Goal: Task Accomplishment & Management: Manage account settings

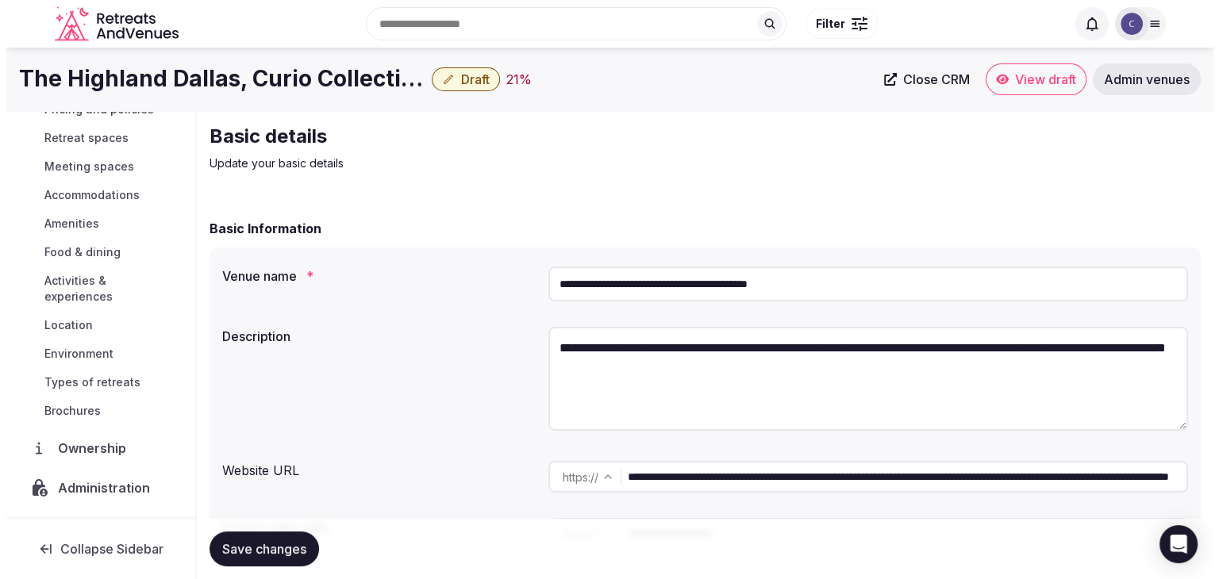
scroll to position [168, 0]
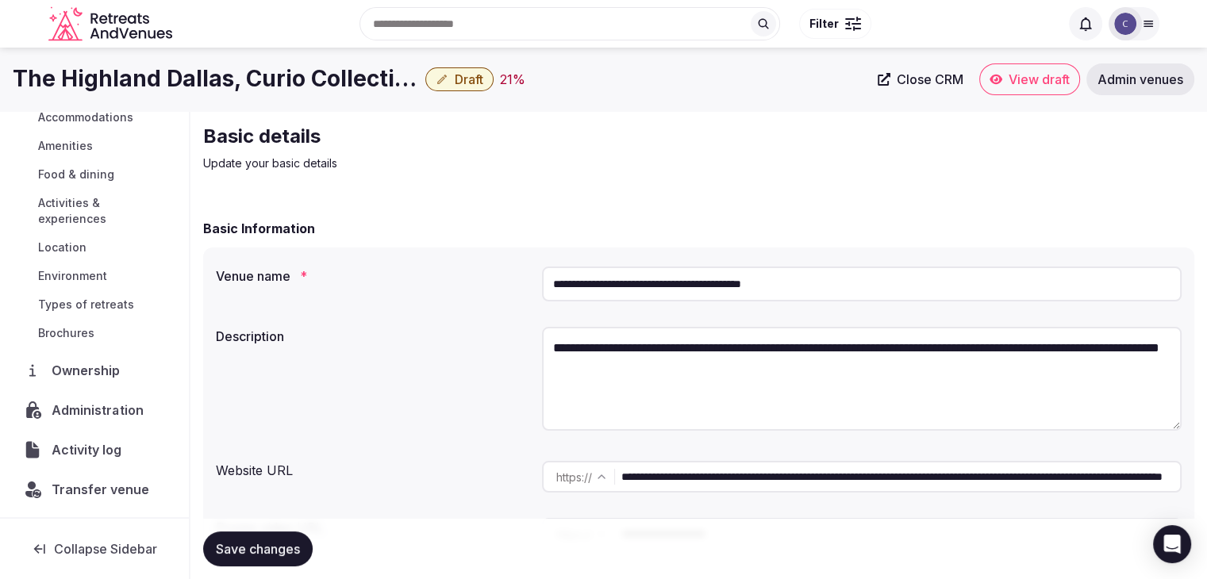
click at [83, 414] on span "Administration" at bounding box center [101, 410] width 98 height 19
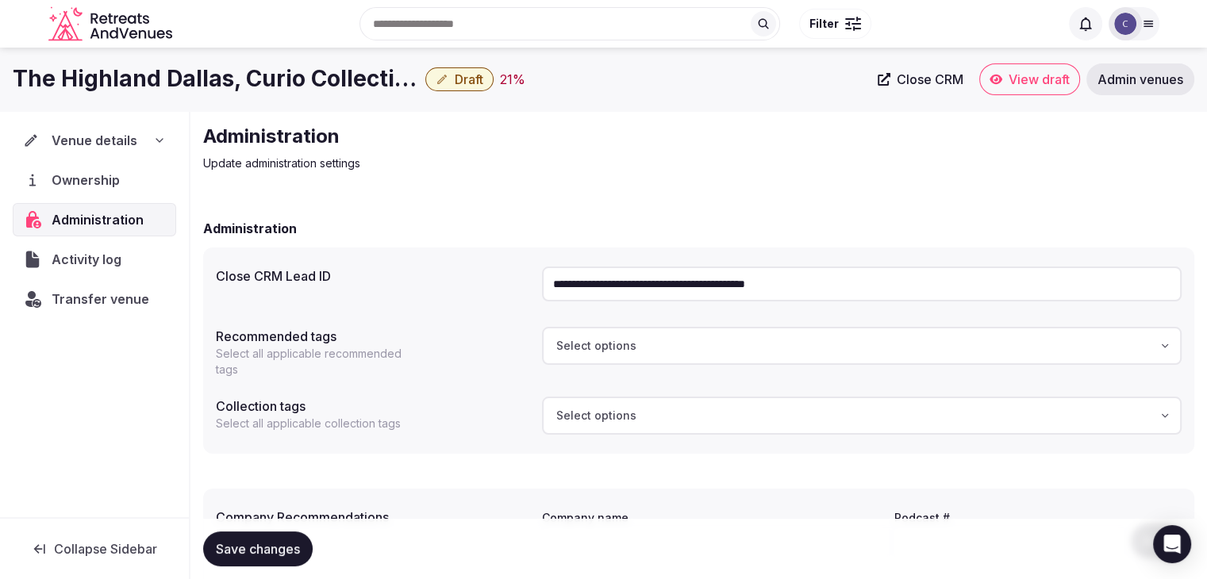
click at [107, 303] on span "Transfer venue" at bounding box center [101, 299] width 98 height 19
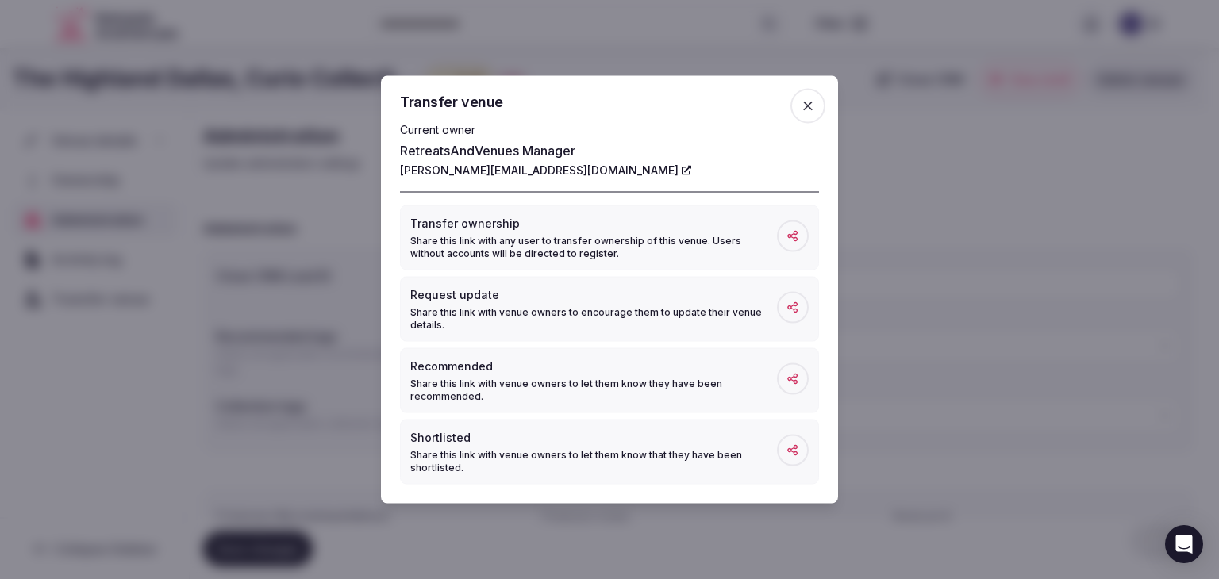
click at [804, 98] on icon "button" at bounding box center [808, 106] width 16 height 16
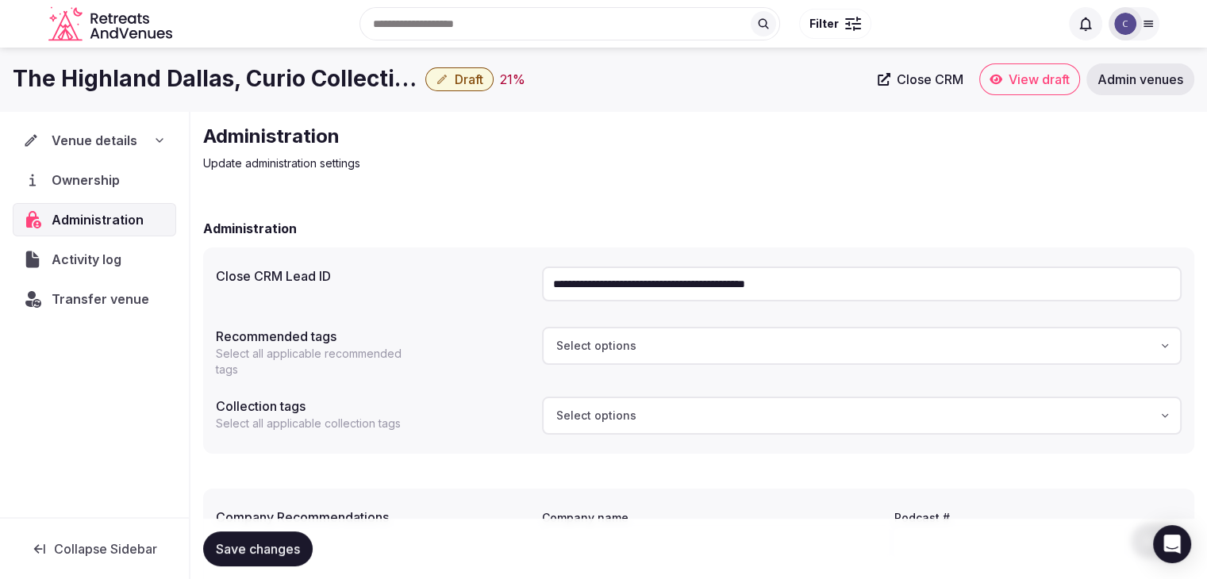
click at [146, 148] on div "Venue details" at bounding box center [94, 140] width 143 height 19
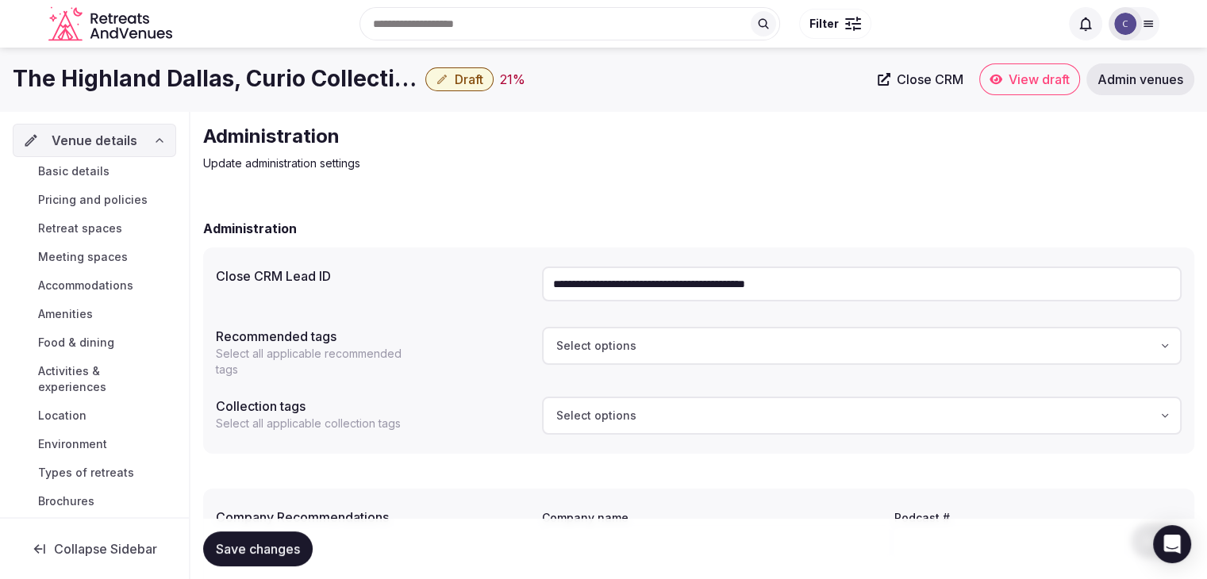
click at [123, 176] on link "Basic details" at bounding box center [94, 171] width 163 height 22
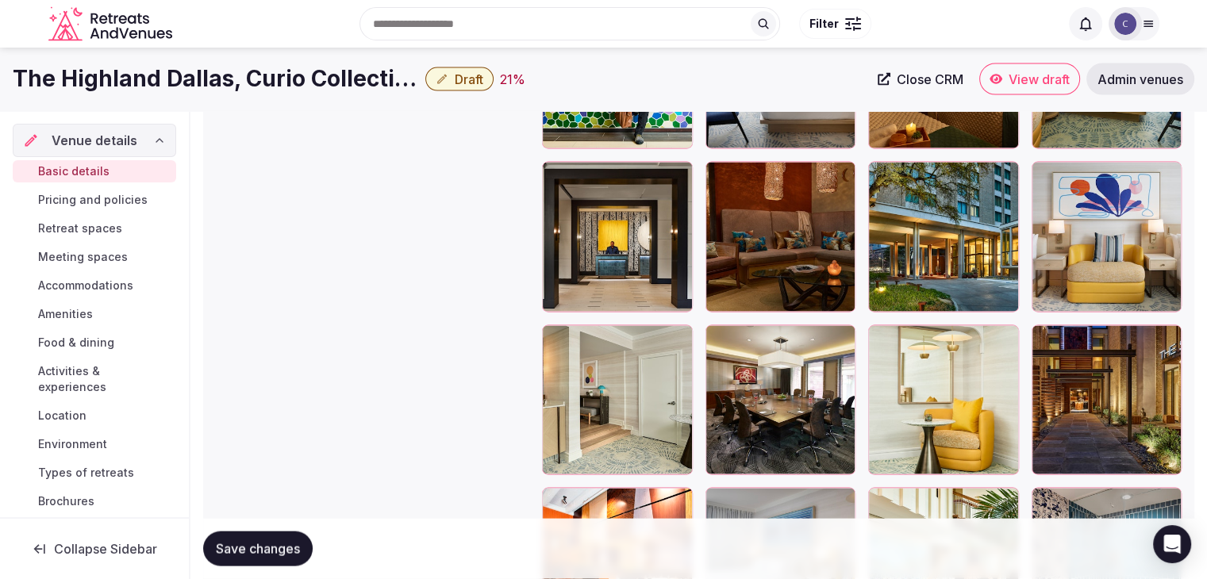
scroll to position [3076, 0]
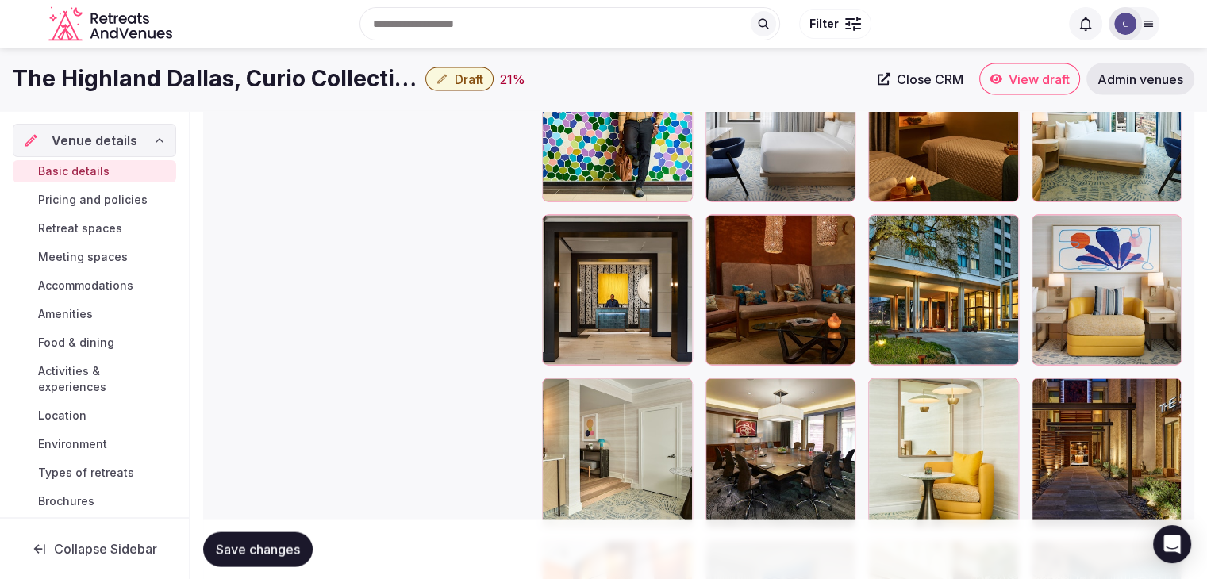
click at [1001, 228] on icon "button" at bounding box center [1003, 231] width 13 height 13
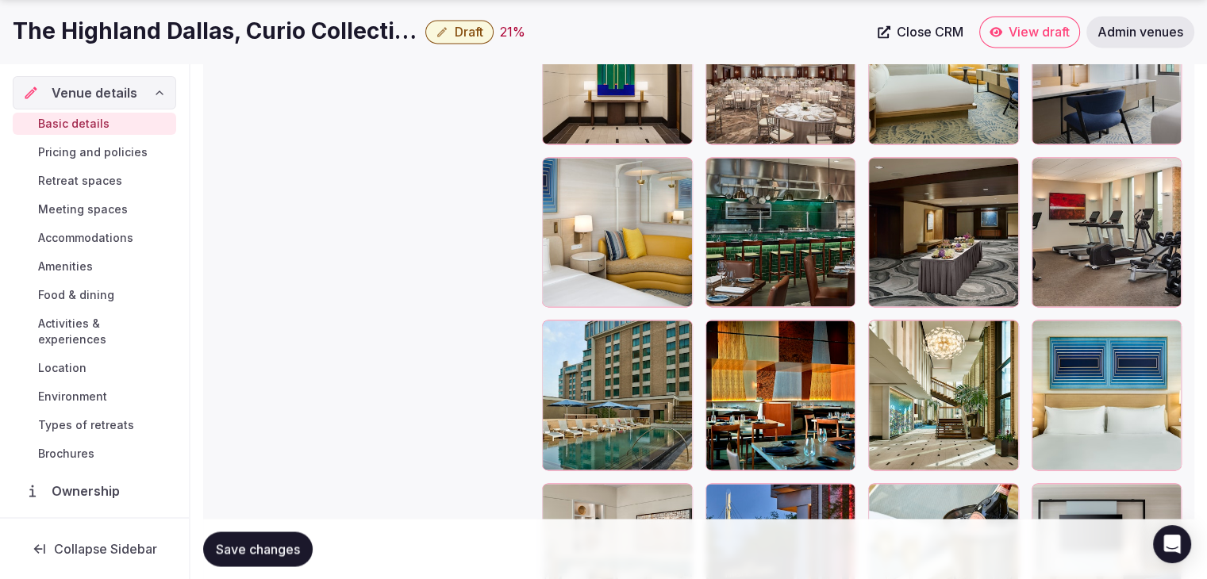
scroll to position [2521, 0]
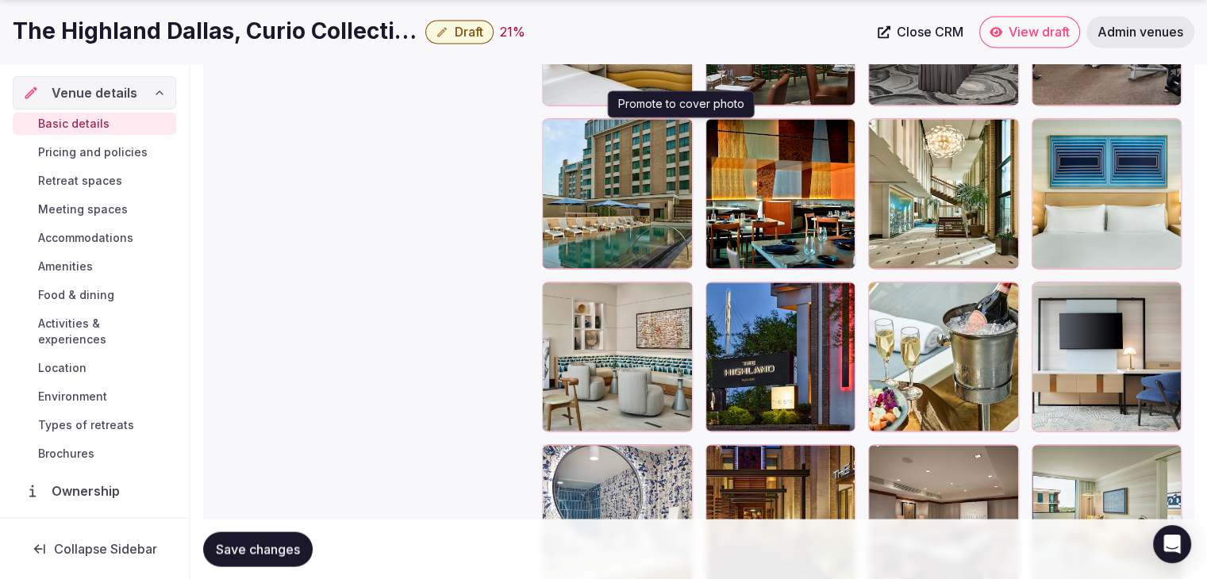
click at [677, 136] on icon "button" at bounding box center [677, 134] width 13 height 13
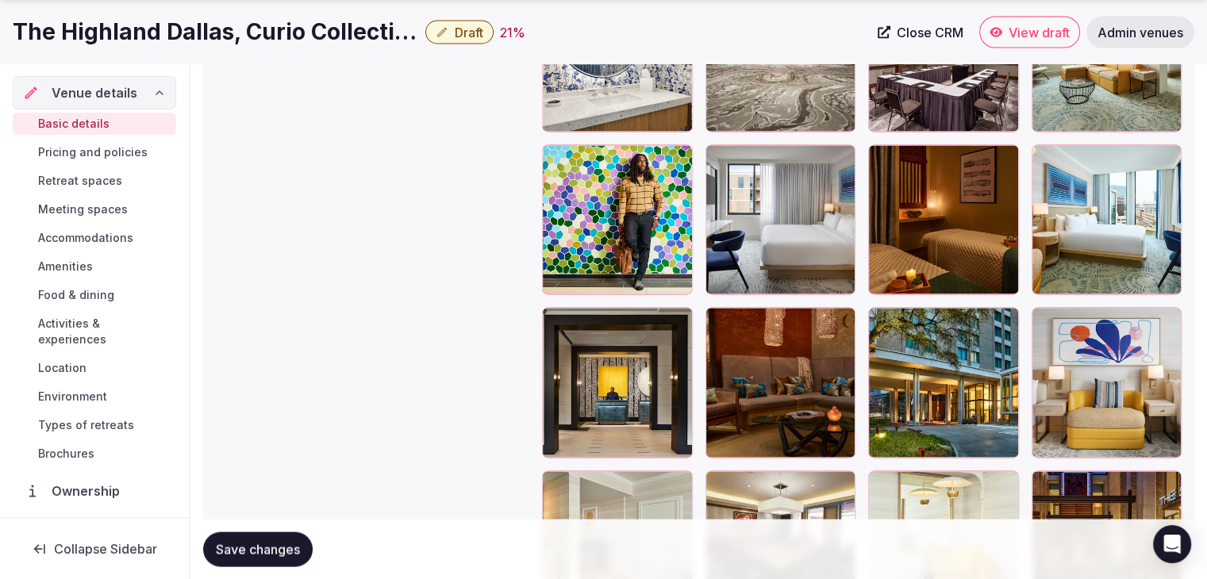
scroll to position [3064, 0]
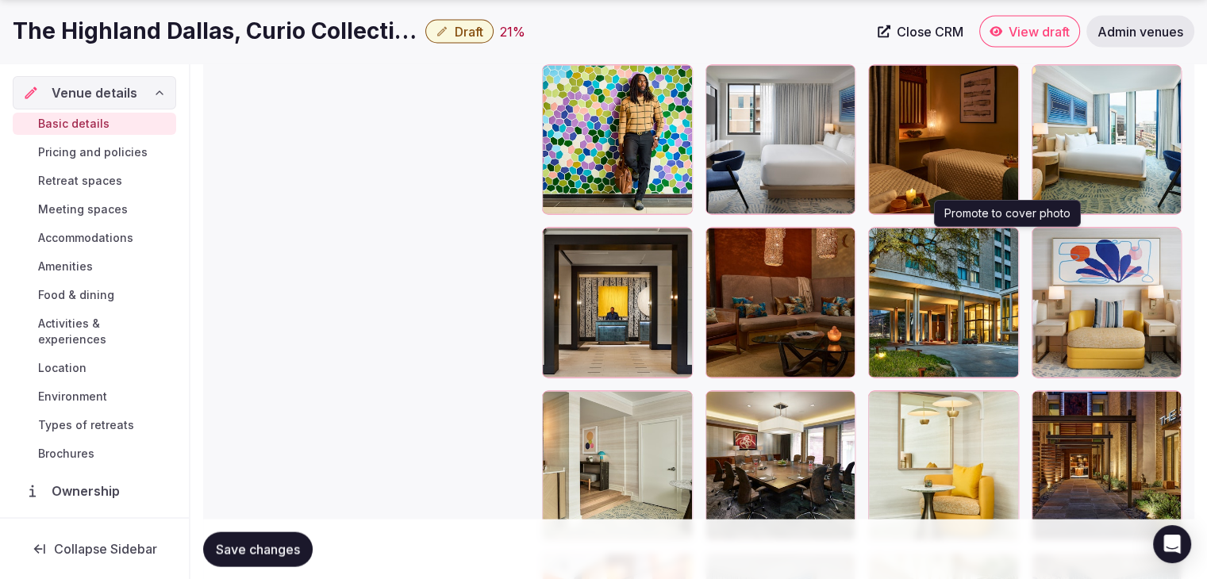
click at [1009, 237] on icon "button" at bounding box center [1003, 243] width 13 height 13
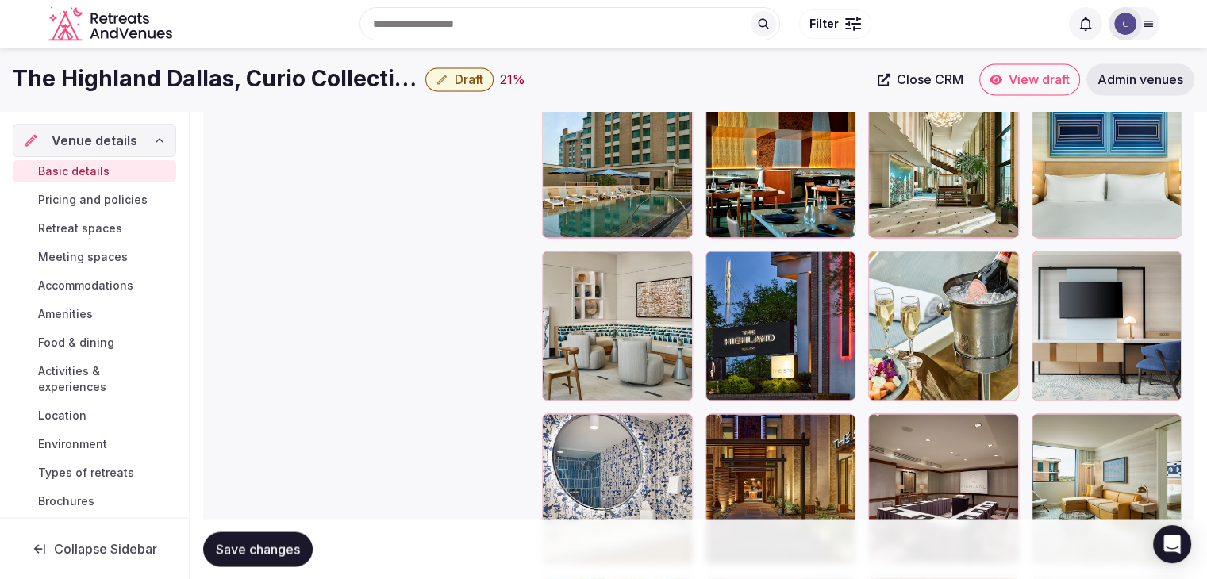
scroll to position [2442, 0]
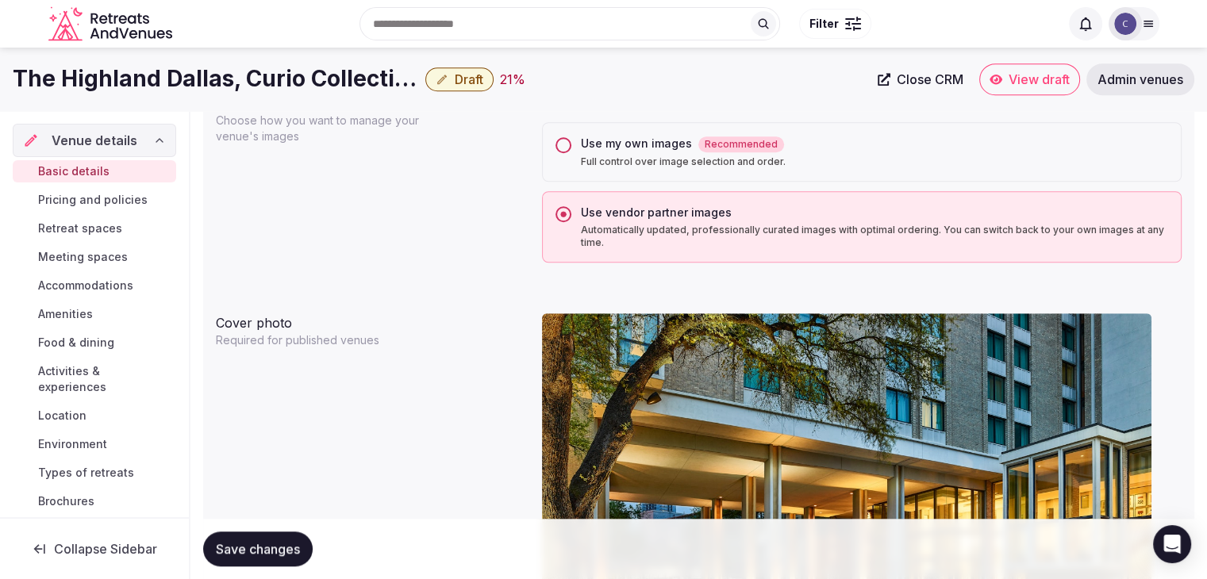
drag, startPoint x: 552, startPoint y: 212, endPoint x: 570, endPoint y: 133, distance: 80.5
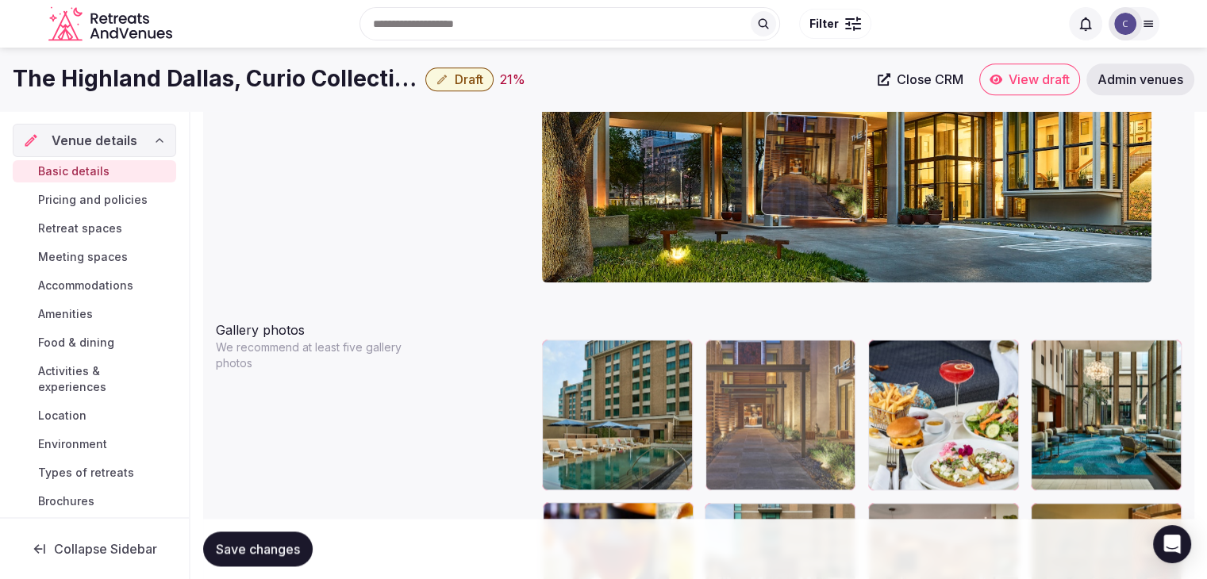
scroll to position [1643, 0]
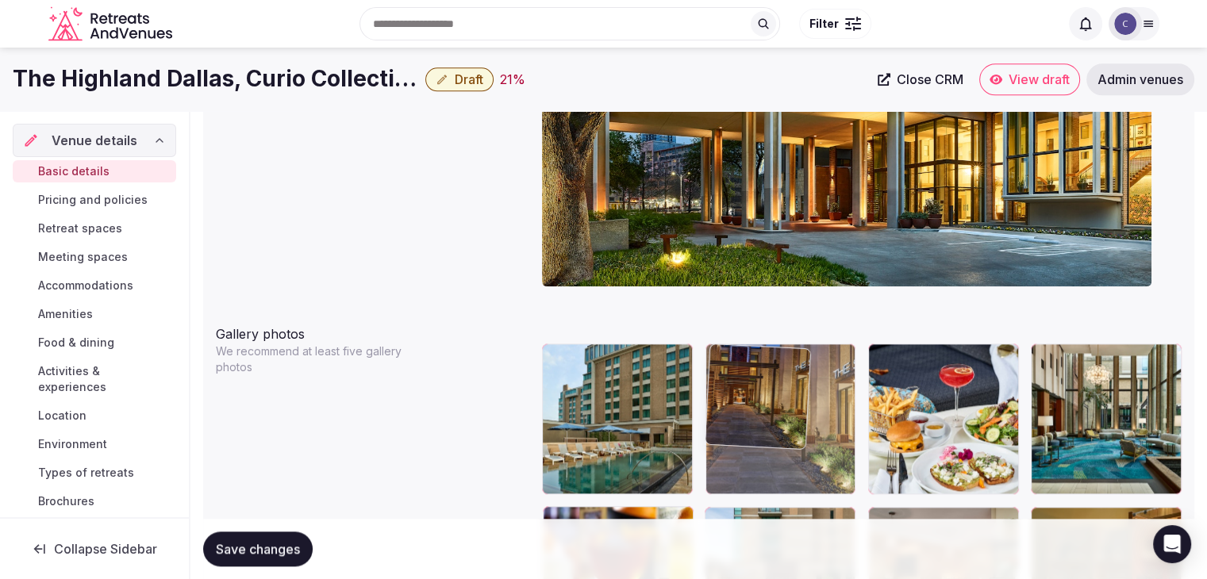
drag, startPoint x: 709, startPoint y: 428, endPoint x: 799, endPoint y: 356, distance: 115.3
click at [792, 312] on body "**********" at bounding box center [603, 463] width 1207 height 4212
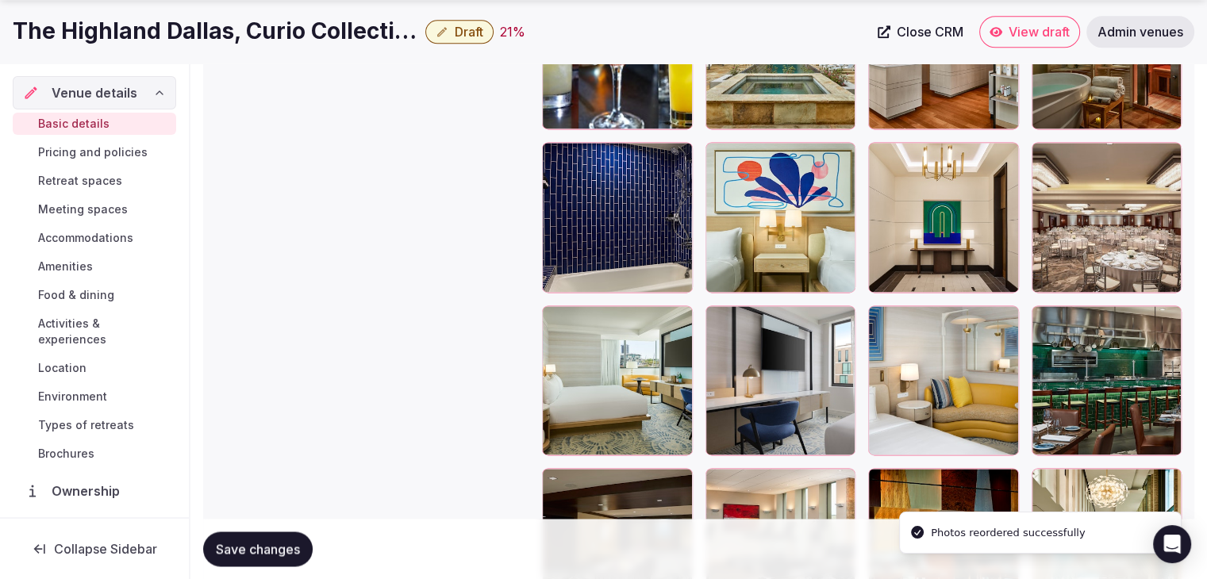
scroll to position [2199, 0]
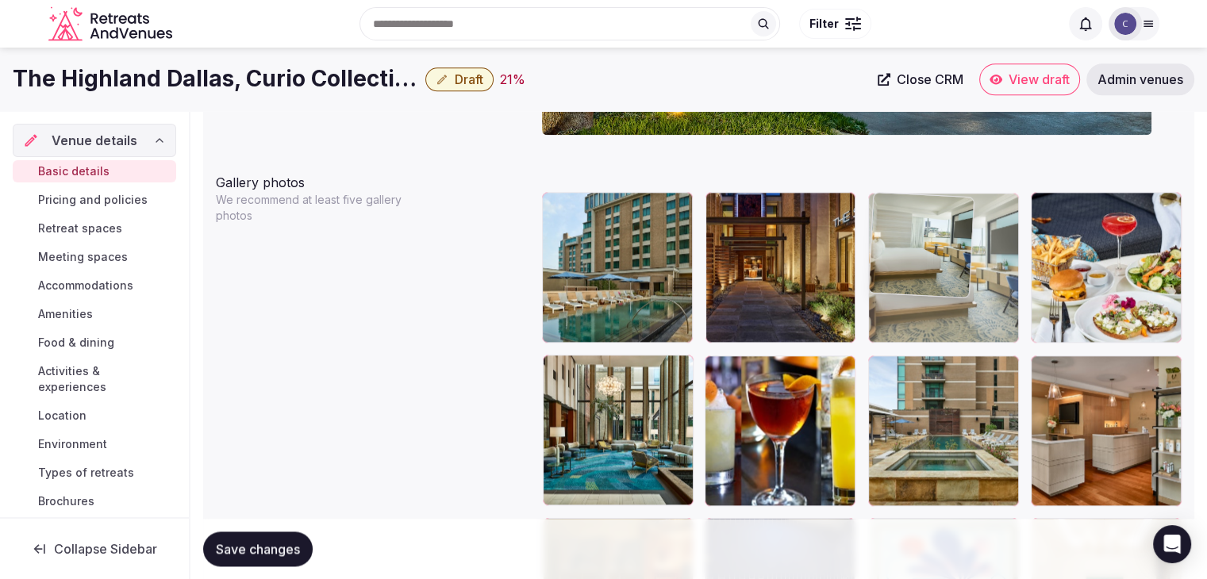
drag, startPoint x: 785, startPoint y: 183, endPoint x: 884, endPoint y: 216, distance: 104.6
click at [880, 201] on body "**********" at bounding box center [603, 311] width 1207 height 4212
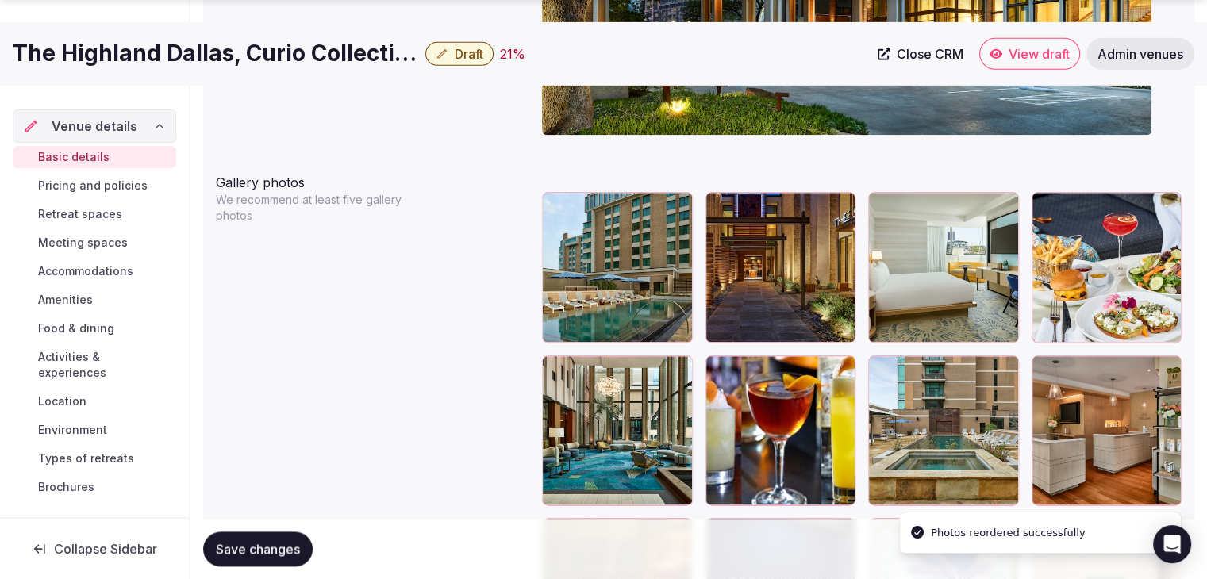
scroll to position [1954, 0]
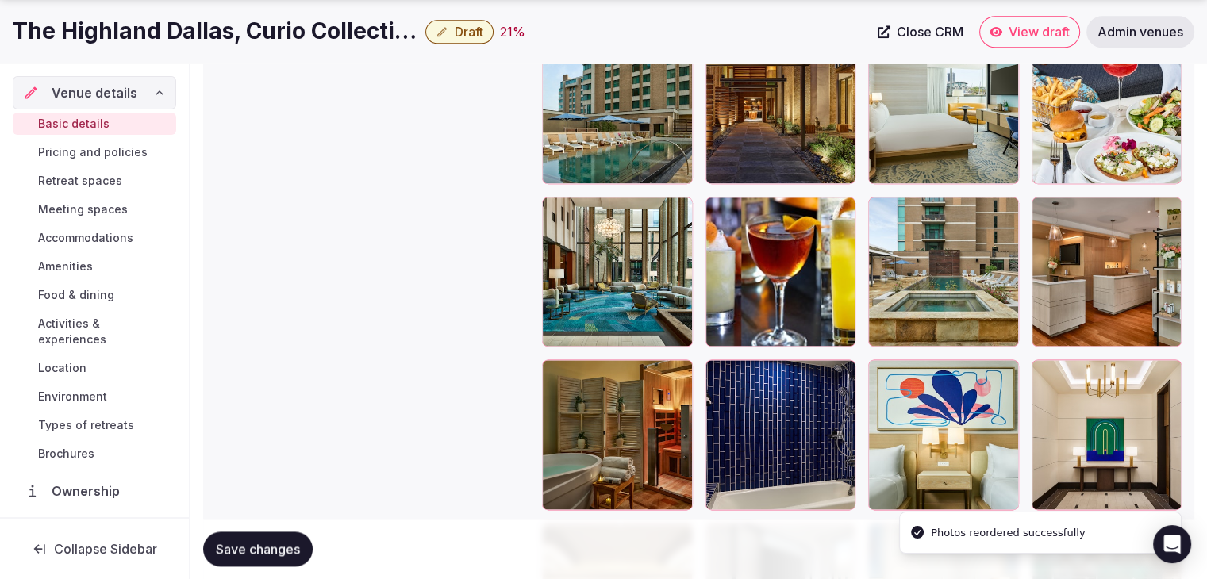
drag, startPoint x: 884, startPoint y: 211, endPoint x: 1002, endPoint y: 106, distance: 158.5
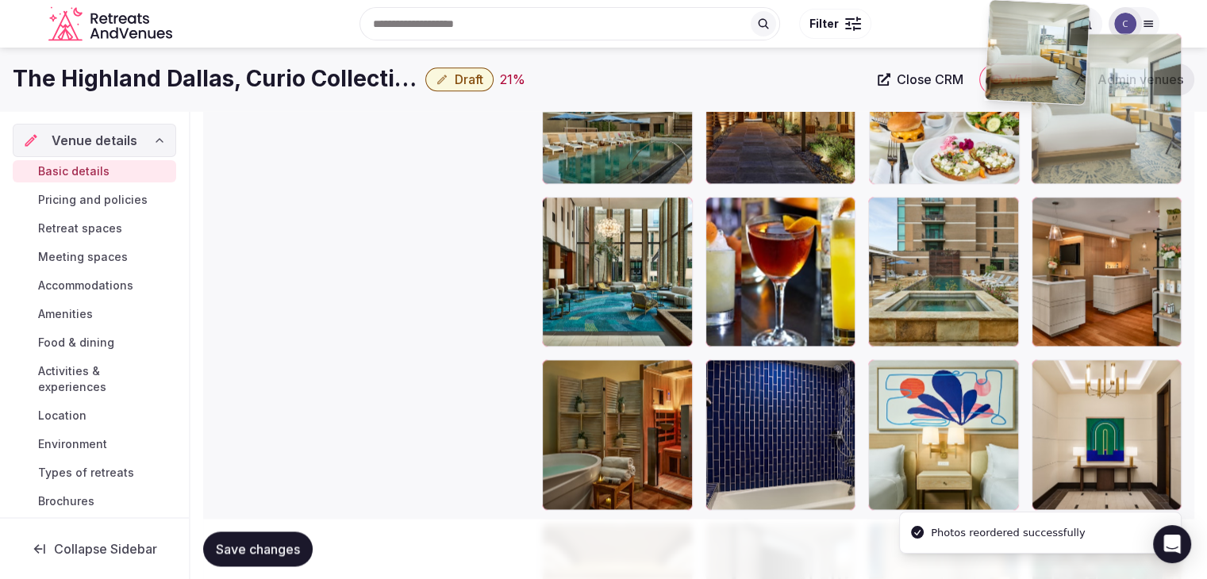
scroll to position [1950, 0]
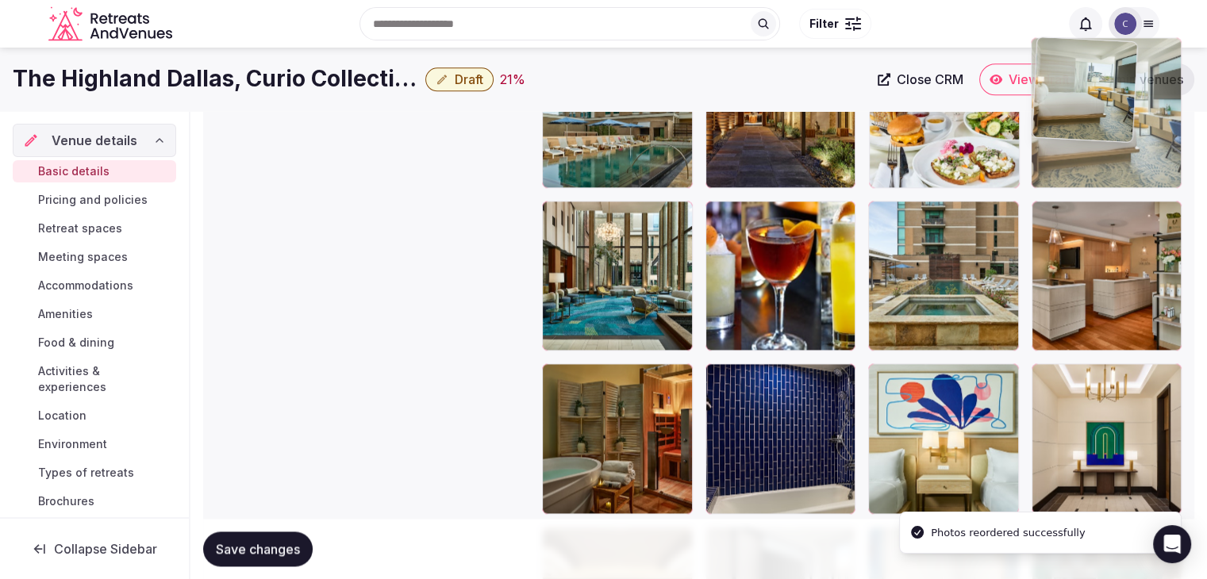
drag, startPoint x: 1002, startPoint y: 106, endPoint x: 1082, endPoint y: 158, distance: 95.7
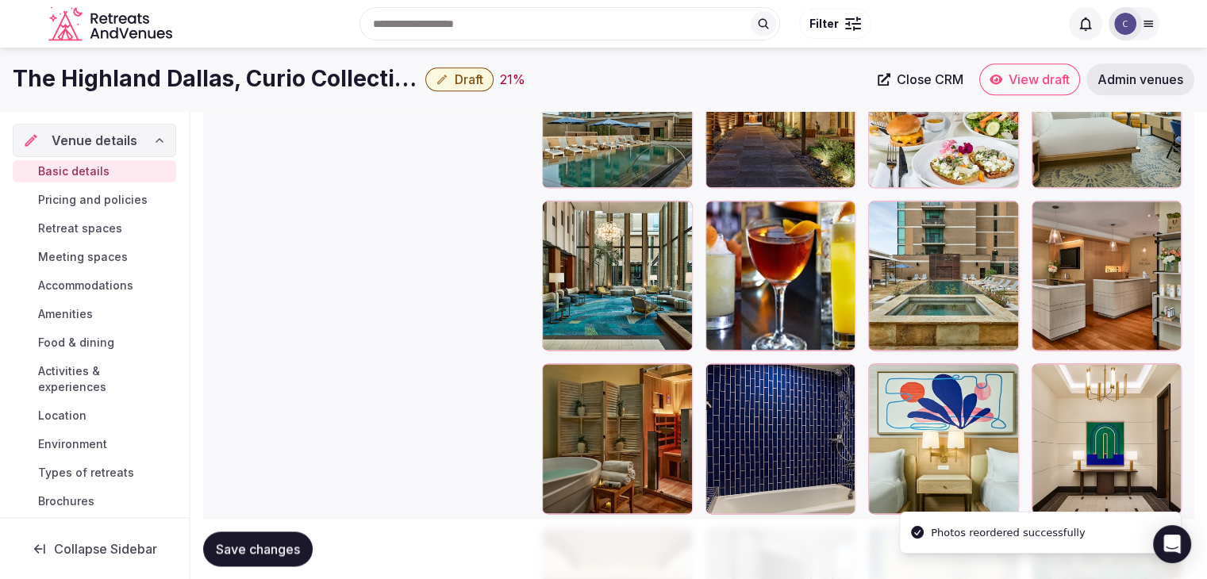
click at [882, 225] on div at bounding box center [943, 276] width 151 height 151
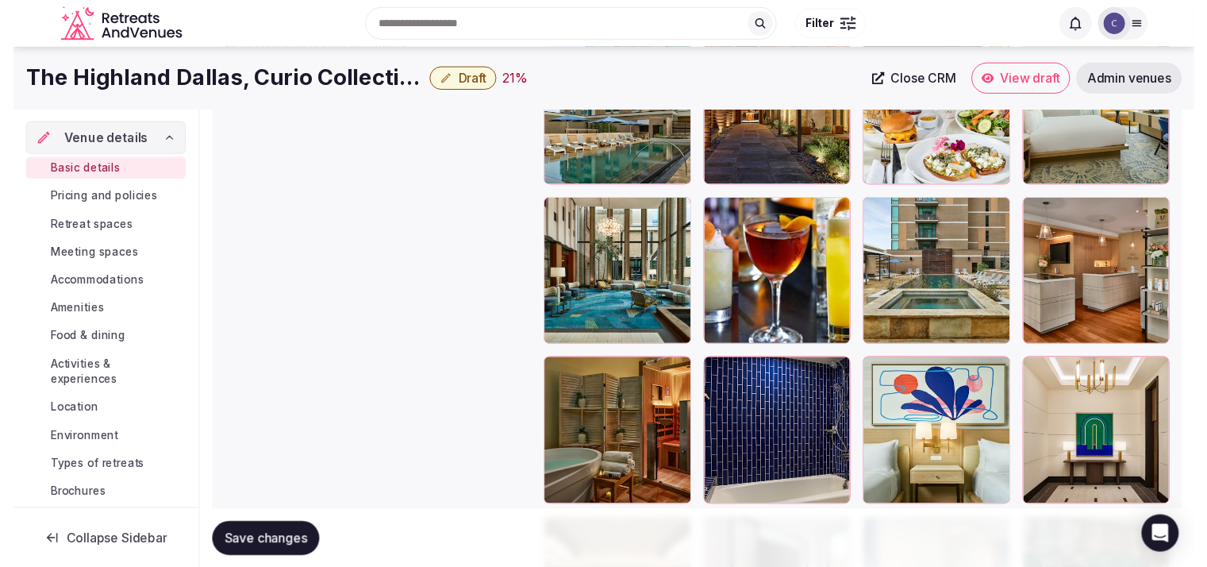
scroll to position [1870, 0]
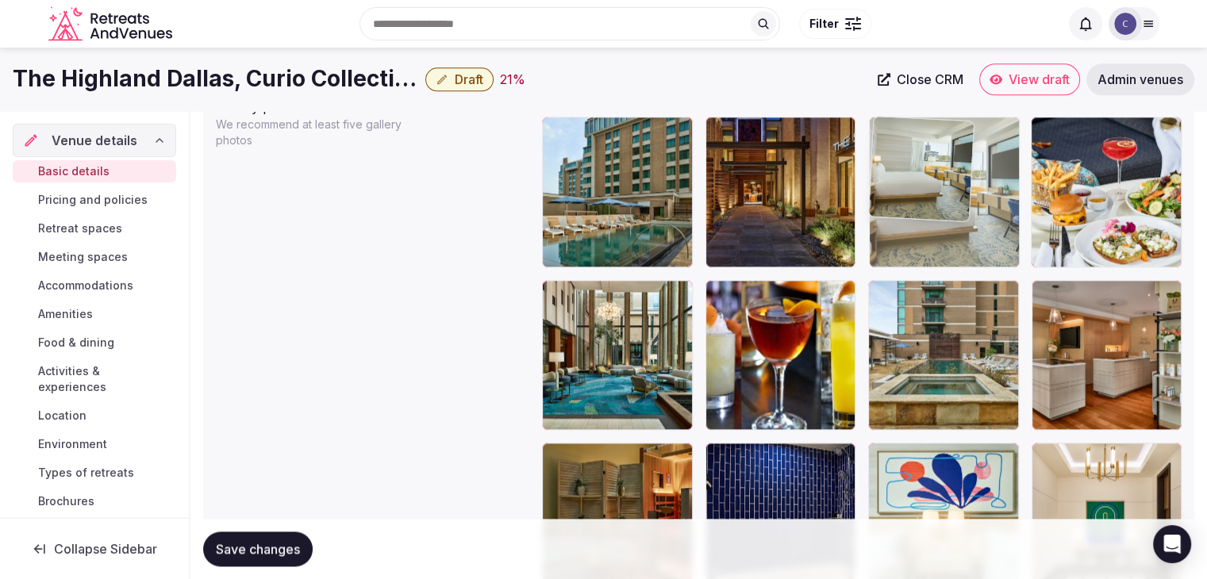
drag, startPoint x: 1044, startPoint y: 128, endPoint x: 899, endPoint y: 163, distance: 149.4
click at [900, 157] on body "**********" at bounding box center [603, 236] width 1207 height 4212
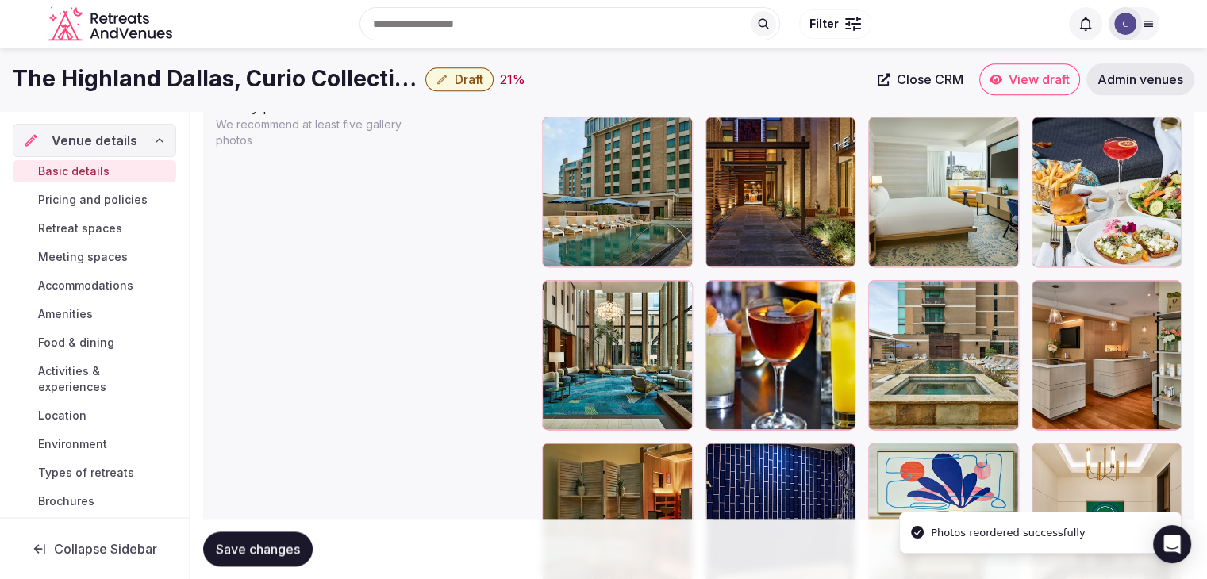
click at [587, 299] on body "**********" at bounding box center [603, 236] width 1207 height 4212
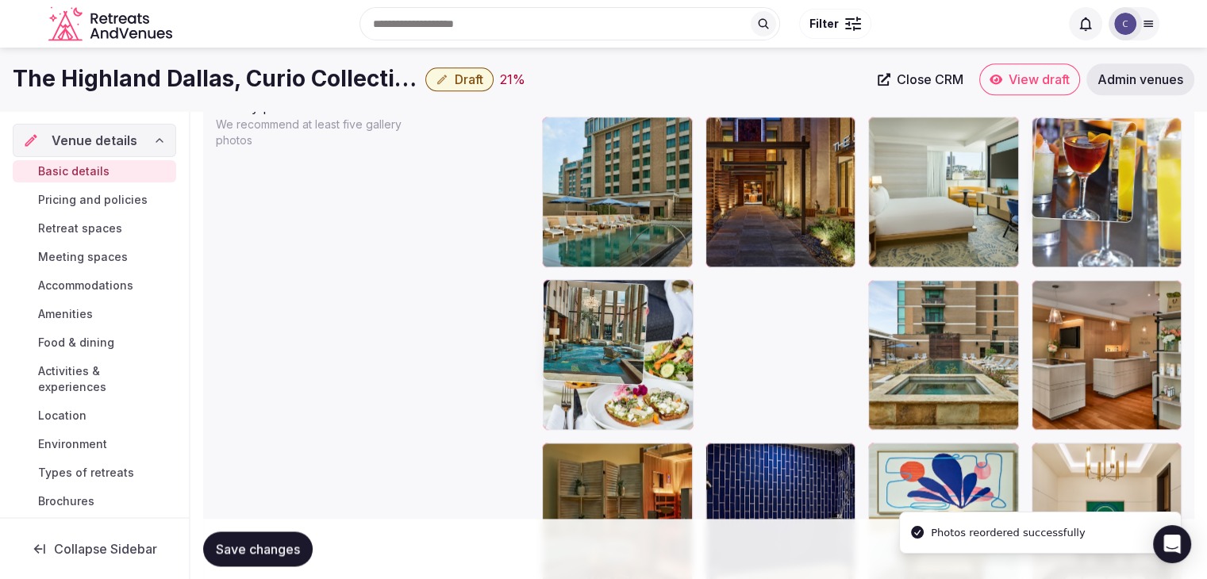
drag, startPoint x: 1079, startPoint y: 204, endPoint x: 1086, endPoint y: 191, distance: 14.6
click at [1086, 191] on body "**********" at bounding box center [603, 236] width 1207 height 4212
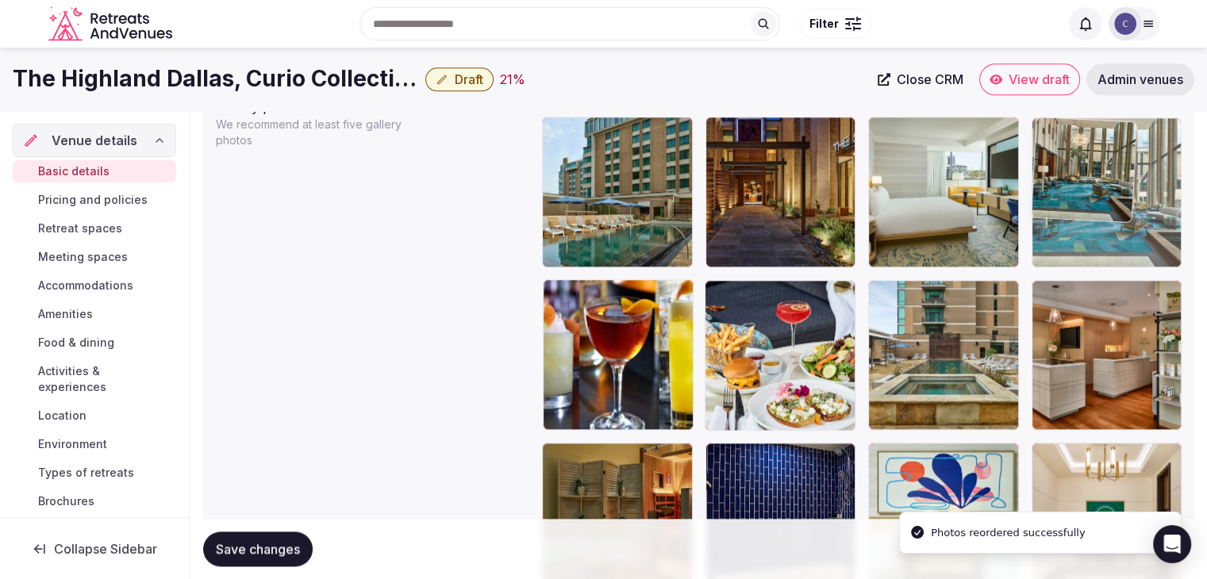
drag, startPoint x: 717, startPoint y: 298, endPoint x: 955, endPoint y: 328, distance: 240.7
click at [1086, 182] on body "**********" at bounding box center [603, 236] width 1207 height 4212
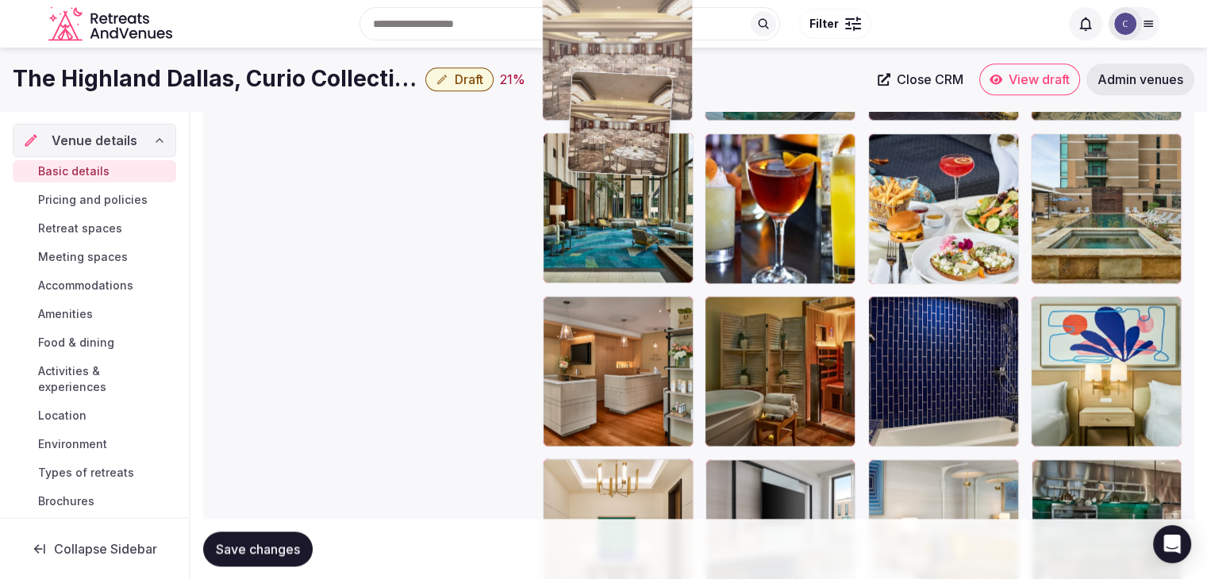
scroll to position [2009, 0]
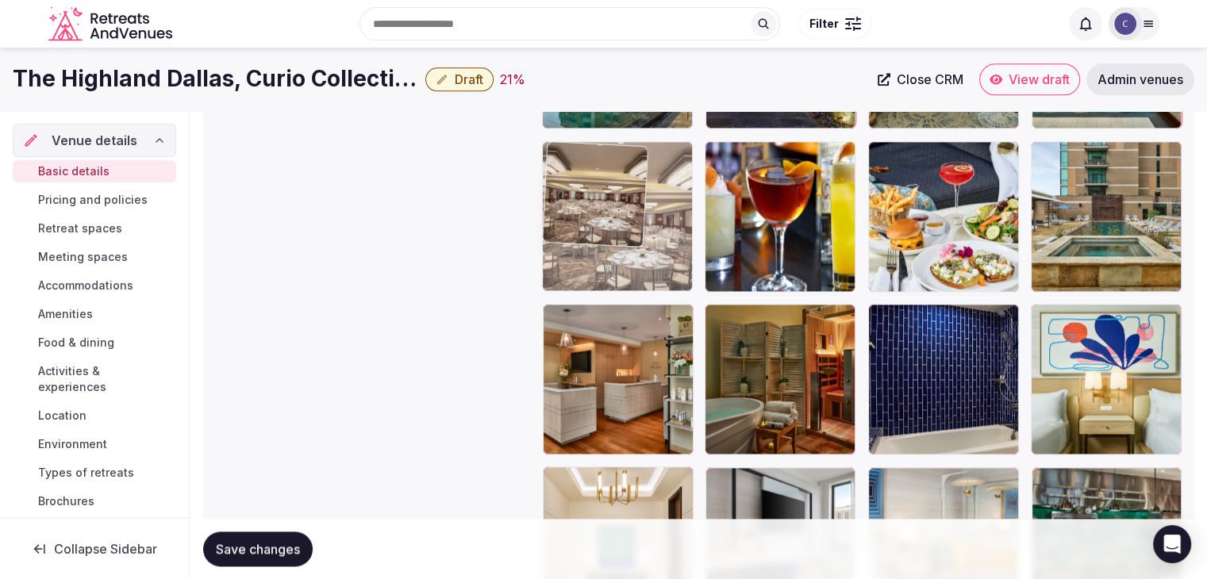
drag, startPoint x: 564, startPoint y: 307, endPoint x: 602, endPoint y: 179, distance: 134.1
click at [602, 179] on body "**********" at bounding box center [603, 97] width 1207 height 4212
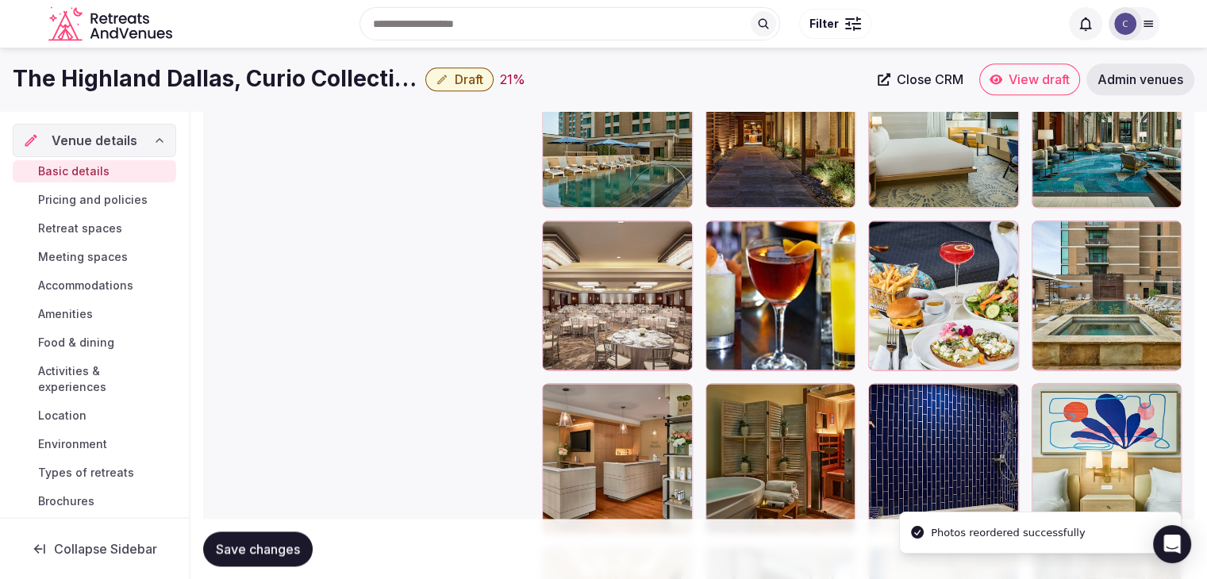
scroll to position [1850, 0]
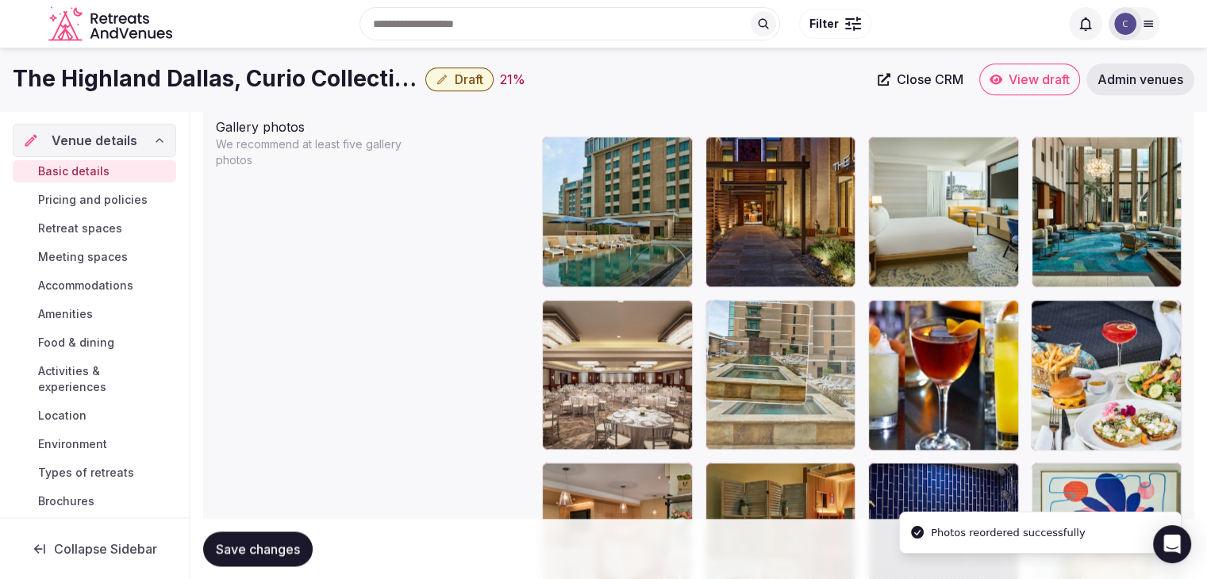
drag, startPoint x: 1045, startPoint y: 310, endPoint x: 770, endPoint y: 317, distance: 275.4
click at [770, 317] on body "**********" at bounding box center [603, 256] width 1207 height 4212
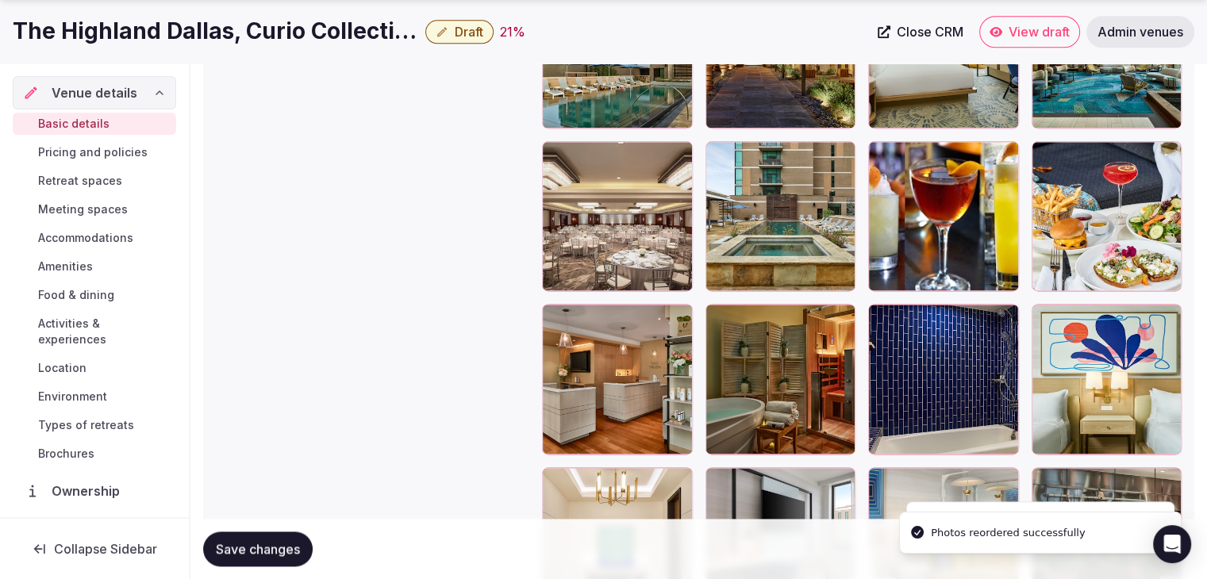
scroll to position [2168, 0]
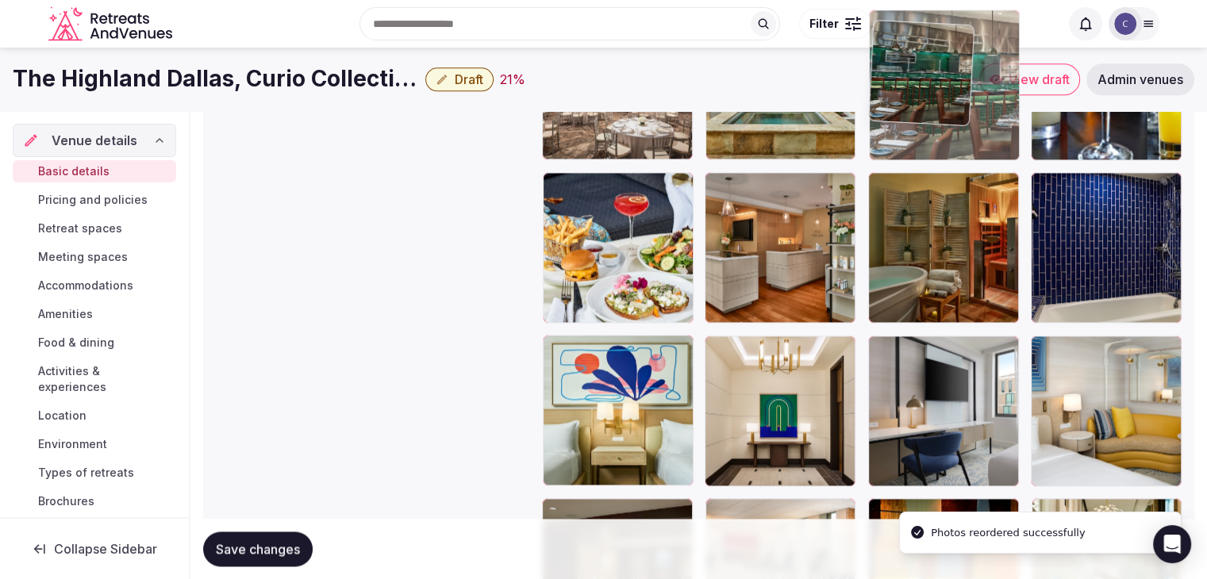
drag, startPoint x: 1046, startPoint y: 324, endPoint x: 919, endPoint y: 89, distance: 267.0
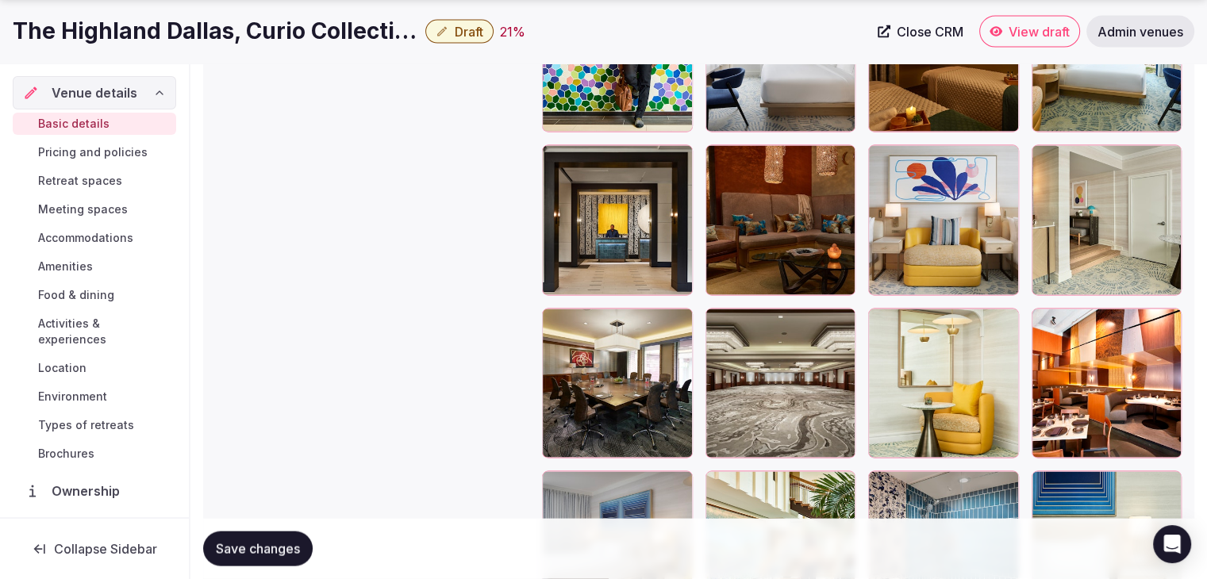
scroll to position [3241, 0]
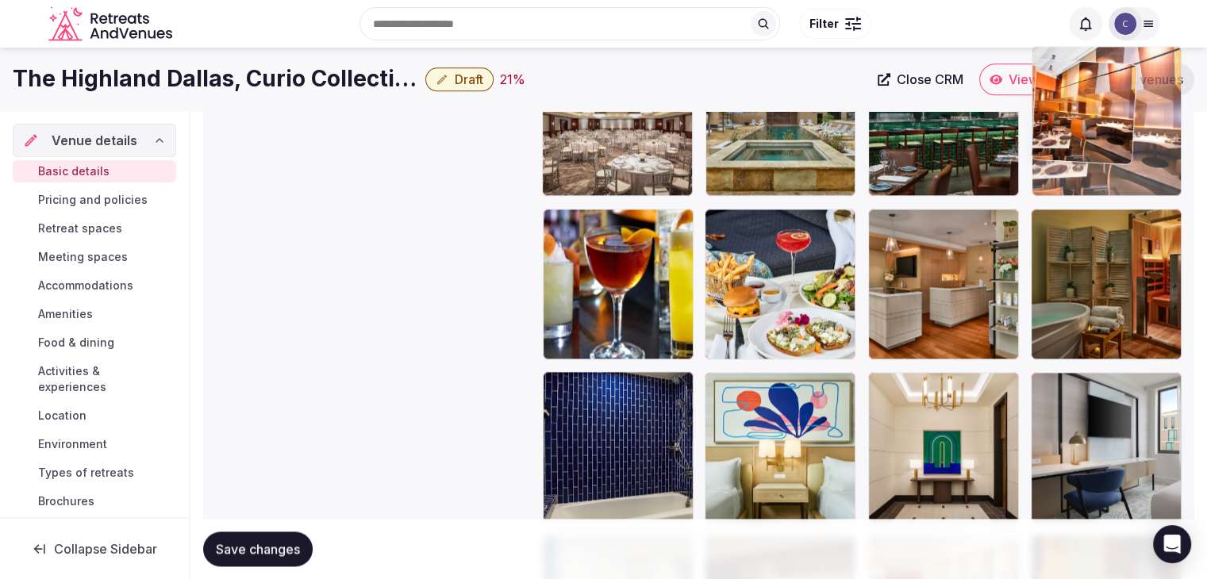
drag, startPoint x: 1041, startPoint y: 219, endPoint x: 1055, endPoint y: 108, distance: 112.0
click at [1055, 108] on body "**********" at bounding box center [603, 2] width 1207 height 4212
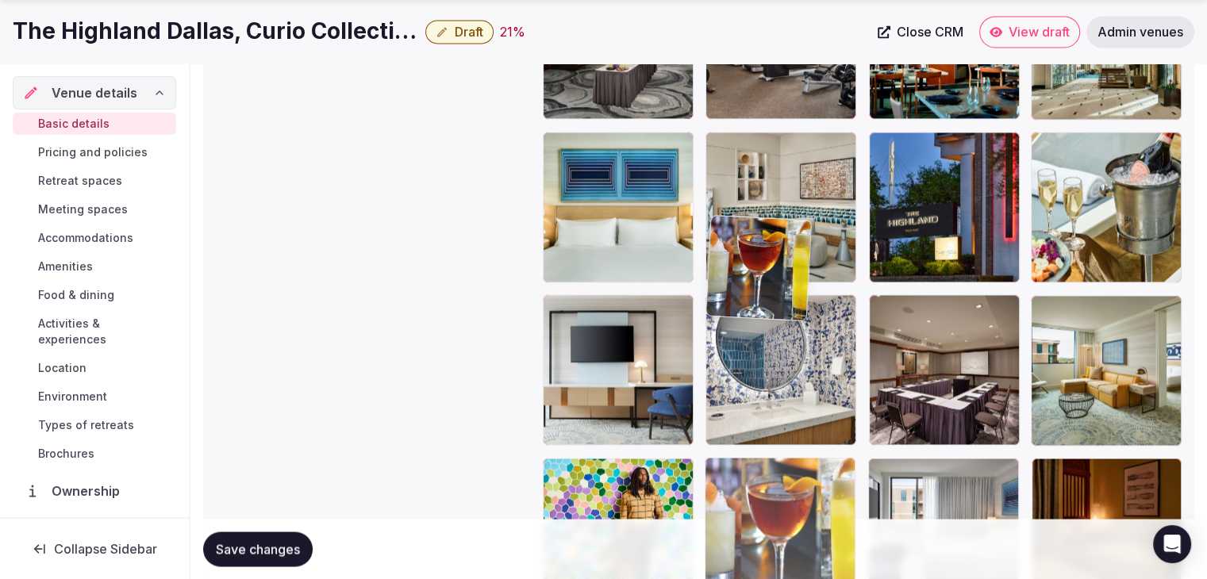
drag, startPoint x: 547, startPoint y: 236, endPoint x: 680, endPoint y: 480, distance: 278.4
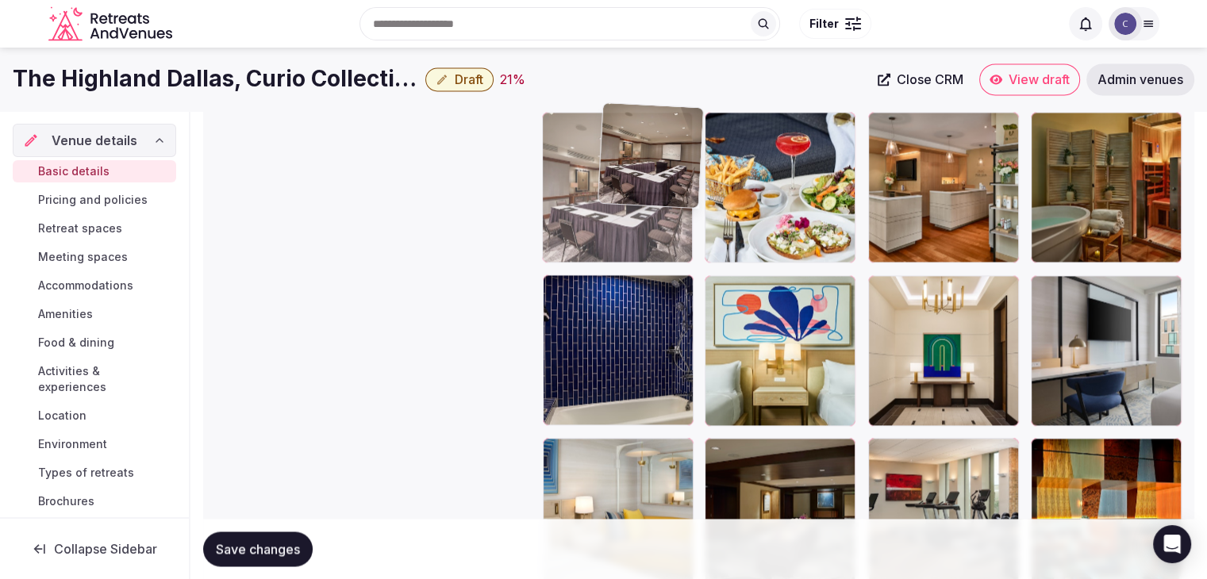
scroll to position [2200, 0]
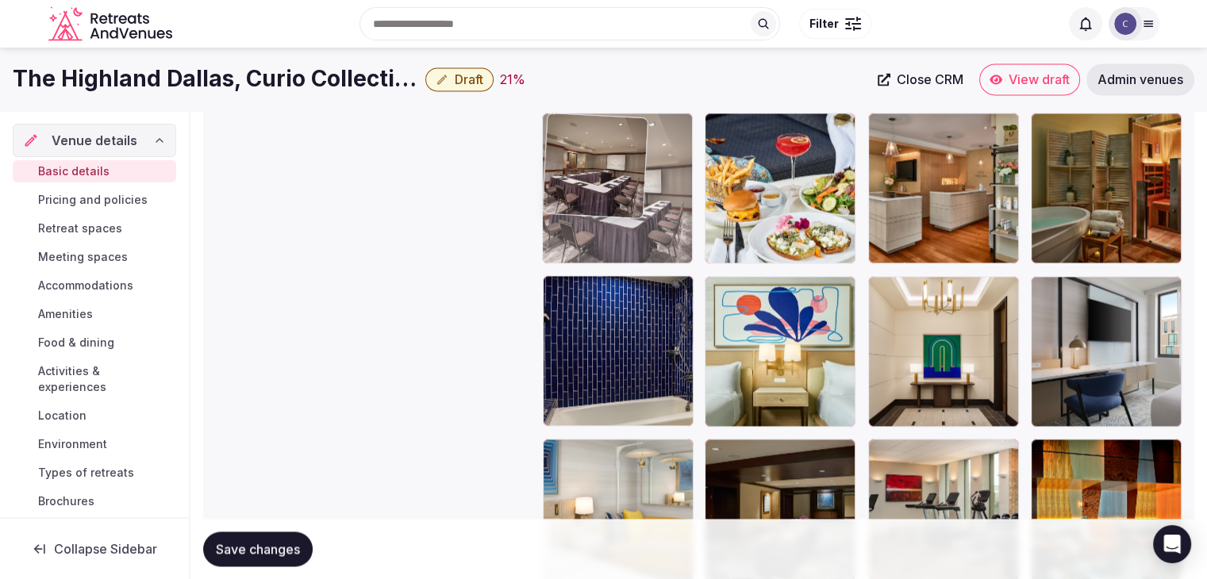
drag, startPoint x: 891, startPoint y: 305, endPoint x: 622, endPoint y: 194, distance: 290.7
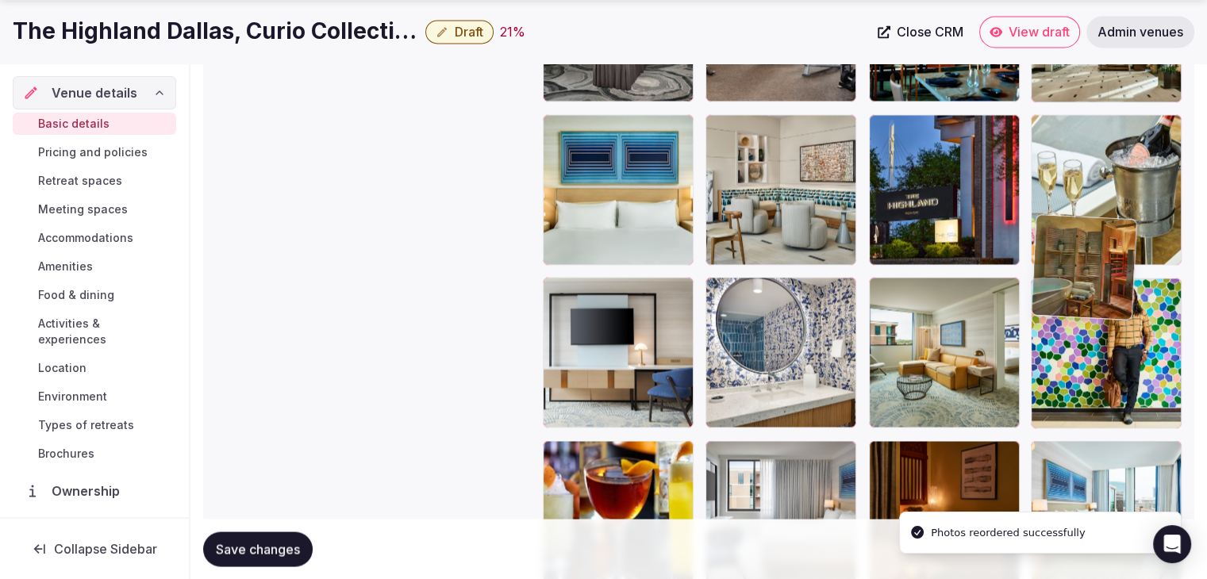
drag, startPoint x: 1045, startPoint y: 125, endPoint x: 986, endPoint y: 450, distance: 330.6
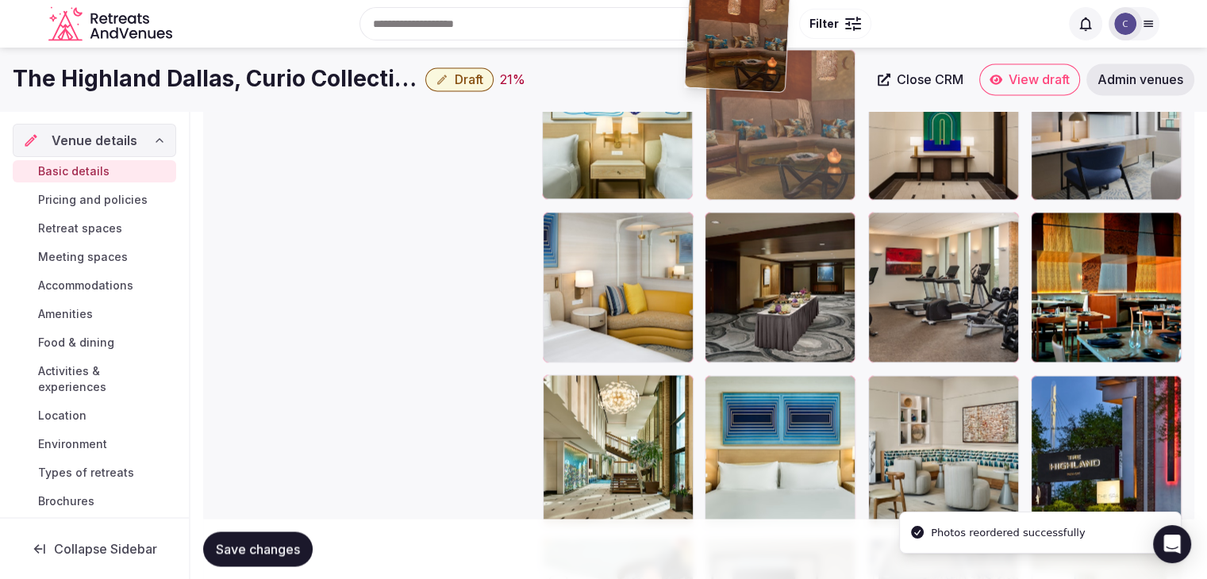
scroll to position [2423, 0]
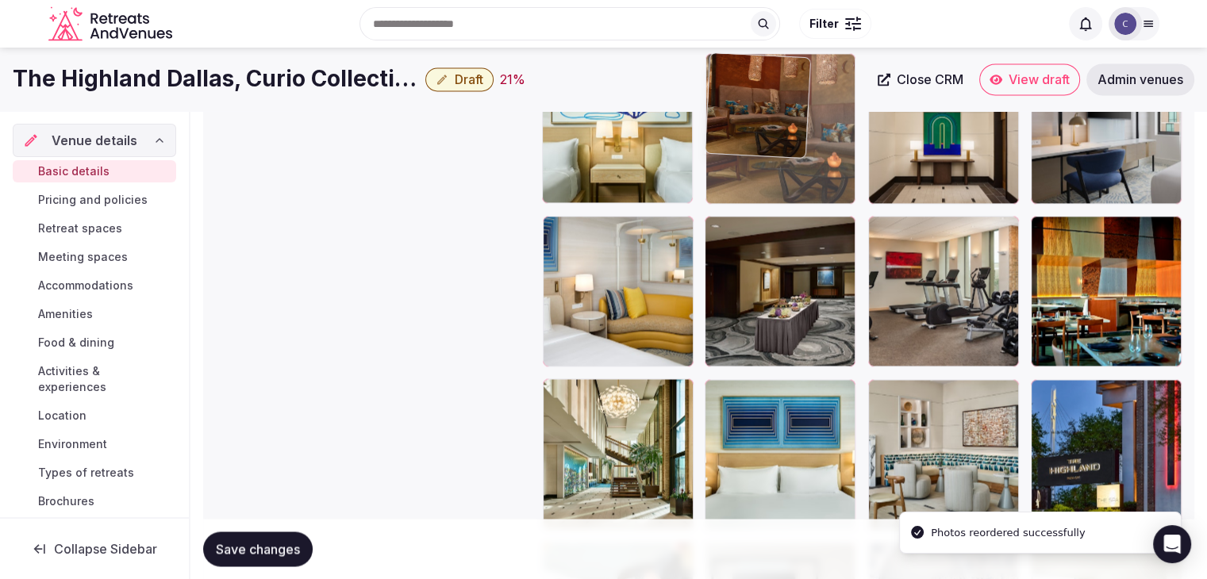
drag, startPoint x: 736, startPoint y: 241, endPoint x: 752, endPoint y: 169, distance: 74.1
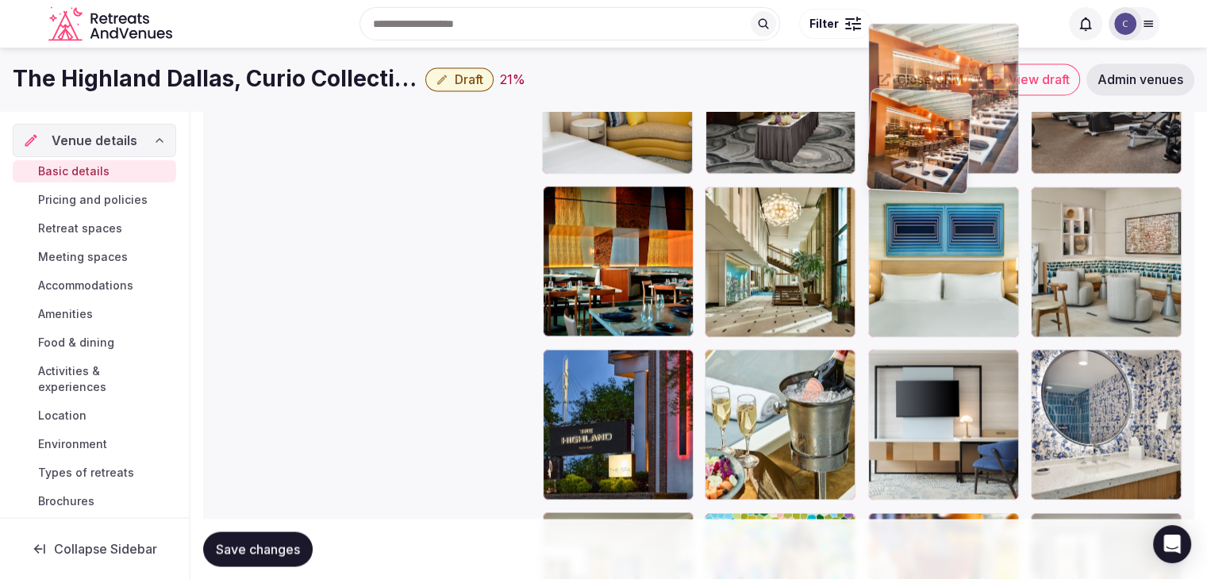
scroll to position [2608, 0]
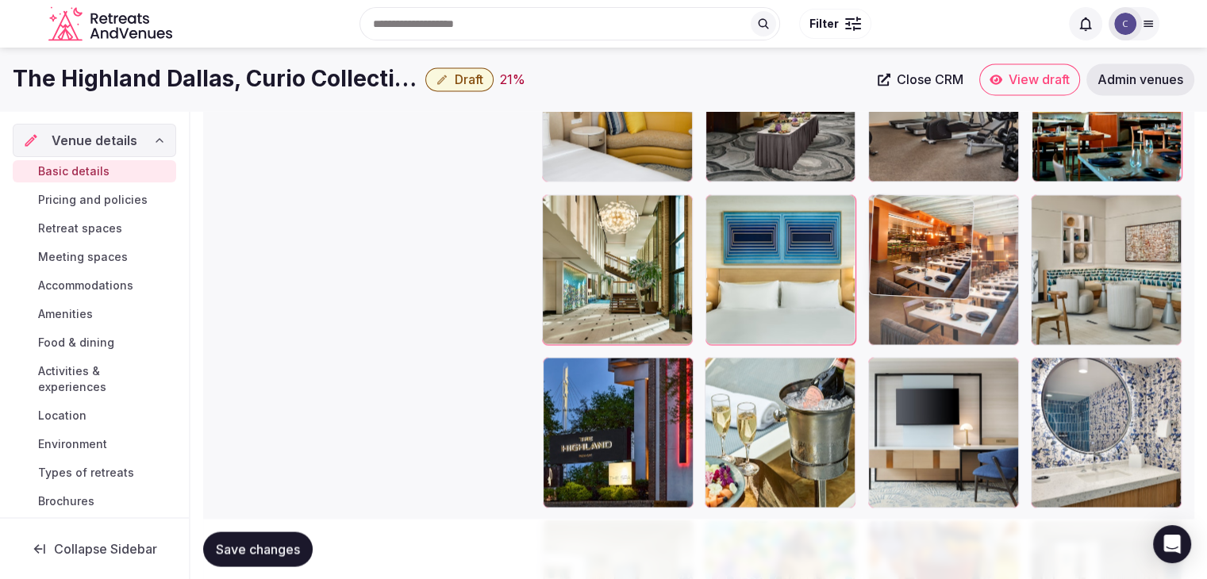
drag, startPoint x: 717, startPoint y: 423, endPoint x: 882, endPoint y: 232, distance: 252.0
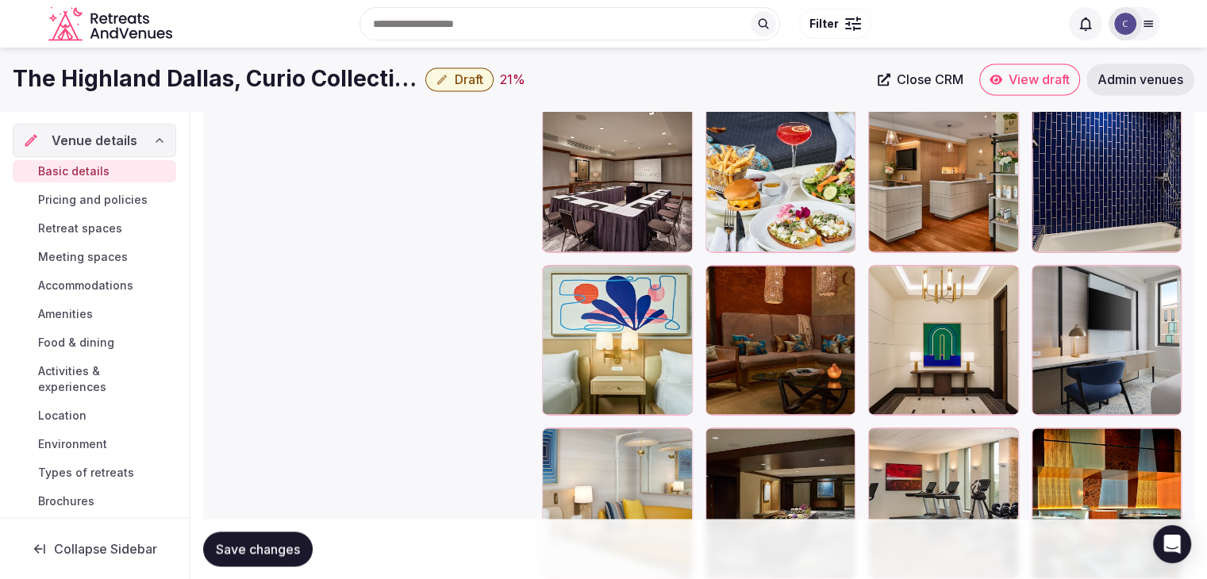
scroll to position [2132, 0]
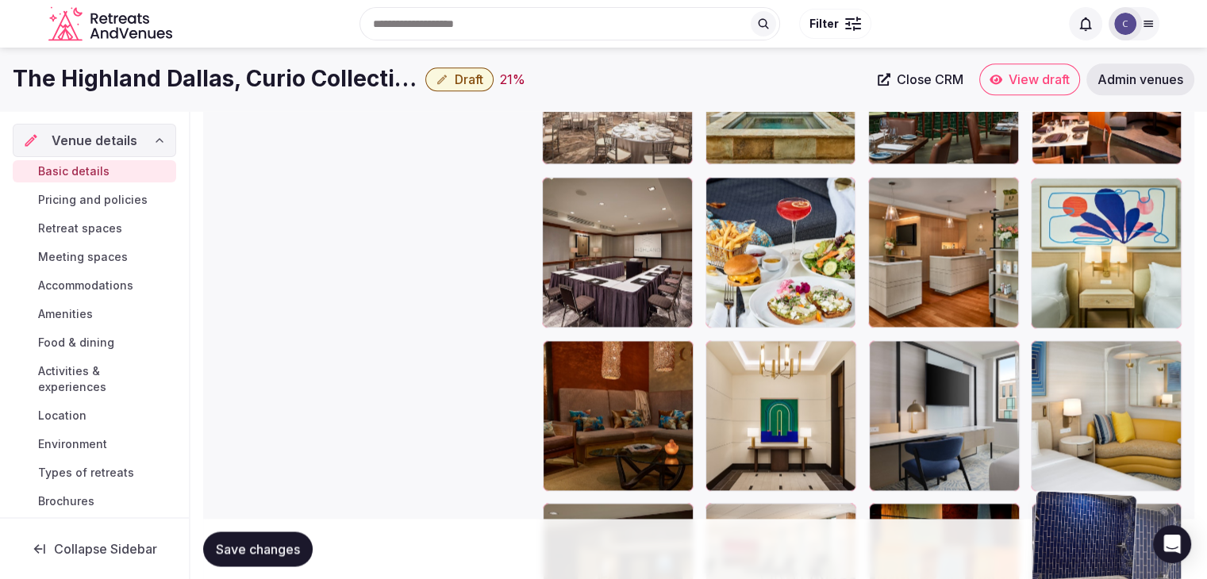
drag, startPoint x: 1050, startPoint y: 198, endPoint x: 1033, endPoint y: 536, distance: 339.2
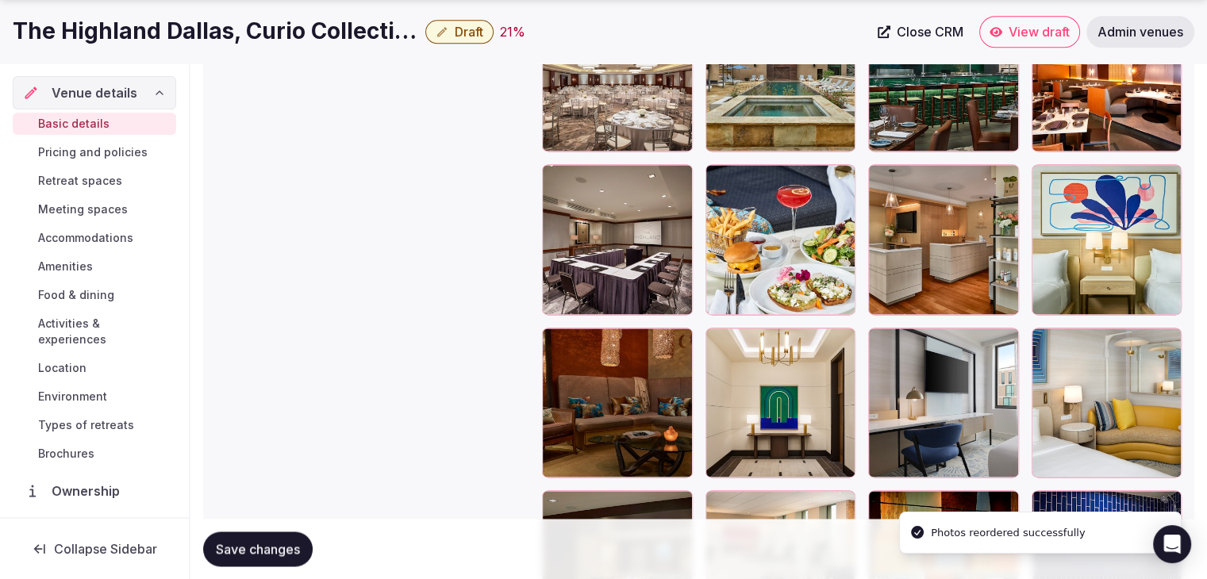
drag, startPoint x: 1033, startPoint y: 537, endPoint x: 1088, endPoint y: 509, distance: 61.8
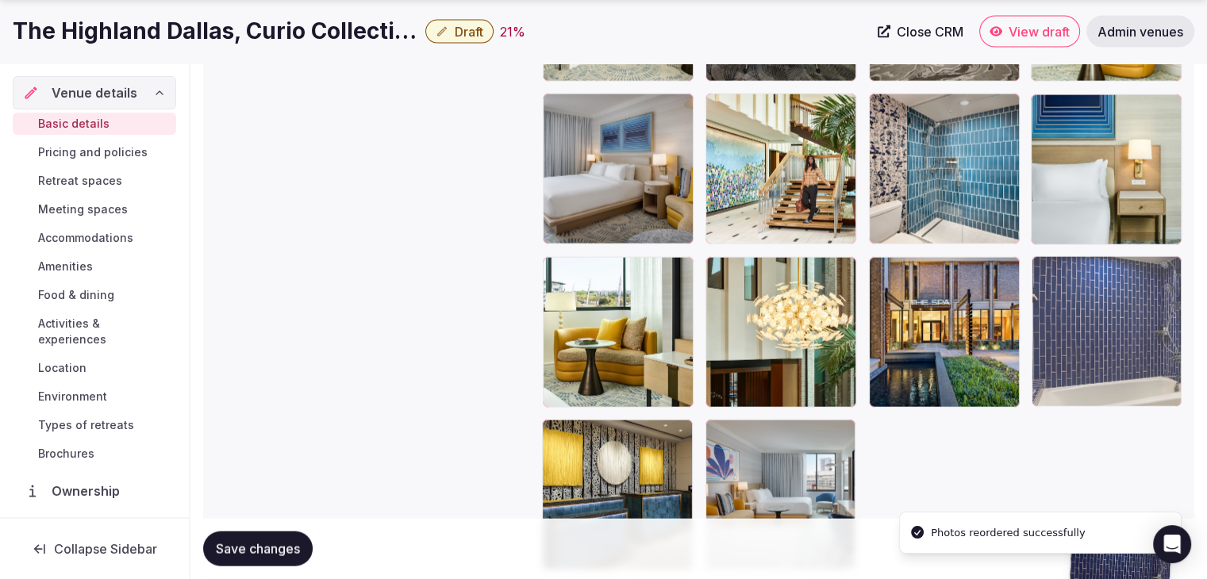
scroll to position [3534, 0]
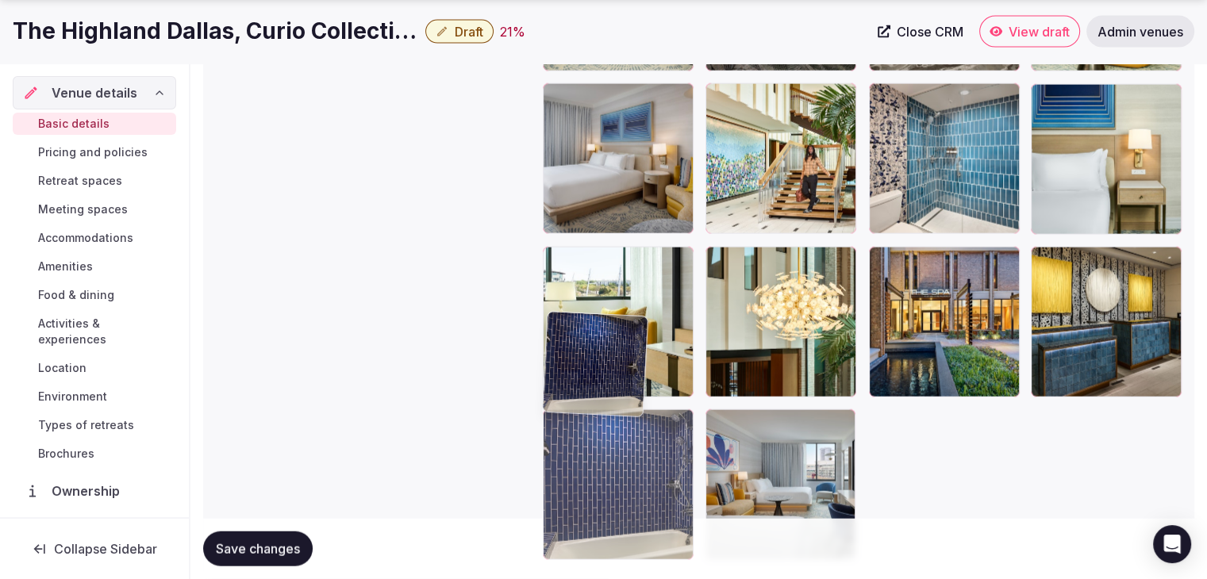
drag, startPoint x: 1036, startPoint y: 266, endPoint x: 692, endPoint y: 366, distance: 358.6
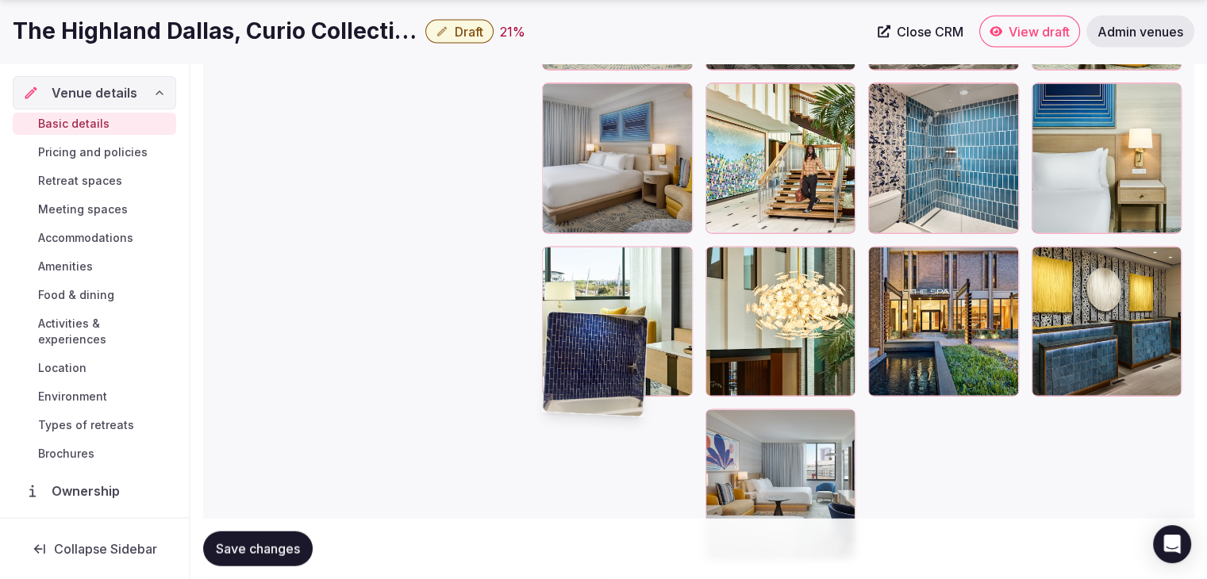
scroll to position [3632, 0]
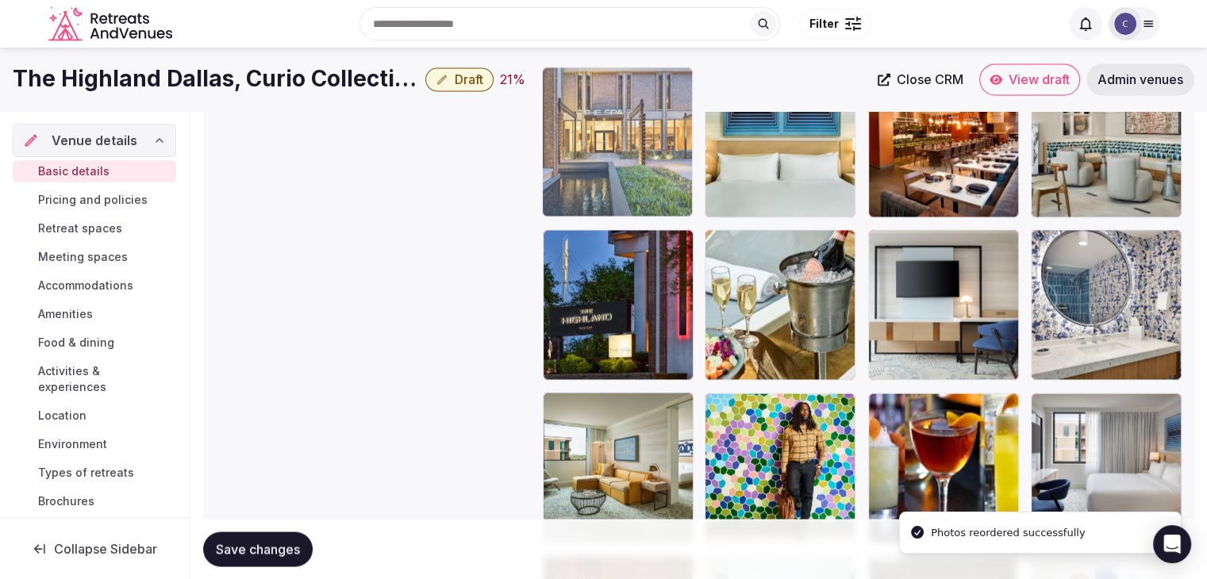
drag, startPoint x: 881, startPoint y: 163, endPoint x: 513, endPoint y: 63, distance: 380.8
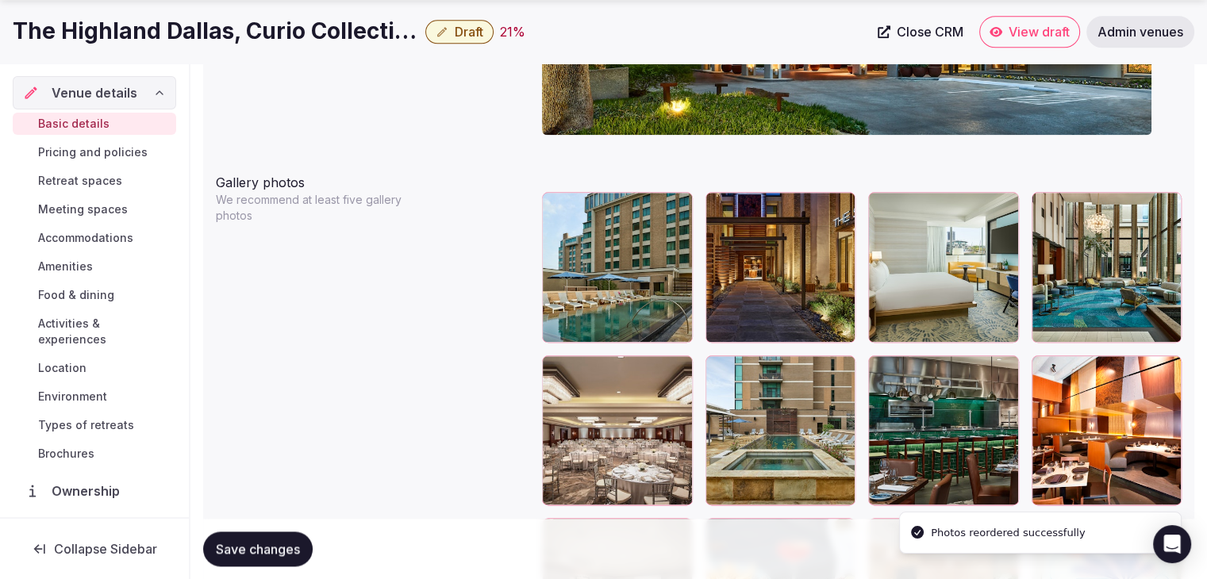
scroll to position [1843, 0]
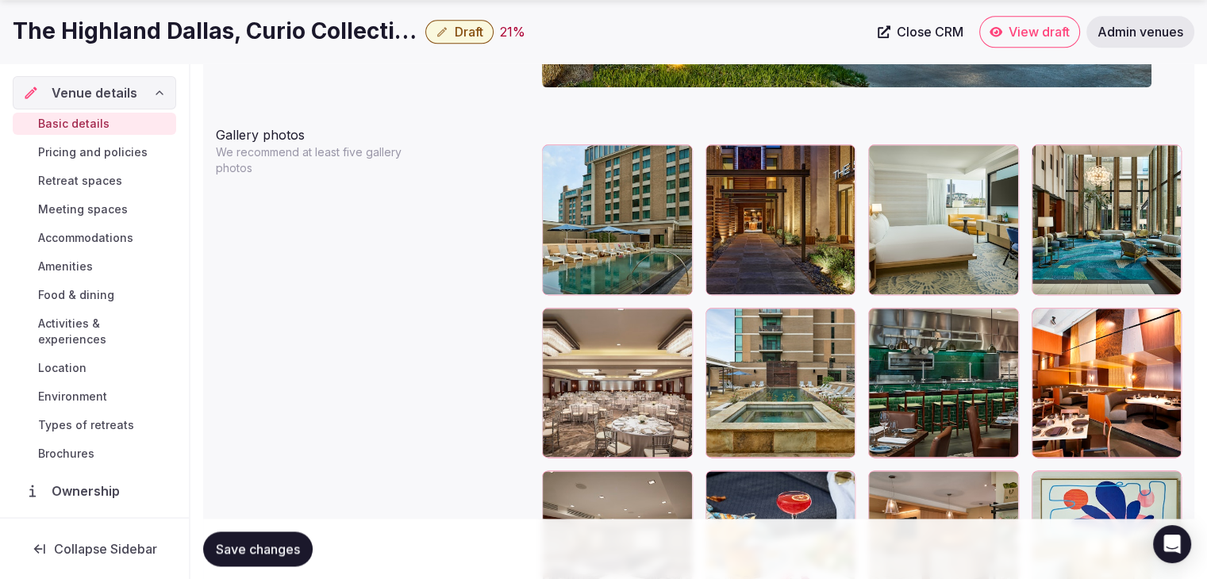
click at [284, 544] on span "Save changes" at bounding box center [258, 549] width 84 height 16
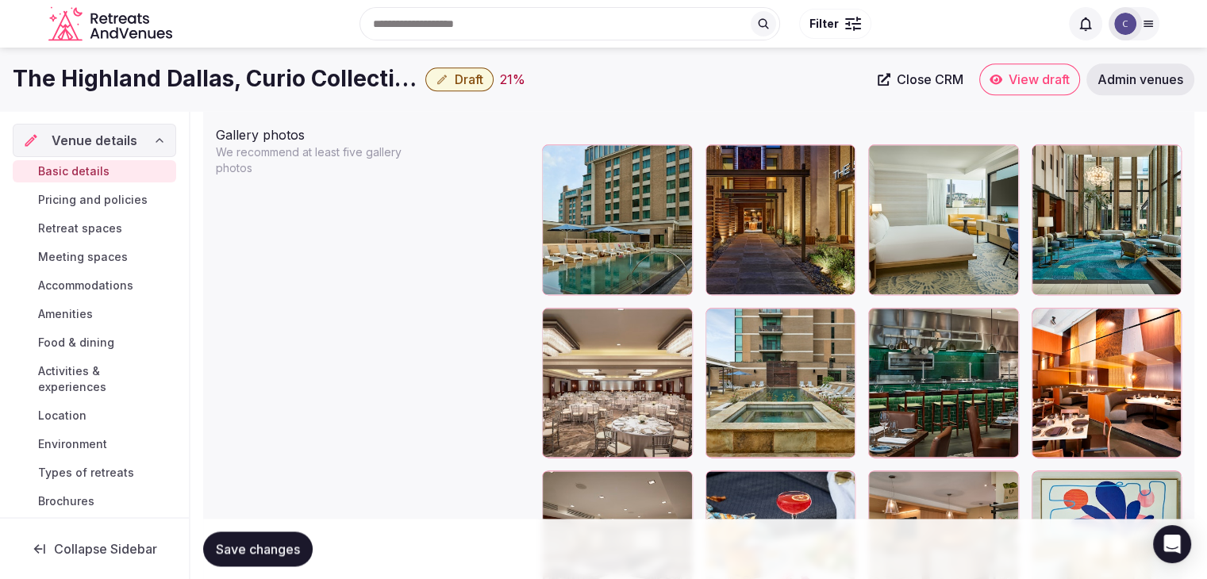
click at [265, 67] on h1 "The Highland Dallas, Curio Collection by Hilton" at bounding box center [216, 78] width 406 height 31
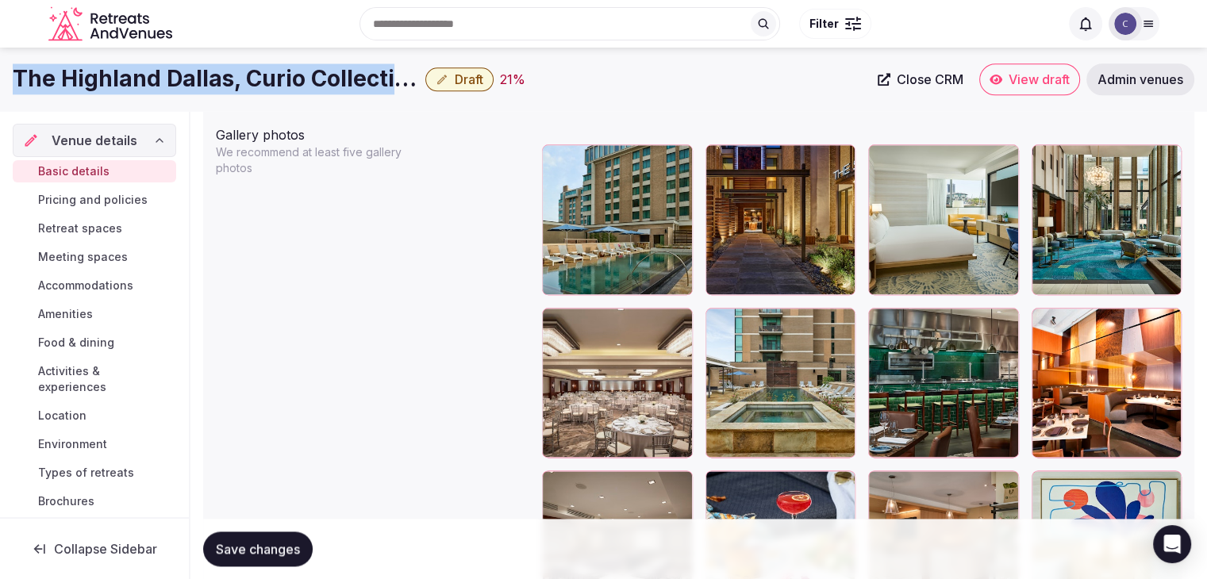
click at [265, 67] on h1 "The Highland Dallas, Curio Collection by Hilton" at bounding box center [216, 78] width 406 height 31
copy div "The Highland Dallas, Curio Collection by Hilton"
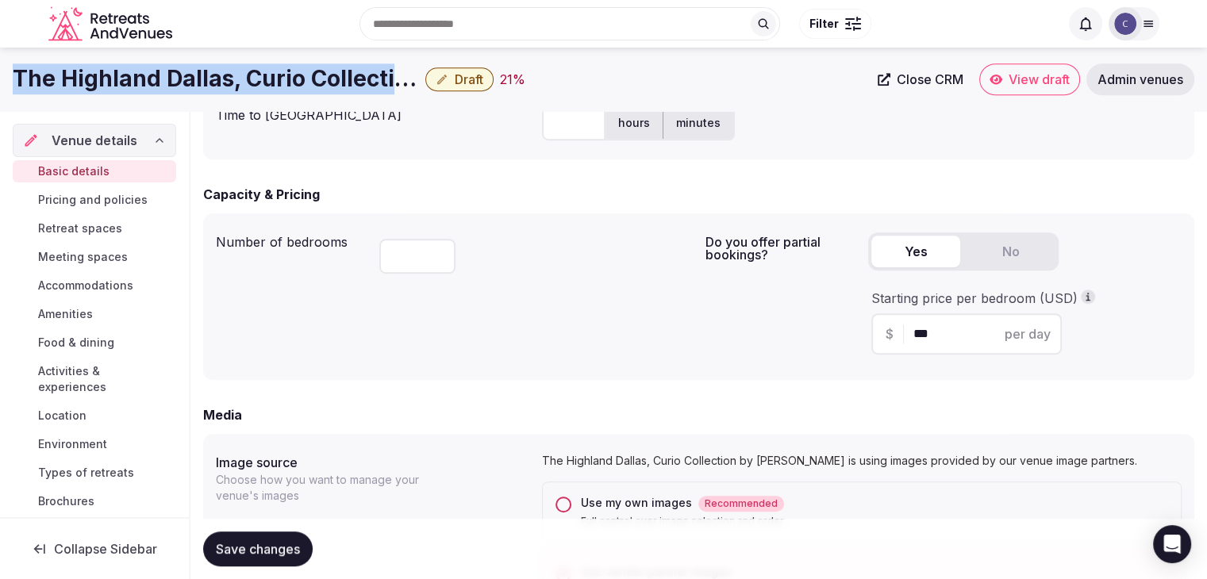
scroll to position [811, 0]
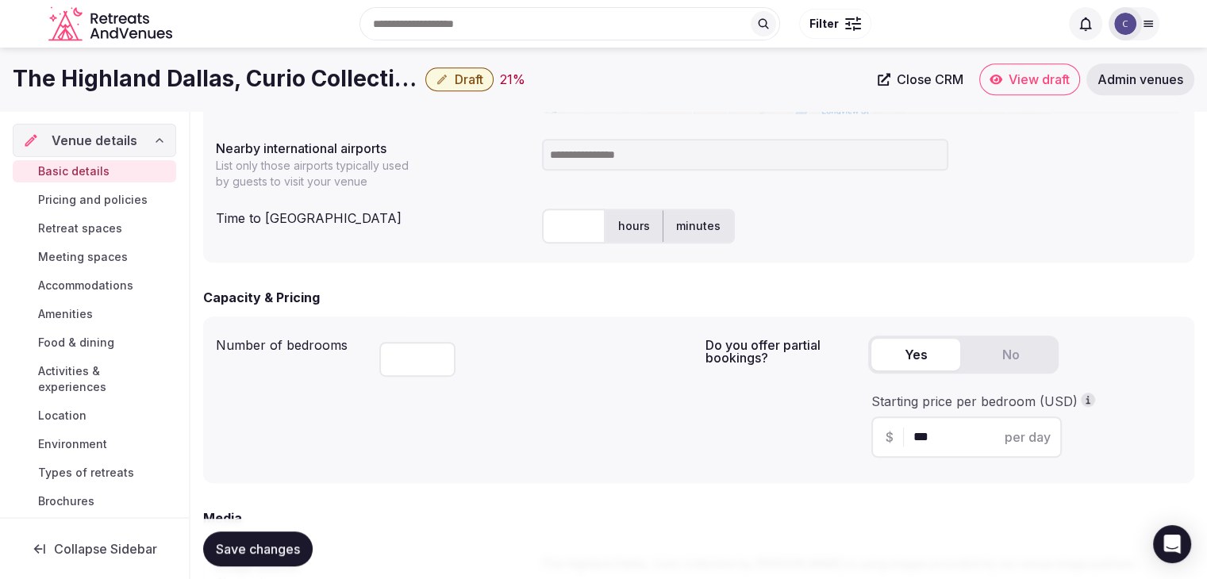
click at [567, 144] on input at bounding box center [745, 155] width 406 height 32
type input "***"
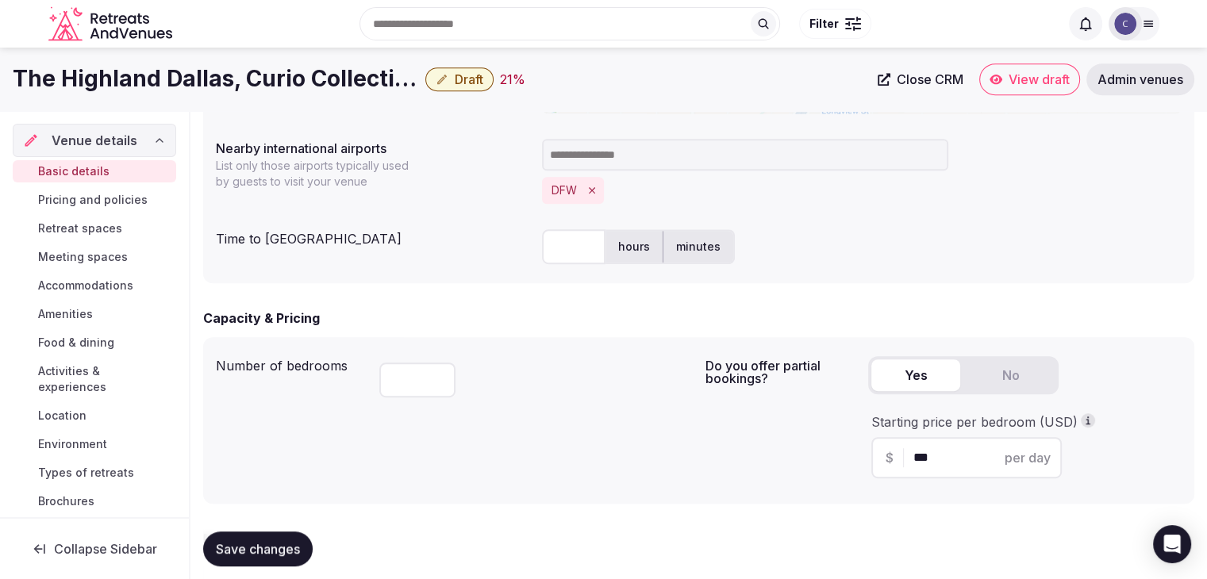
click at [583, 248] on input "text" at bounding box center [573, 246] width 63 height 35
type input "**"
click at [471, 344] on div "Number of bedrooms *** Do you offer partial bookings? Yes No Starting price per…" at bounding box center [698, 420] width 991 height 167
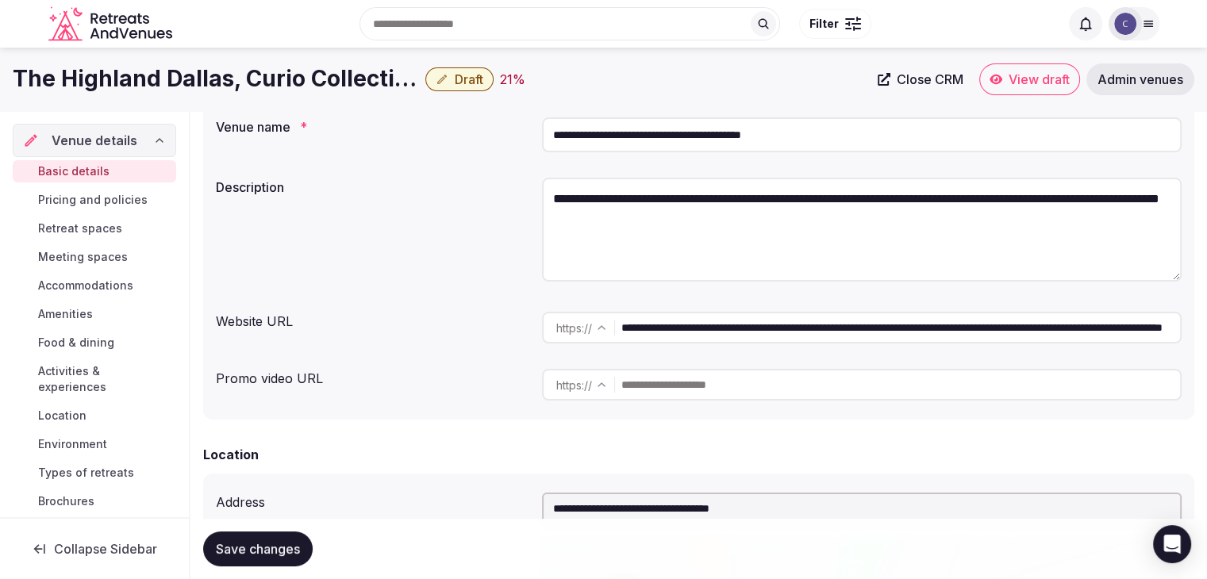
scroll to position [17, 0]
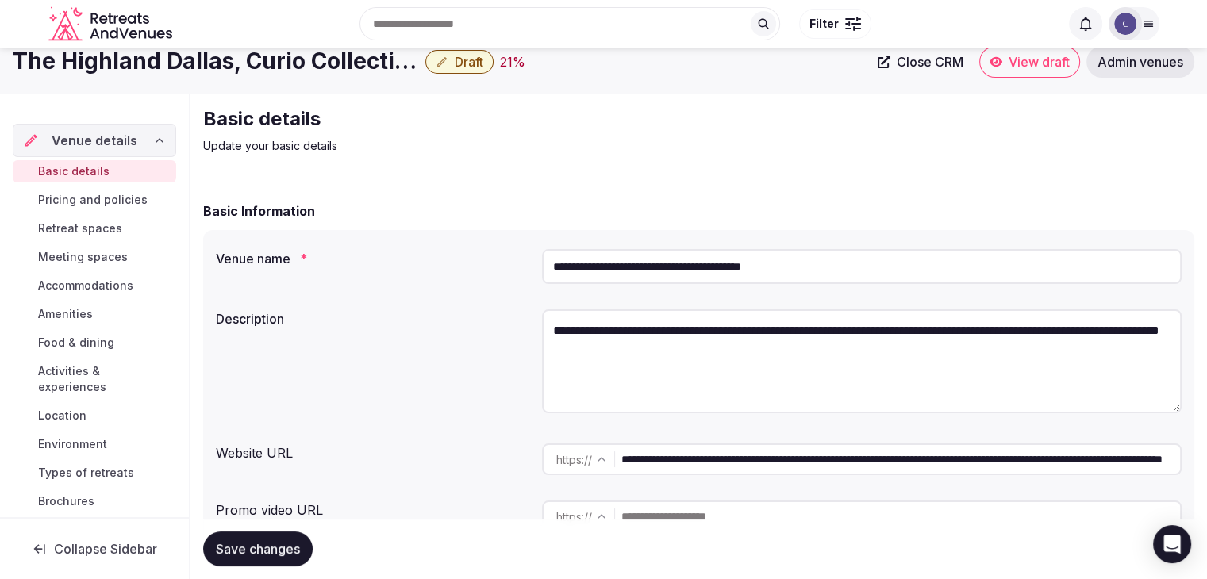
click at [291, 555] on span "Save changes" at bounding box center [258, 549] width 84 height 16
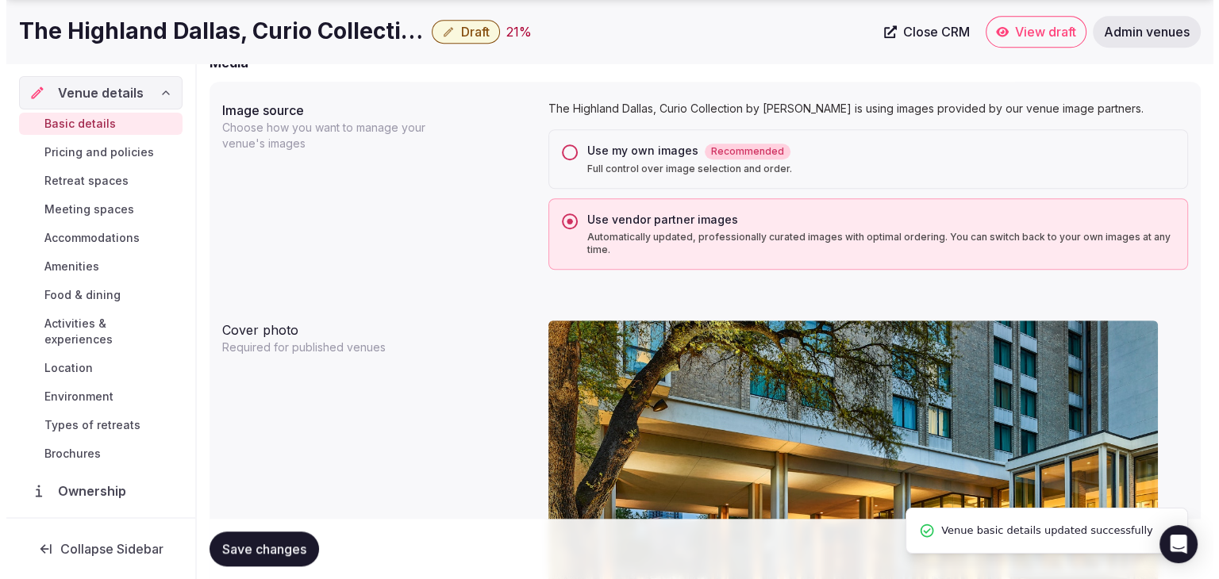
scroll to position [1525, 0]
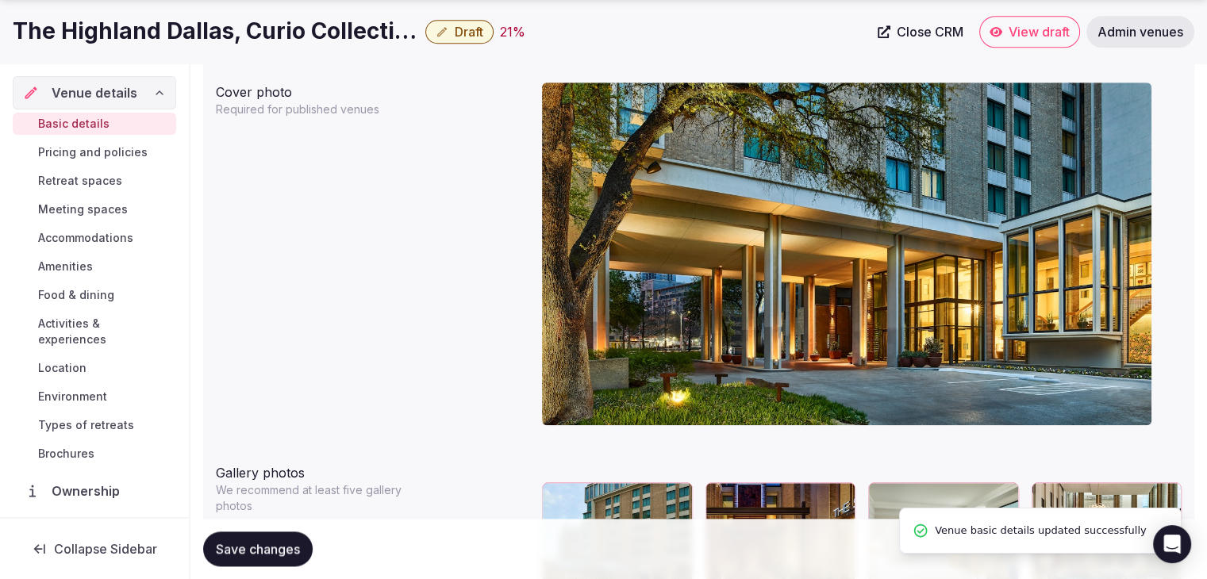
click at [479, 28] on span "Draft" at bounding box center [469, 32] width 29 height 16
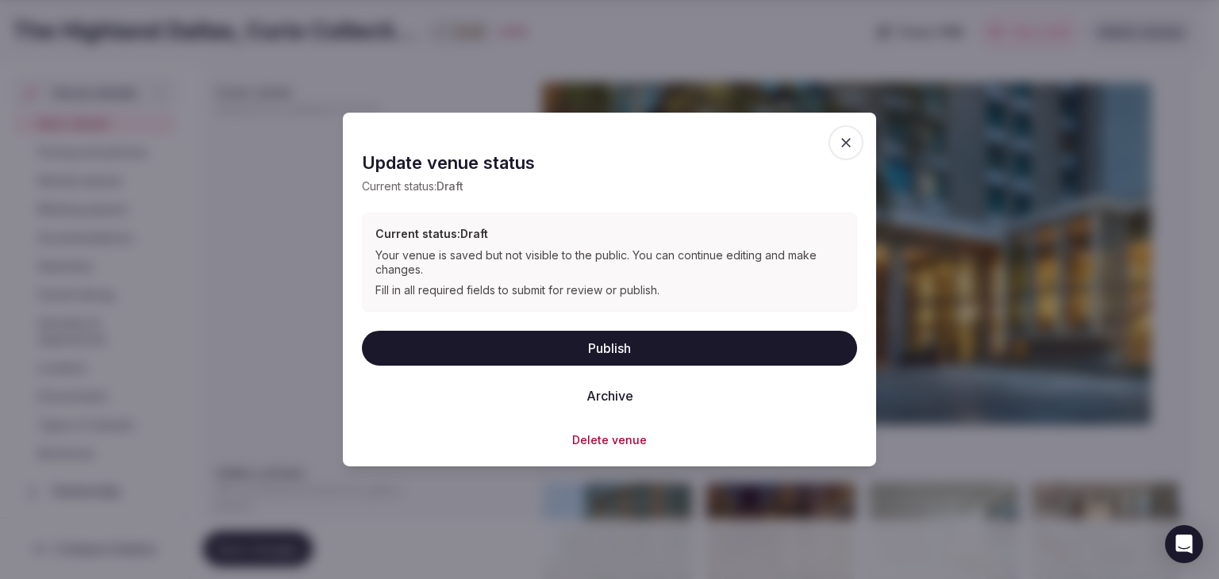
click at [624, 353] on button "Publish" at bounding box center [609, 347] width 495 height 35
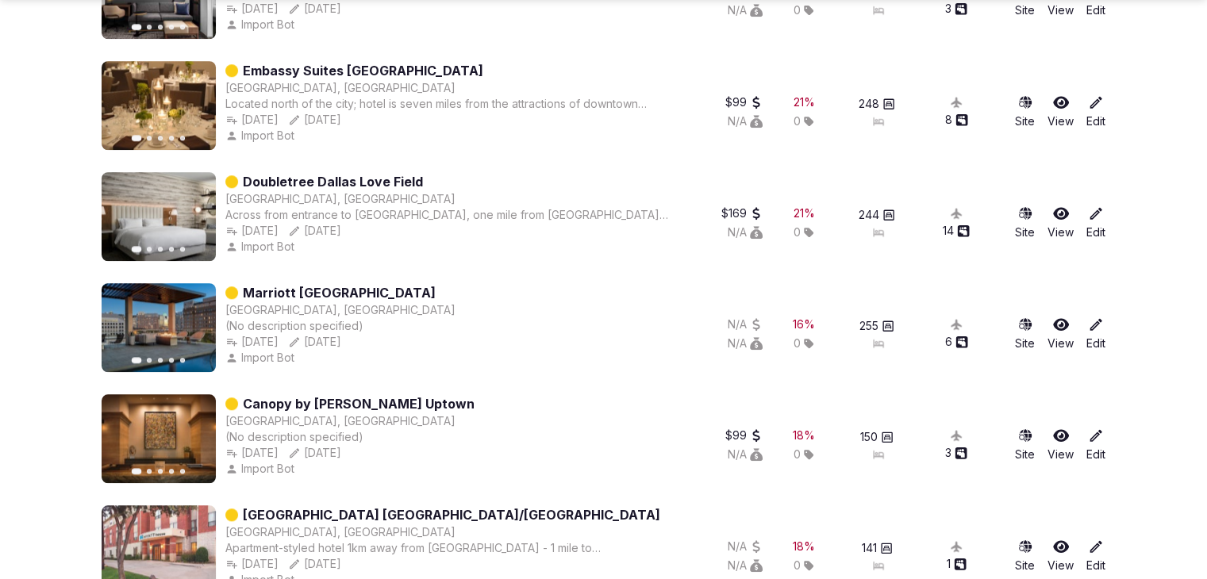
scroll to position [1409, 0]
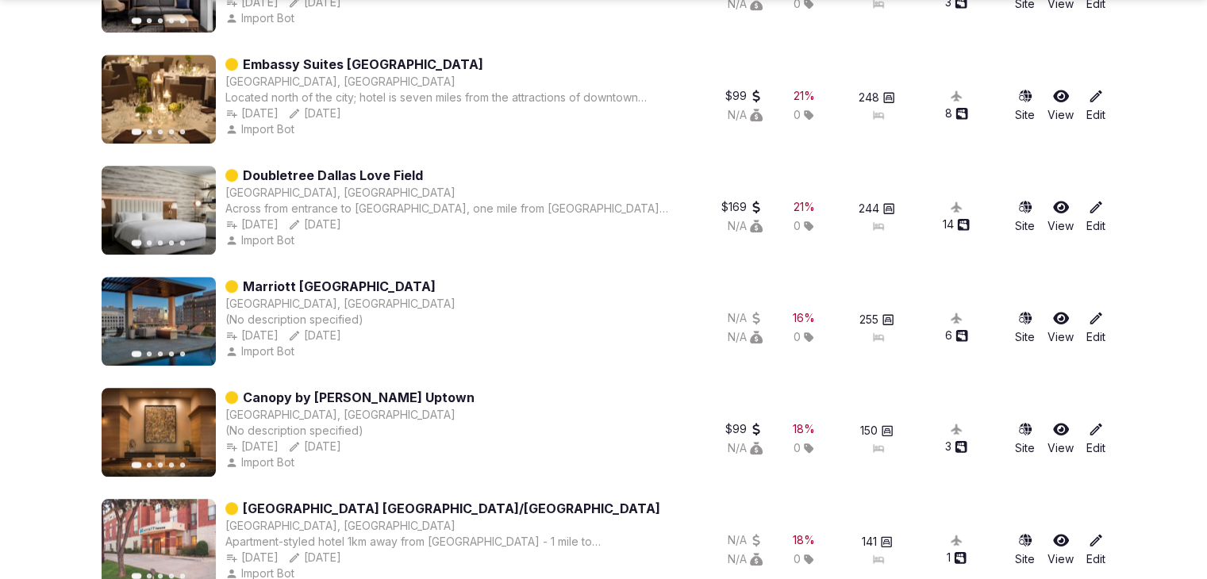
click at [382, 185] on div "Dallas, United States" at bounding box center [447, 193] width 445 height 16
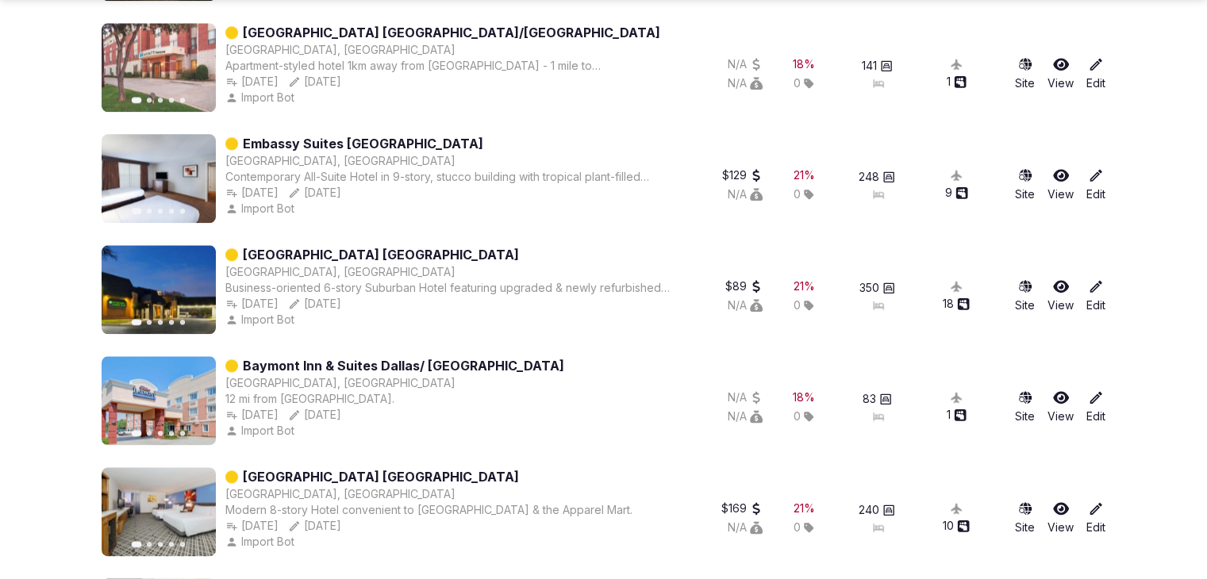
scroll to position [1965, 0]
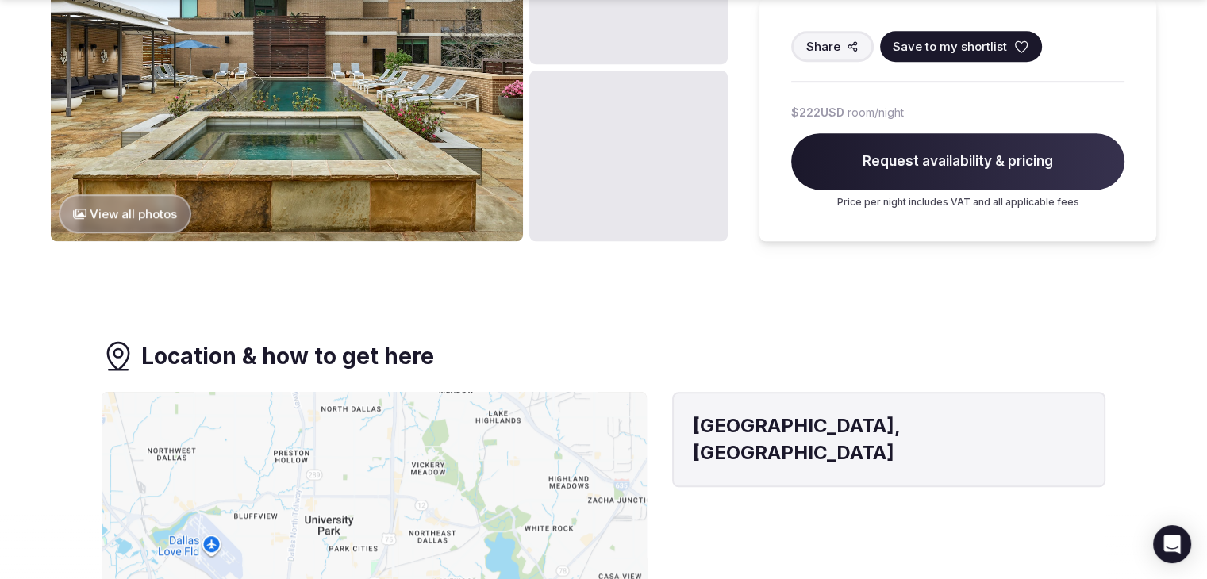
scroll to position [1190, 0]
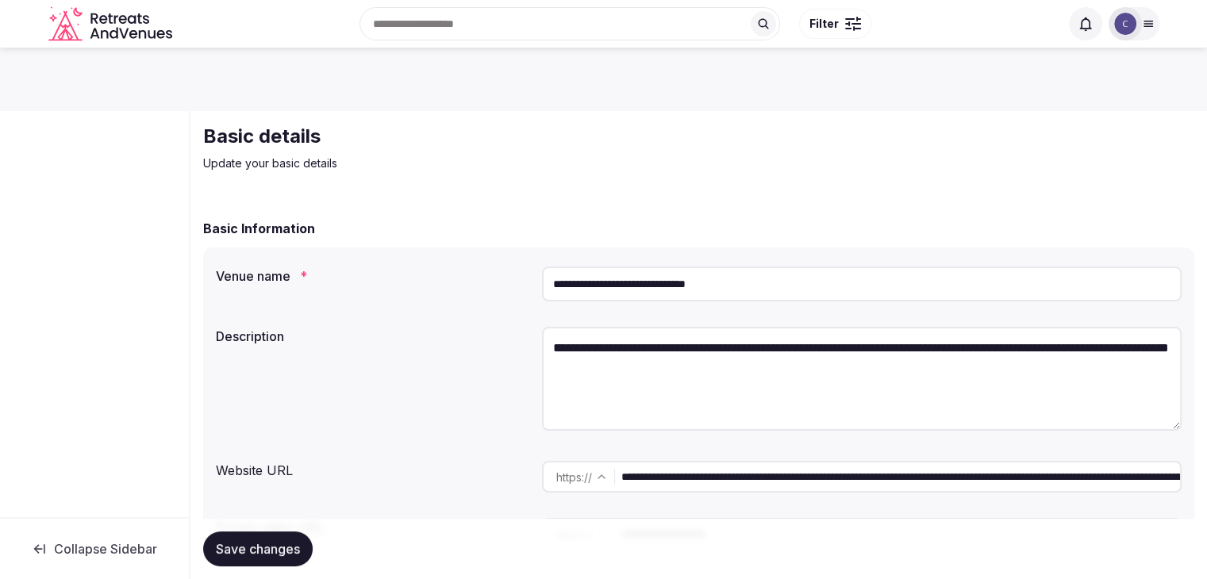
click at [663, 290] on input "**********" at bounding box center [862, 284] width 640 height 35
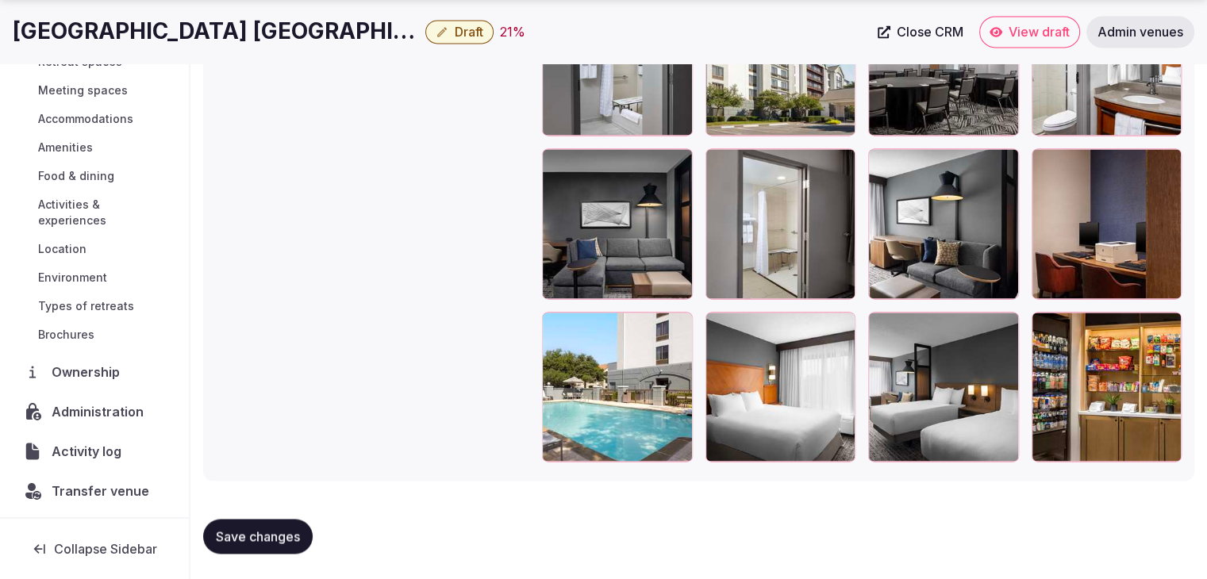
scroll to position [121, 0]
drag, startPoint x: 108, startPoint y: 413, endPoint x: 95, endPoint y: 356, distance: 57.8
click at [108, 413] on span "Administration" at bounding box center [101, 410] width 98 height 19
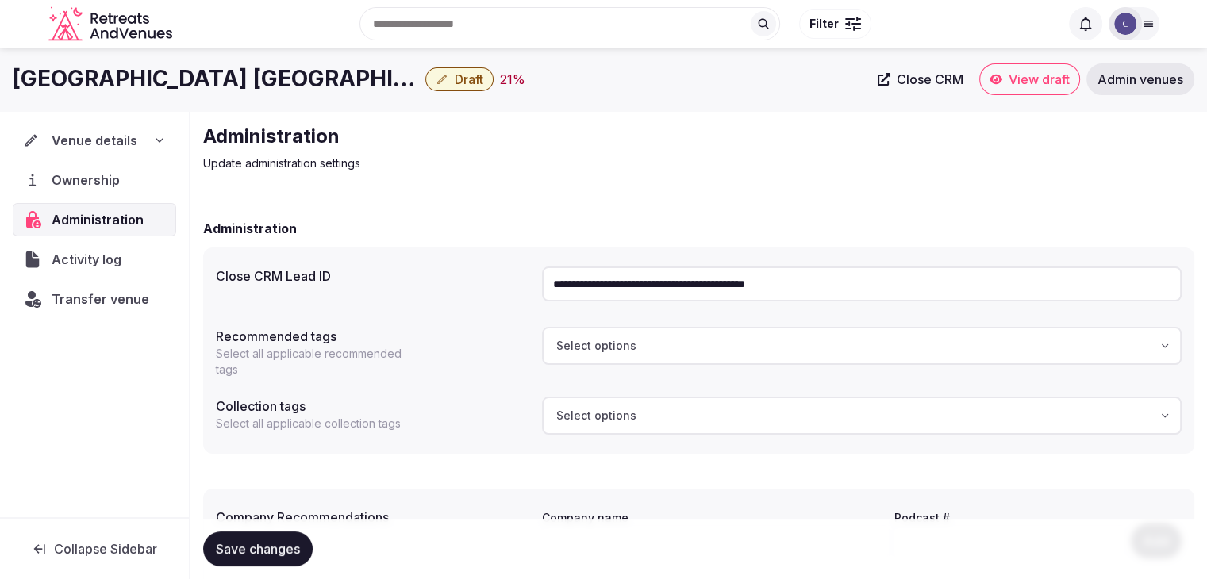
click at [732, 295] on input "**********" at bounding box center [862, 284] width 640 height 35
click at [90, 302] on span "Transfer venue" at bounding box center [101, 299] width 98 height 19
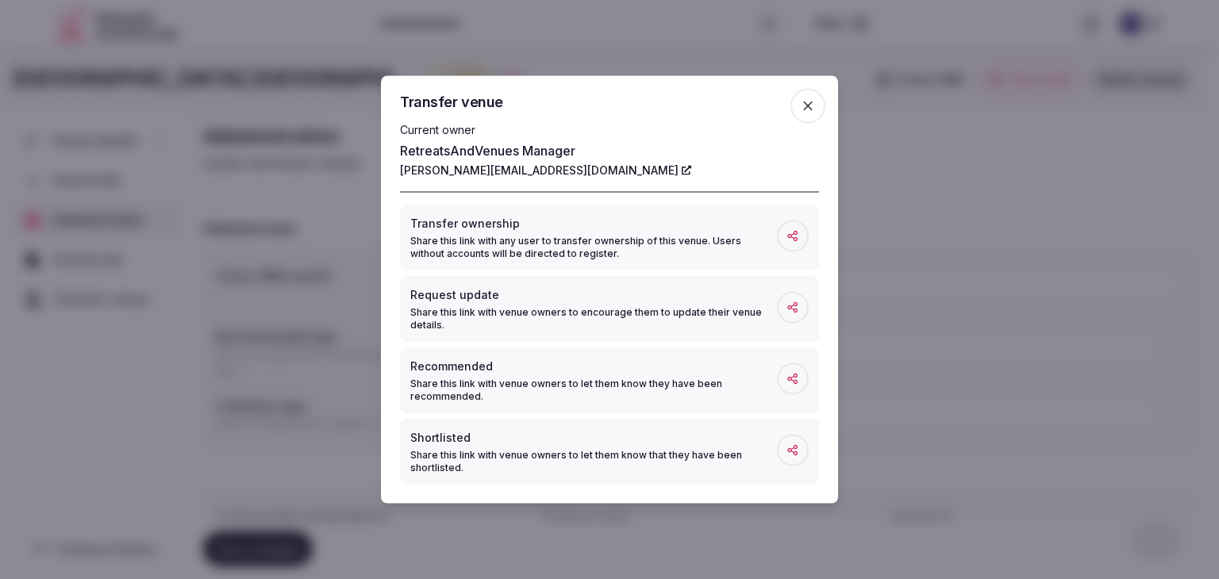
click at [797, 112] on span "button" at bounding box center [807, 106] width 35 height 35
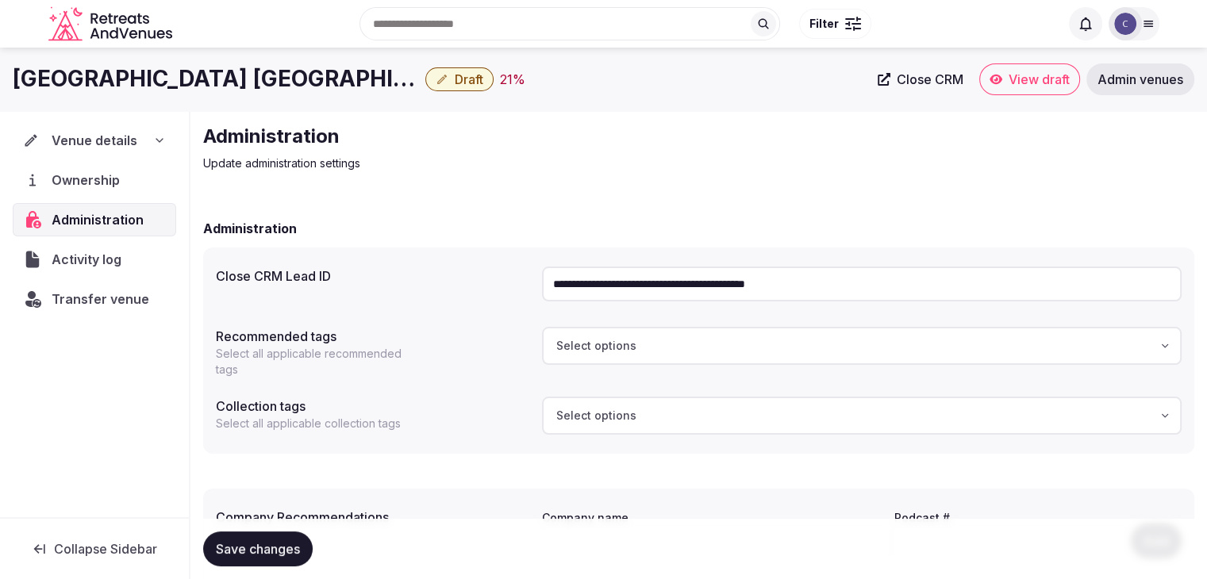
click at [153, 140] on div "Venue details" at bounding box center [94, 140] width 143 height 19
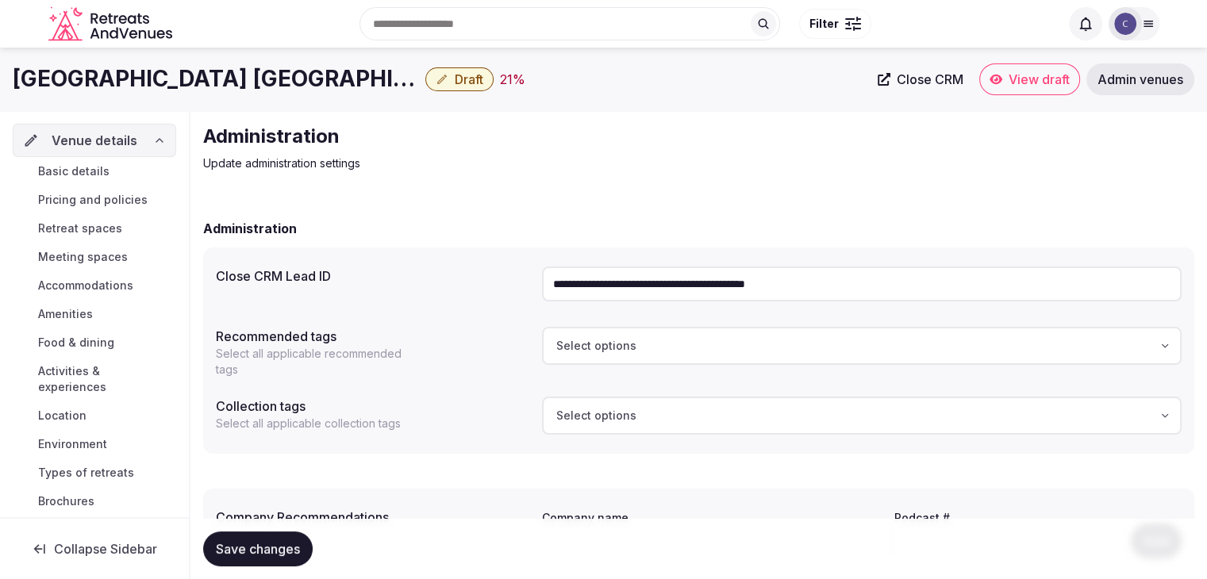
click at [140, 172] on link "Basic details" at bounding box center [94, 171] width 163 height 22
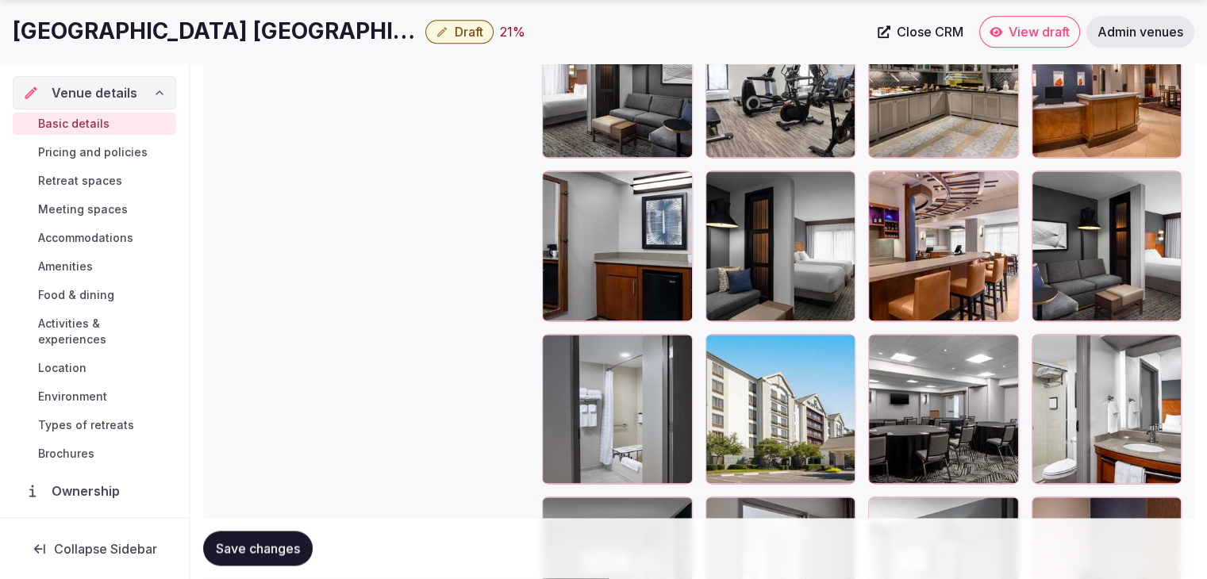
scroll to position [2381, 0]
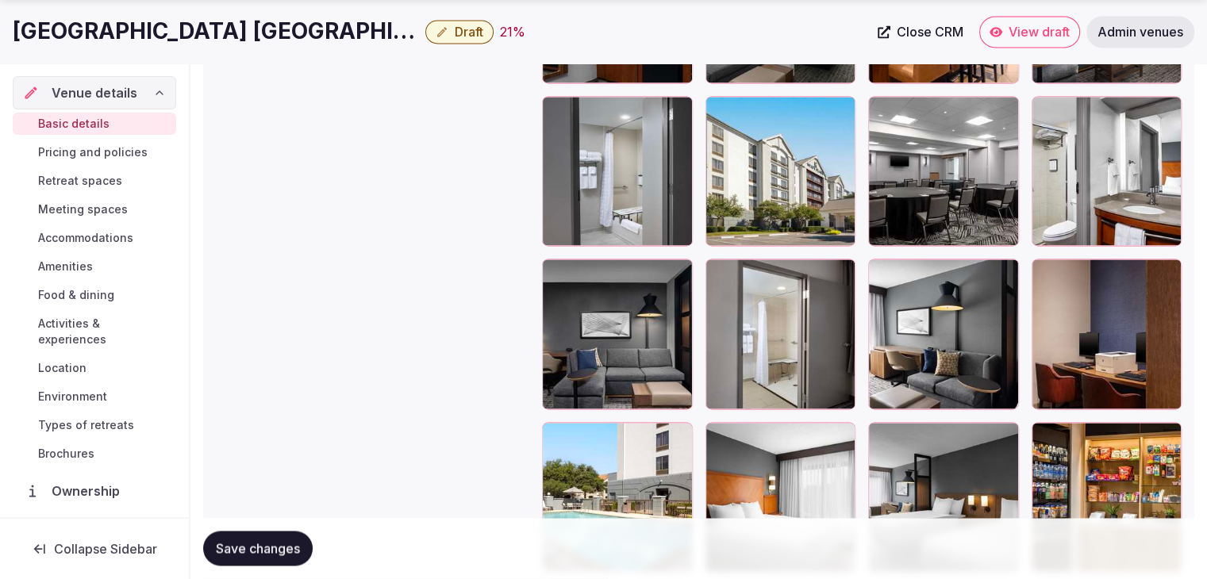
click at [840, 111] on icon "button" at bounding box center [839, 112] width 13 height 13
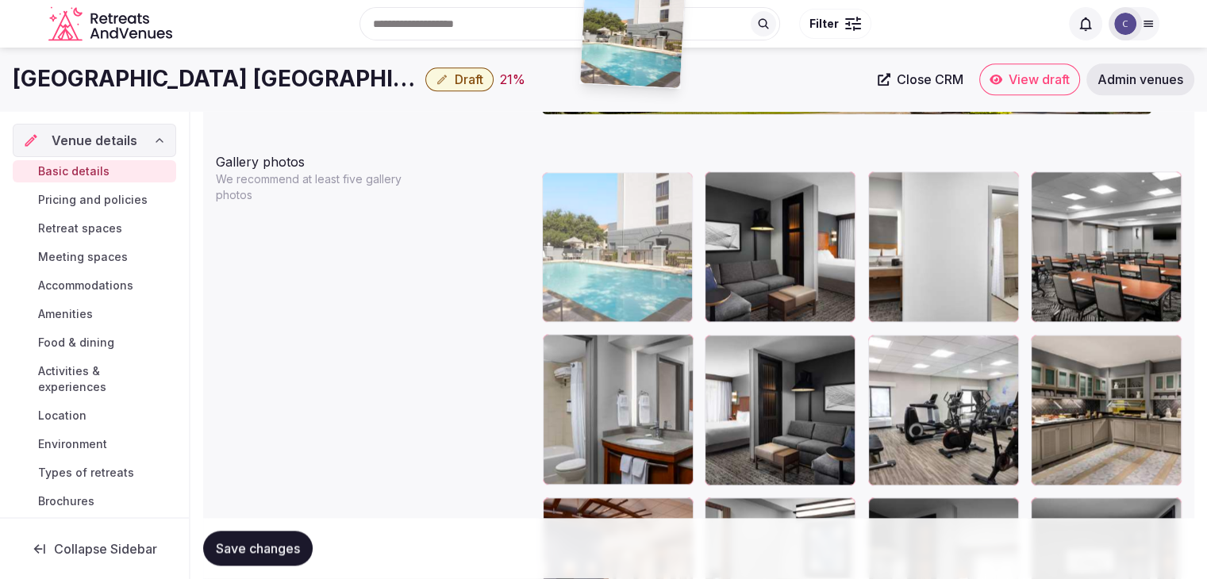
scroll to position [1745, 0]
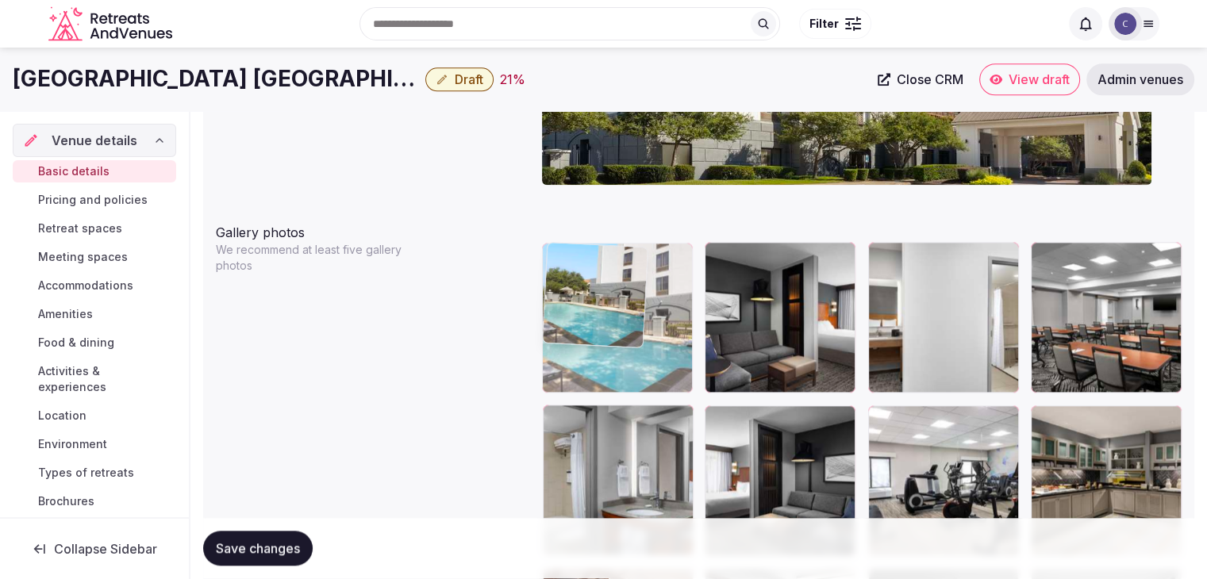
drag, startPoint x: 559, startPoint y: 321, endPoint x: 616, endPoint y: 287, distance: 66.5
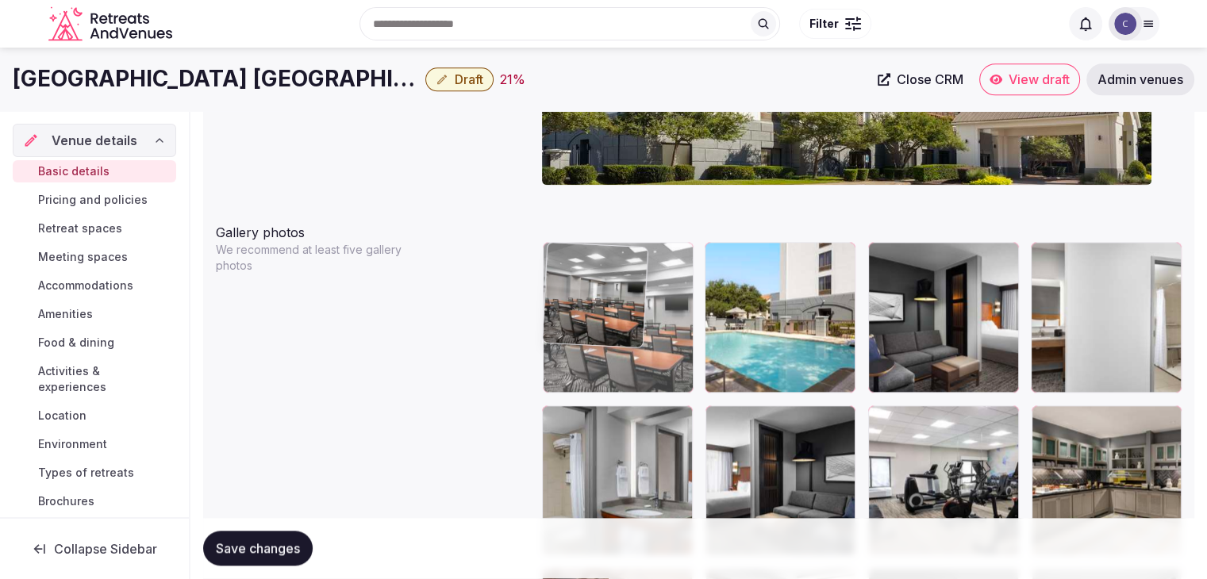
drag, startPoint x: 1053, startPoint y: 256, endPoint x: 573, endPoint y: 258, distance: 480.1
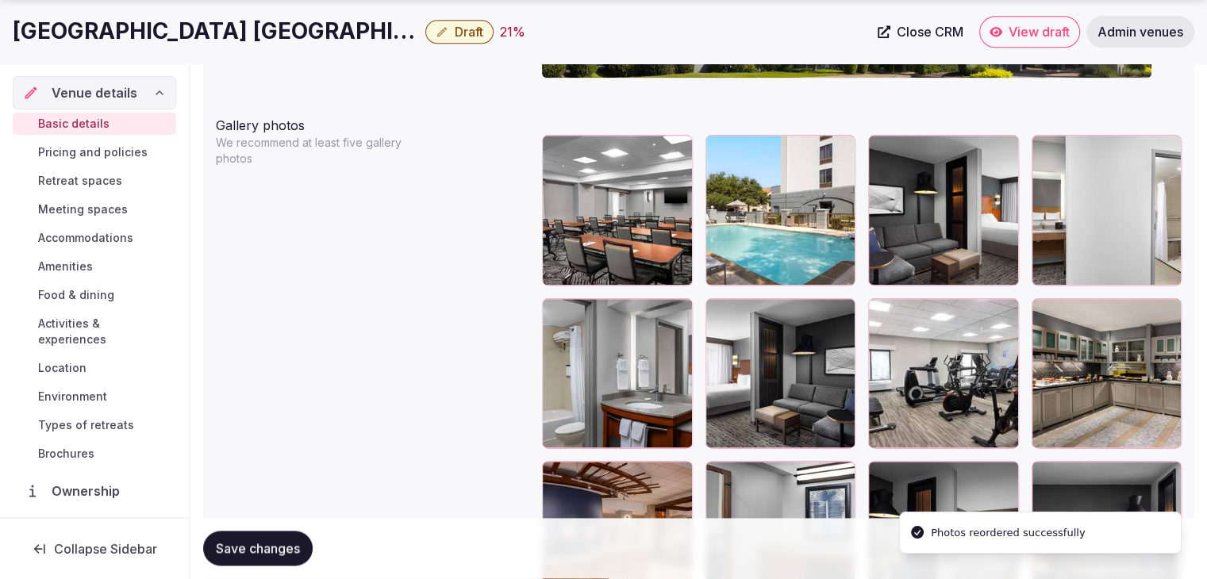
scroll to position [1904, 0]
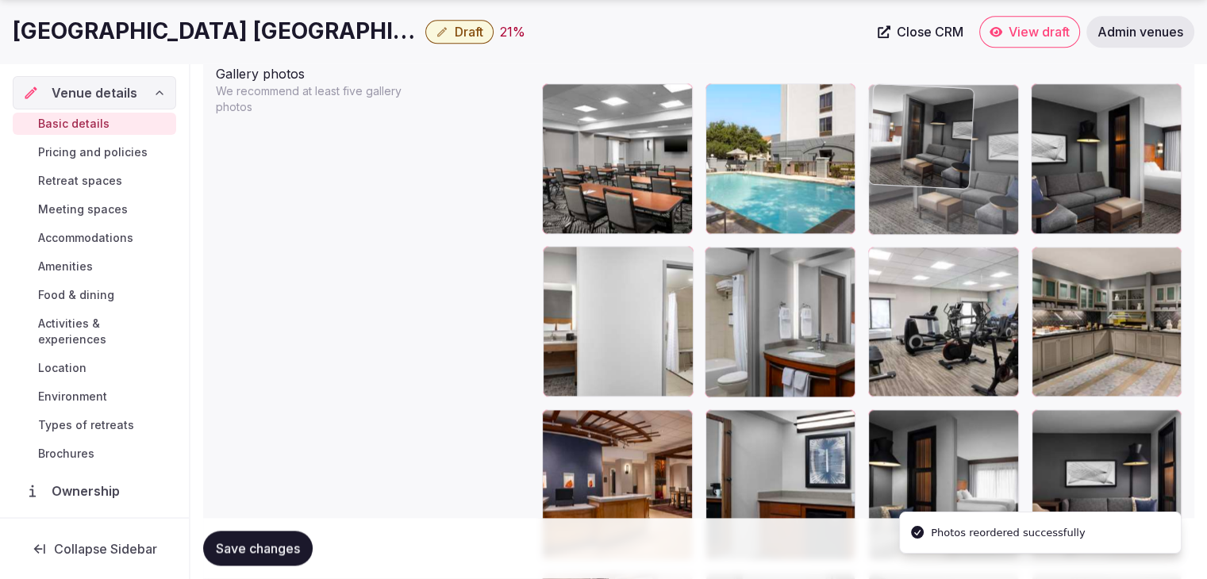
drag, startPoint x: 714, startPoint y: 259, endPoint x: 882, endPoint y: 153, distance: 199.0
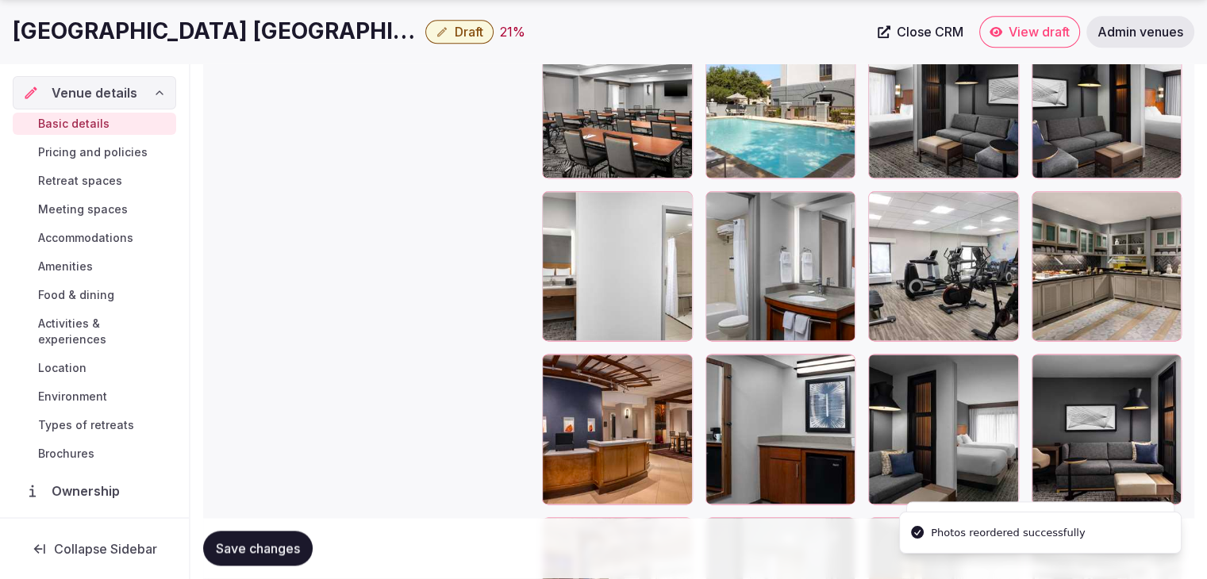
scroll to position [1983, 0]
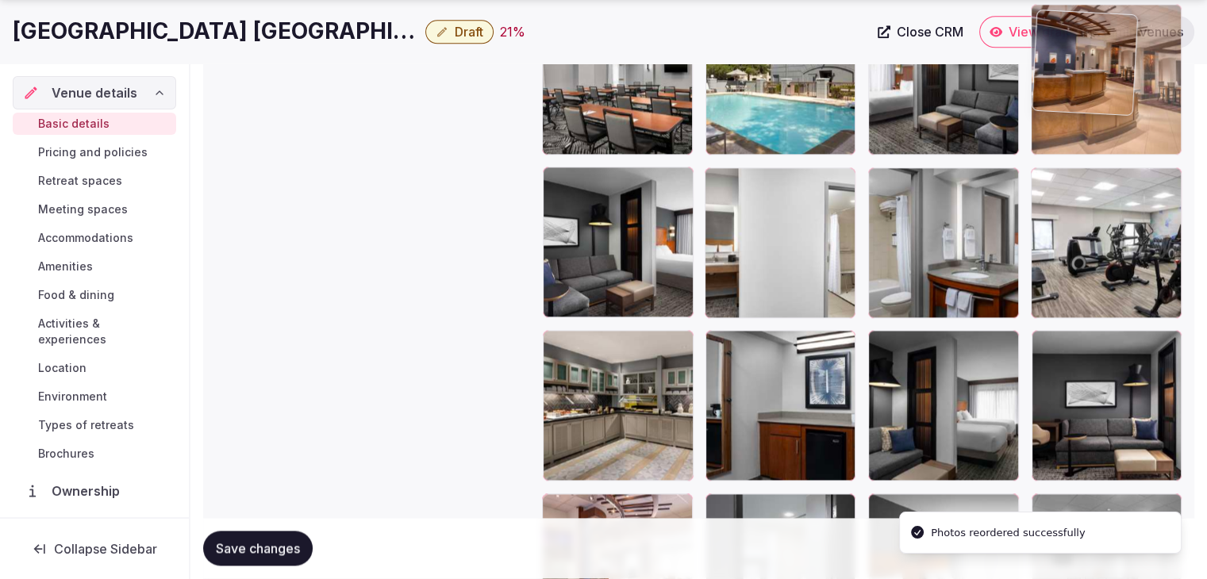
drag, startPoint x: 552, startPoint y: 337, endPoint x: 1021, endPoint y: 79, distance: 535.6
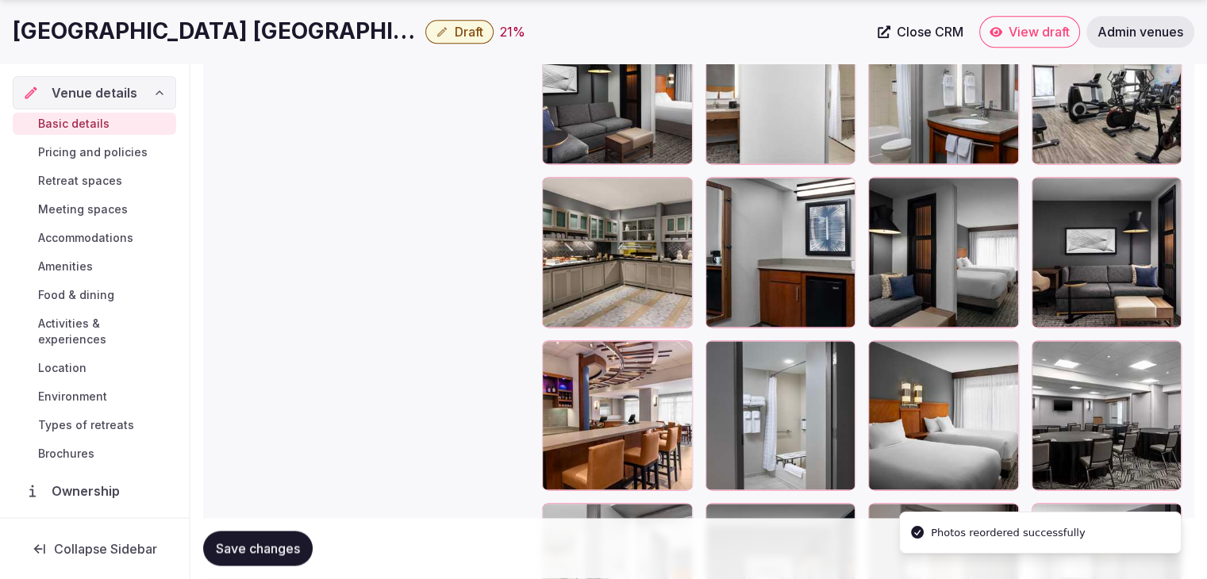
scroll to position [2215, 0]
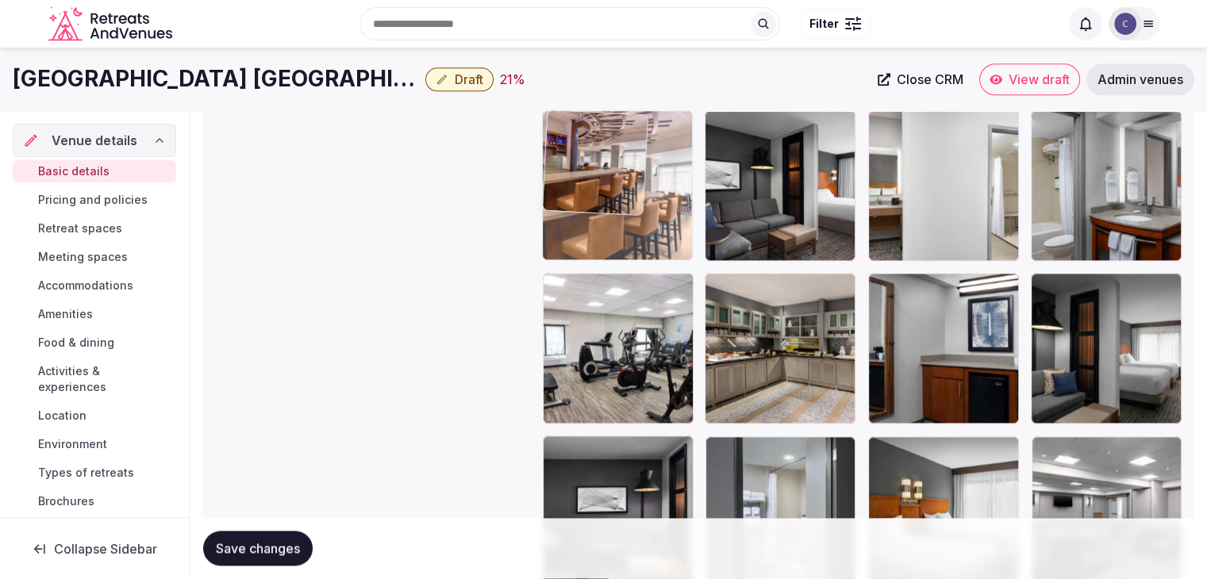
drag, startPoint x: 562, startPoint y: 281, endPoint x: 647, endPoint y: 210, distance: 110.4
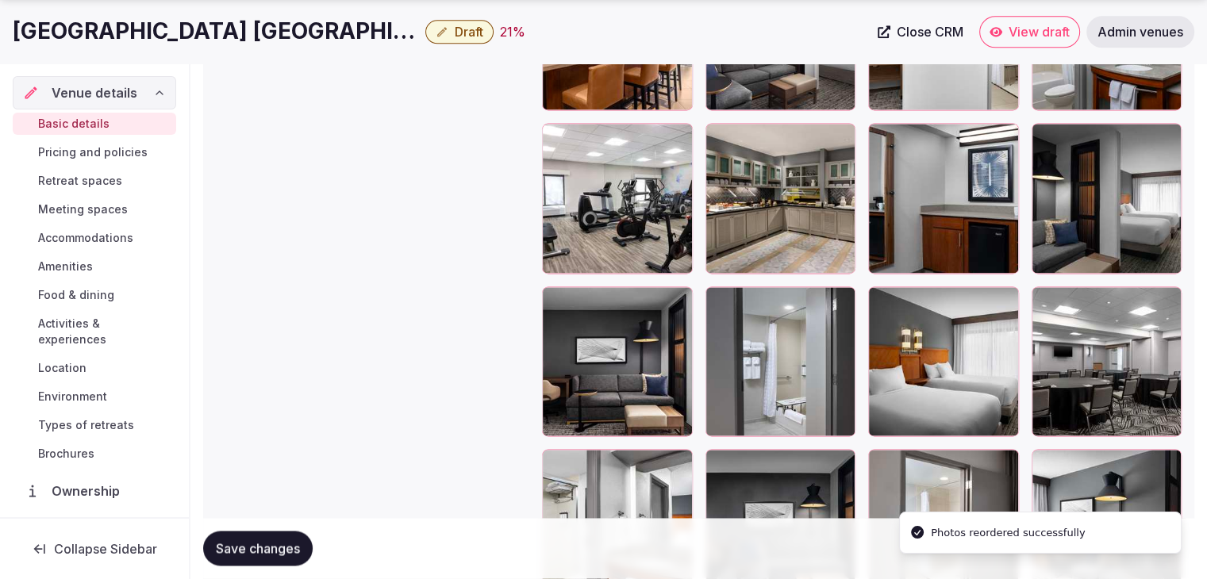
scroll to position [2199, 0]
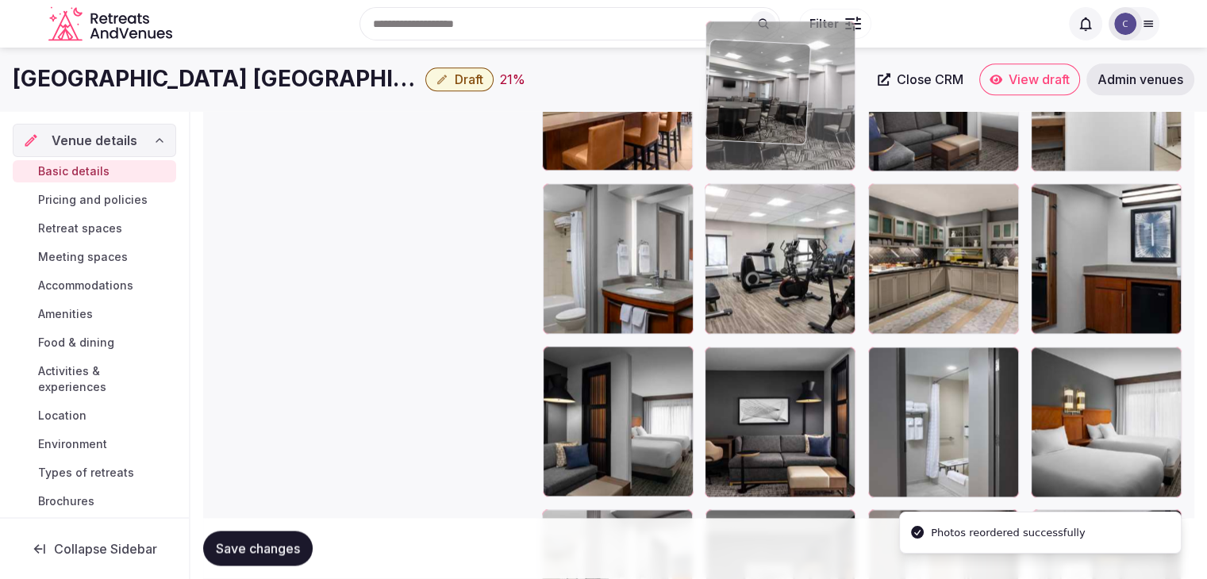
drag, startPoint x: 1055, startPoint y: 286, endPoint x: 717, endPoint y: 85, distance: 392.9
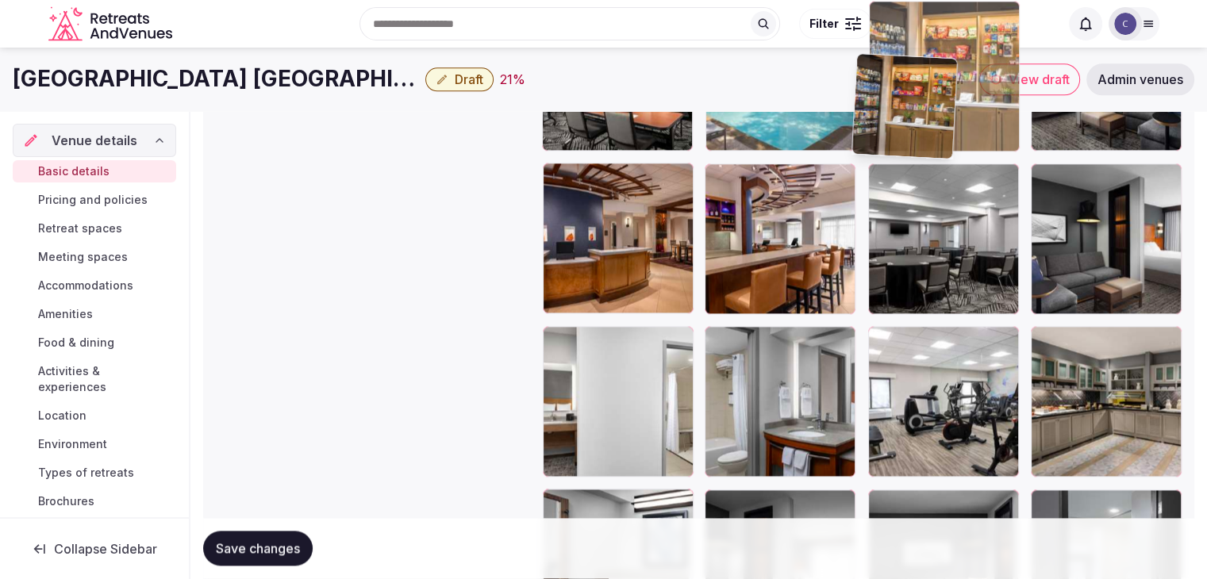
scroll to position [1984, 0]
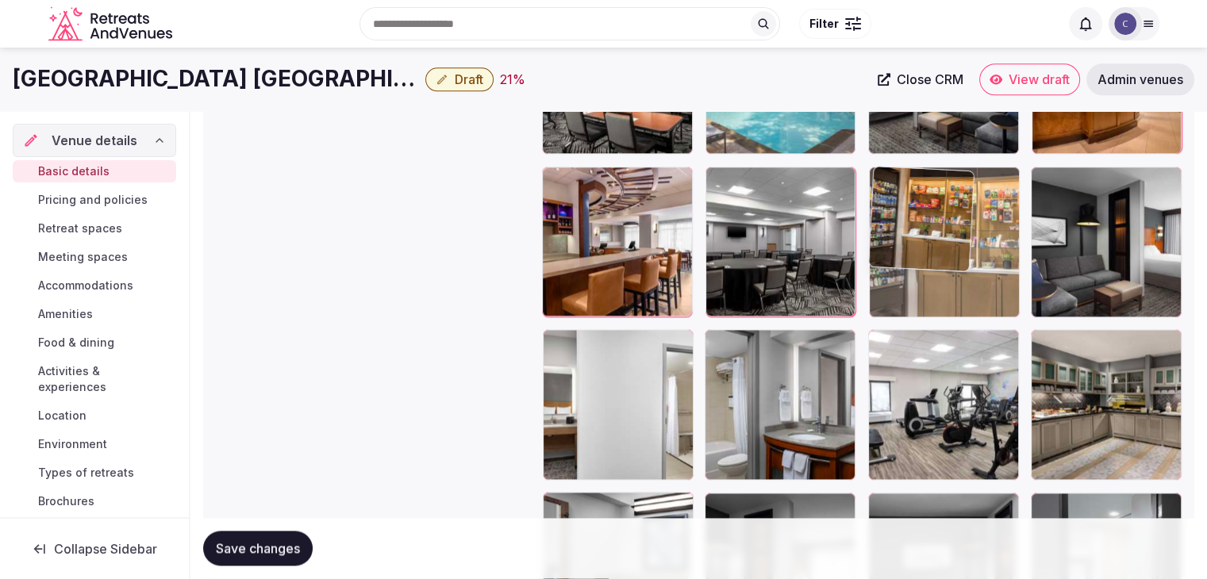
drag, startPoint x: 1043, startPoint y: 328, endPoint x: 876, endPoint y: 224, distance: 197.1
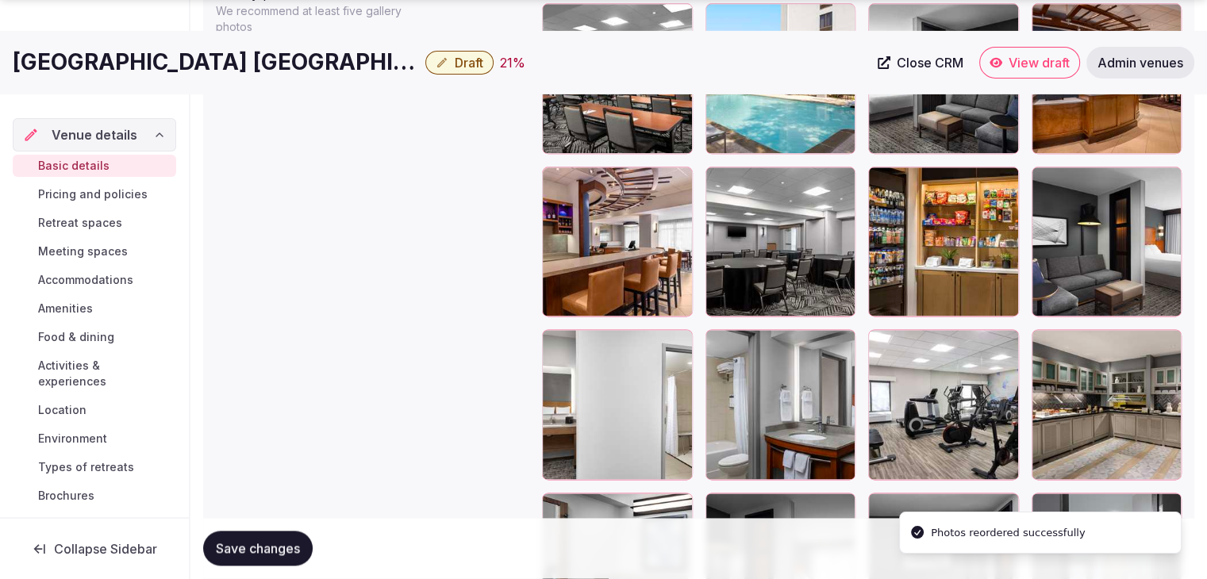
scroll to position [2222, 0]
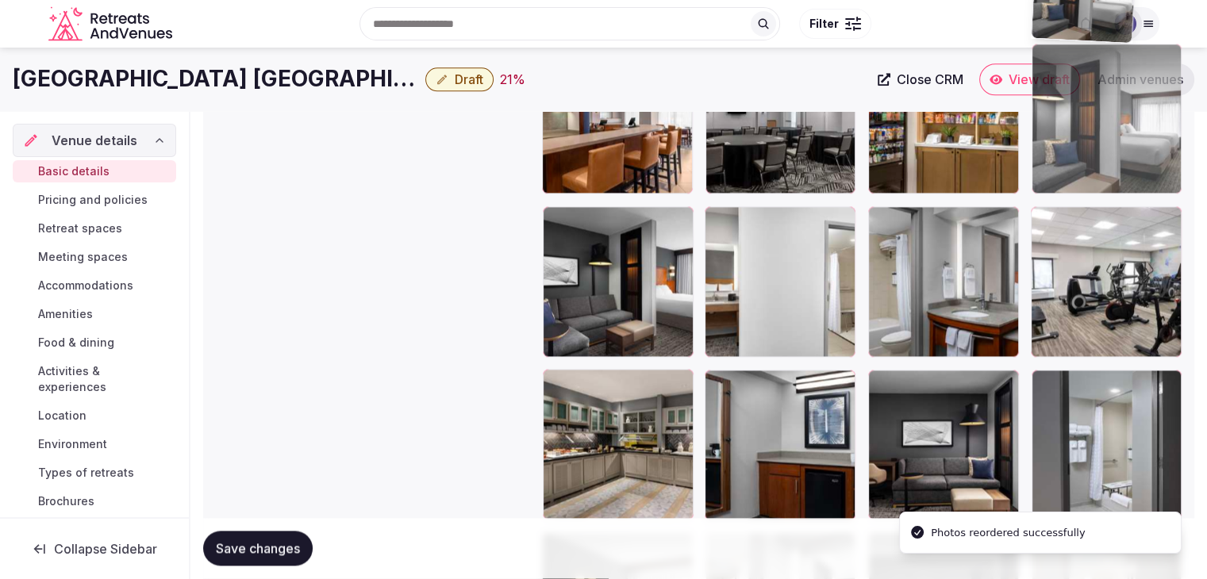
drag, startPoint x: 730, startPoint y: 264, endPoint x: 1051, endPoint y: 241, distance: 321.4
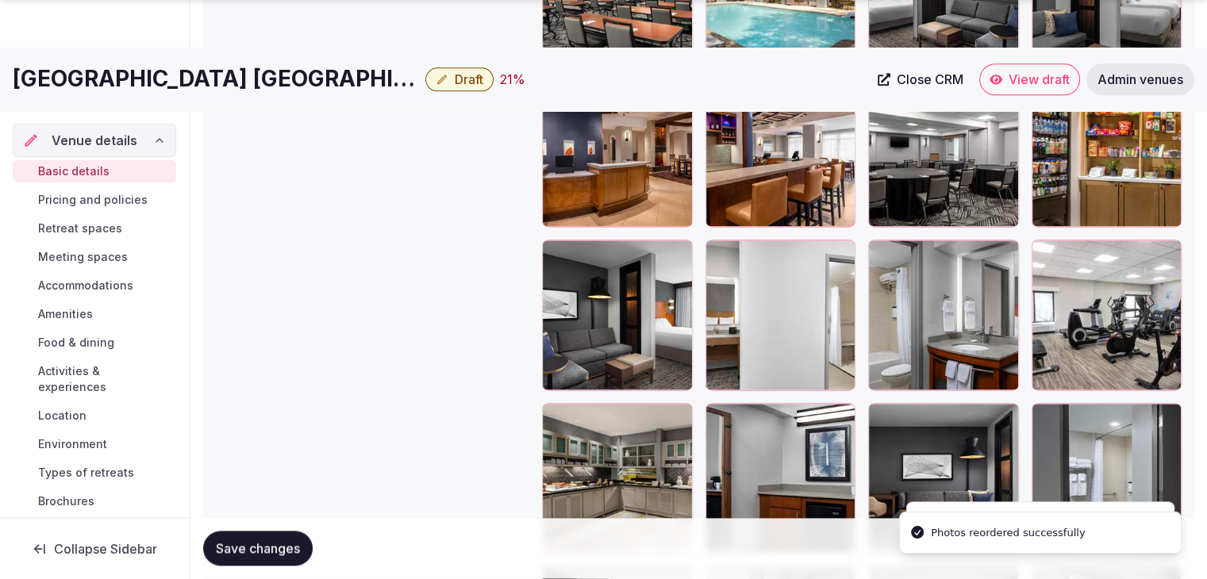
scroll to position [2208, 0]
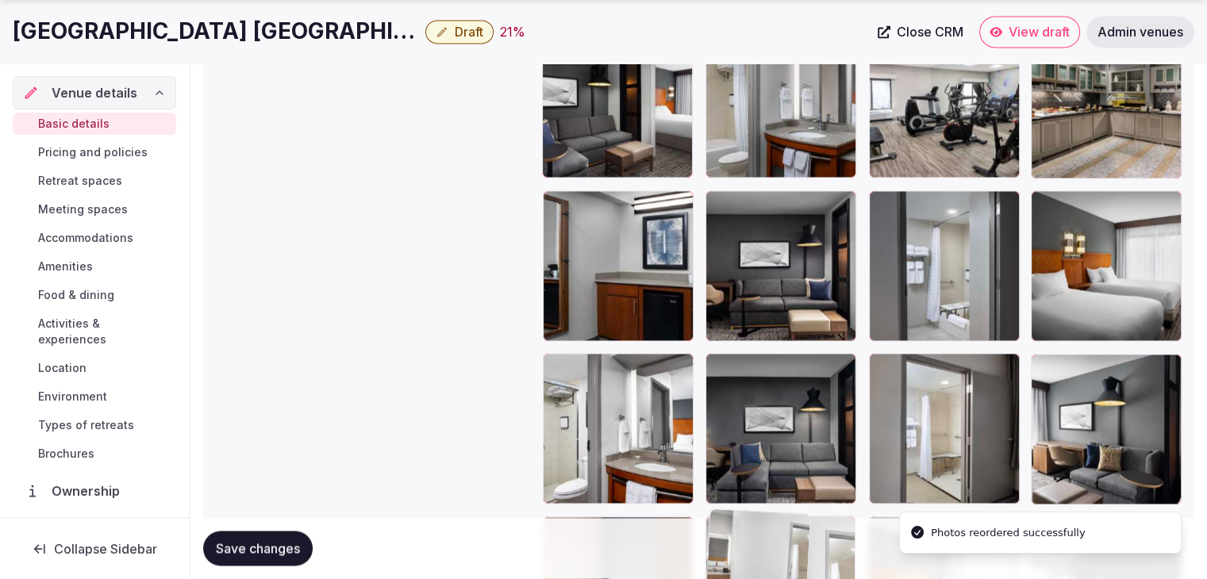
drag, startPoint x: 721, startPoint y: 119, endPoint x: 784, endPoint y: 568, distance: 453.6
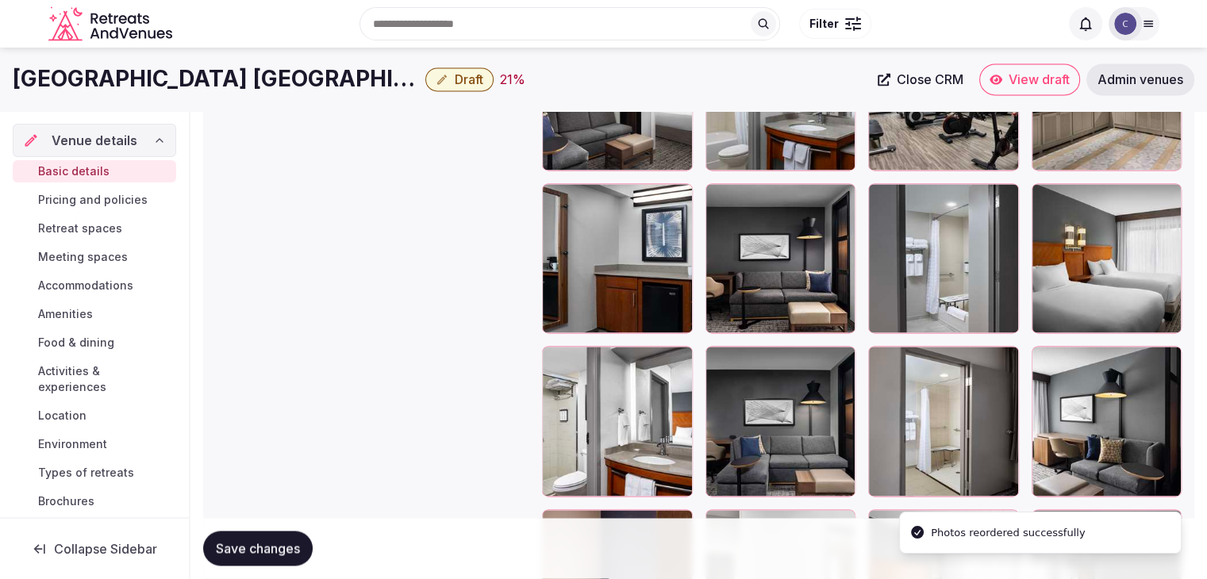
scroll to position [2214, 0]
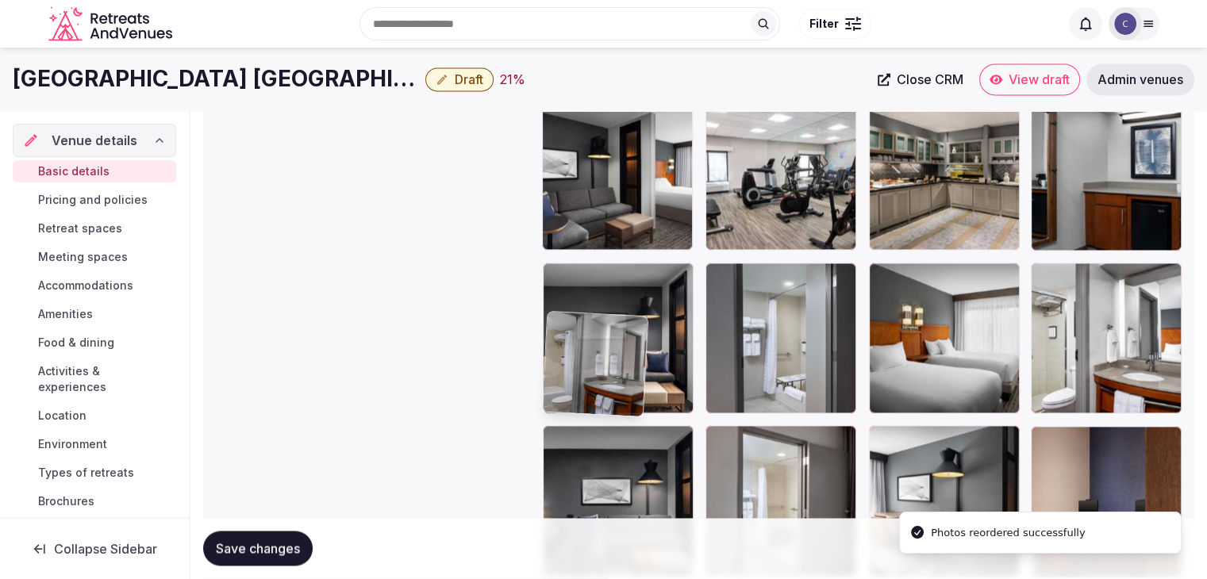
drag, startPoint x: 717, startPoint y: 118, endPoint x: 752, endPoint y: 478, distance: 361.9
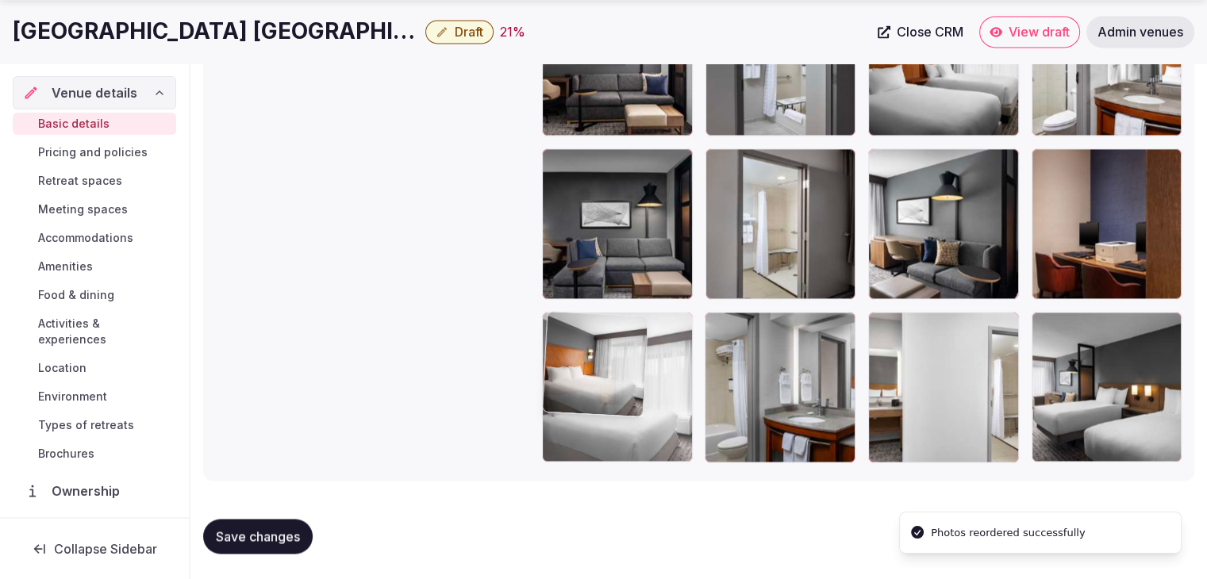
drag, startPoint x: 894, startPoint y: 325, endPoint x: 578, endPoint y: 324, distance: 316.6
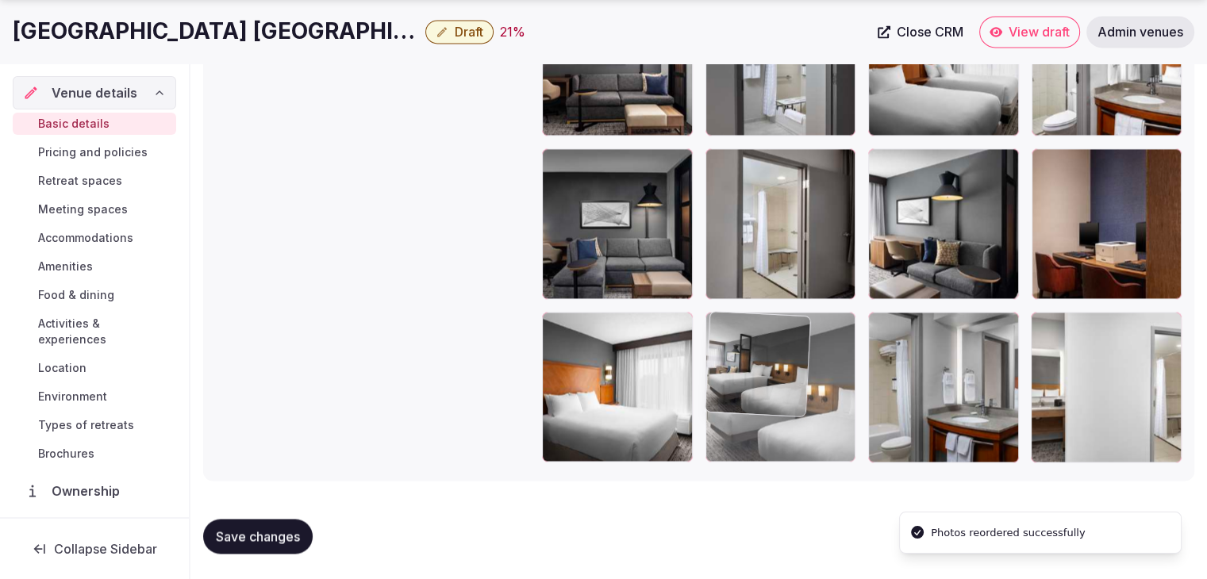
drag, startPoint x: 1050, startPoint y: 321, endPoint x: 805, endPoint y: 402, distance: 258.2
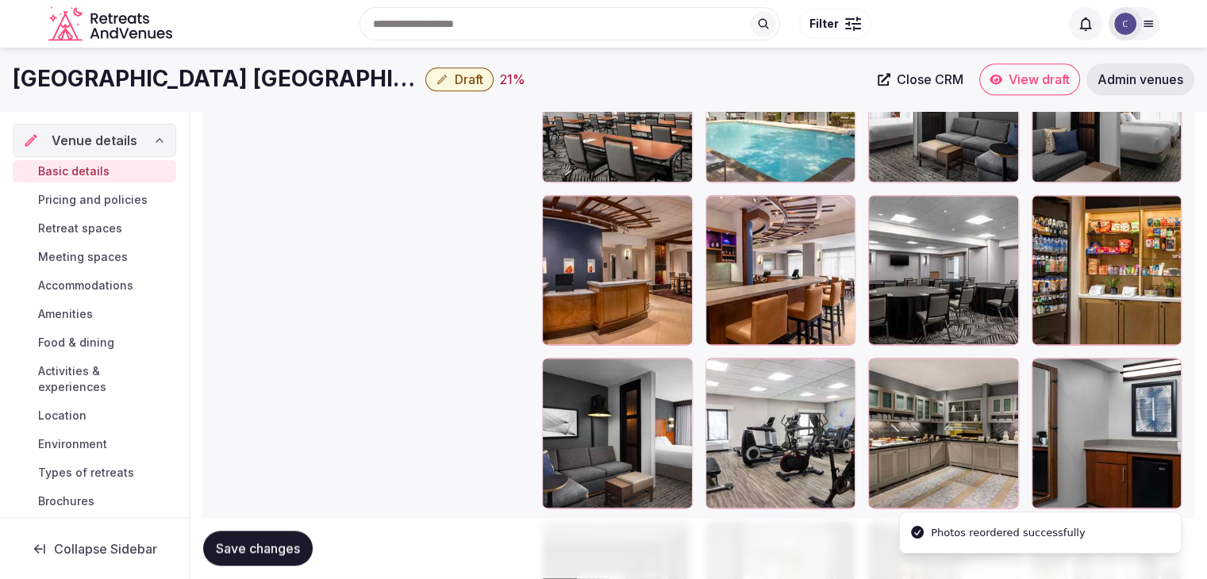
scroll to position [1856, 0]
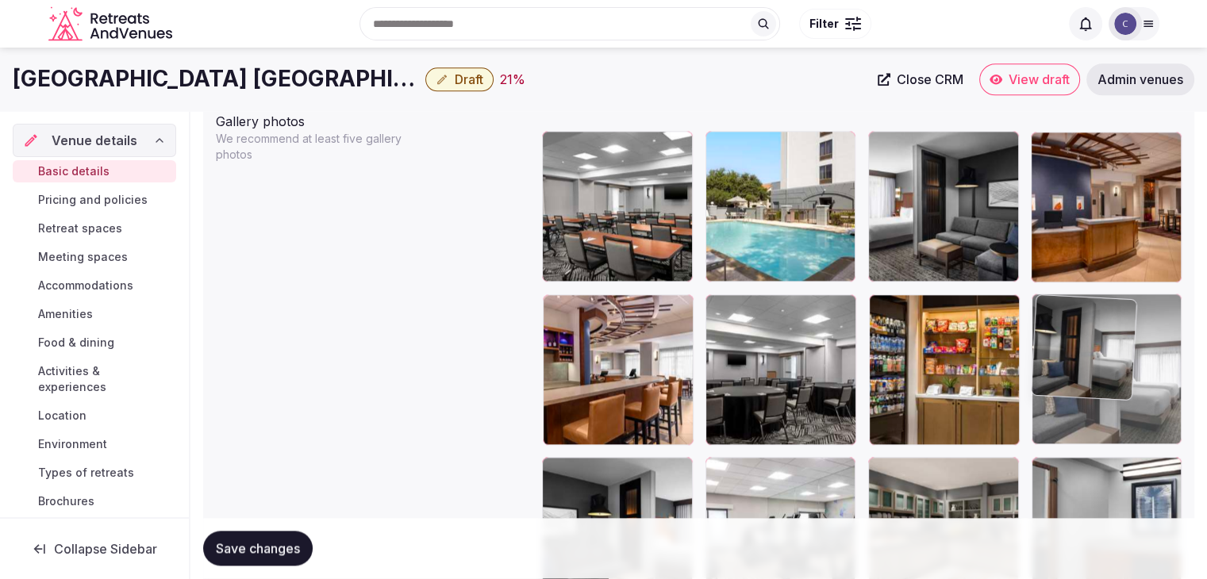
drag, startPoint x: 1038, startPoint y: 153, endPoint x: 1068, endPoint y: 356, distance: 205.4
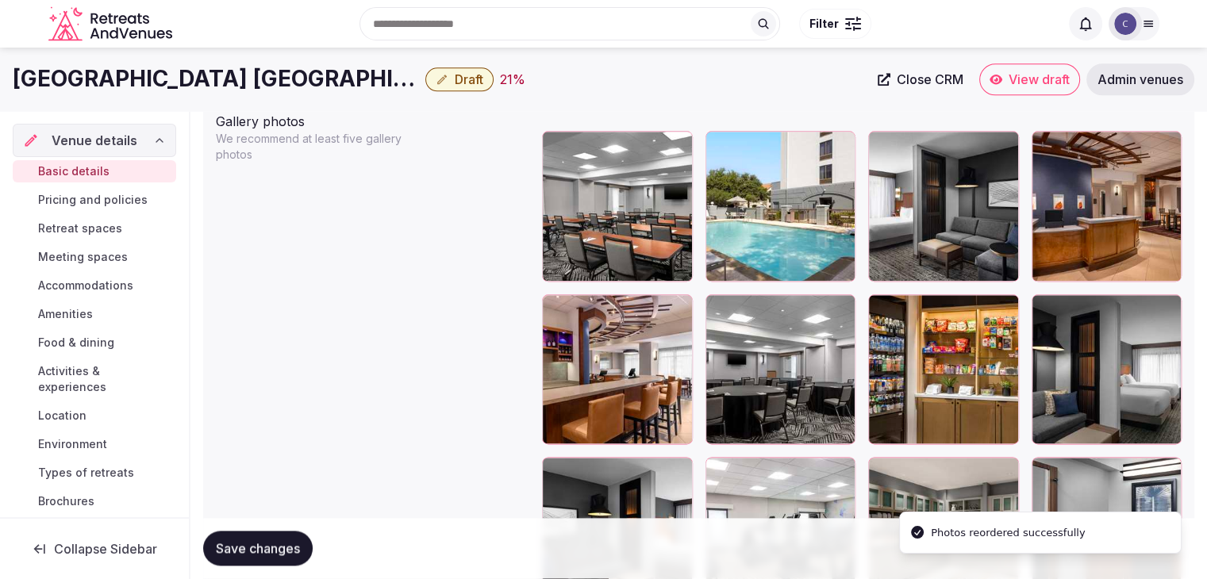
click at [253, 549] on span "Save changes" at bounding box center [258, 549] width 84 height 16
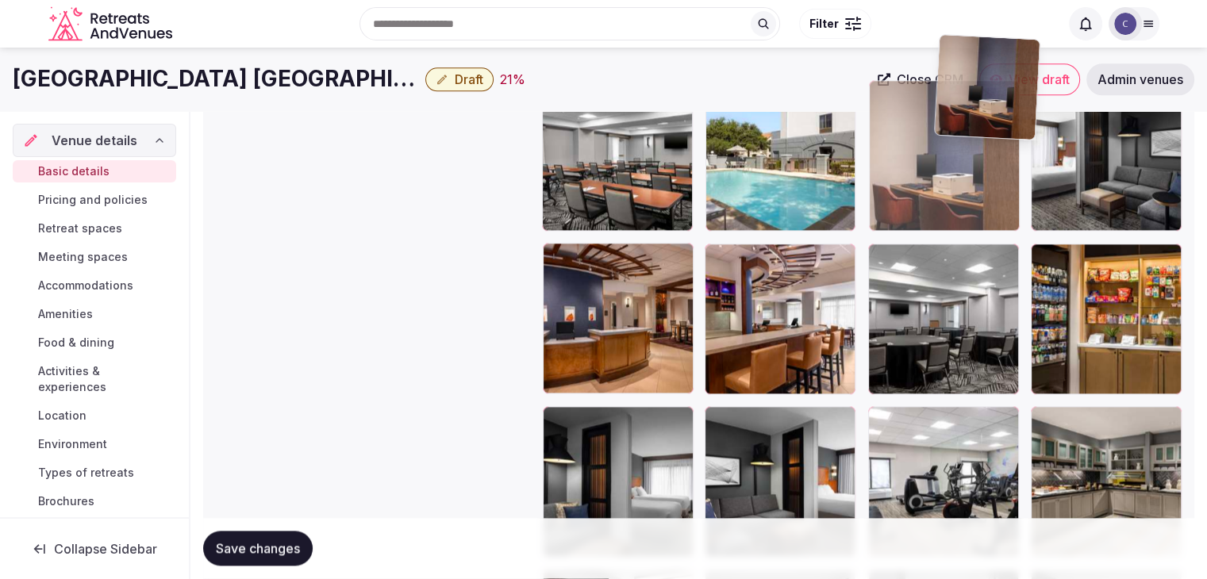
scroll to position [1903, 0]
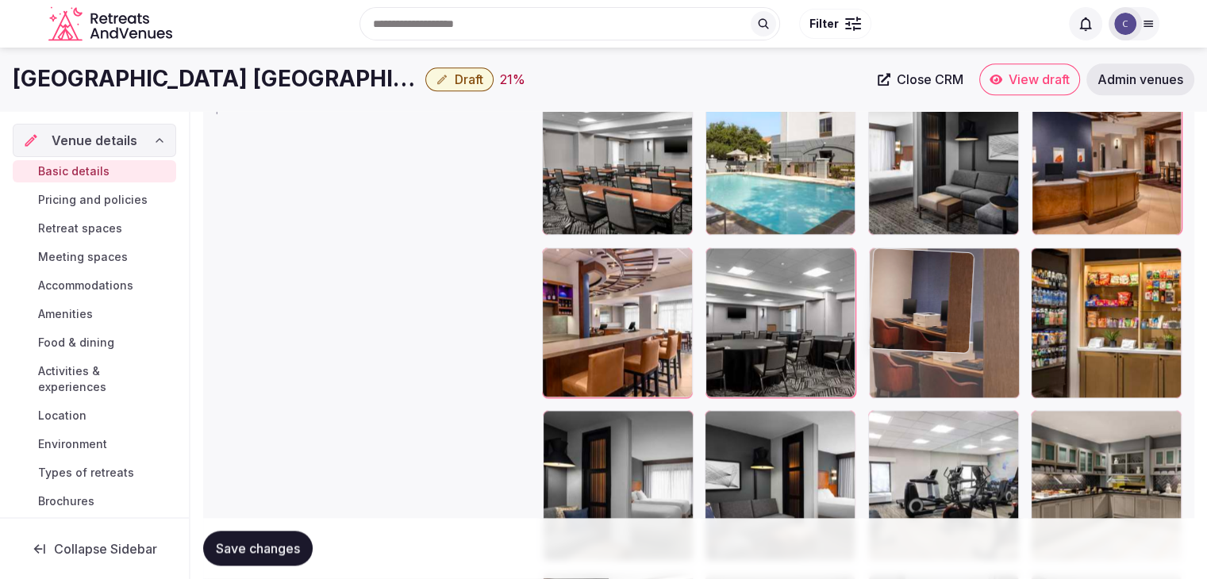
drag, startPoint x: 1037, startPoint y: 239, endPoint x: 933, endPoint y: 233, distance: 104.1
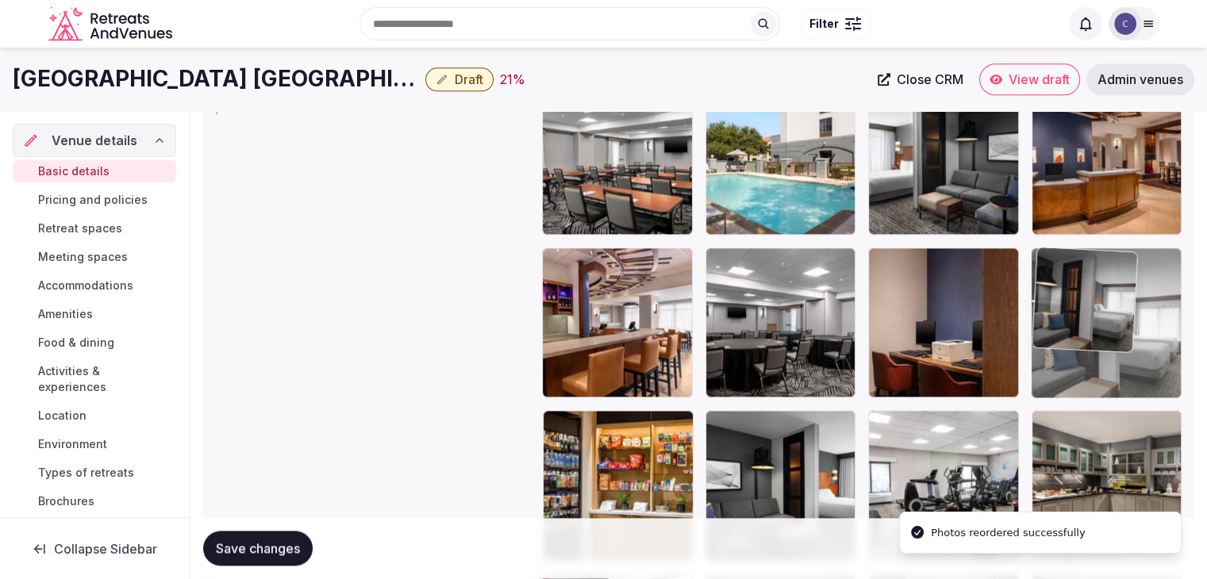
drag, startPoint x: 549, startPoint y: 421, endPoint x: 1152, endPoint y: 286, distance: 617.8
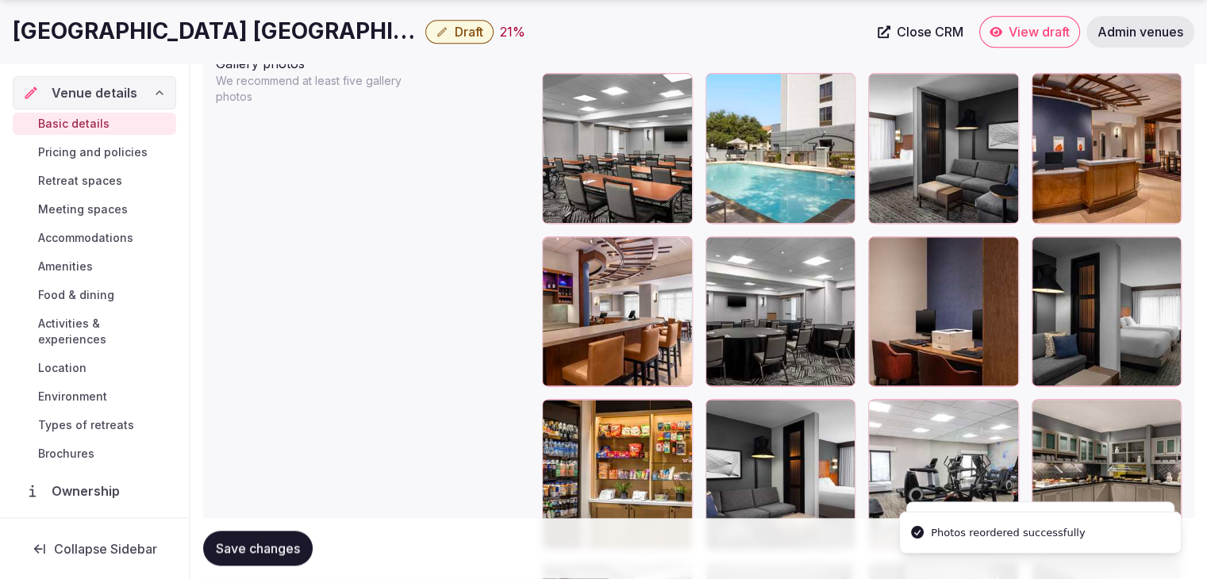
scroll to position [2062, 0]
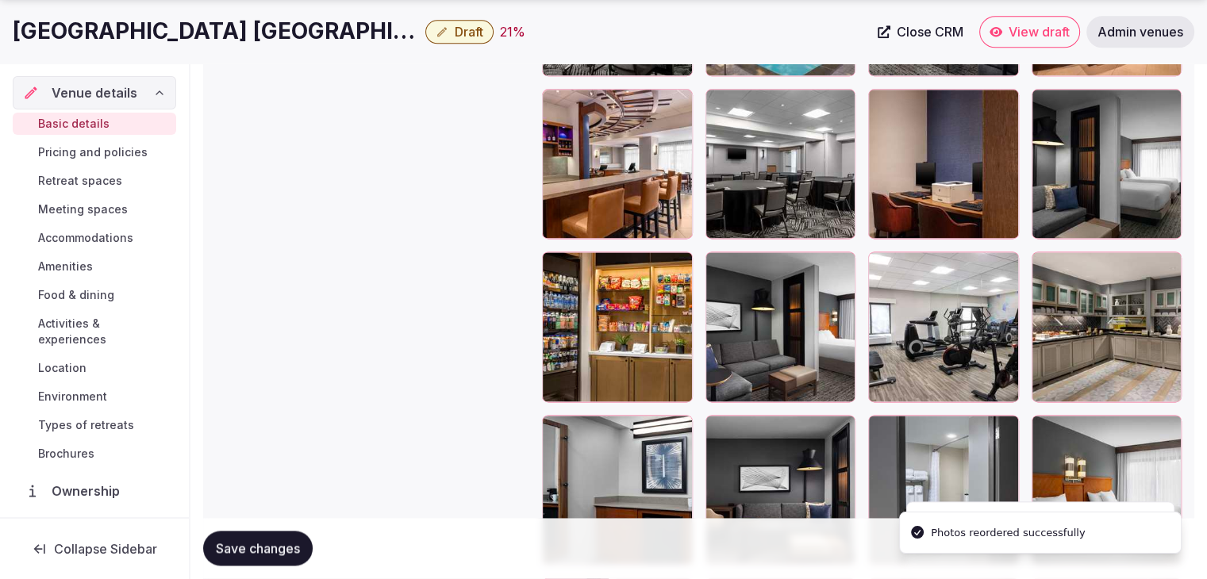
click at [275, 542] on span "Save changes" at bounding box center [258, 549] width 84 height 16
click at [455, 25] on span "Draft" at bounding box center [469, 32] width 29 height 16
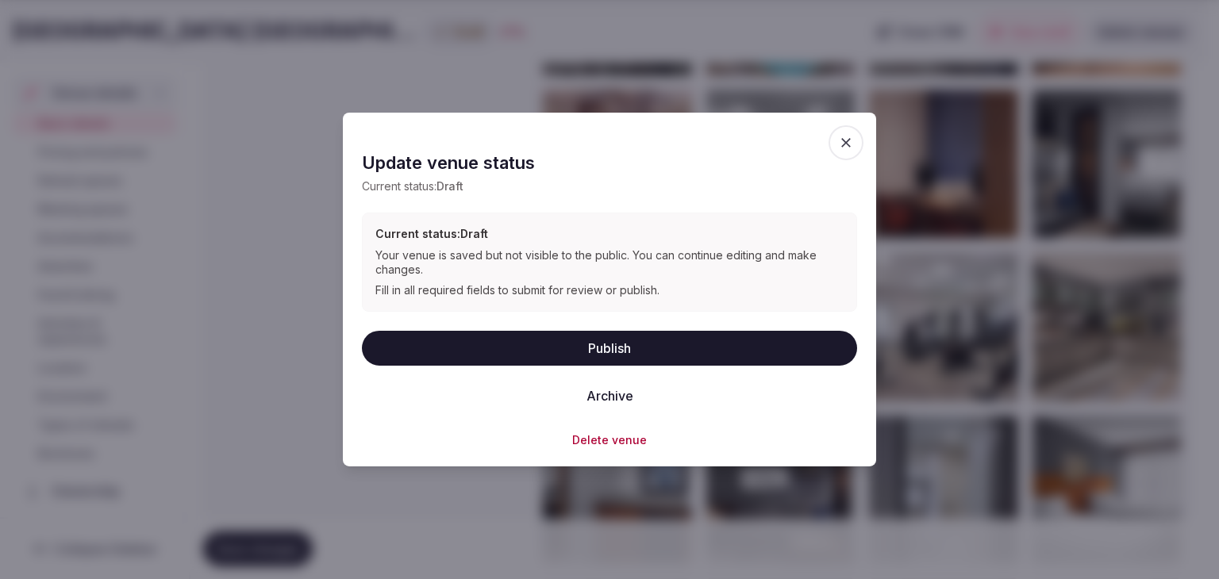
click at [835, 134] on span "button" at bounding box center [845, 142] width 35 height 35
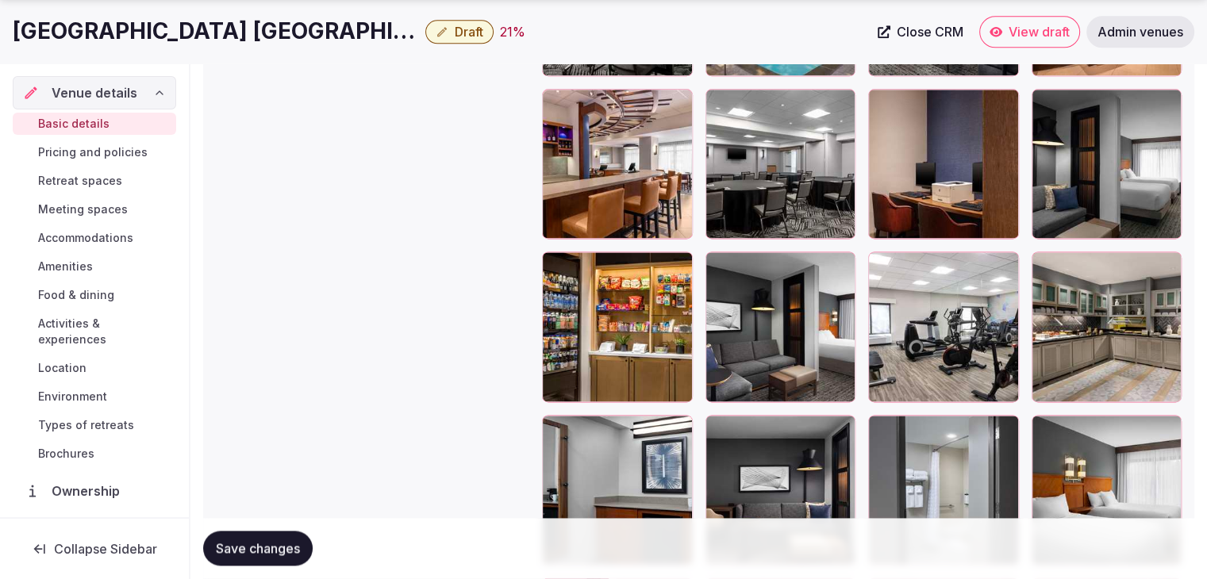
click at [176, 42] on h1 "Hyatt Place Dallas North Galleria" at bounding box center [216, 31] width 406 height 31
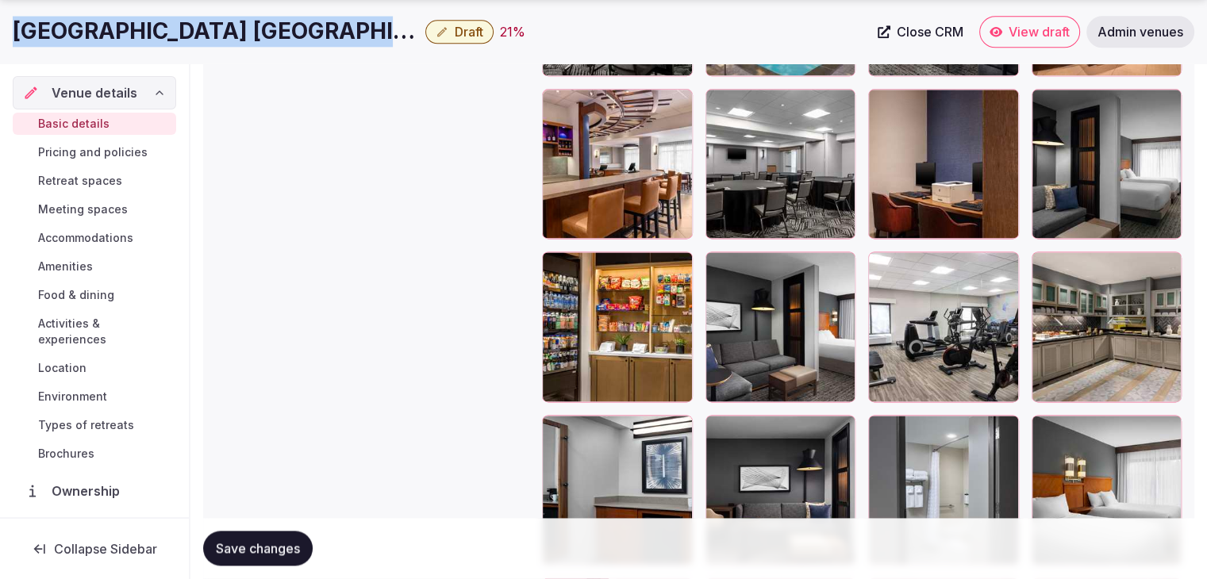
click at [176, 42] on h1 "Hyatt Place Dallas North Galleria" at bounding box center [216, 31] width 406 height 31
copy div "Hyatt Place Dallas North Galleria"
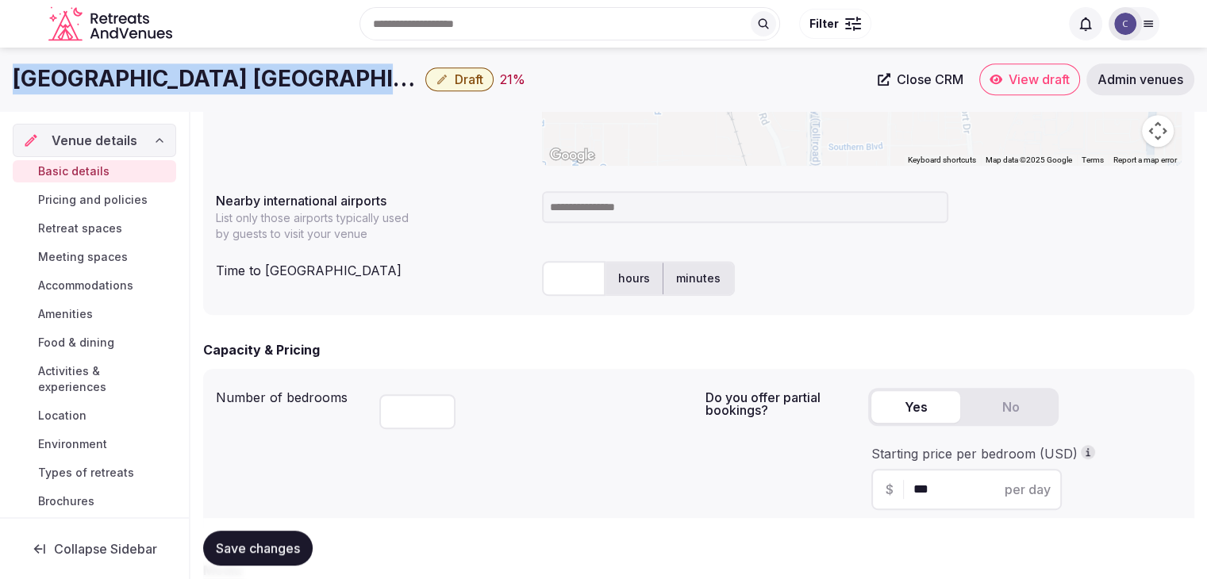
scroll to position [633, 0]
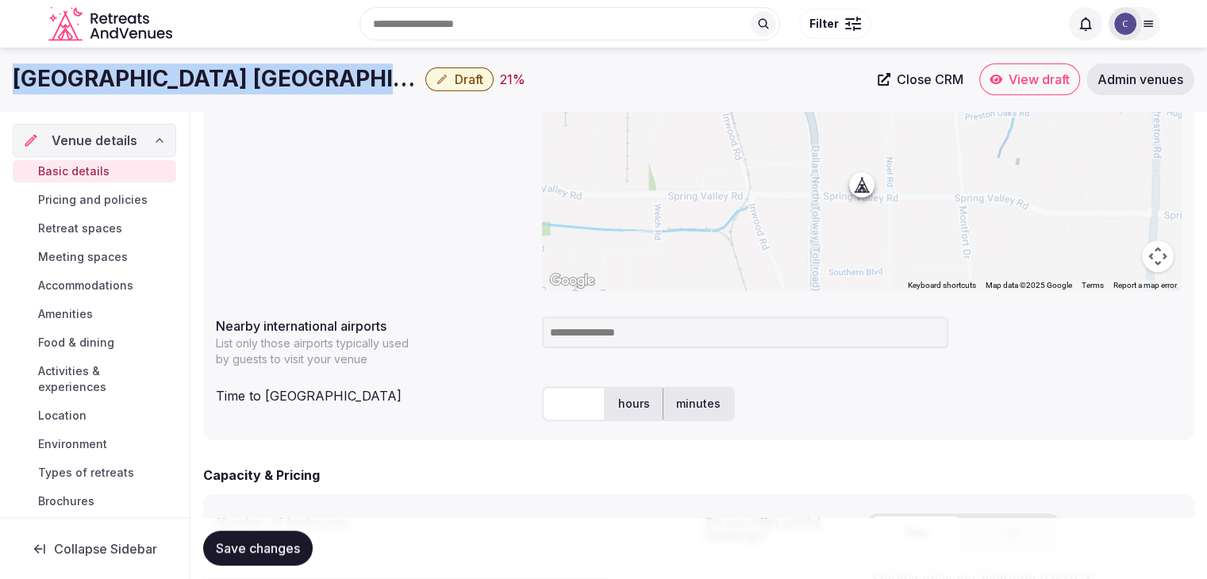
click at [590, 344] on input at bounding box center [745, 333] width 406 height 32
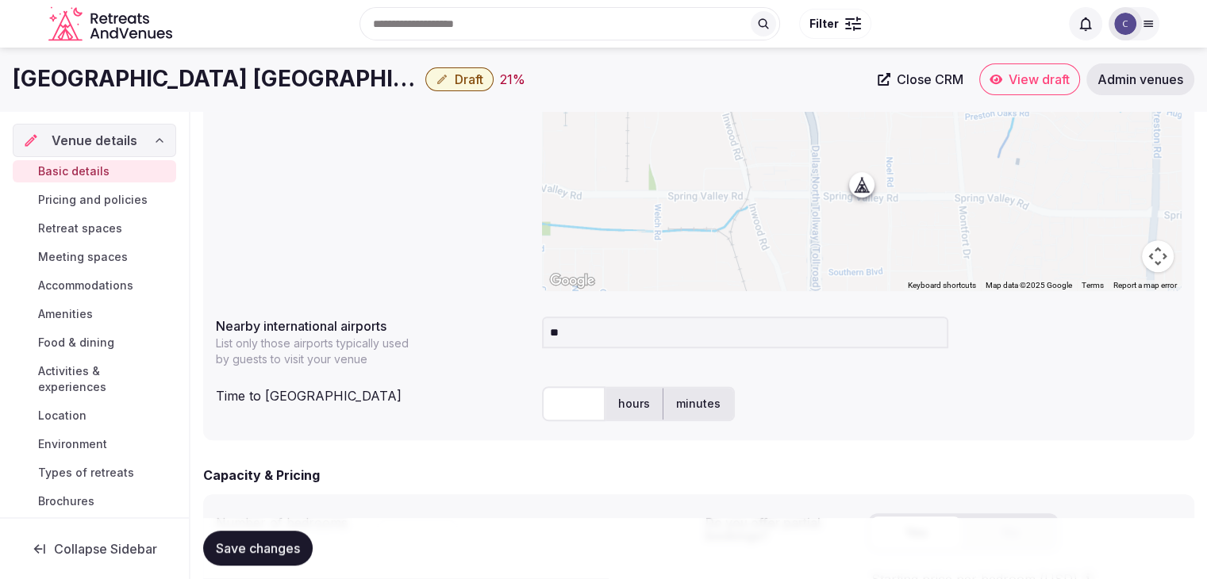
type input "***"
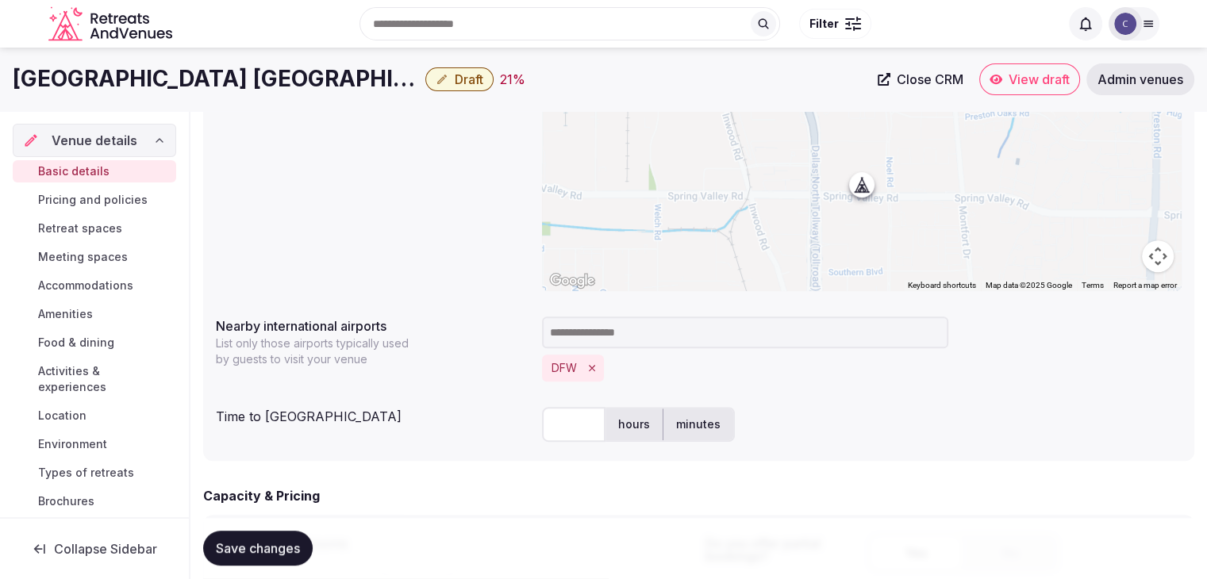
click at [575, 422] on input "text" at bounding box center [573, 424] width 63 height 35
type input "**"
click at [492, 438] on div "Time to international airport ** hours minutes" at bounding box center [699, 425] width 966 height 48
click at [271, 551] on span "Save changes" at bounding box center [258, 549] width 84 height 16
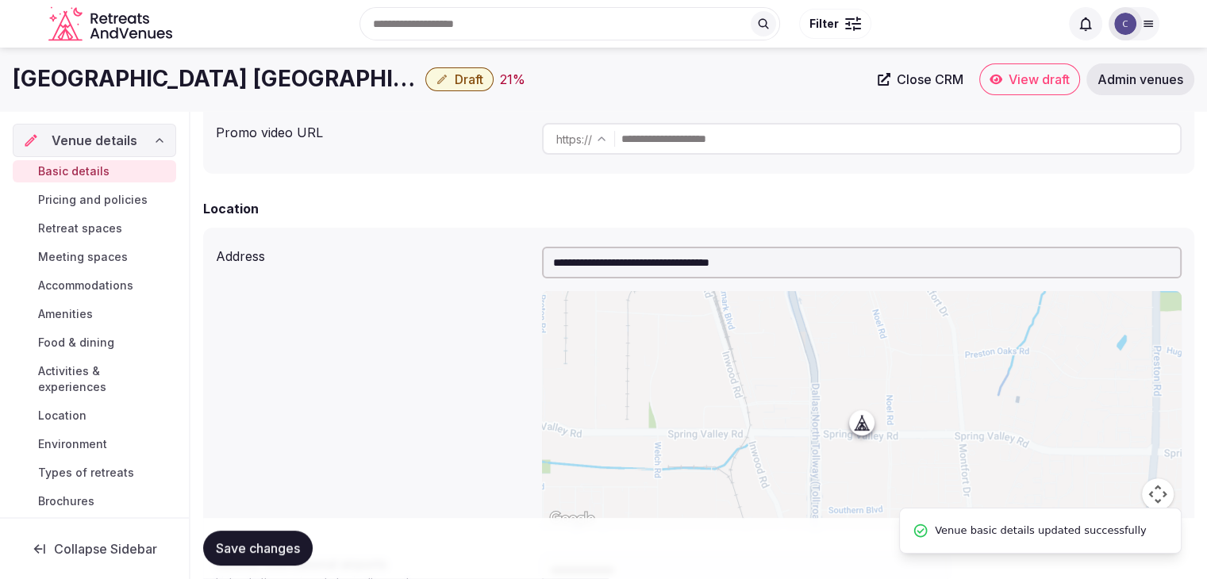
scroll to position [78, 0]
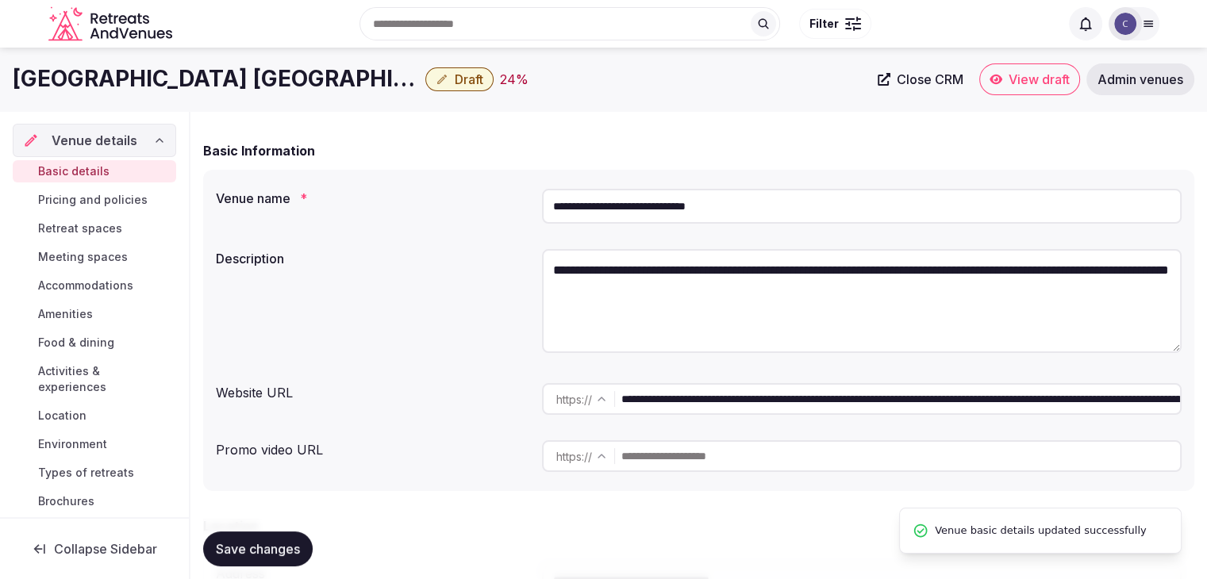
click at [778, 267] on textarea "**********" at bounding box center [862, 301] width 640 height 104
paste textarea "**********"
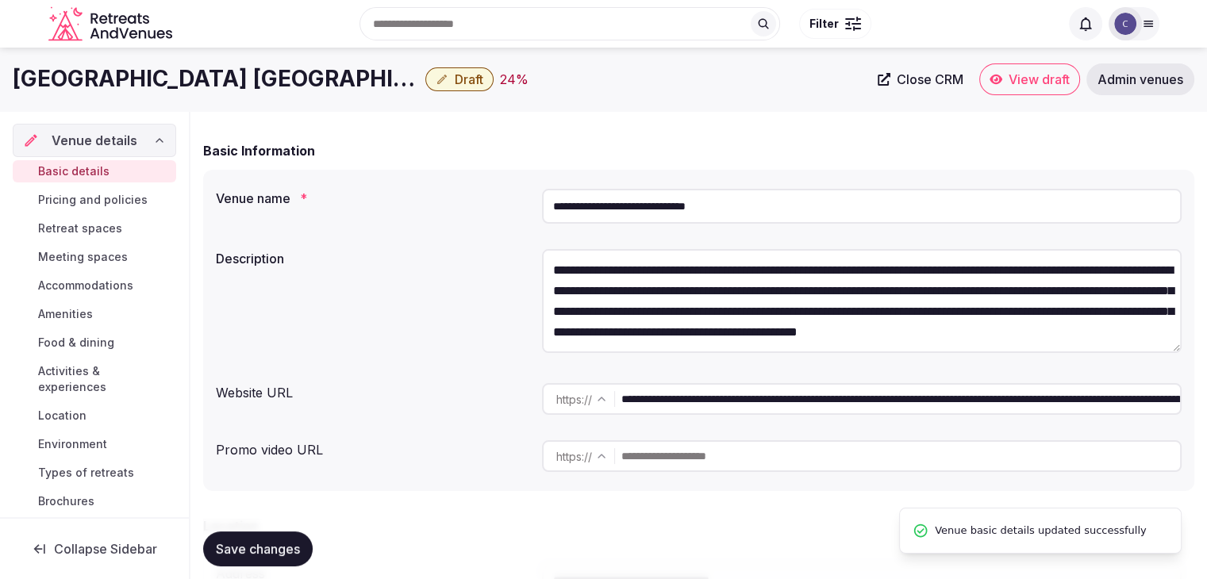
scroll to position [49, 0]
type textarea "**********"
click at [263, 550] on span "Save changes" at bounding box center [258, 549] width 84 height 16
click at [358, 86] on h1 "Hyatt Place Dallas North Galleria" at bounding box center [216, 78] width 406 height 31
click at [425, 67] on button "Draft" at bounding box center [459, 79] width 68 height 24
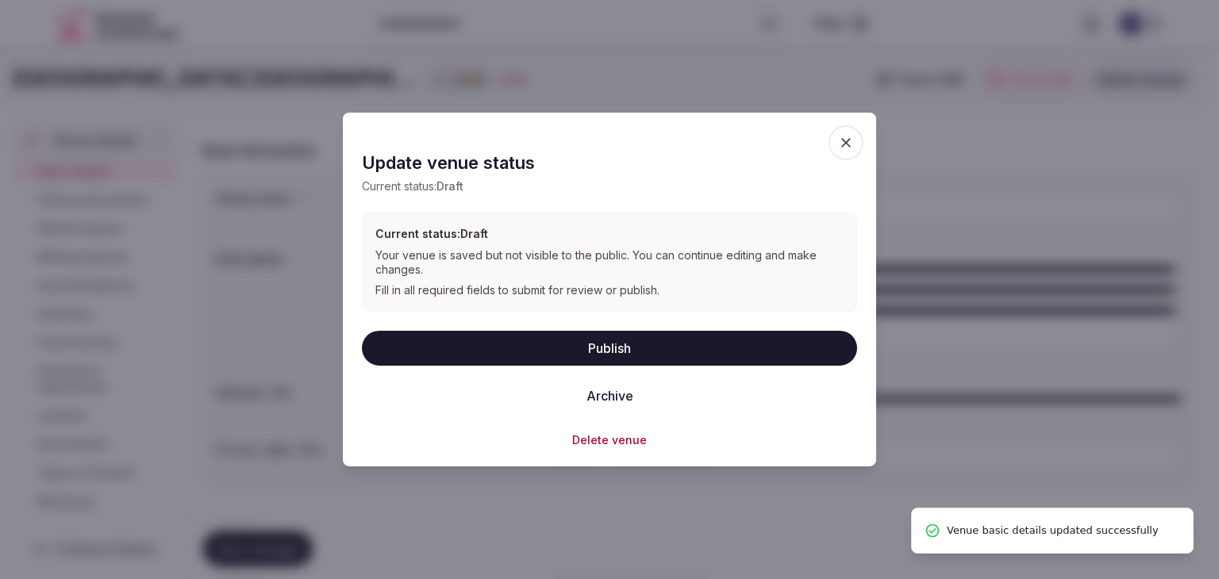
click at [552, 346] on button "Publish" at bounding box center [609, 347] width 495 height 35
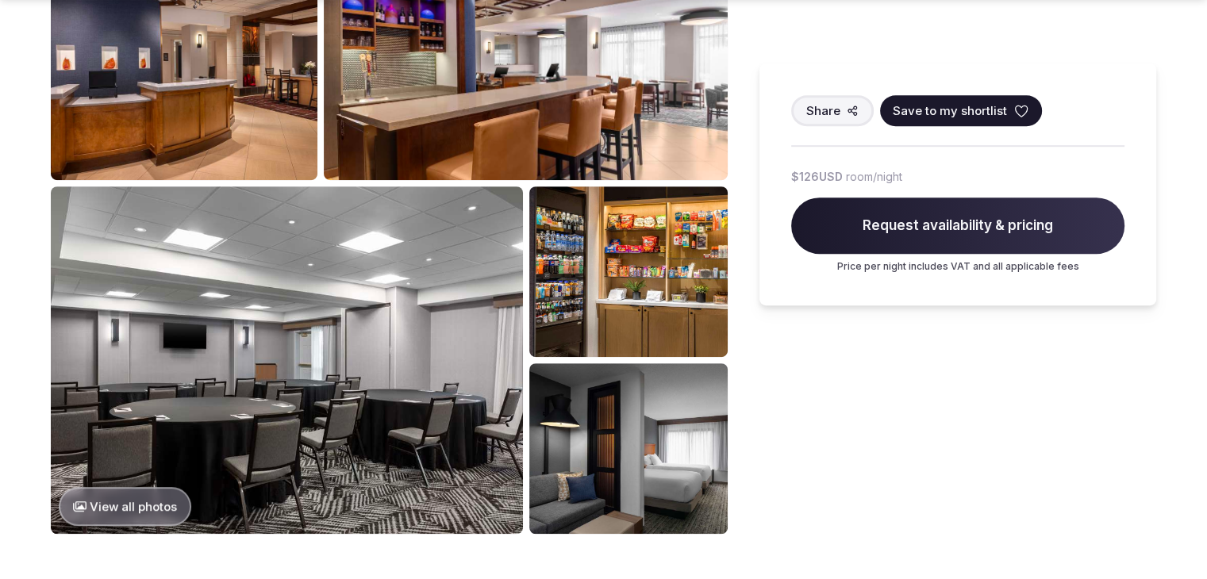
scroll to position [873, 0]
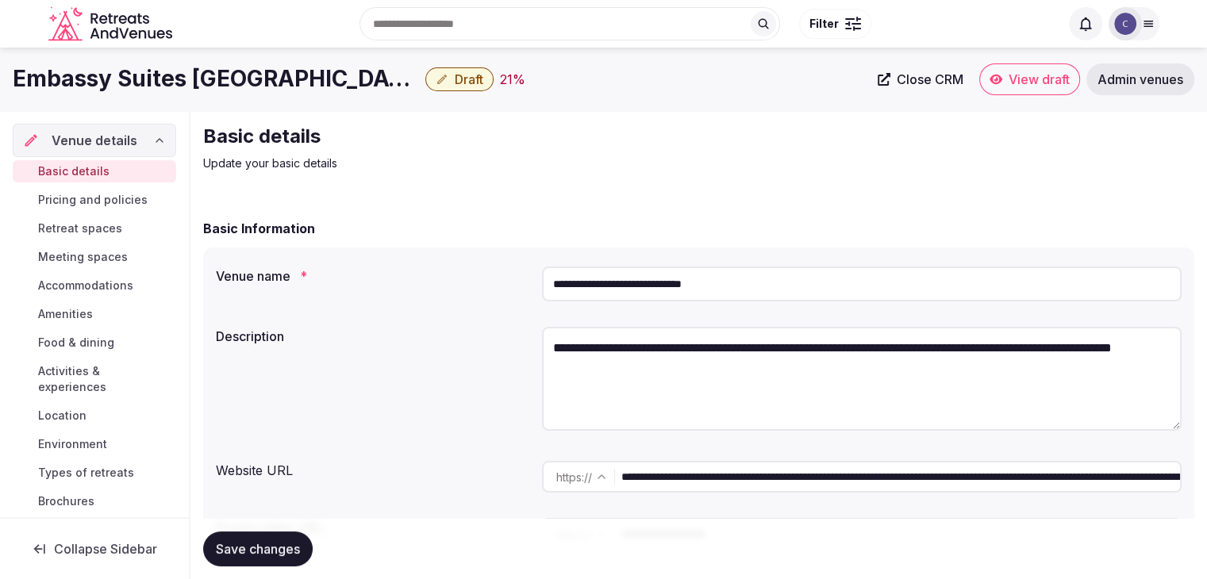
click at [765, 284] on input "**********" at bounding box center [862, 284] width 640 height 35
paste input "**********"
type input "**********"
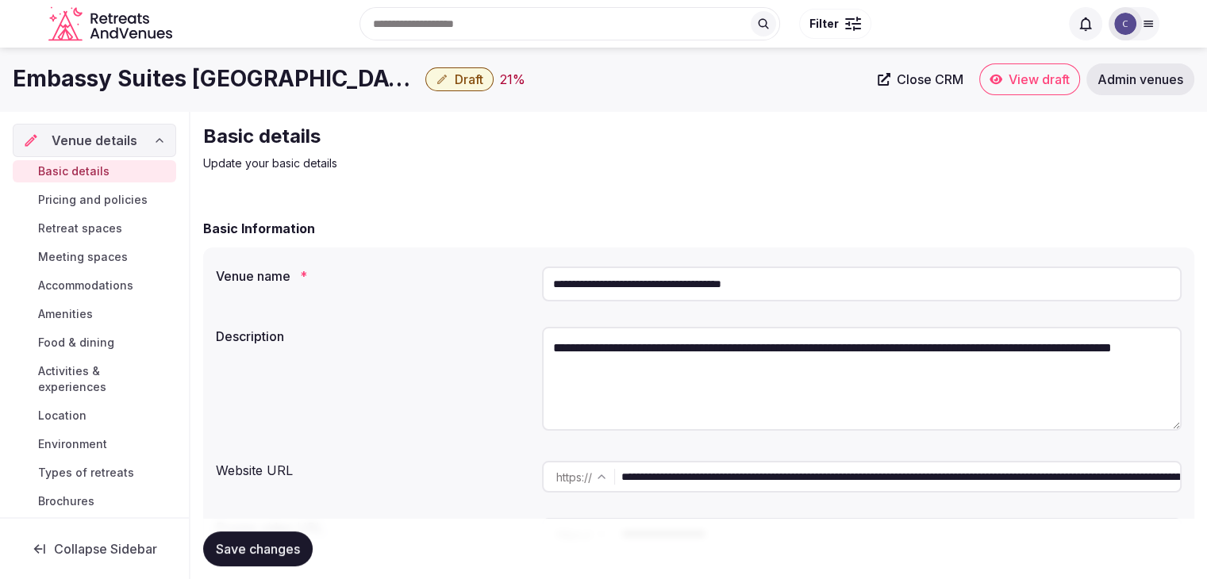
click at [300, 538] on button "Save changes" at bounding box center [258, 549] width 110 height 35
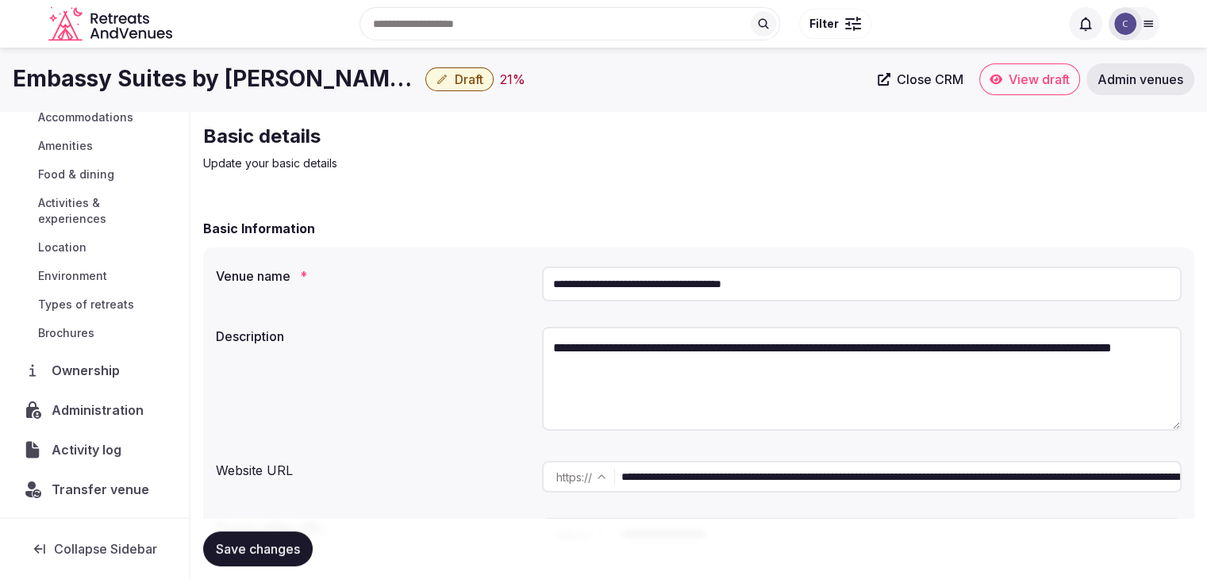
click at [74, 401] on span "Administration" at bounding box center [101, 410] width 98 height 19
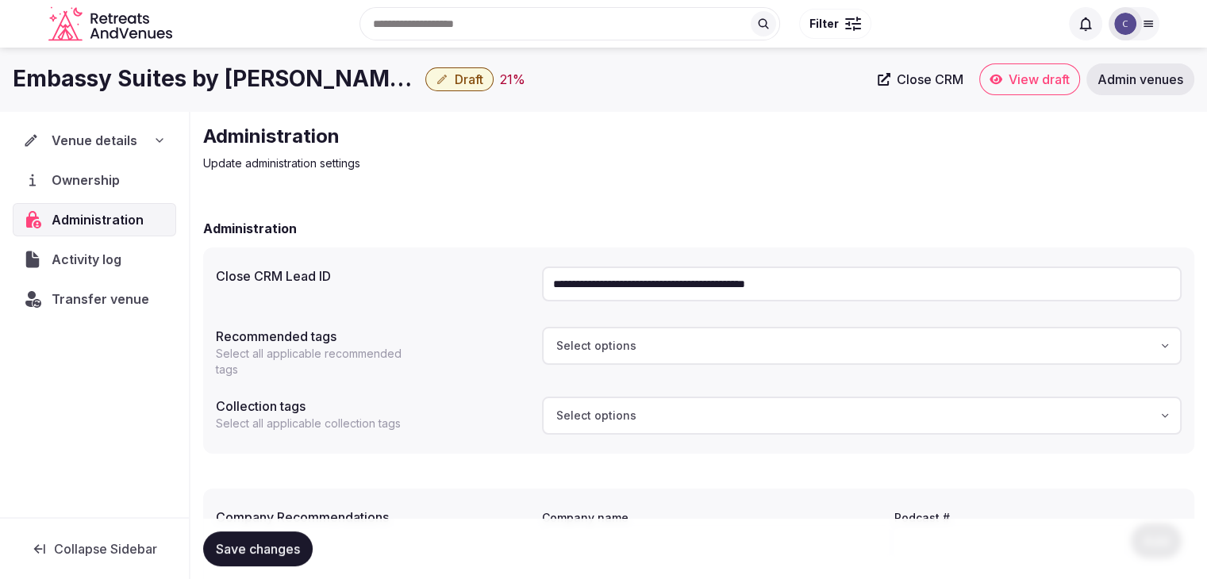
click at [790, 290] on input "**********" at bounding box center [862, 284] width 640 height 35
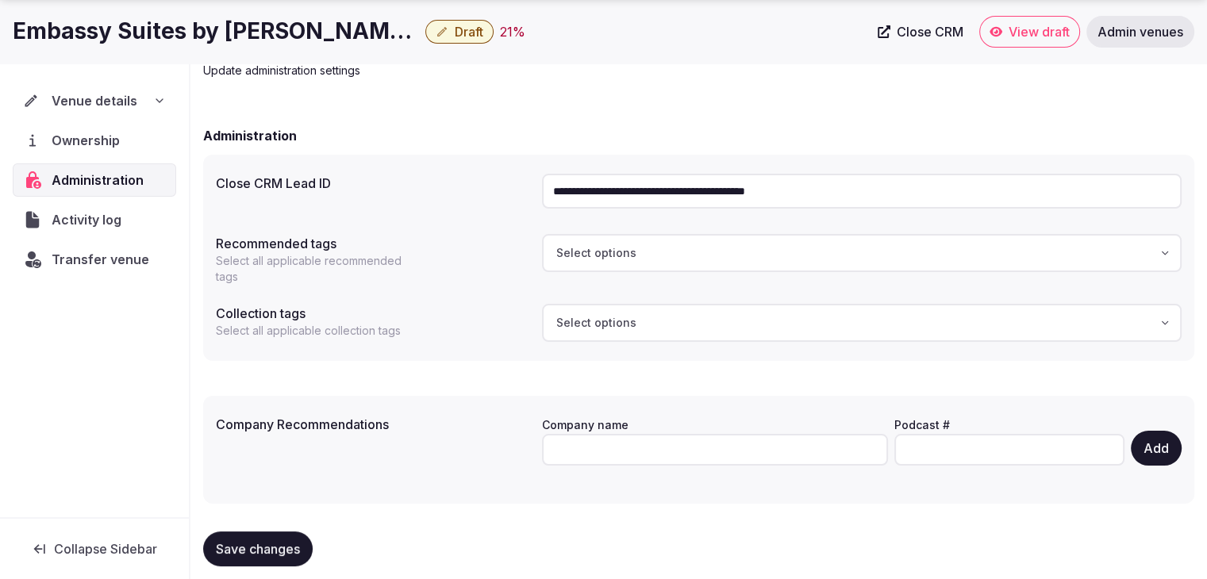
scroll to position [115, 0]
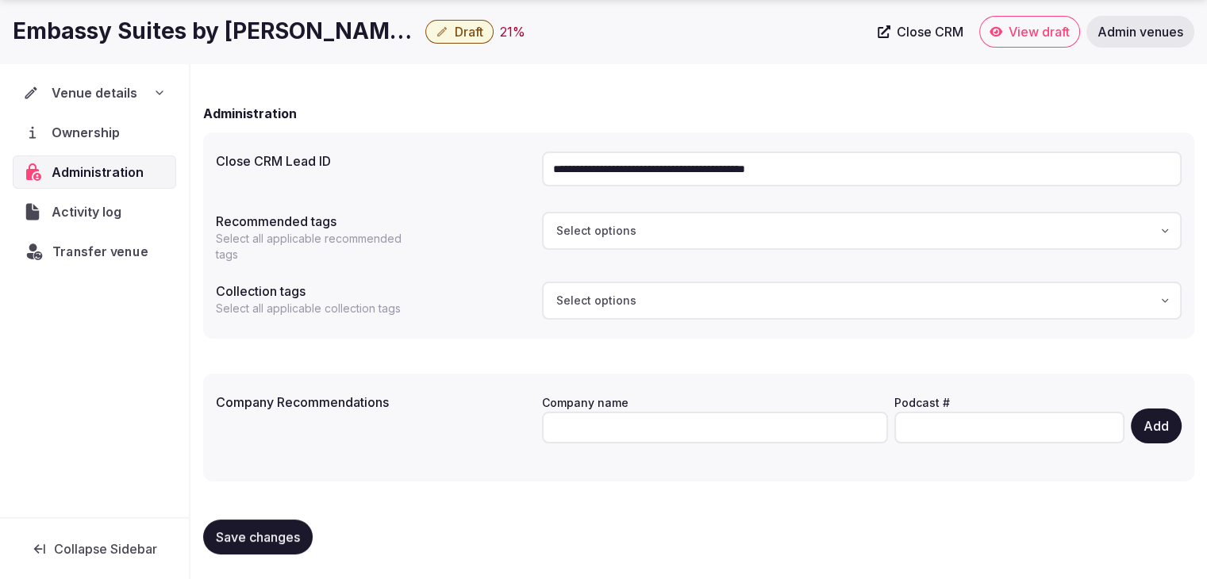
click at [102, 248] on span "Transfer venue" at bounding box center [100, 251] width 96 height 19
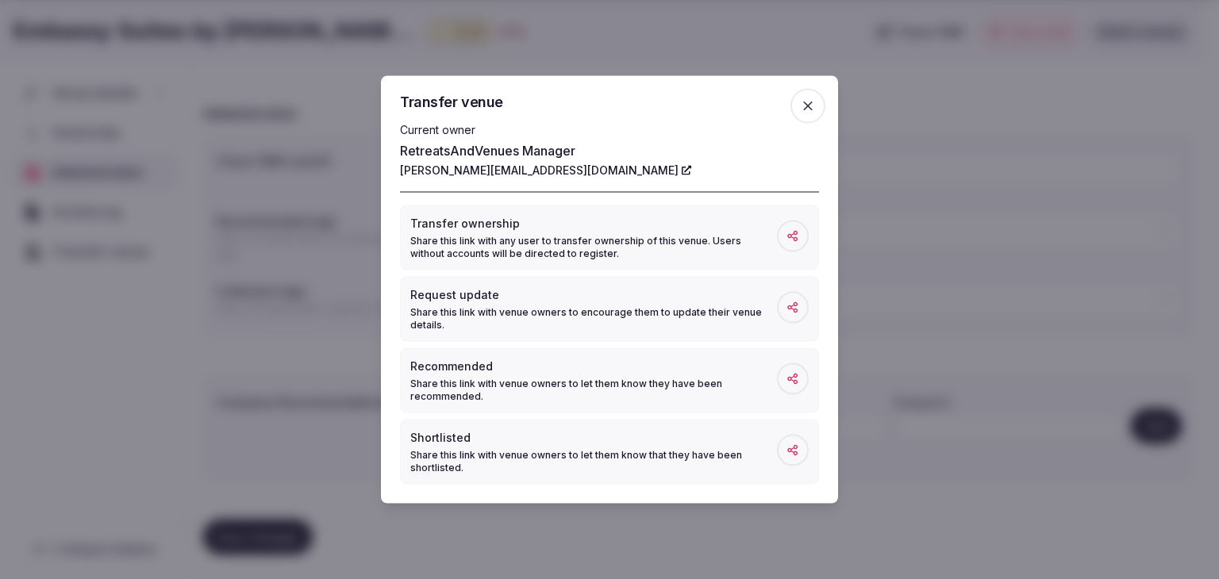
click at [802, 103] on icon "button" at bounding box center [808, 106] width 16 height 16
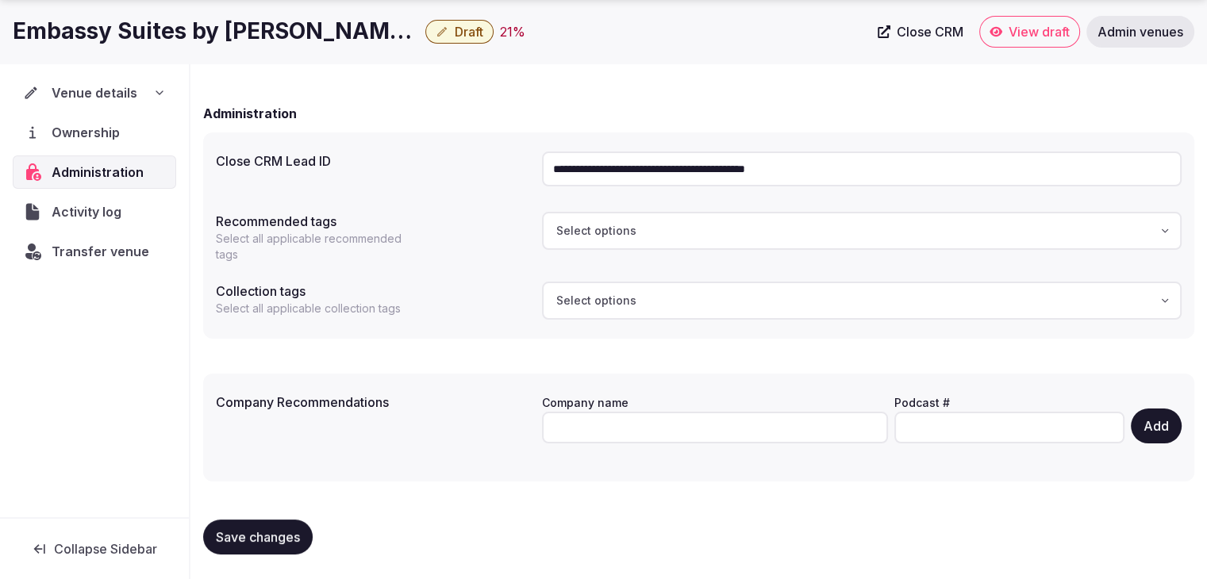
click at [141, 97] on div "Venue details" at bounding box center [94, 92] width 143 height 19
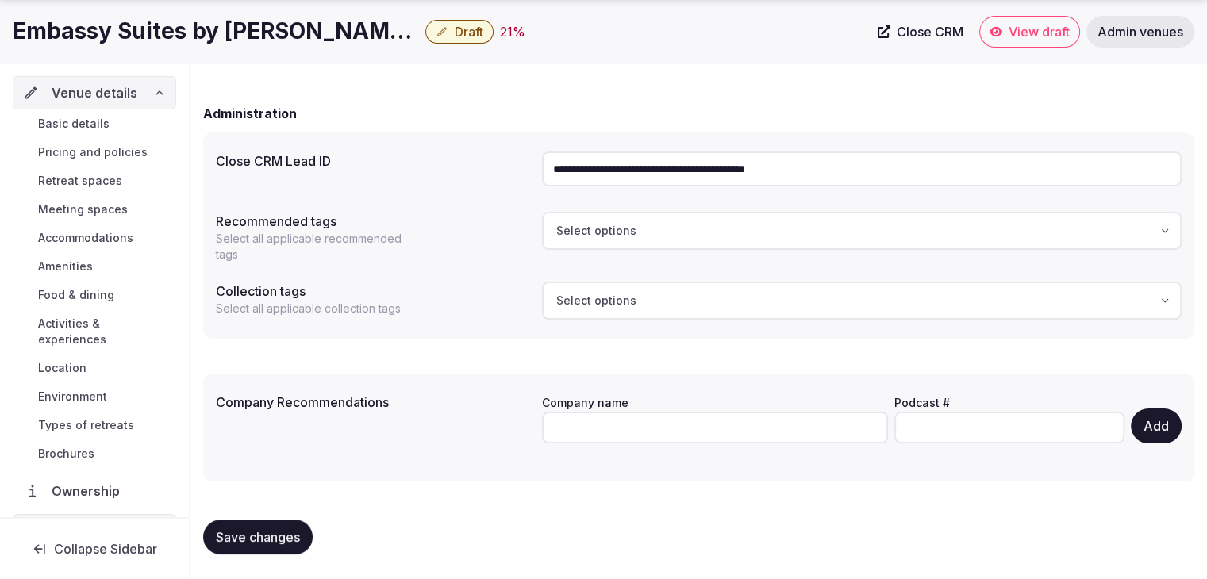
click at [111, 133] on link "Basic details" at bounding box center [94, 124] width 163 height 22
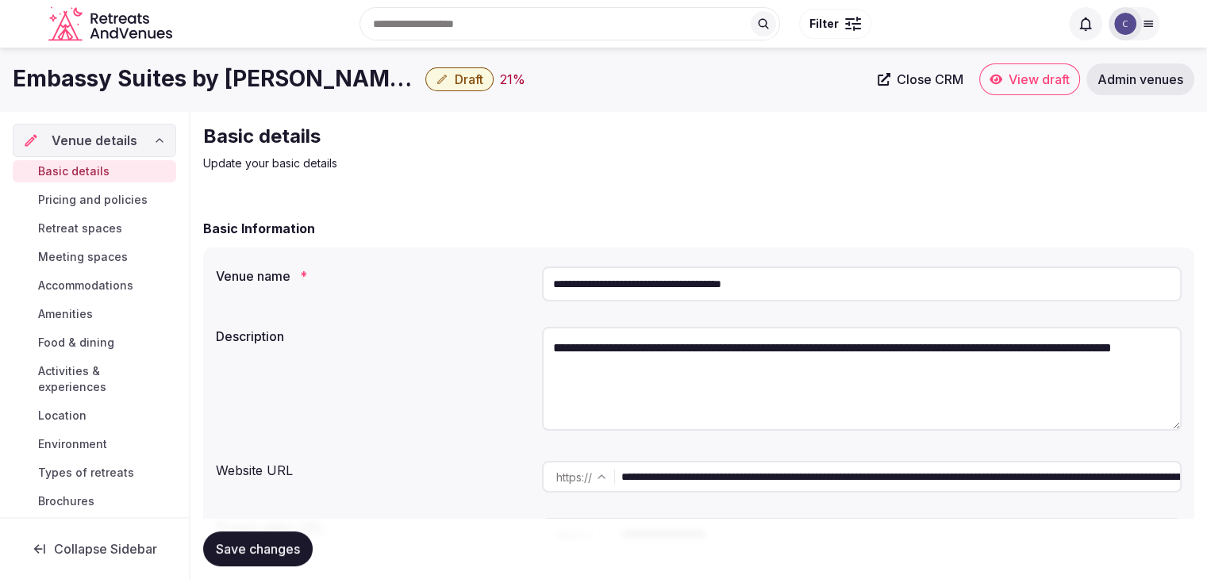
click at [209, 64] on h1 "Embassy Suites by [PERSON_NAME][GEOGRAPHIC_DATA]" at bounding box center [216, 78] width 406 height 31
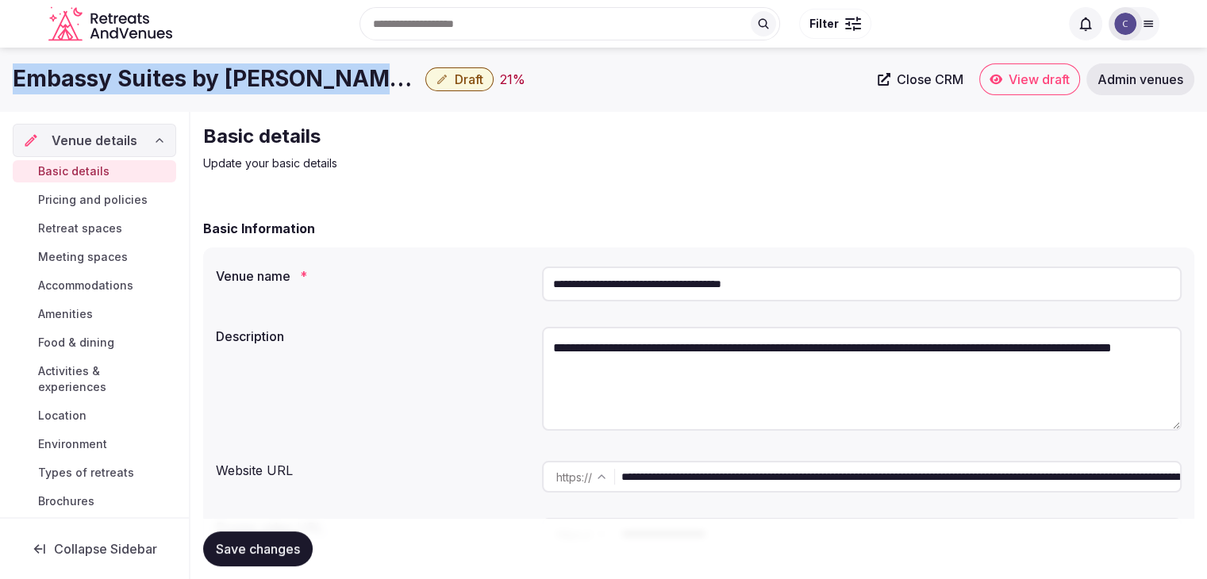
click at [209, 64] on h1 "Embassy Suites by [PERSON_NAME][GEOGRAPHIC_DATA]" at bounding box center [216, 78] width 406 height 31
copy div "Embassy Suites by [PERSON_NAME][GEOGRAPHIC_DATA]"
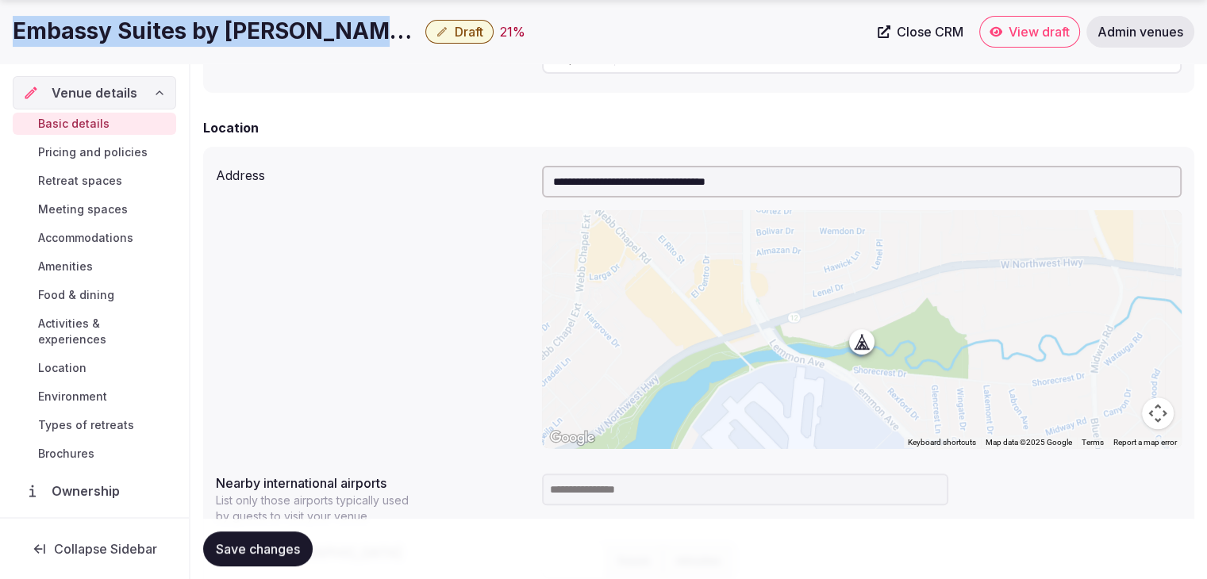
scroll to position [714, 0]
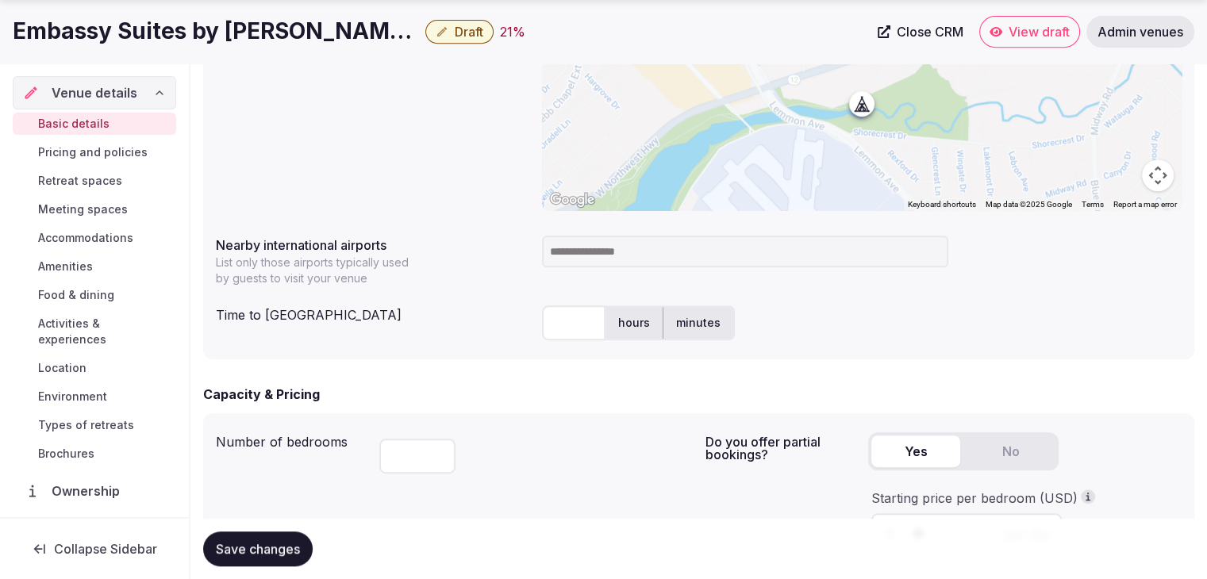
click at [613, 252] on input at bounding box center [745, 252] width 406 height 32
type input "***"
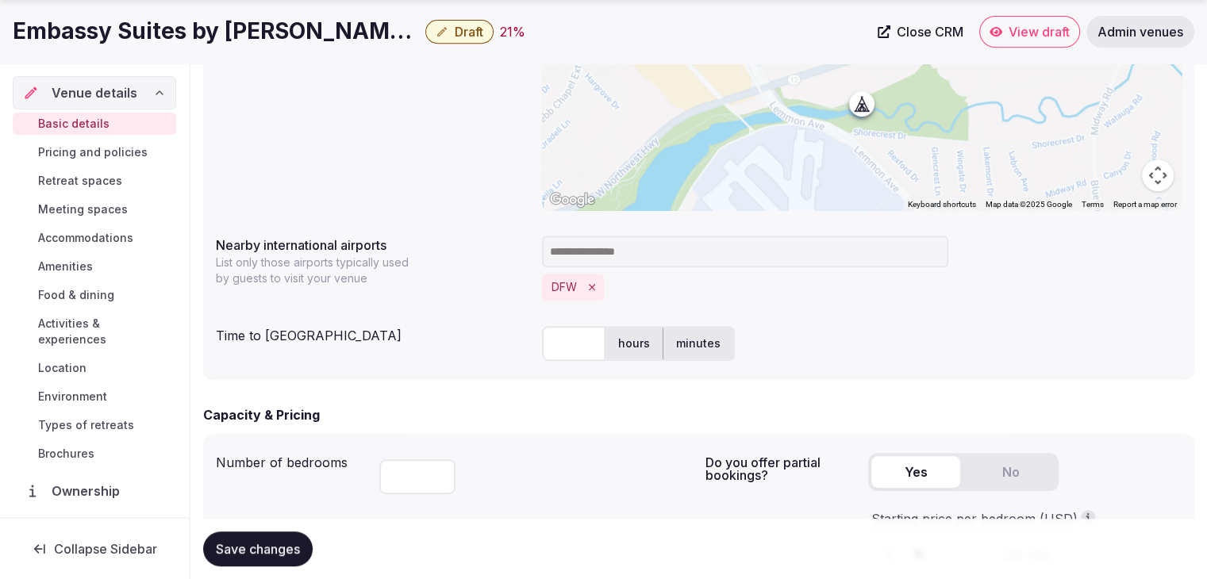
click at [567, 340] on input "text" at bounding box center [573, 343] width 63 height 35
type input "**"
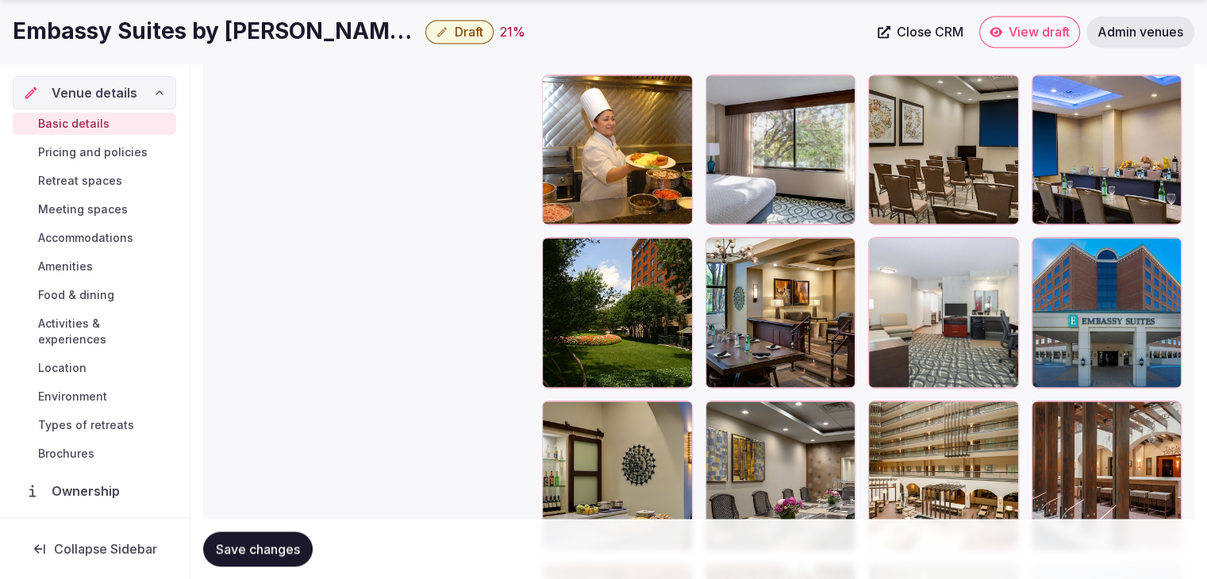
scroll to position [2460, 0]
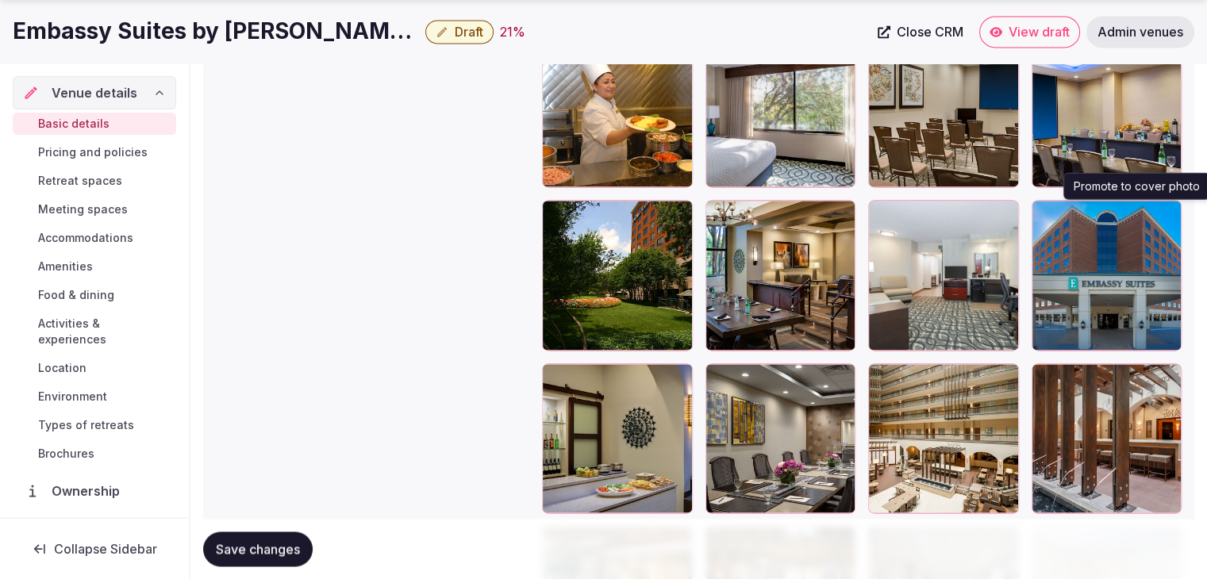
click at [1168, 213] on icon "button" at bounding box center [1165, 215] width 13 height 13
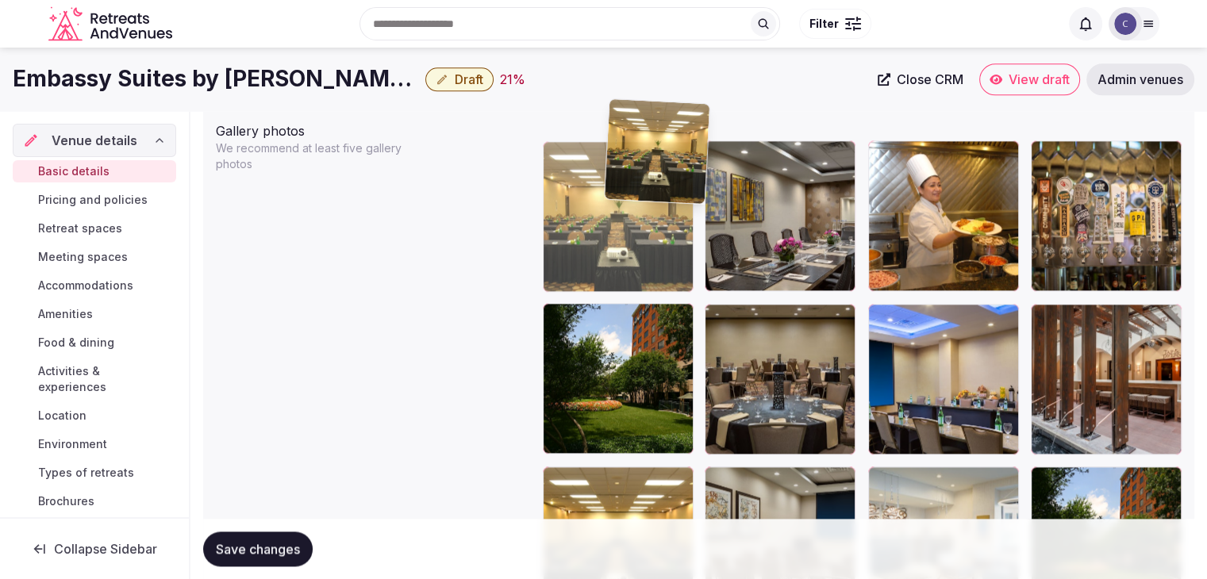
scroll to position [1866, 0]
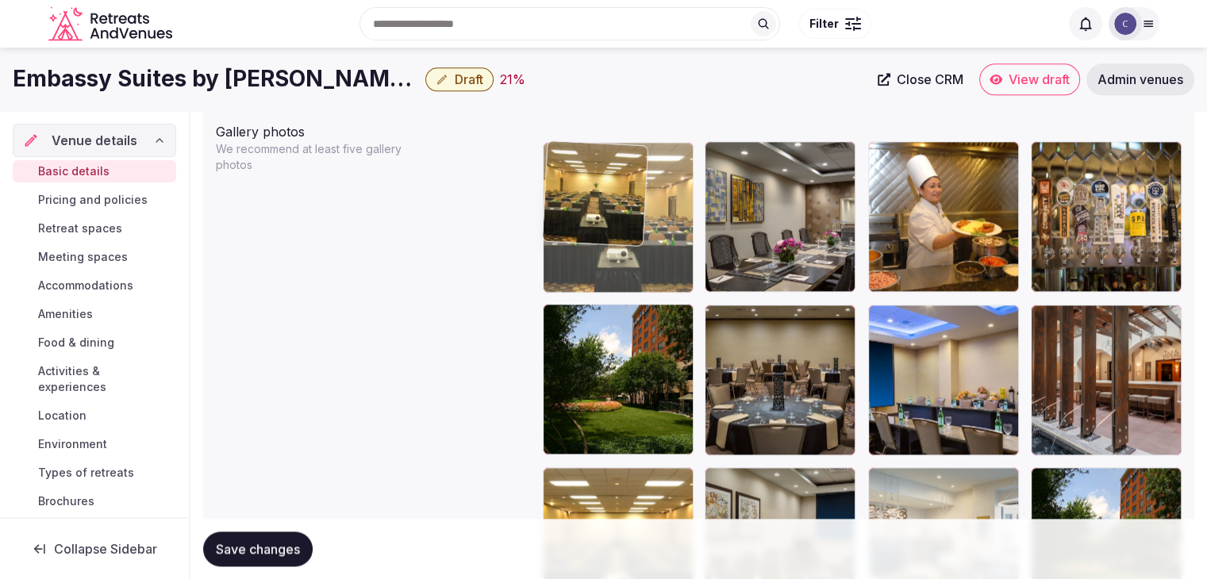
drag, startPoint x: 1043, startPoint y: 239, endPoint x: 611, endPoint y: 154, distance: 439.9
click at [611, 154] on body "**********" at bounding box center [603, 87] width 1207 height 3906
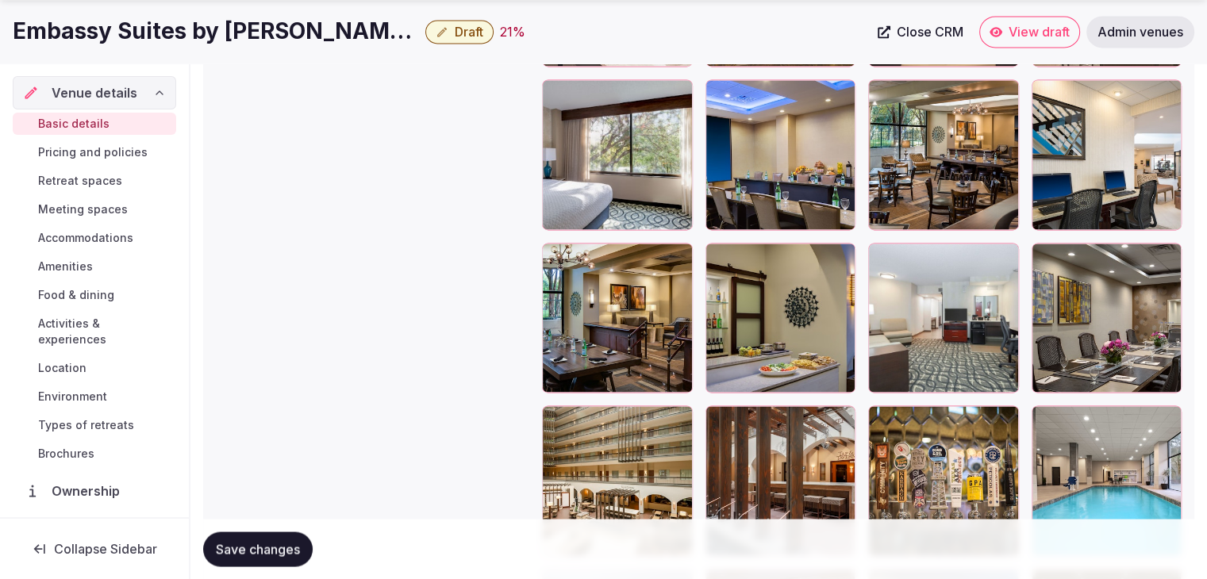
scroll to position [2739, 0]
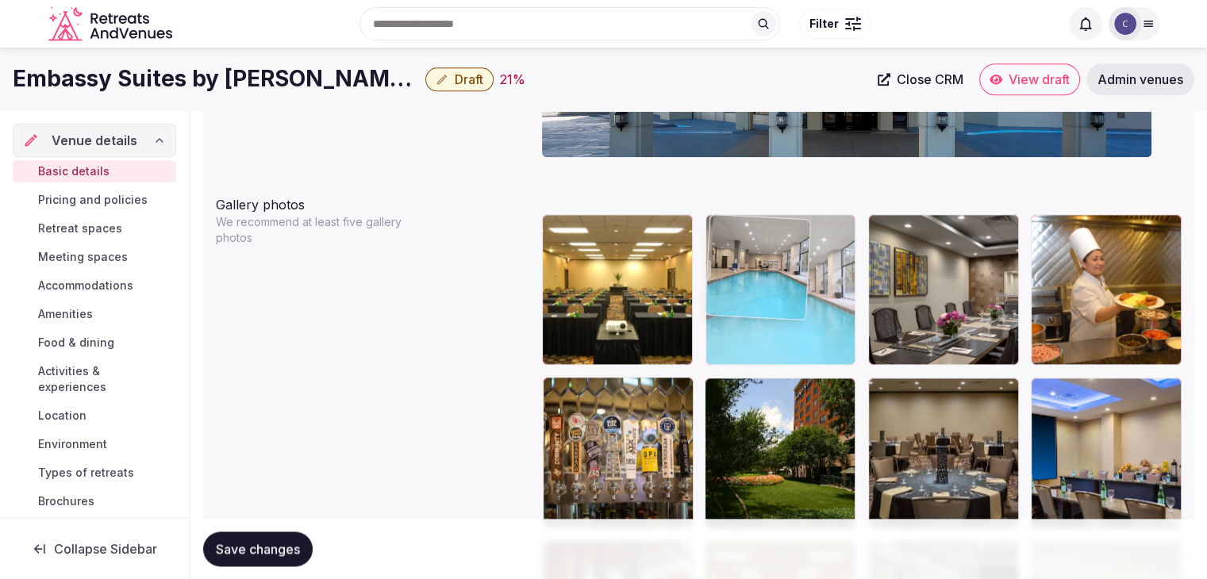
drag, startPoint x: 1057, startPoint y: 255, endPoint x: 781, endPoint y: 321, distance: 283.9
click at [742, 232] on body "**********" at bounding box center [603, 160] width 1207 height 3906
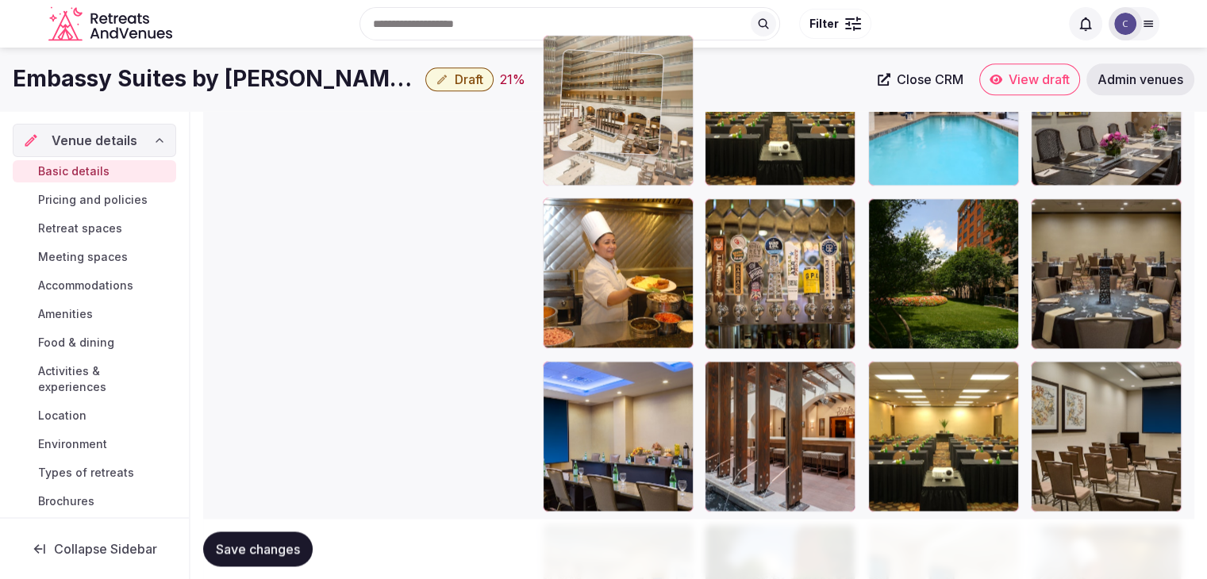
scroll to position [1901, 0]
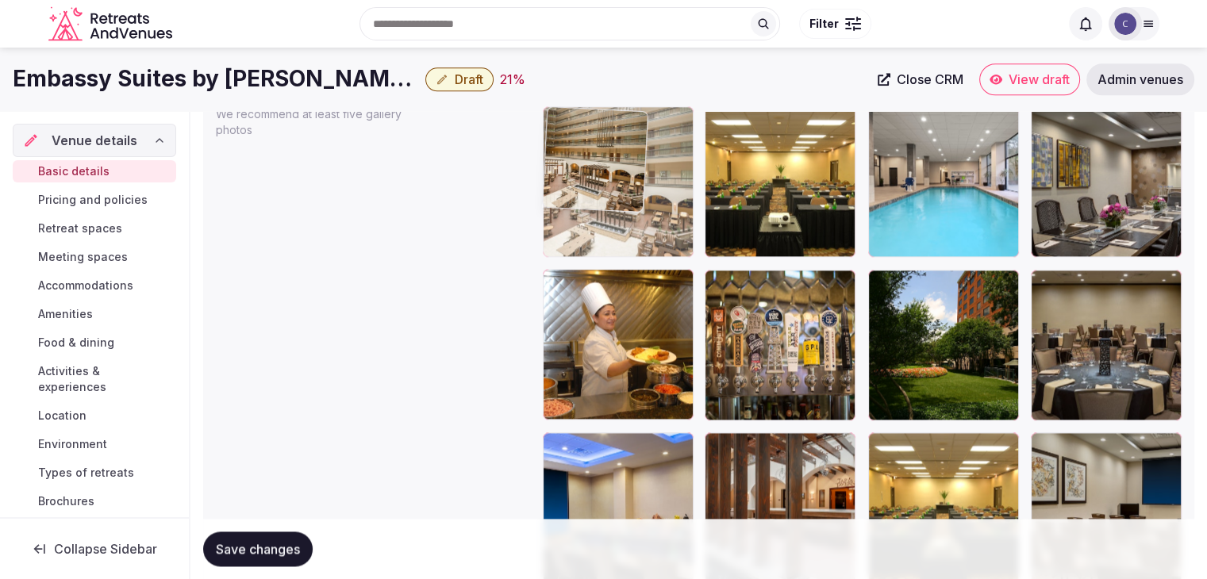
drag, startPoint x: 714, startPoint y: 344, endPoint x: 570, endPoint y: 182, distance: 216.9
click at [570, 182] on body "**********" at bounding box center [603, 52] width 1207 height 3906
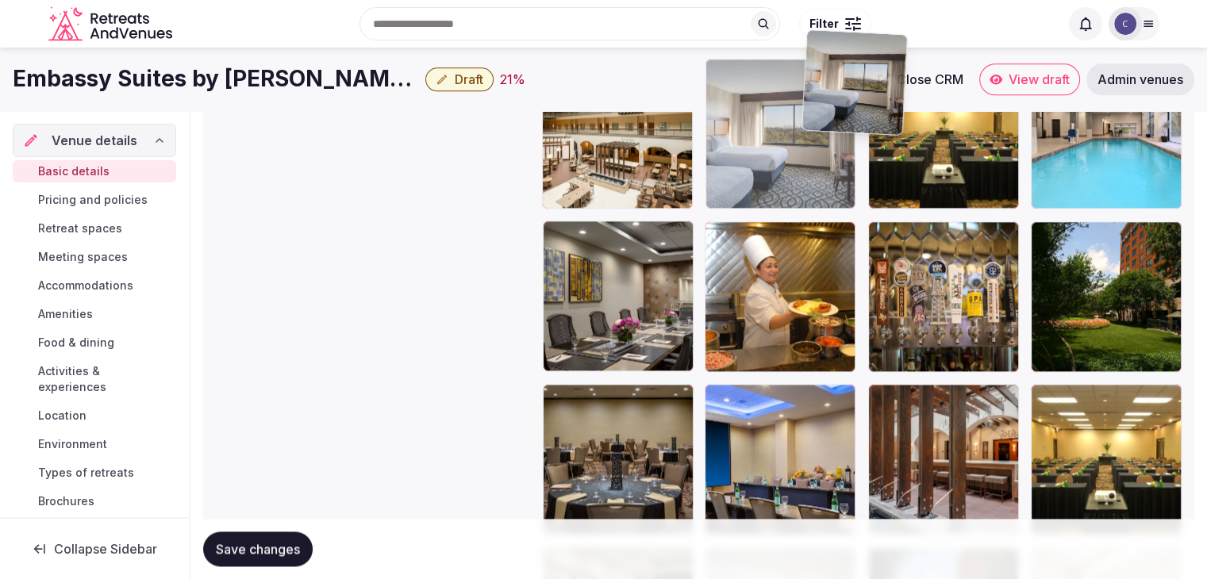
scroll to position [1933, 0]
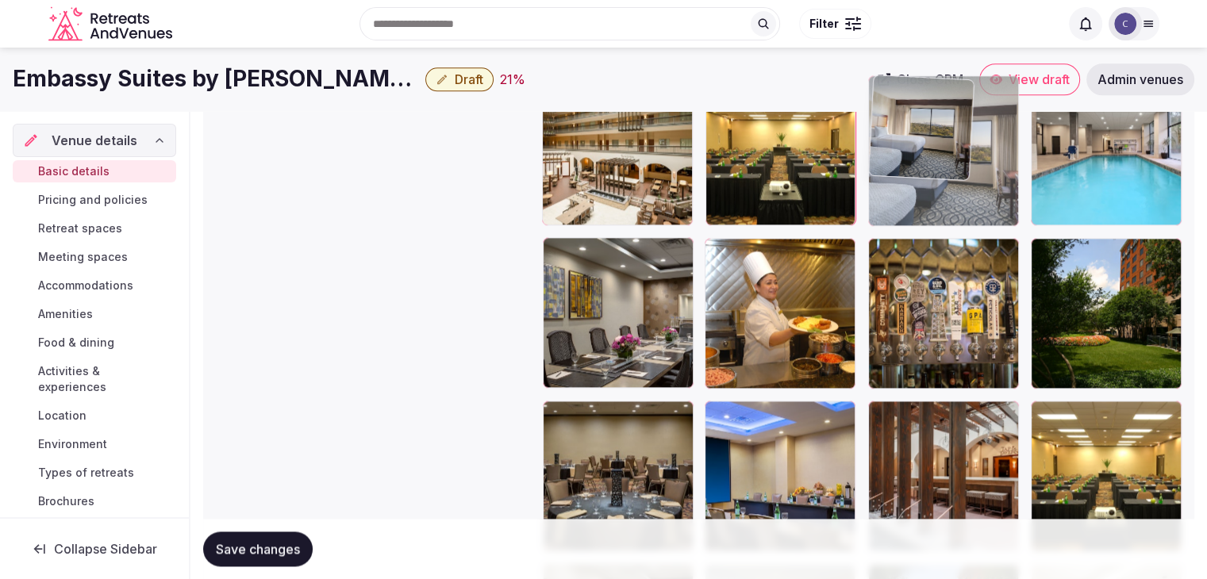
drag, startPoint x: 724, startPoint y: 167, endPoint x: 863, endPoint y: 146, distance: 139.6
click at [863, 146] on body "**********" at bounding box center [603, 20] width 1207 height 3906
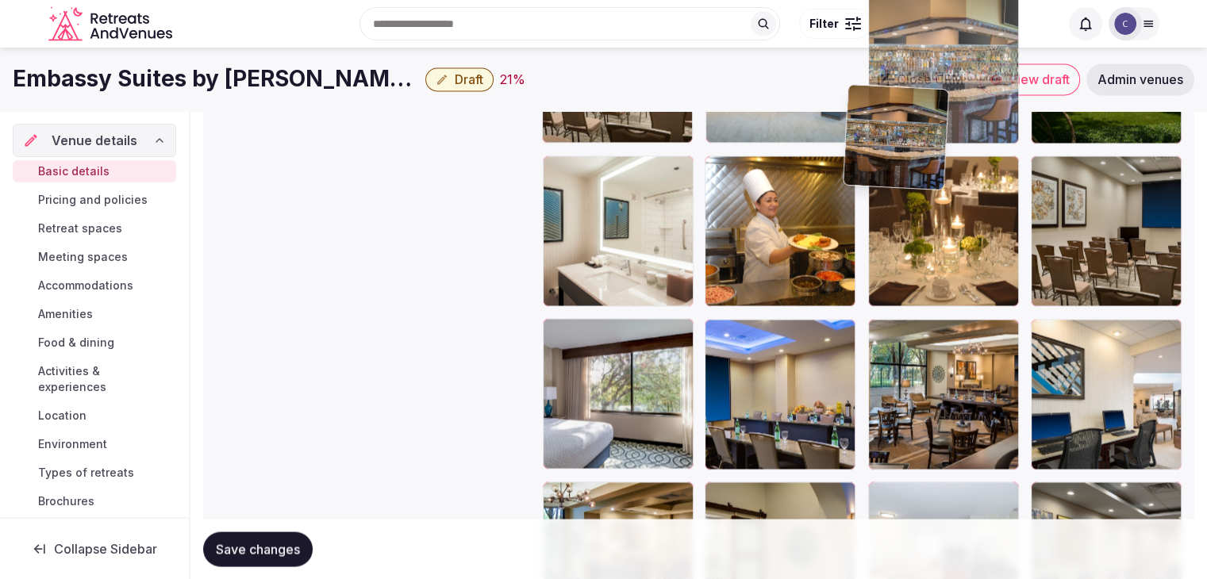
scroll to position [2500, 0]
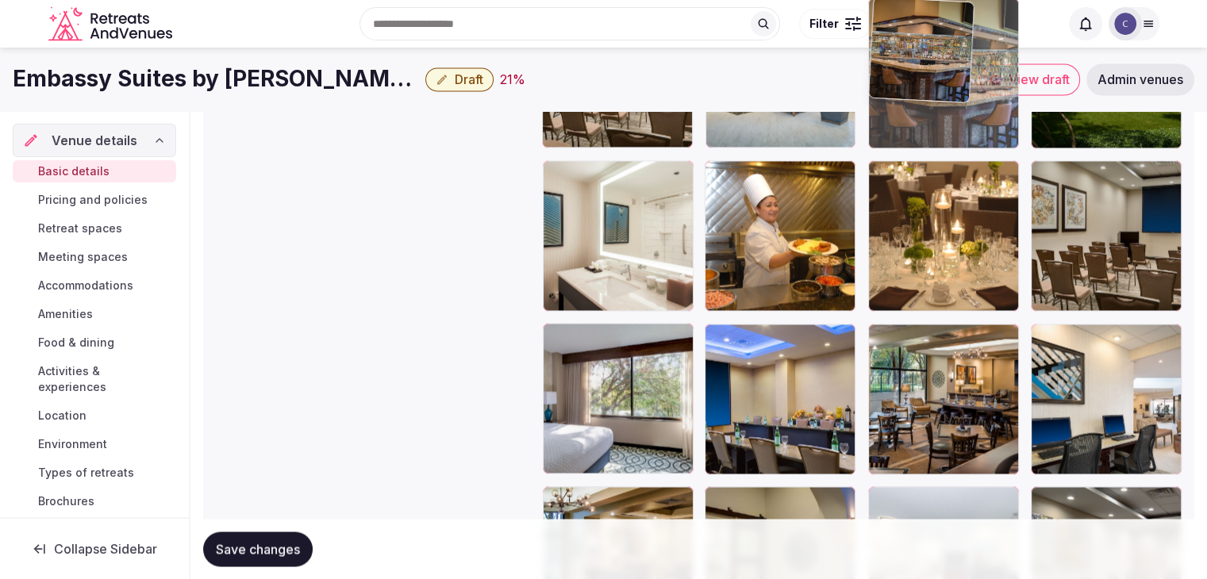
drag, startPoint x: 729, startPoint y: 168, endPoint x: 885, endPoint y: 135, distance: 159.1
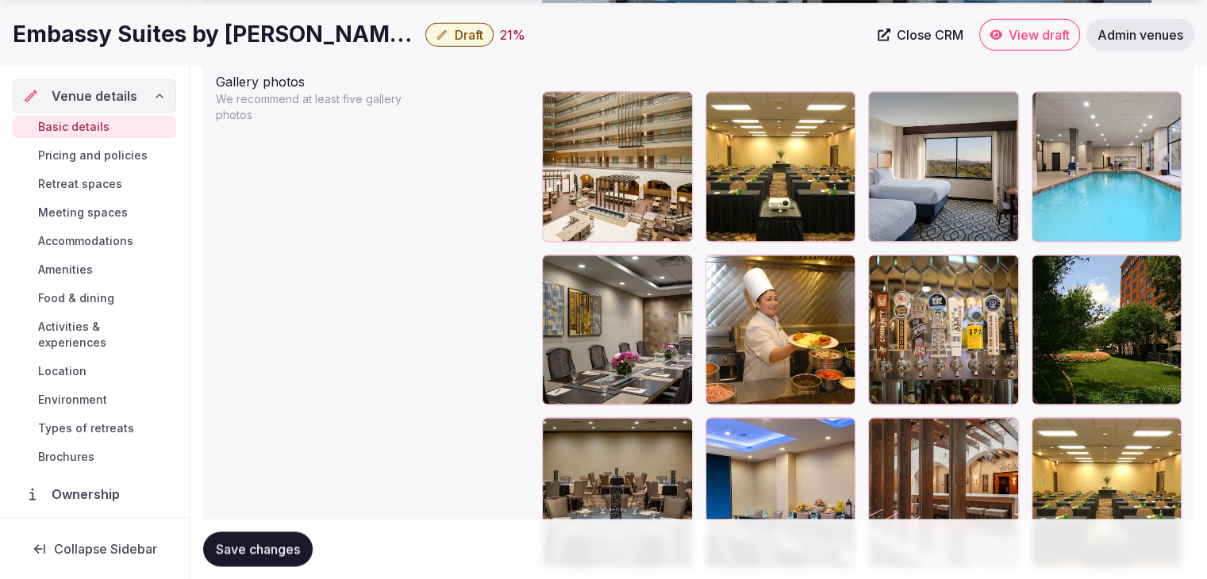
scroll to position [1944, 0]
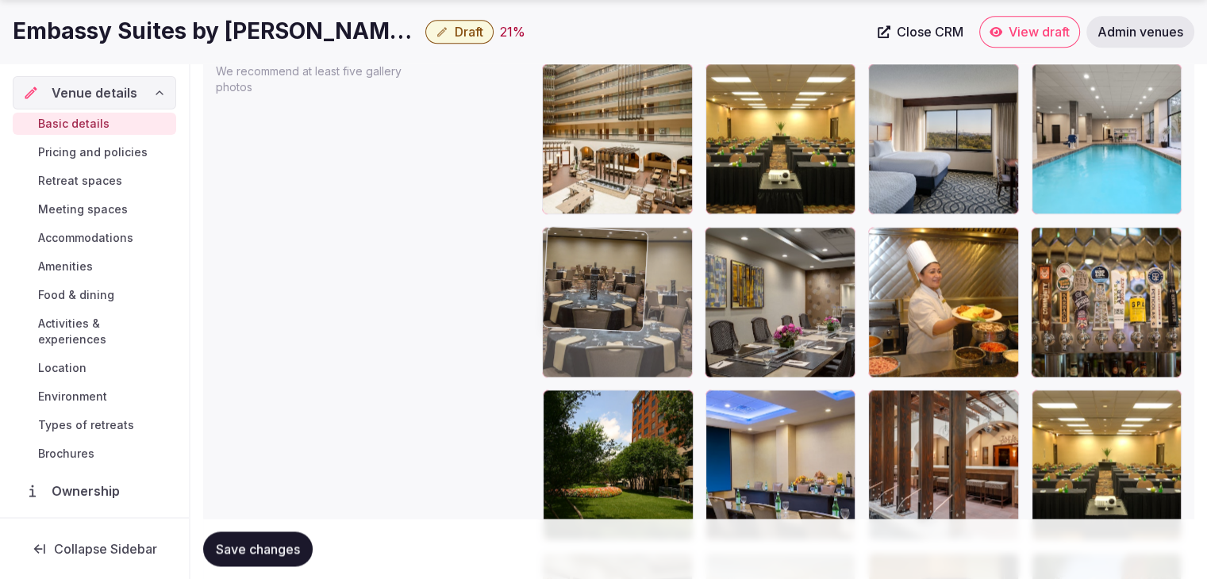
drag, startPoint x: 563, startPoint y: 398, endPoint x: 580, endPoint y: 290, distance: 108.5
click at [580, 290] on body "**********" at bounding box center [603, 9] width 1207 height 3906
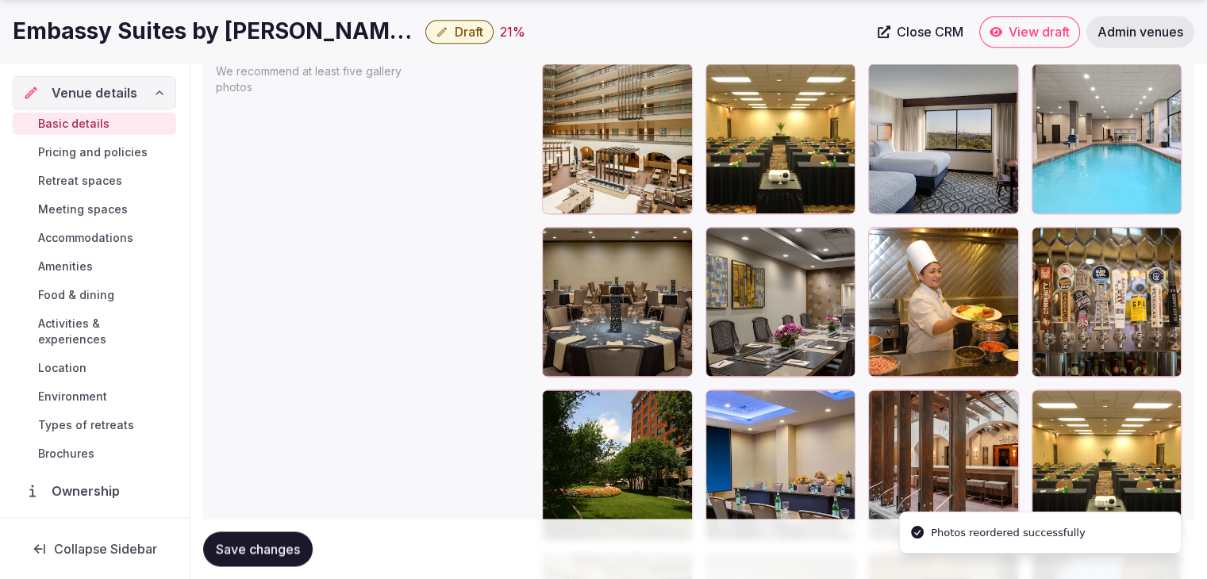
drag, startPoint x: 552, startPoint y: 401, endPoint x: 654, endPoint y: 338, distance: 119.4
click at [552, 399] on icon at bounding box center [554, 402] width 19 height 19
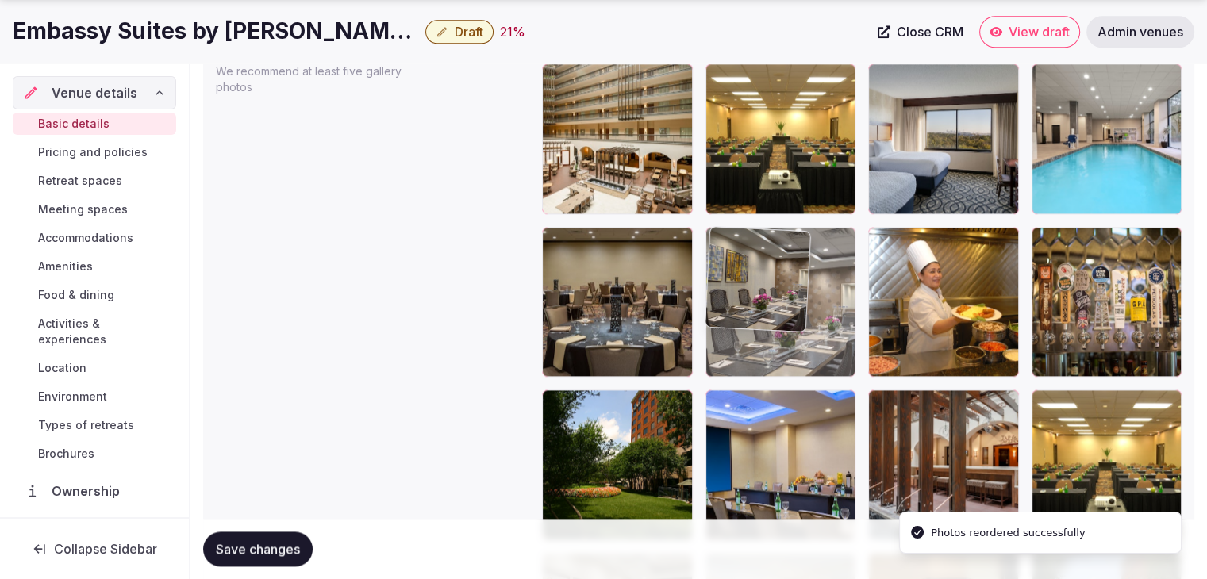
click at [722, 283] on body "**********" at bounding box center [603, 9] width 1207 height 3906
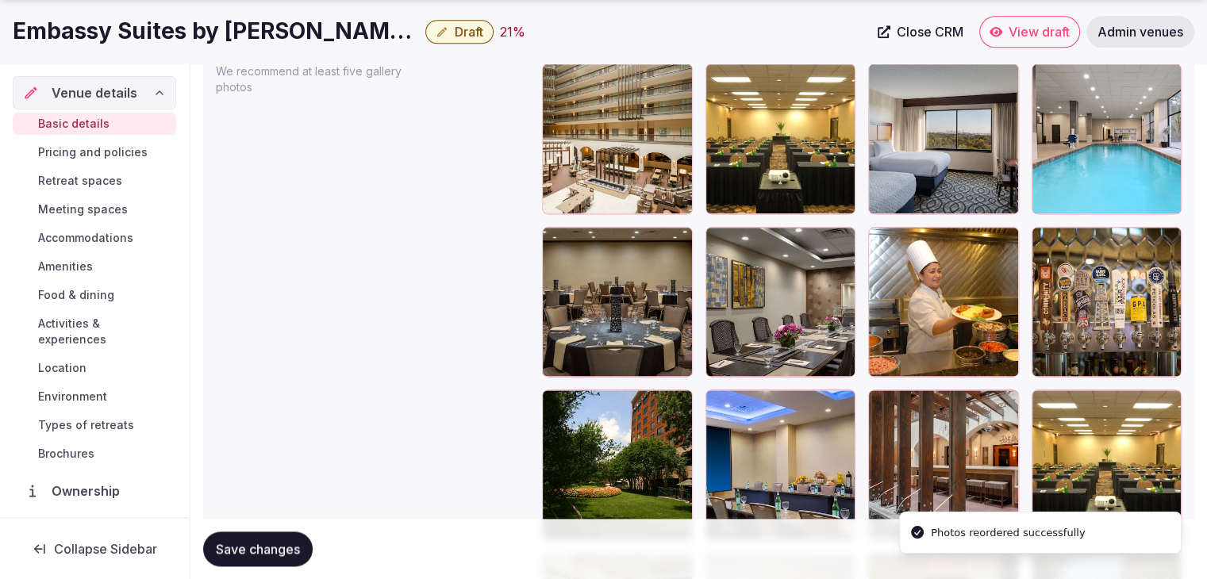
drag, startPoint x: 559, startPoint y: 405, endPoint x: 797, endPoint y: 305, distance: 258.9
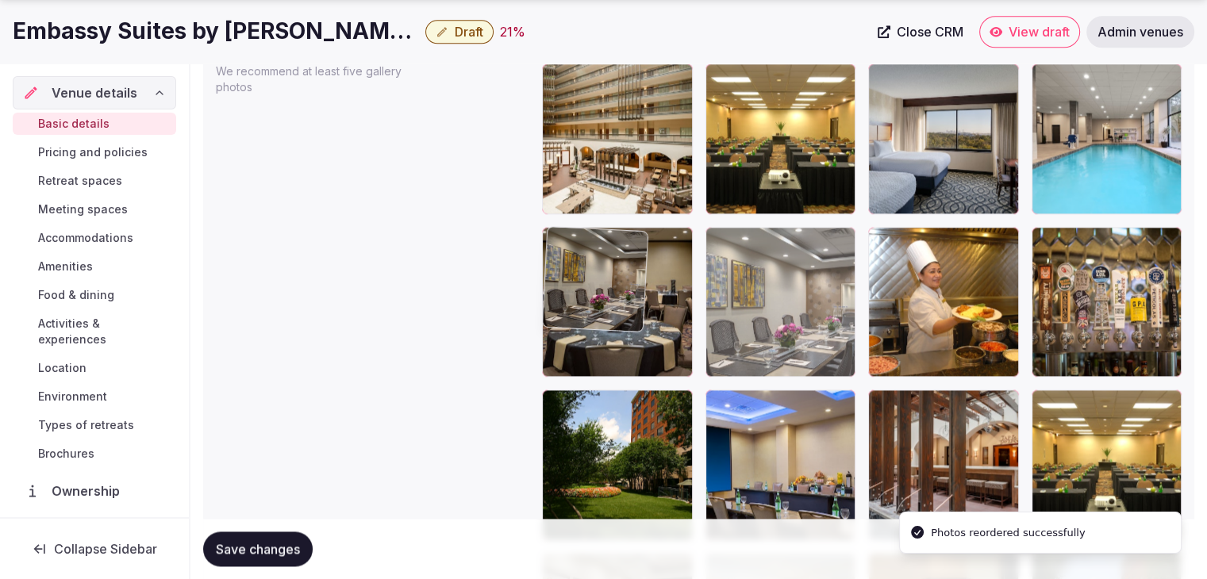
drag, startPoint x: 797, startPoint y: 305, endPoint x: 639, endPoint y: 386, distance: 178.5
click at [674, 372] on body "**********" at bounding box center [603, 9] width 1207 height 3906
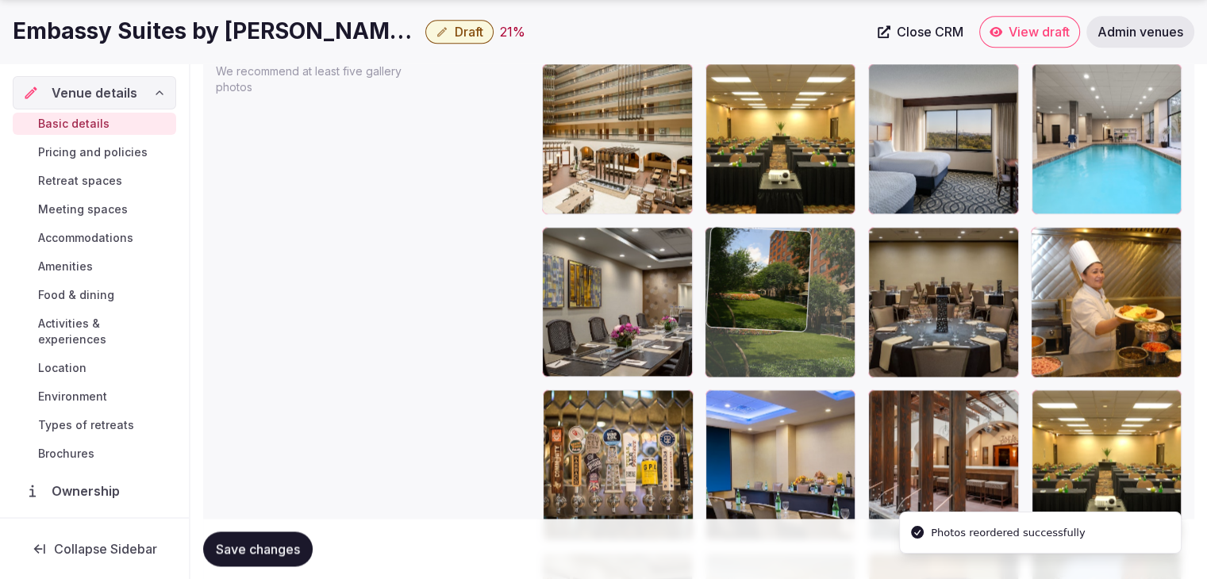
drag, startPoint x: 563, startPoint y: 401, endPoint x: 727, endPoint y: 324, distance: 180.7
click at [726, 325] on body "**********" at bounding box center [603, 9] width 1207 height 3906
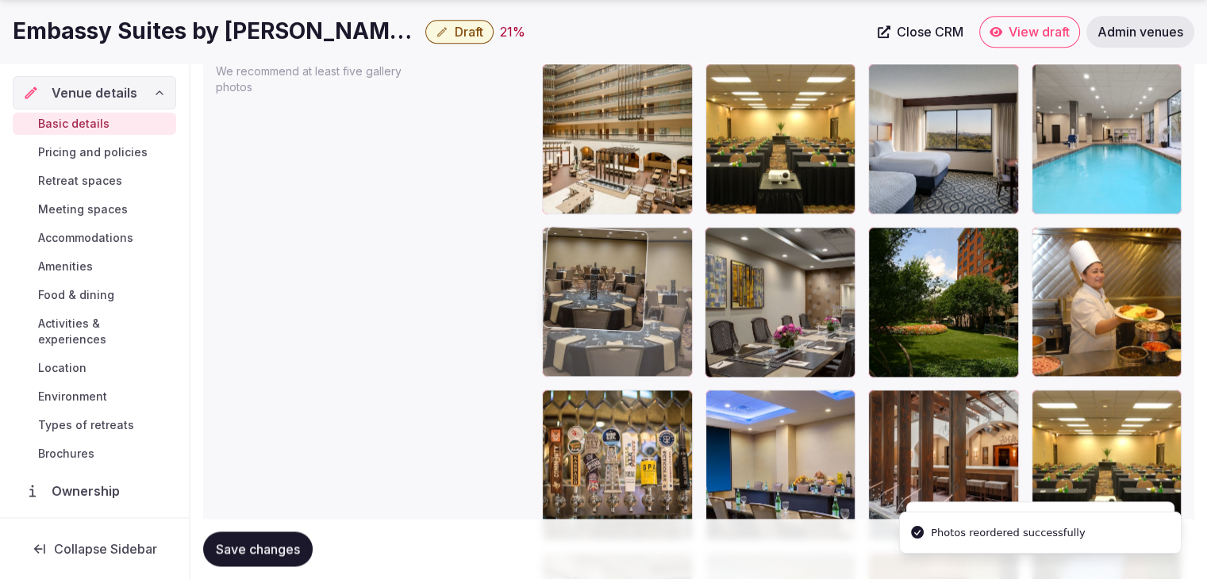
drag, startPoint x: 874, startPoint y: 233, endPoint x: 600, endPoint y: 248, distance: 274.1
click at [600, 248] on body "**********" at bounding box center [603, 9] width 1207 height 3906
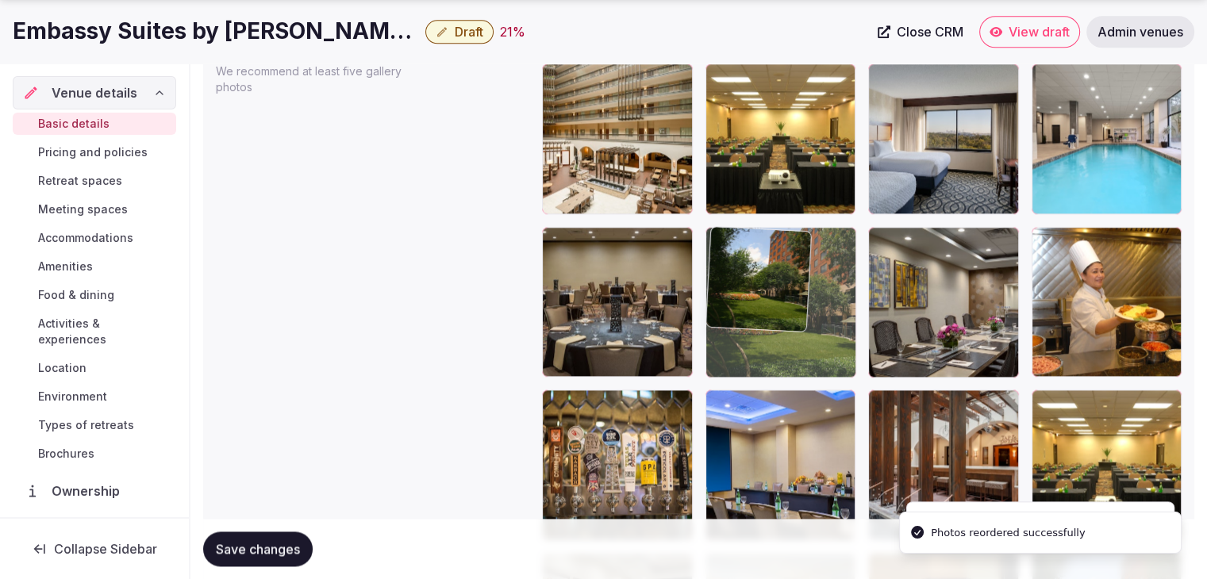
drag, startPoint x: 885, startPoint y: 236, endPoint x: 773, endPoint y: 236, distance: 111.9
click at [773, 236] on body "**********" at bounding box center [603, 9] width 1207 height 3906
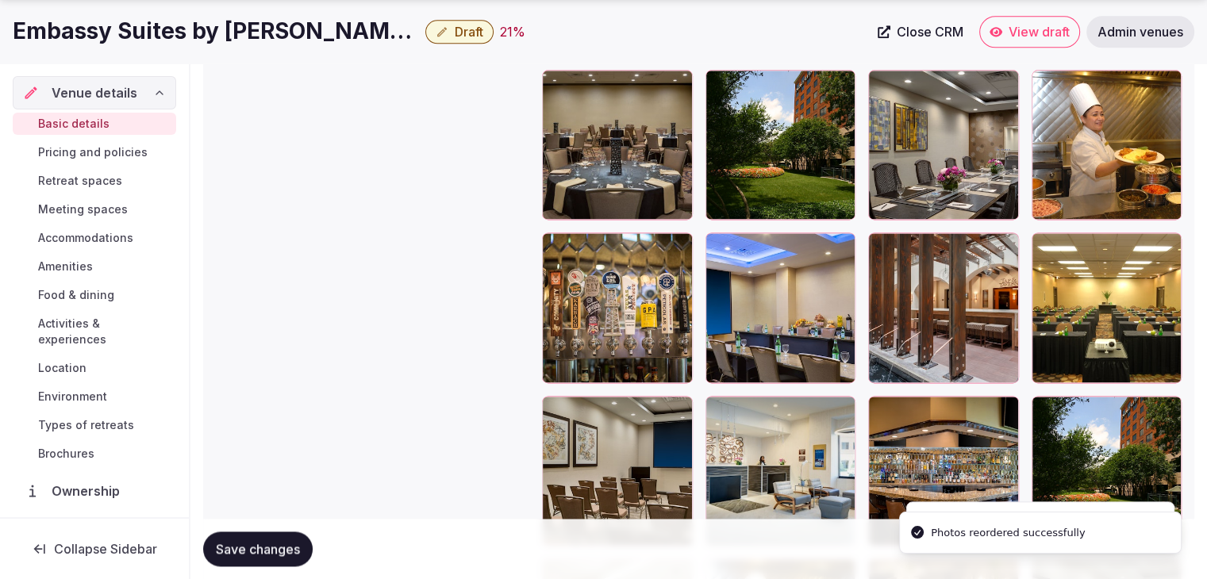
scroll to position [2103, 0]
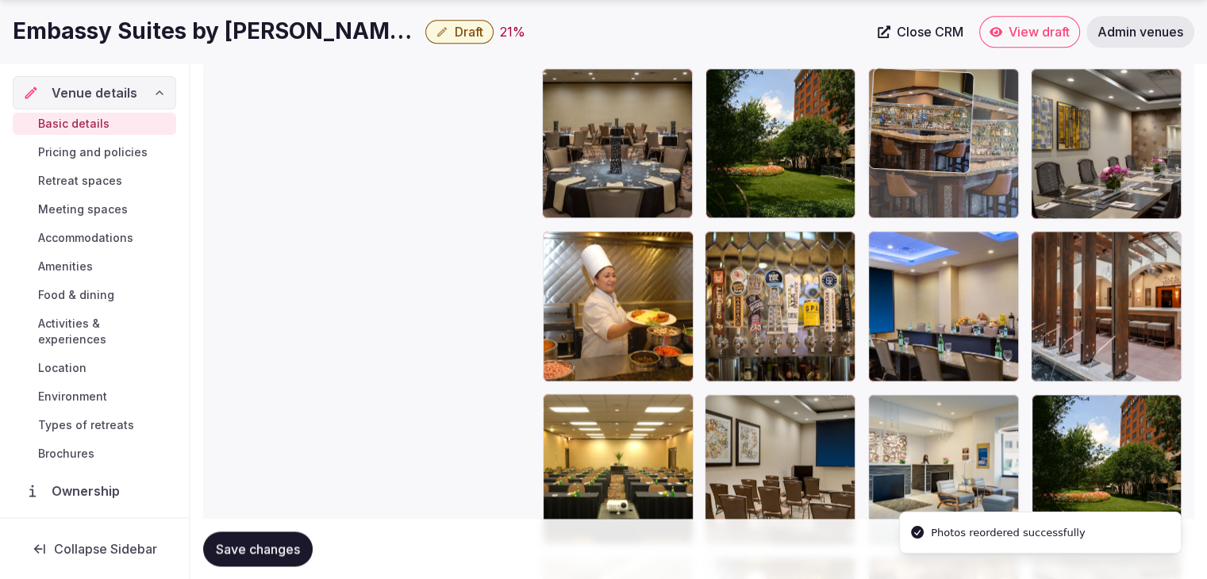
drag, startPoint x: 879, startPoint y: 396, endPoint x: 888, endPoint y: 204, distance: 192.2
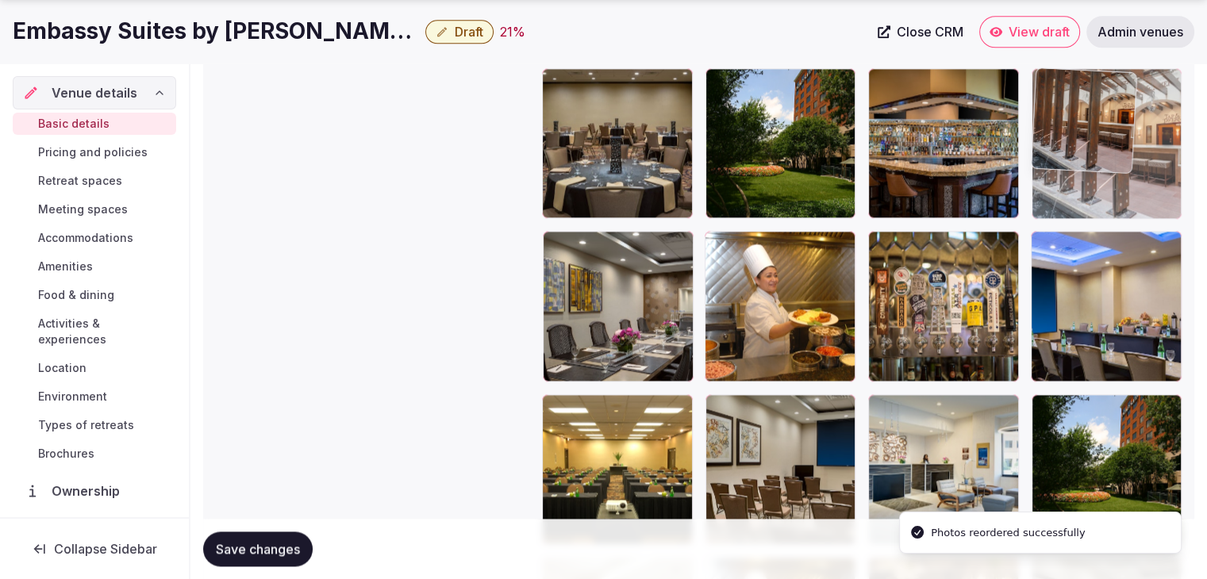
drag, startPoint x: 1035, startPoint y: 236, endPoint x: 1070, endPoint y: 150, distance: 92.8
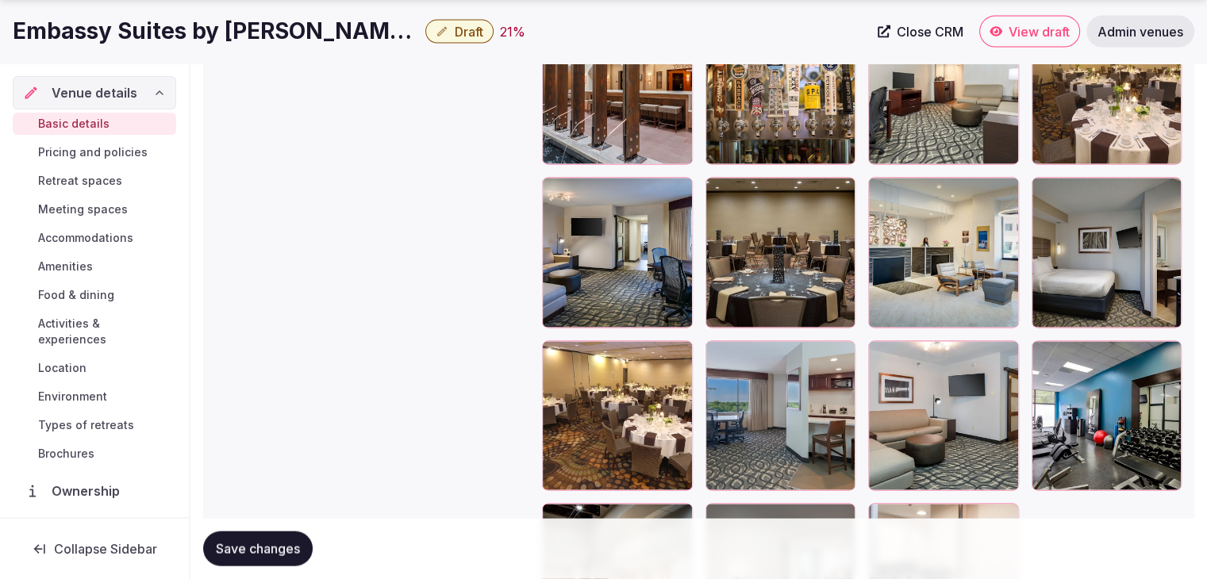
scroll to position [3326, 0]
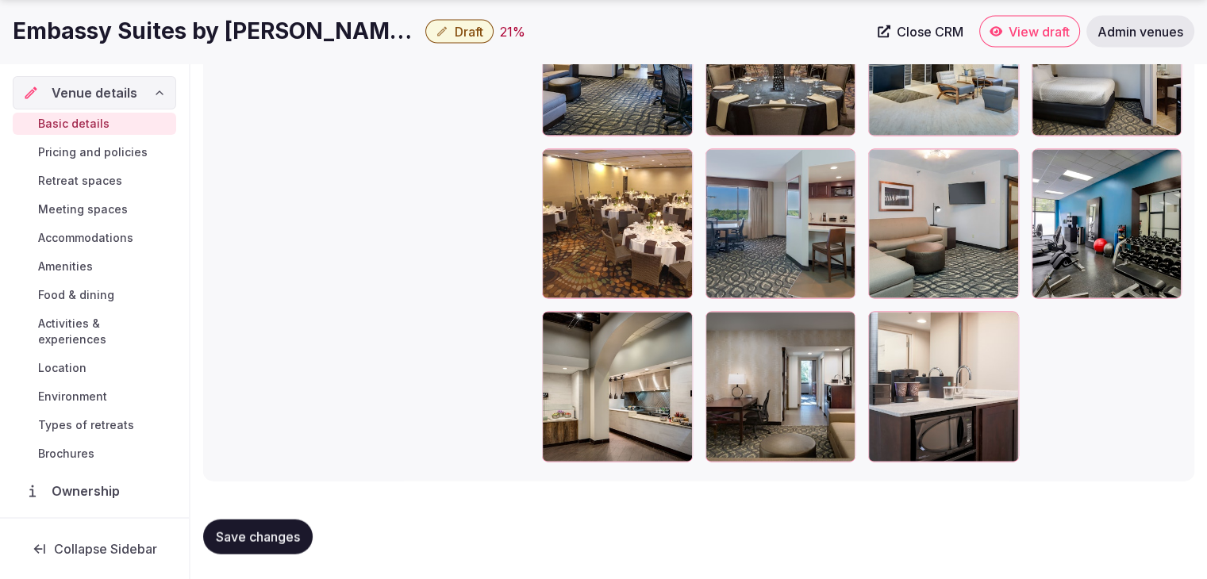
click at [251, 537] on span "Save changes" at bounding box center [258, 537] width 84 height 16
click at [368, 29] on h1 "Embassy Suites by Hilton Dallas Love Field" at bounding box center [216, 31] width 406 height 31
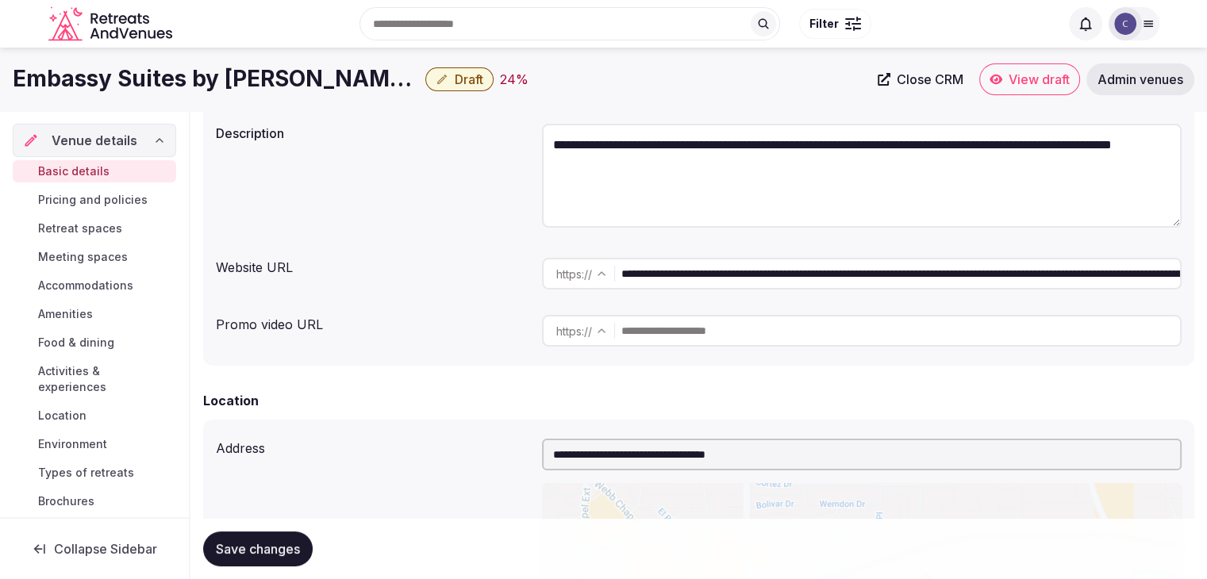
scroll to position [73, 0]
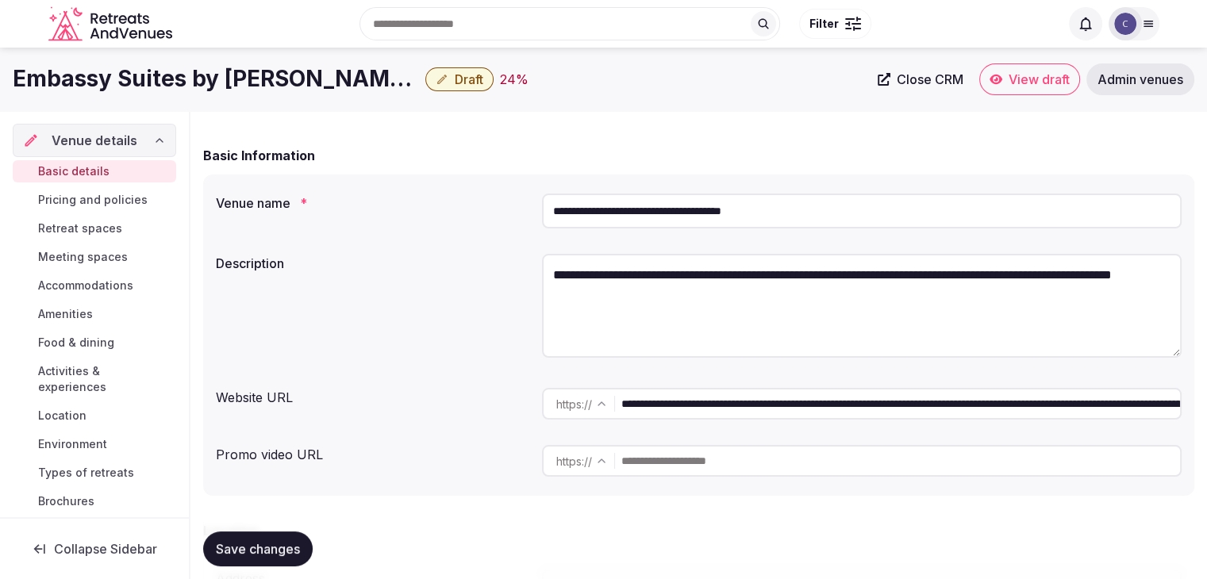
click at [777, 286] on textarea "**********" at bounding box center [862, 306] width 640 height 104
paste textarea "**********"
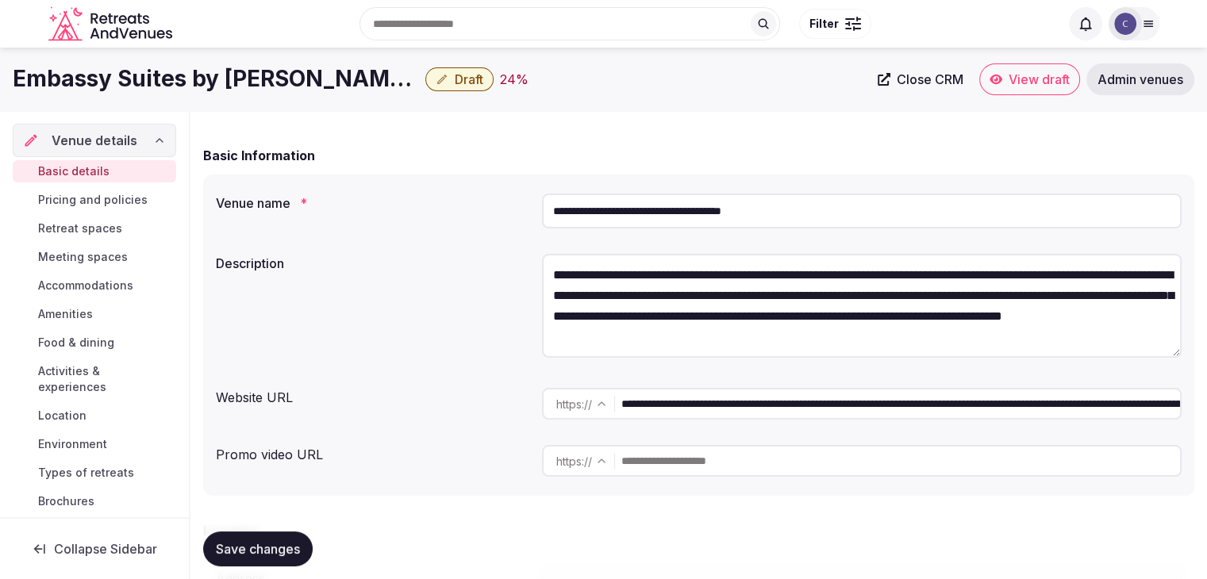
scroll to position [29, 0]
type textarea "**********"
click at [275, 562] on button "Save changes" at bounding box center [258, 549] width 110 height 35
click at [467, 74] on span "Draft" at bounding box center [469, 79] width 29 height 16
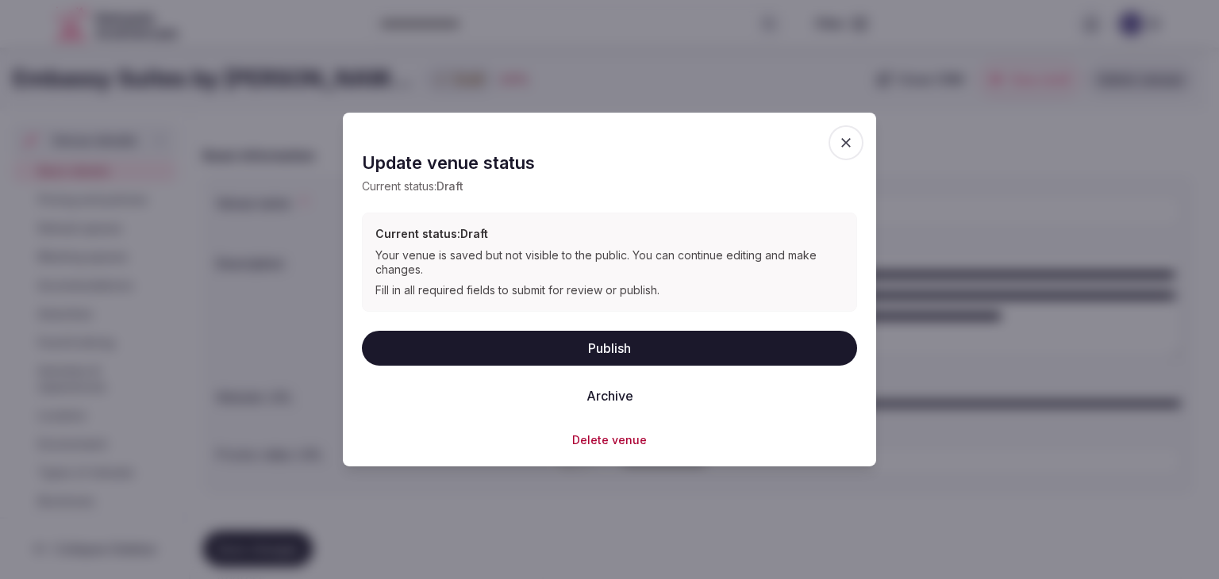
click at [624, 343] on button "Publish" at bounding box center [609, 347] width 495 height 35
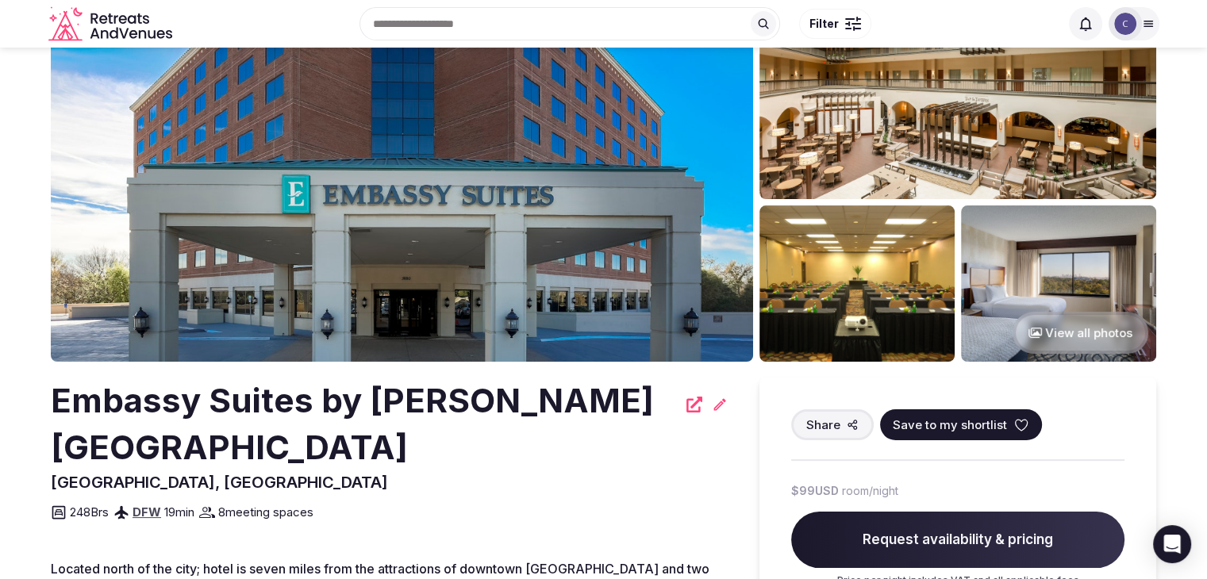
scroll to position [79, 0]
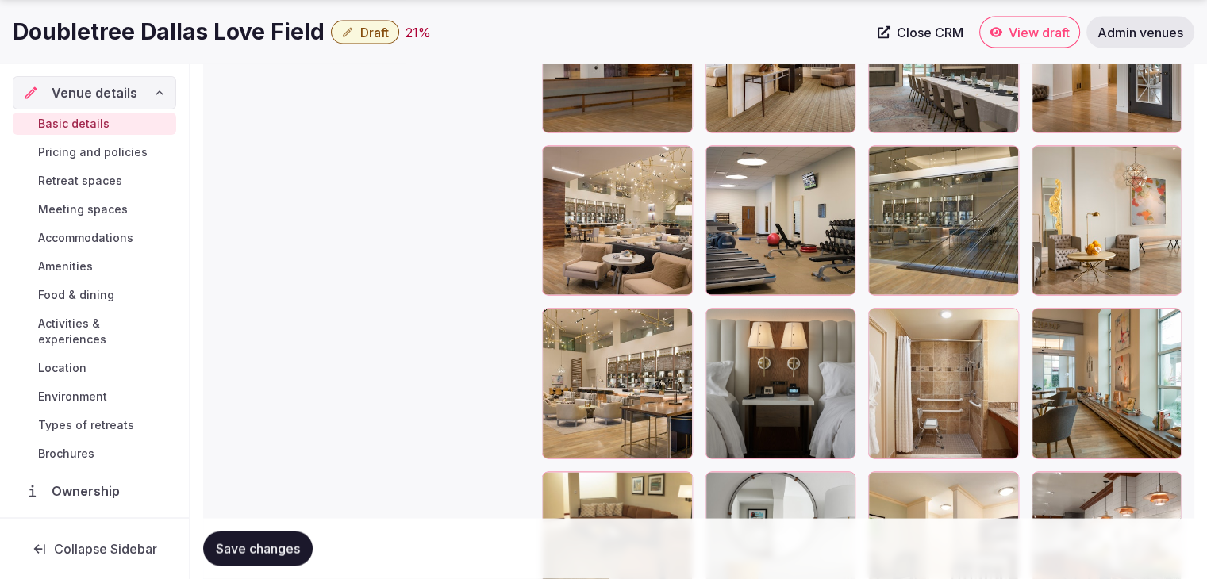
scroll to position [3095, 0]
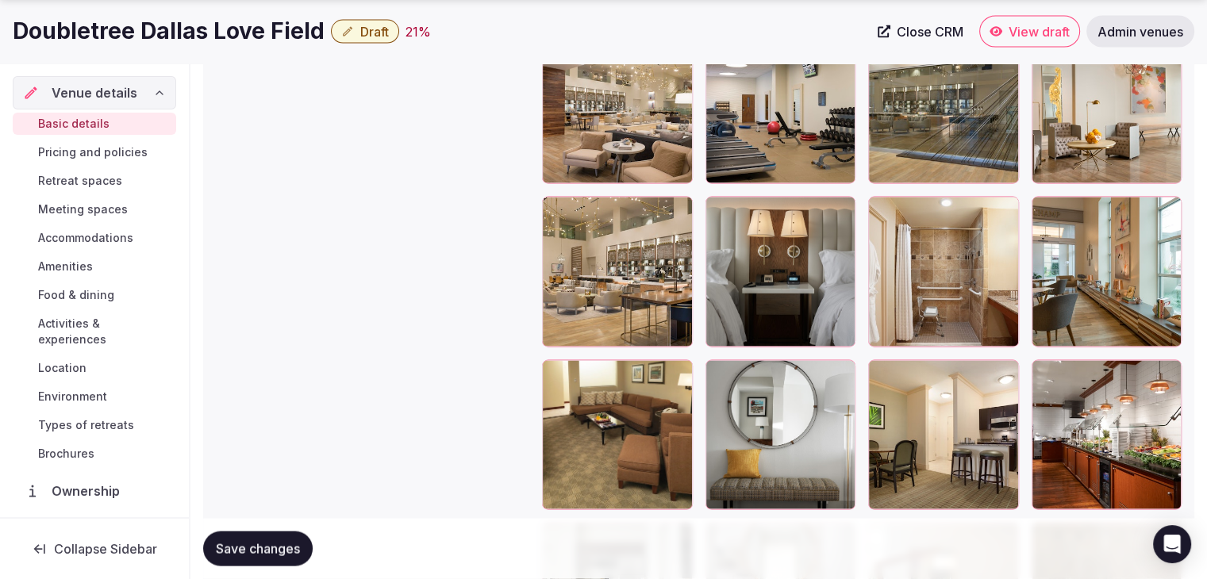
click at [235, 34] on h1 "Doubletree Dallas Love Field" at bounding box center [169, 31] width 312 height 31
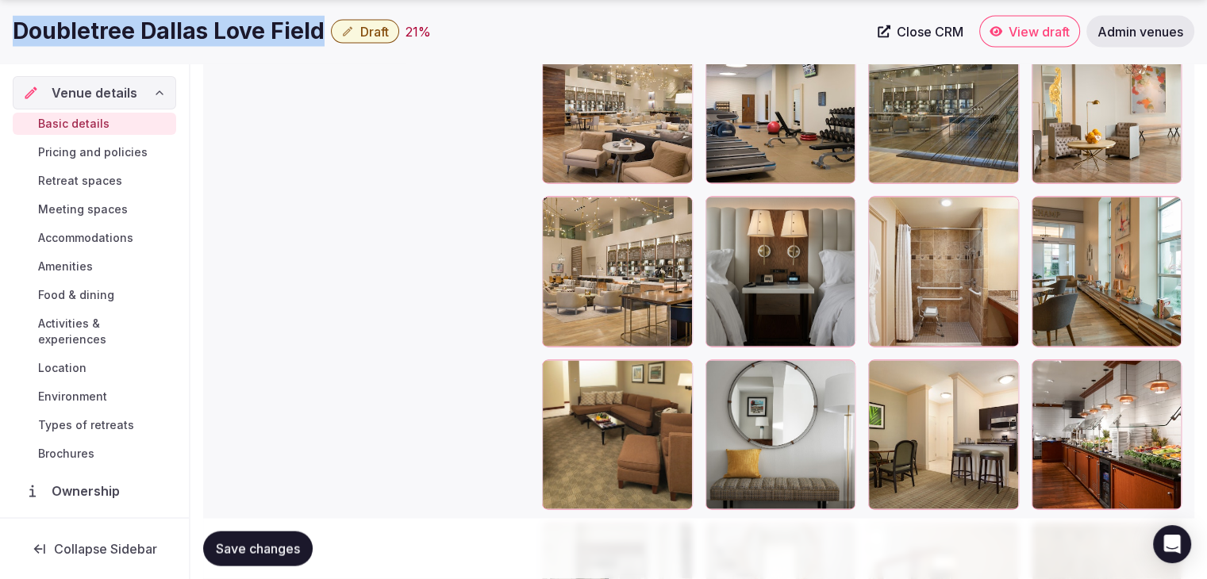
click at [235, 34] on h1 "Doubletree Dallas Love Field" at bounding box center [169, 31] width 312 height 31
copy div "Doubletree Dallas Love Field"
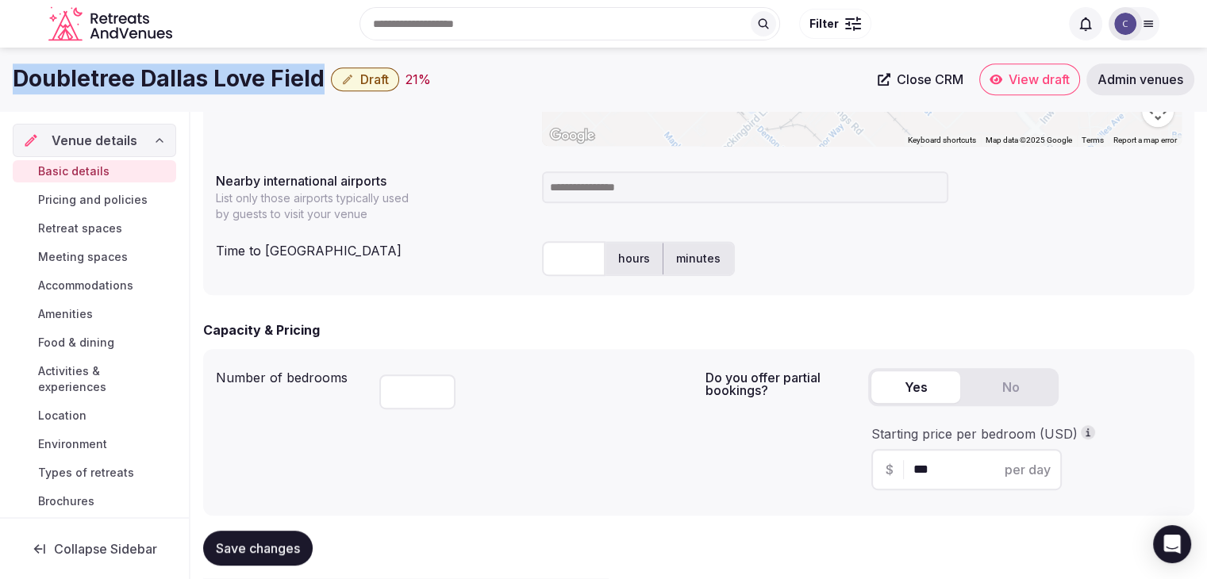
scroll to position [302, 0]
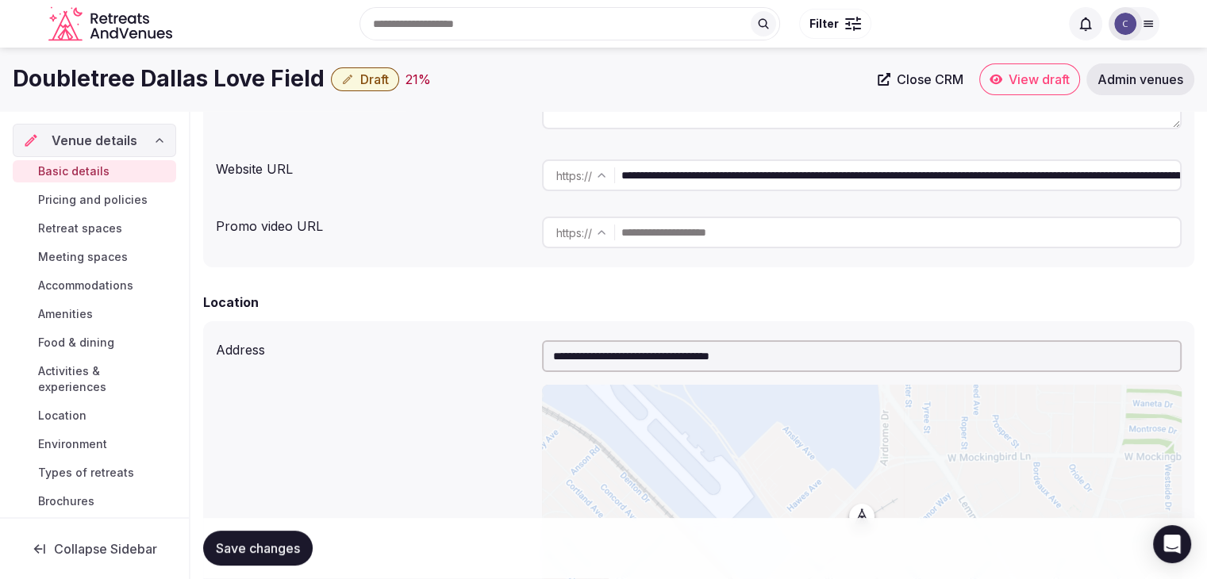
click at [778, 185] on input "**********" at bounding box center [900, 175] width 559 height 32
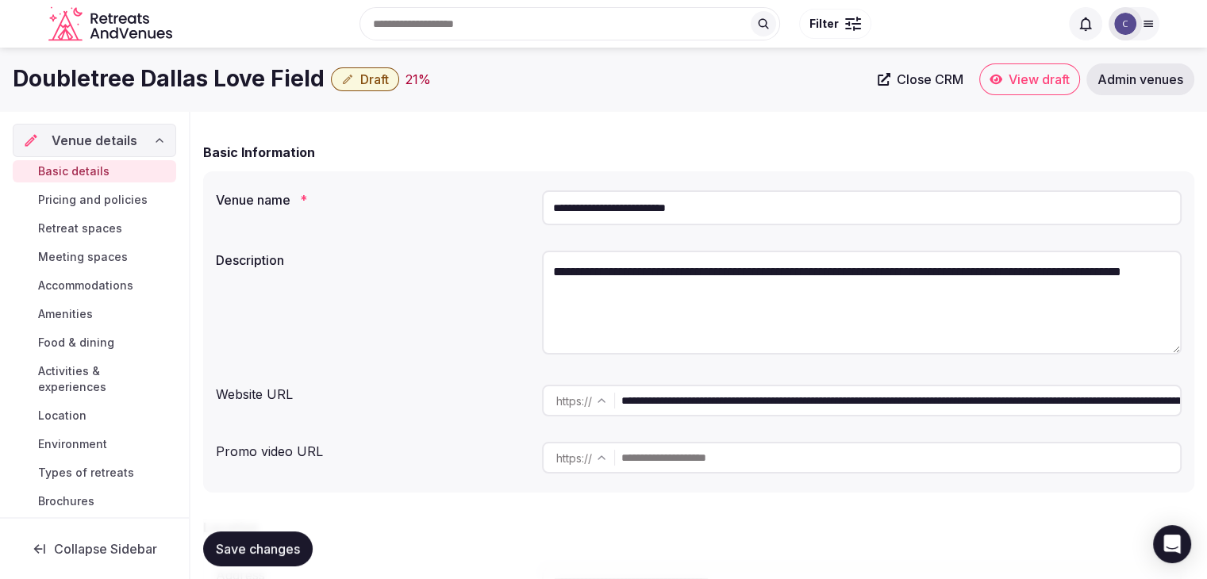
scroll to position [0, 0]
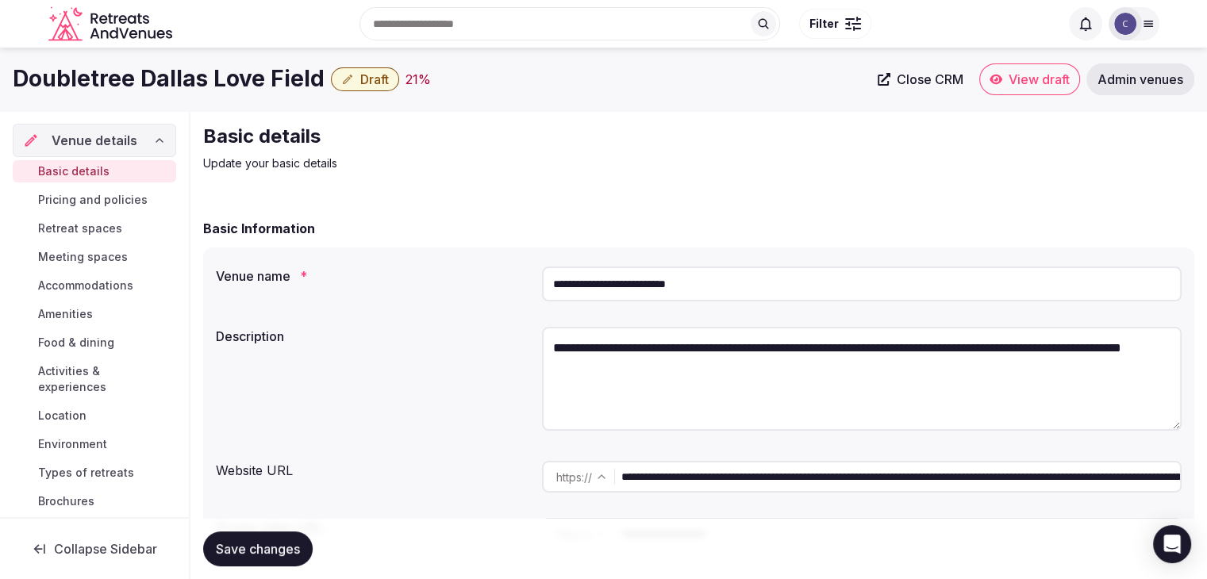
click at [611, 286] on input "**********" at bounding box center [862, 284] width 640 height 35
click at [612, 286] on input "**********" at bounding box center [862, 284] width 640 height 35
paste input "**********"
type input "**********"
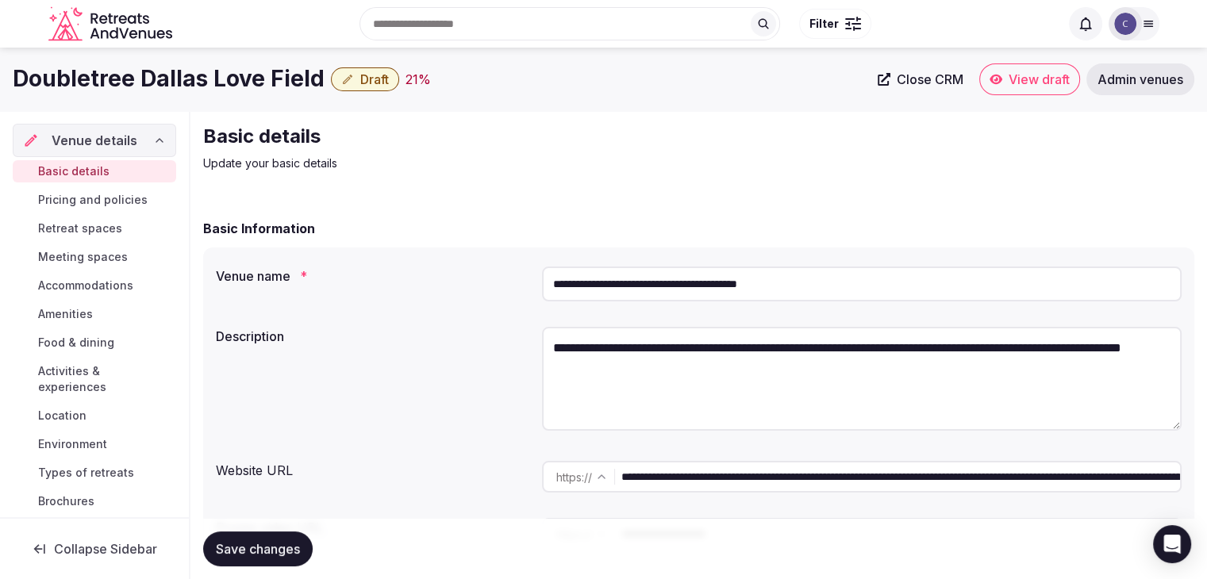
click at [256, 554] on span "Save changes" at bounding box center [258, 549] width 84 height 16
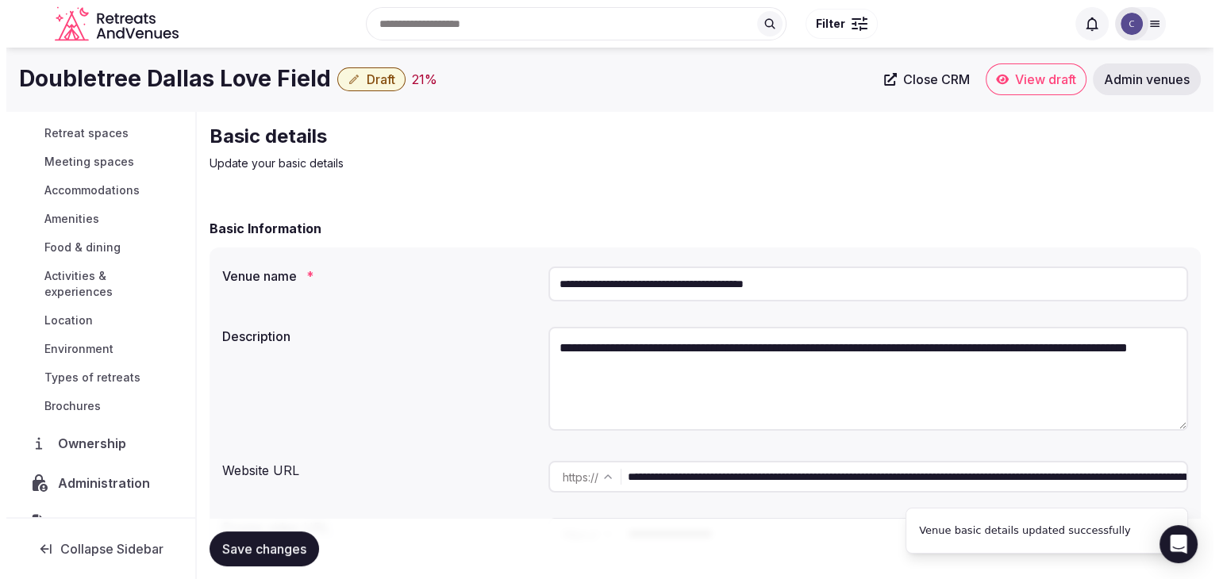
scroll to position [159, 0]
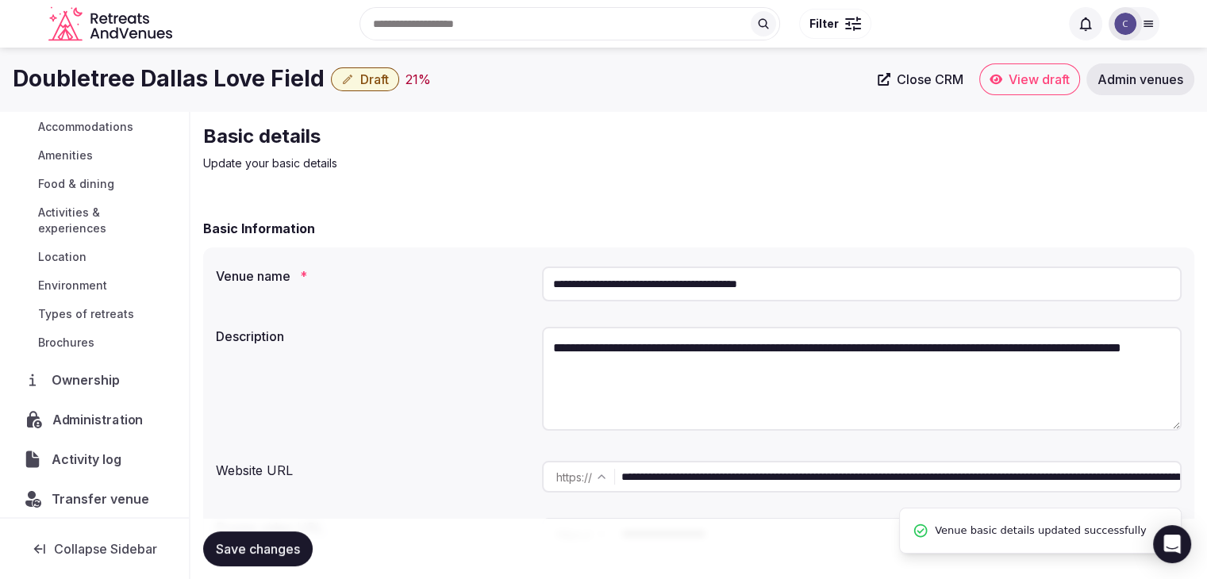
click at [113, 424] on span "Administration" at bounding box center [101, 419] width 98 height 19
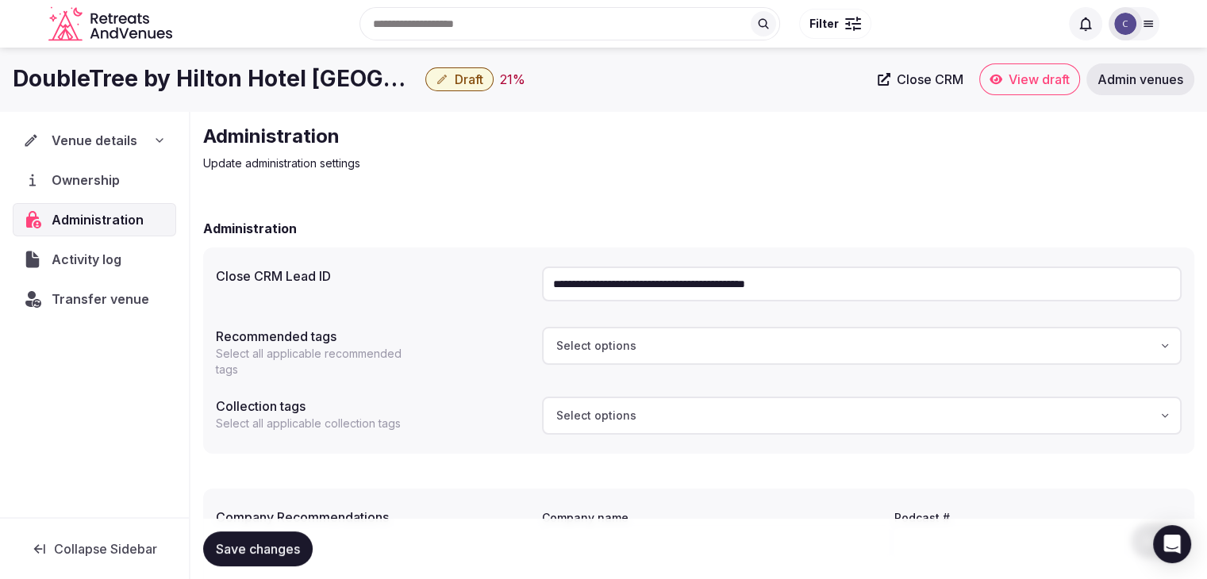
click at [160, 141] on icon at bounding box center [159, 140] width 6 height 3
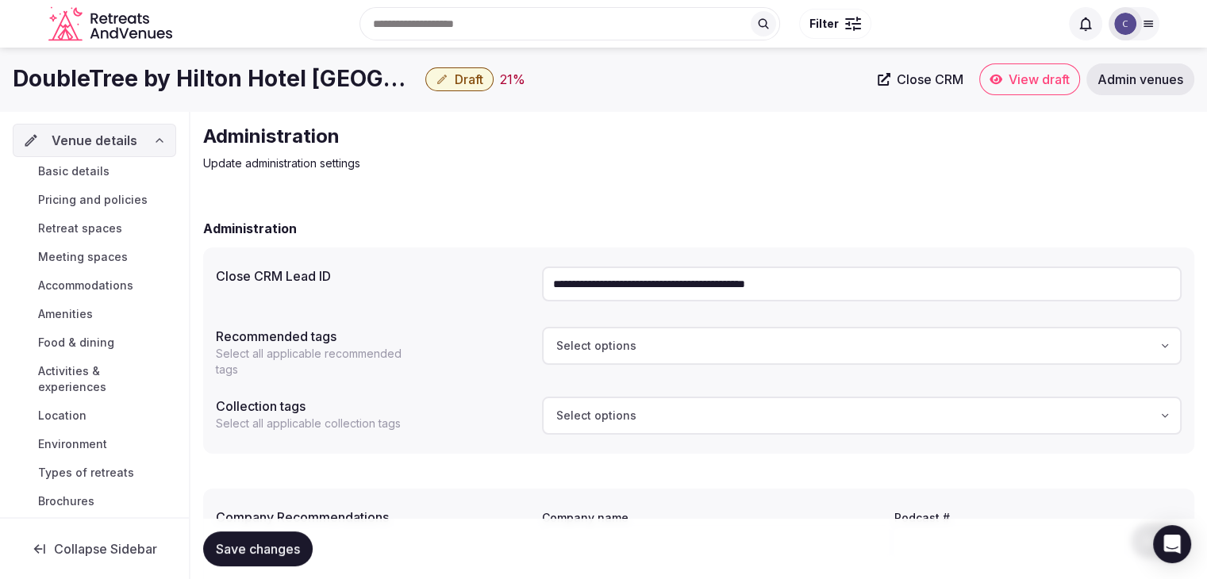
click at [117, 168] on link "Basic details" at bounding box center [94, 171] width 163 height 22
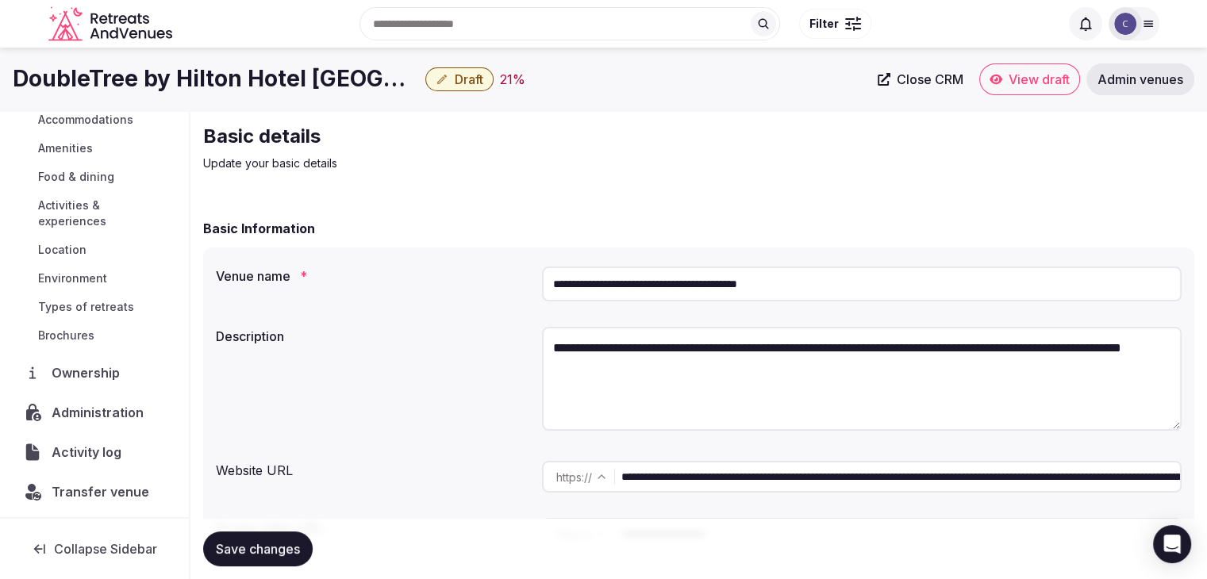
scroll to position [168, 0]
click at [94, 498] on div "Transfer venue" at bounding box center [94, 489] width 163 height 33
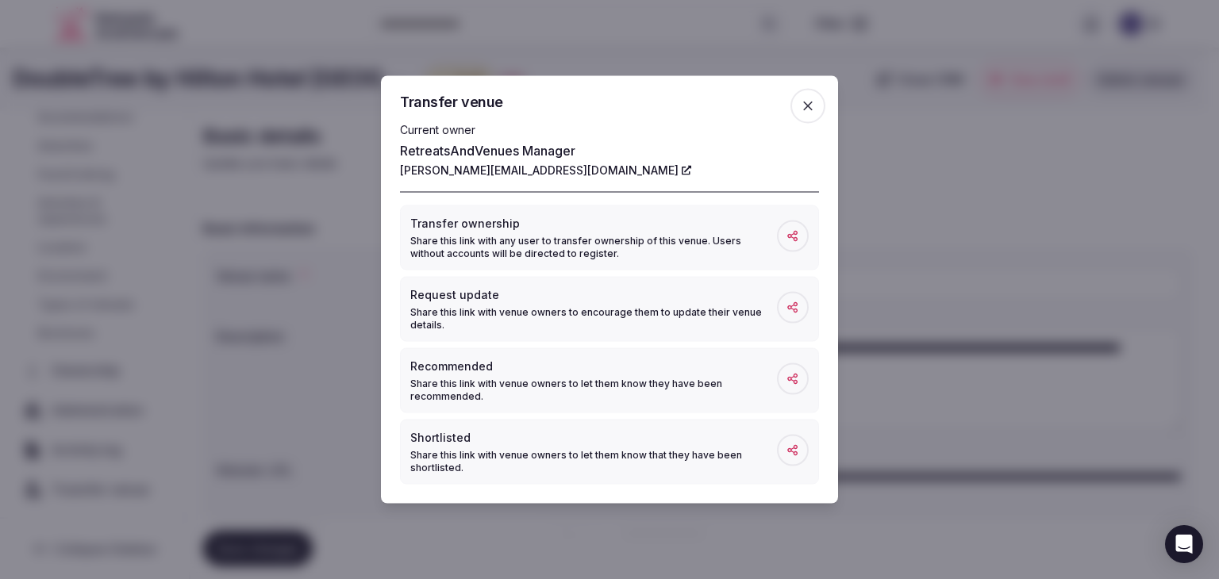
click at [797, 104] on span "button" at bounding box center [807, 106] width 35 height 35
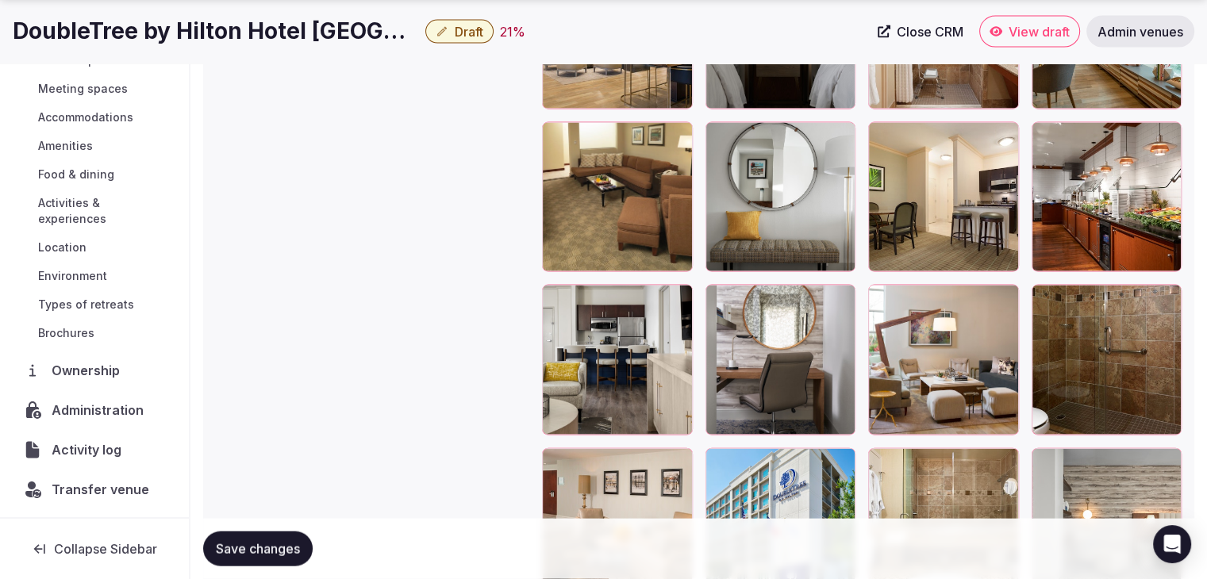
scroll to position [3571, 0]
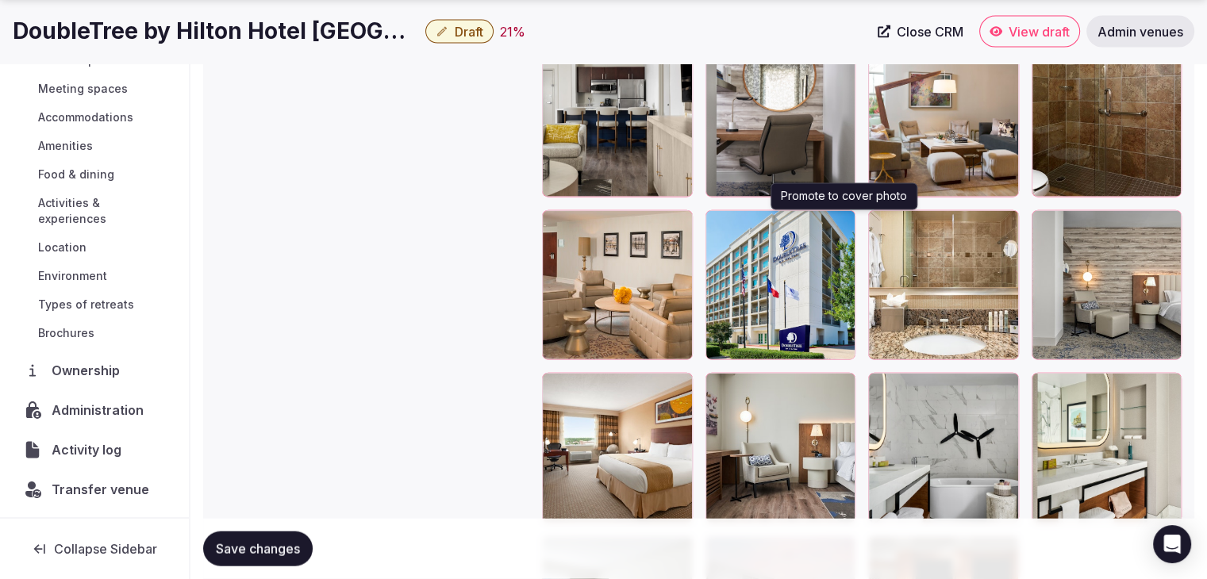
click at [846, 227] on icon "button" at bounding box center [839, 226] width 13 height 13
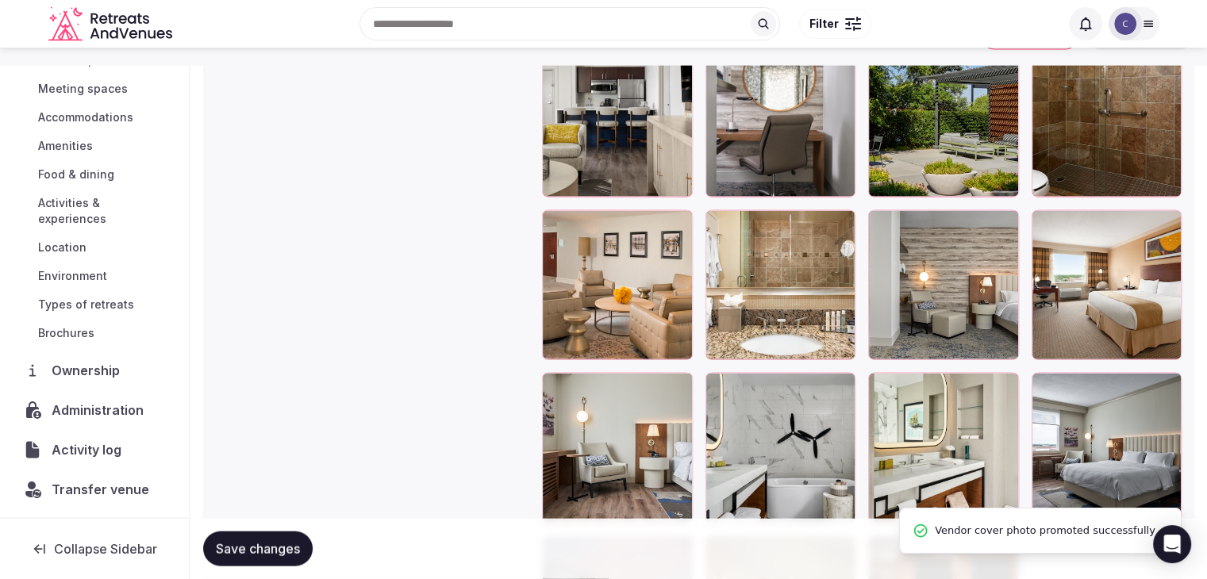
scroll to position [2592, 0]
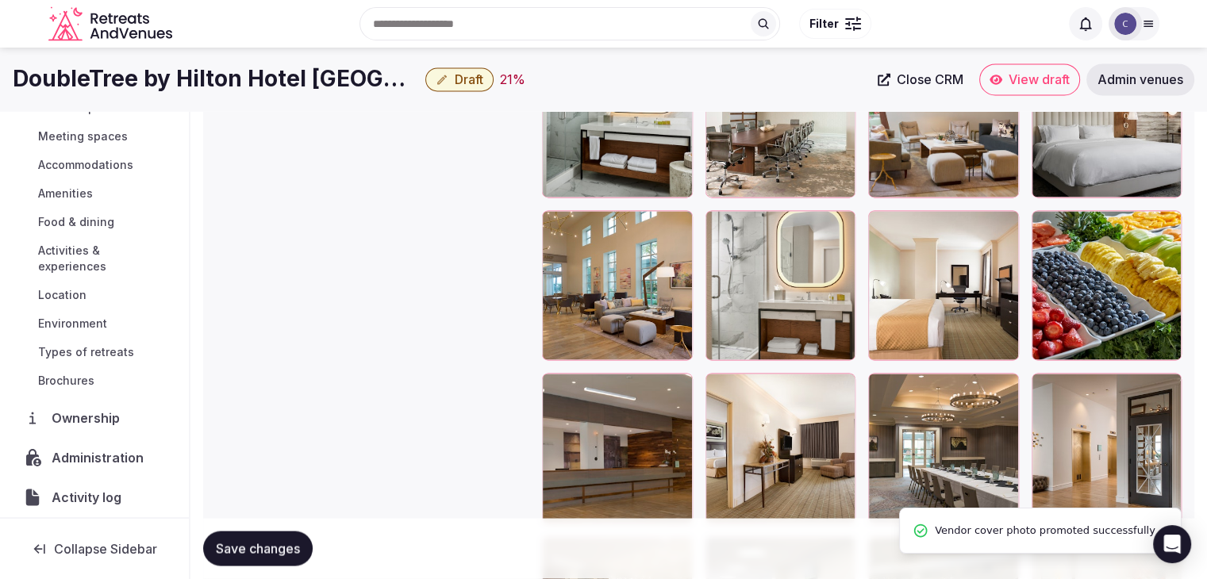
click at [206, 79] on h1 "DoubleTree by Hilton Hotel [GEOGRAPHIC_DATA]" at bounding box center [216, 78] width 406 height 31
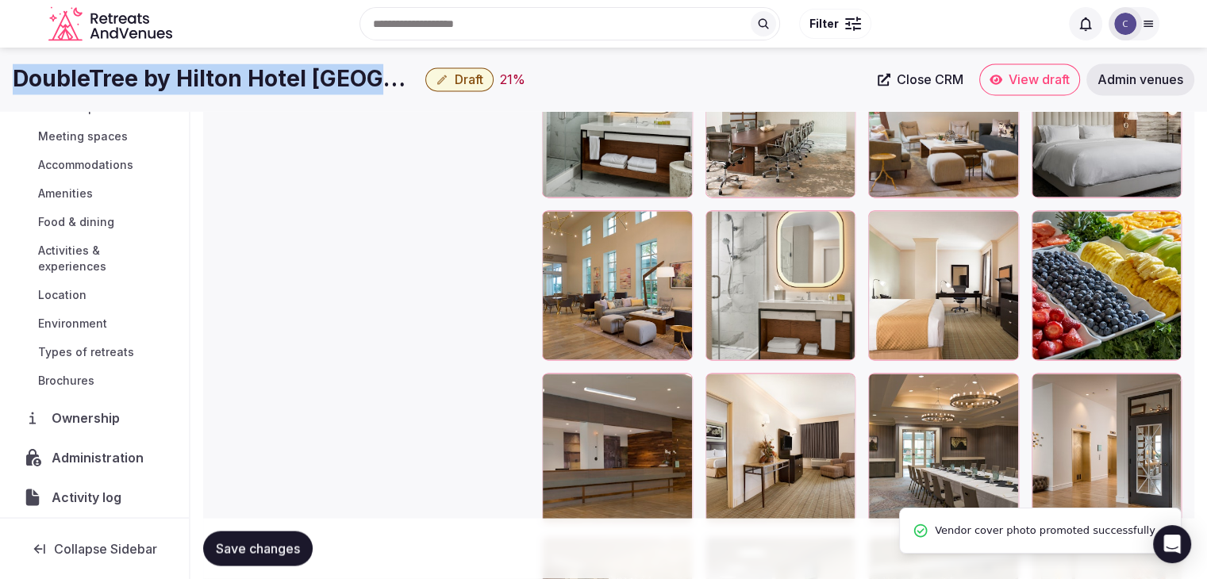
click at [206, 79] on h1 "DoubleTree by Hilton Hotel [GEOGRAPHIC_DATA]" at bounding box center [216, 78] width 406 height 31
copy div "DoubleTree by Hilton Hotel [GEOGRAPHIC_DATA]"
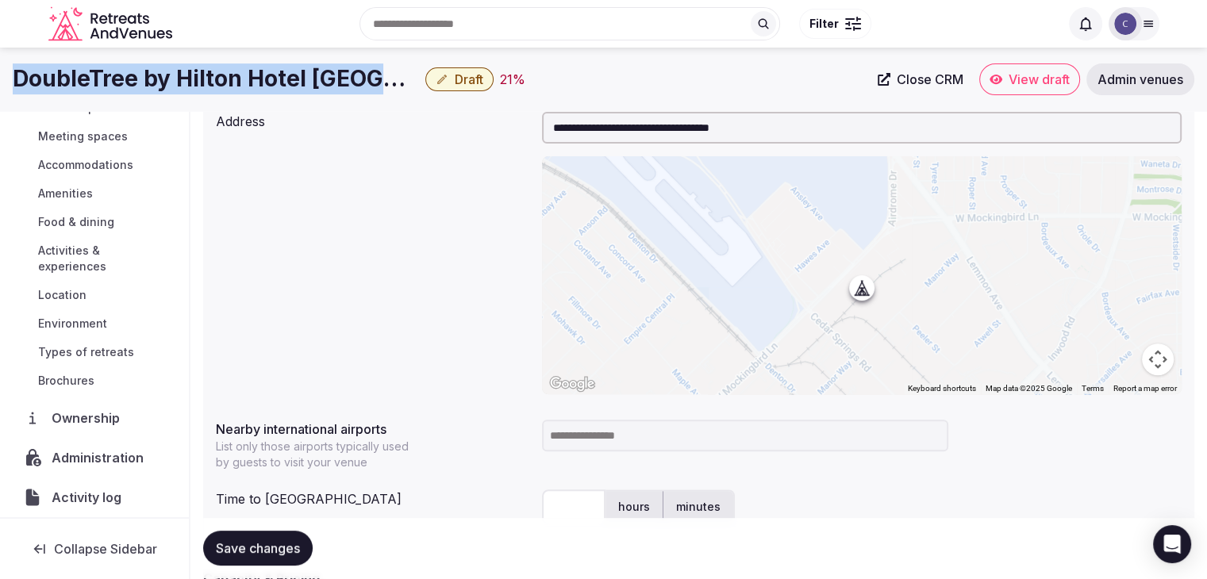
scroll to position [529, 0]
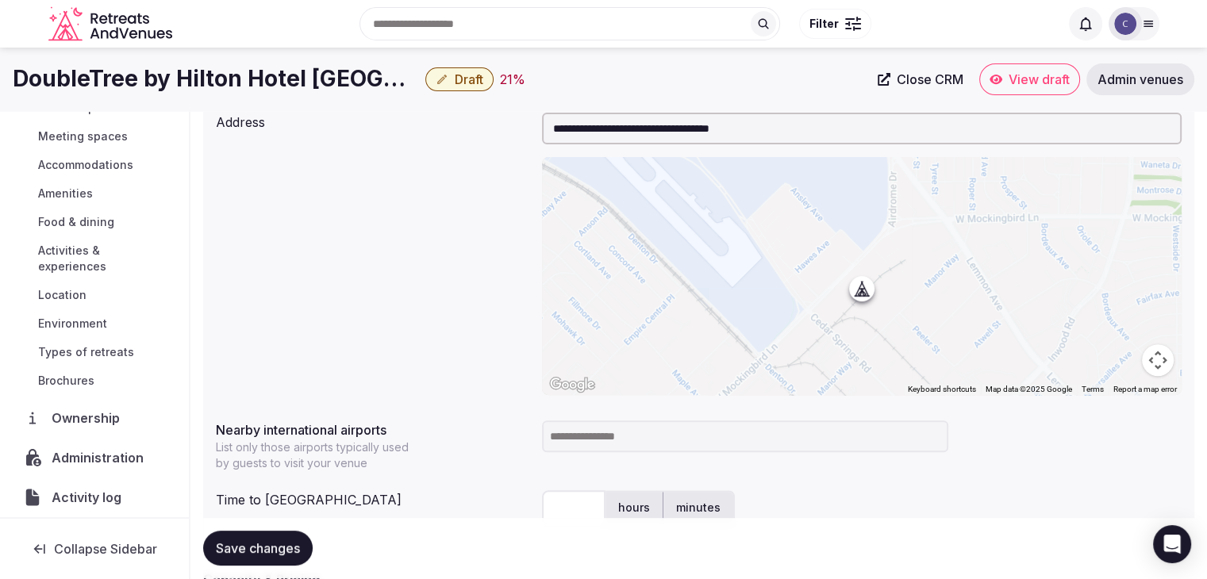
click at [625, 425] on input at bounding box center [745, 437] width 406 height 32
type input "***"
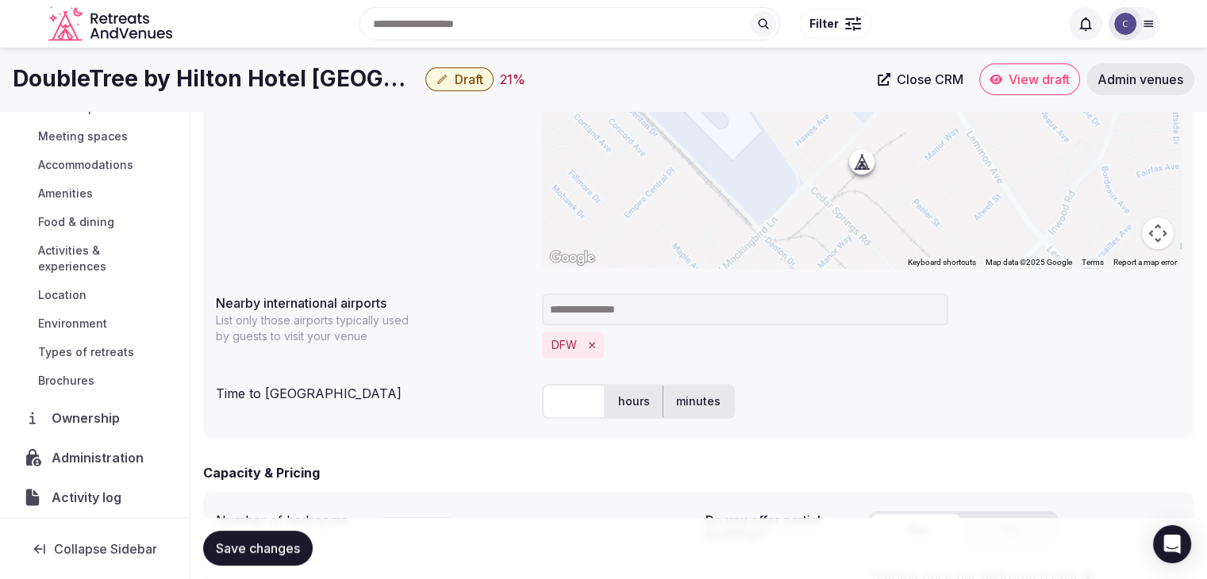
scroll to position [688, 0]
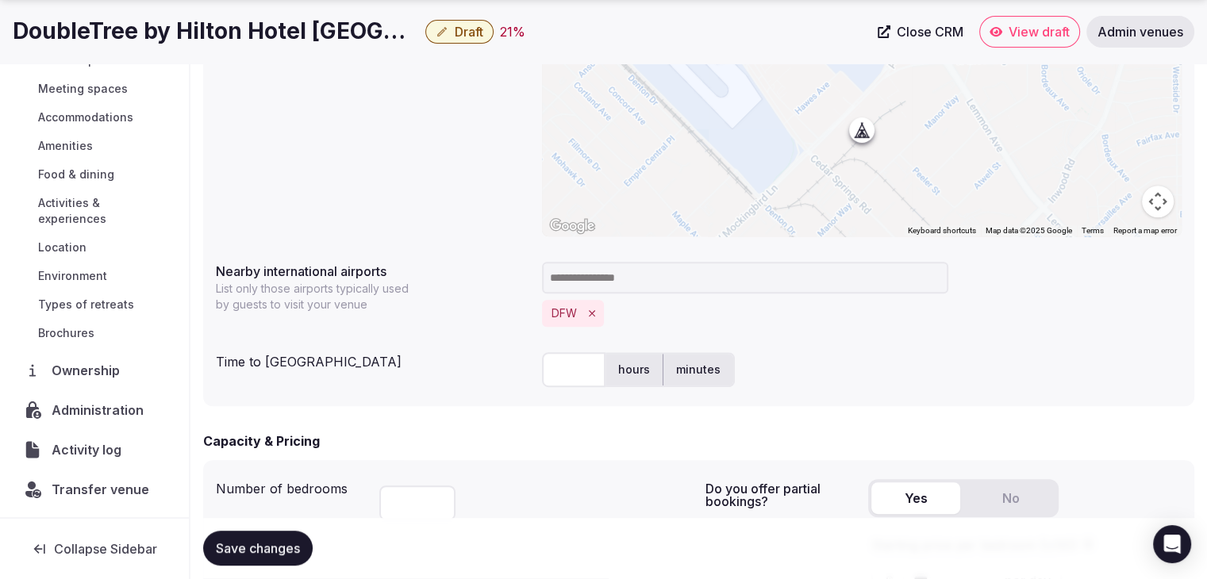
click at [574, 365] on input "text" at bounding box center [573, 369] width 63 height 35
type input "**"
drag, startPoint x: 405, startPoint y: 381, endPoint x: 444, endPoint y: 395, distance: 40.7
click at [413, 385] on div "Time to international airport ** hours minutes" at bounding box center [699, 370] width 966 height 48
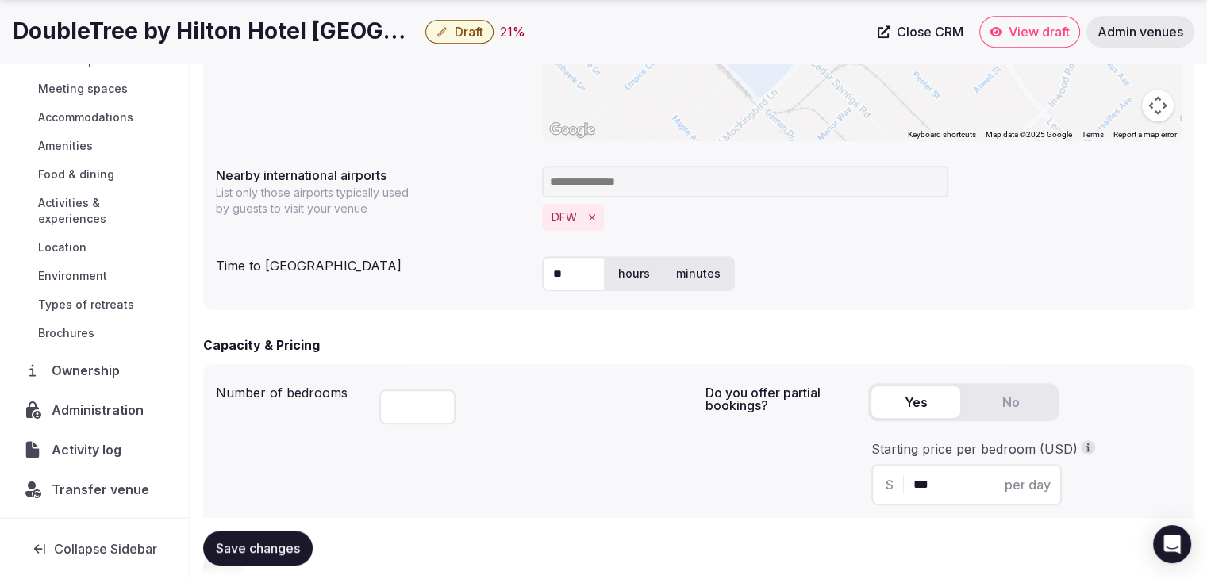
scroll to position [847, 0]
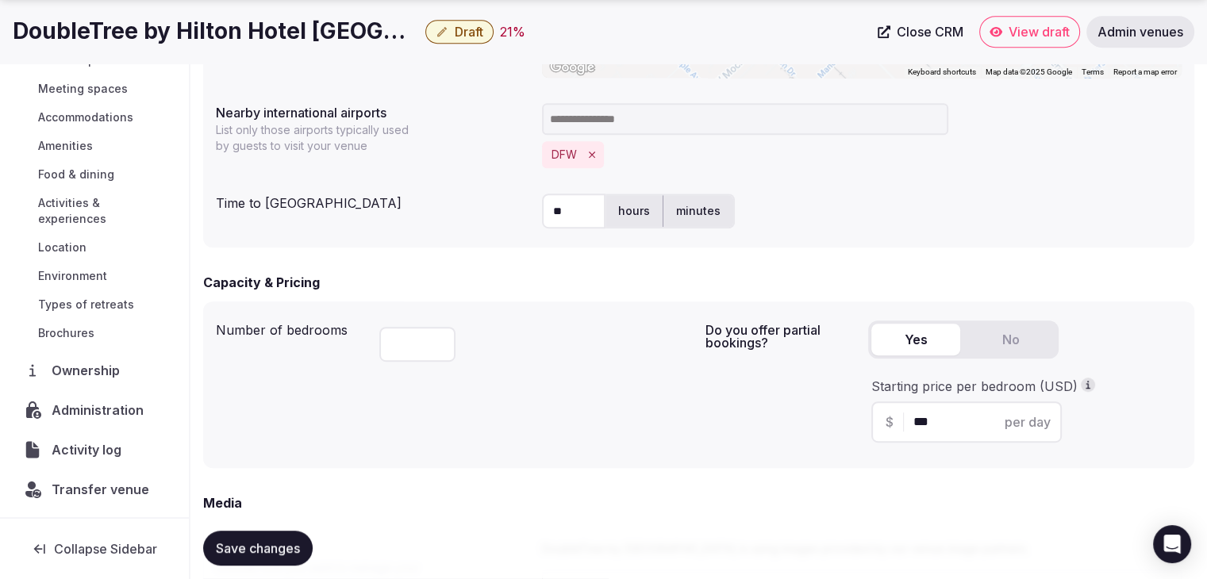
drag, startPoint x: 233, startPoint y: 540, endPoint x: 256, endPoint y: 529, distance: 24.5
click at [238, 529] on div "Save changes" at bounding box center [698, 549] width 991 height 60
drag, startPoint x: 279, startPoint y: 550, endPoint x: 403, endPoint y: 537, distance: 125.2
click at [279, 553] on span "Save changes" at bounding box center [258, 549] width 84 height 16
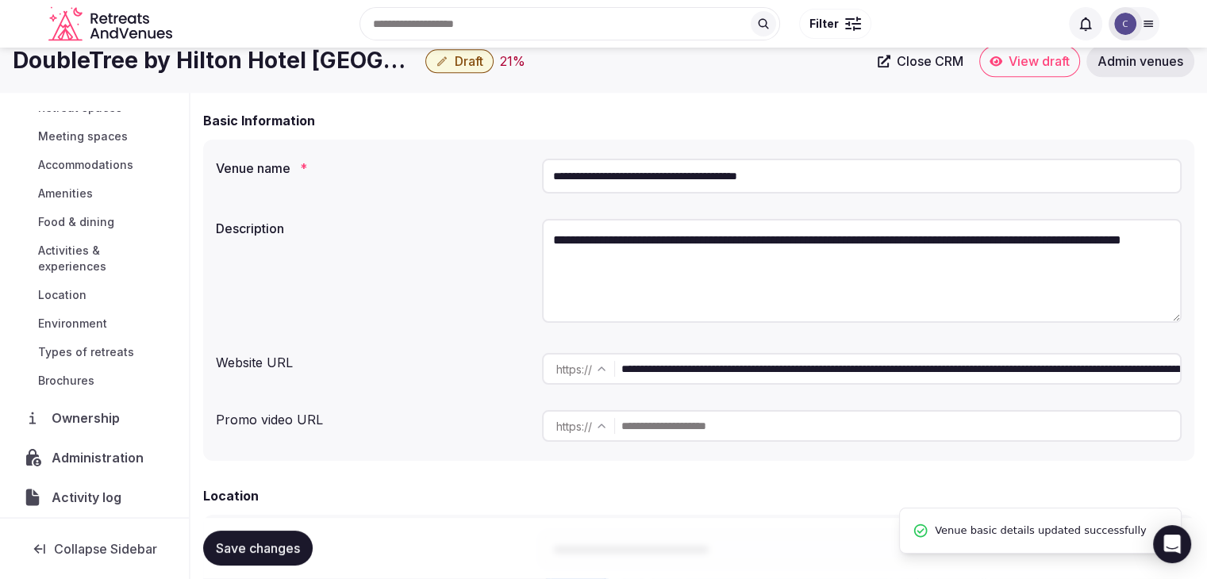
scroll to position [0, 0]
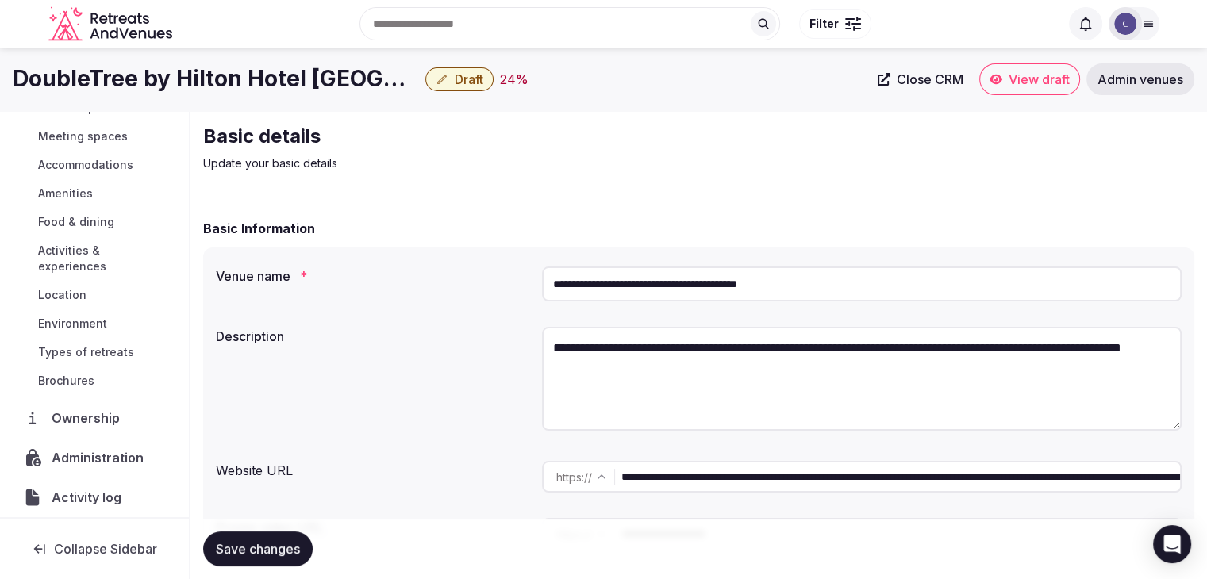
click at [763, 353] on textarea "**********" at bounding box center [862, 379] width 640 height 104
paste textarea "**********"
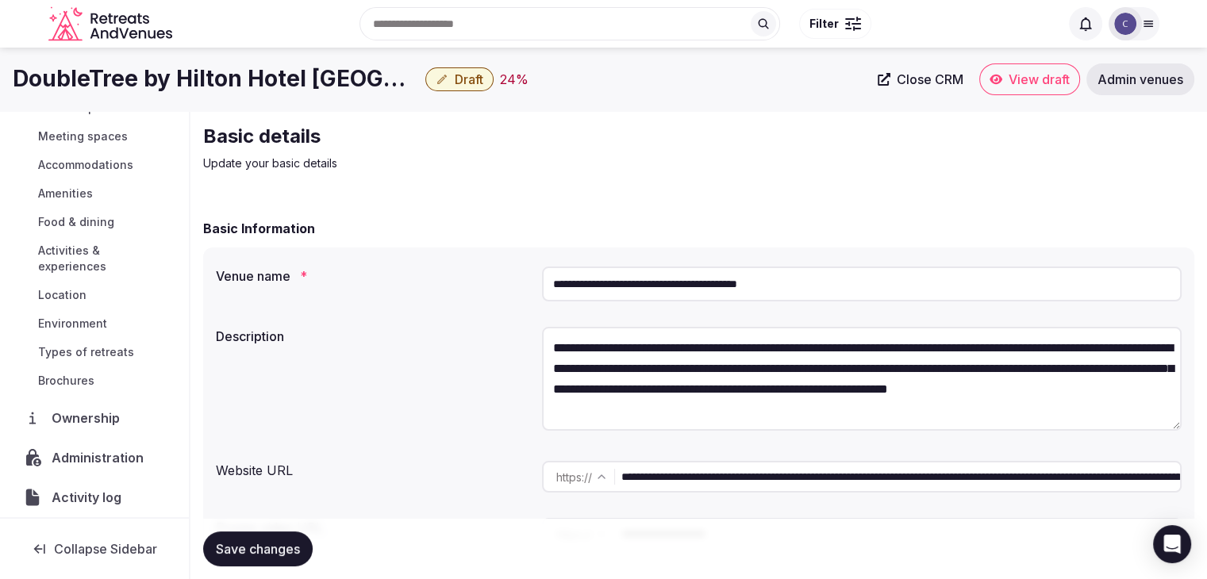
scroll to position [29, 0]
type textarea "**********"
click at [260, 556] on span "Save changes" at bounding box center [258, 549] width 84 height 16
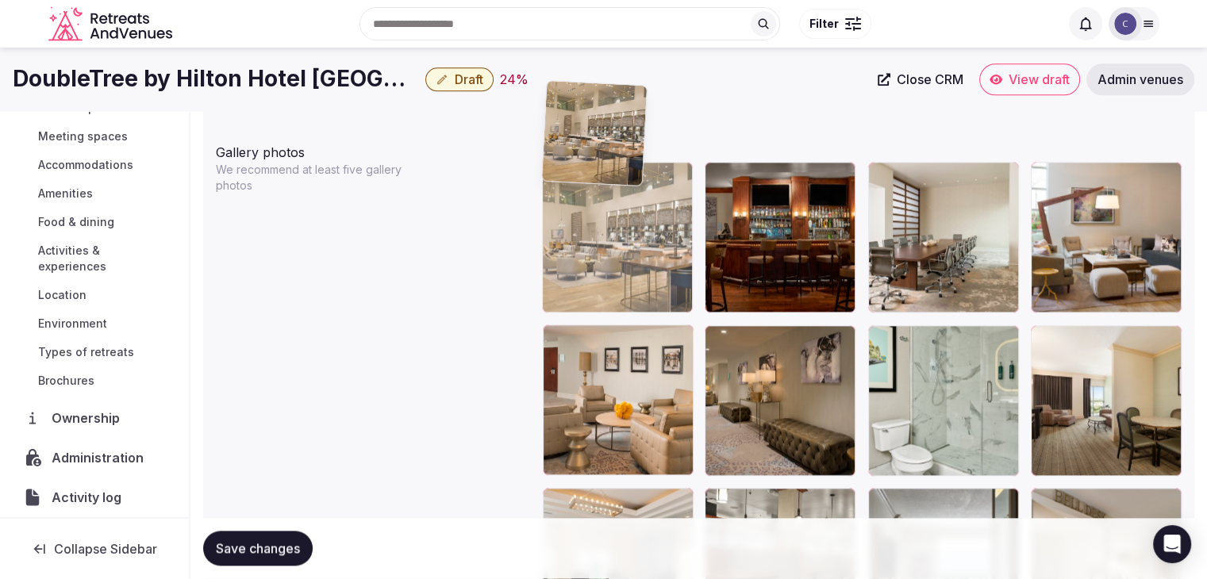
scroll to position [1842, 0]
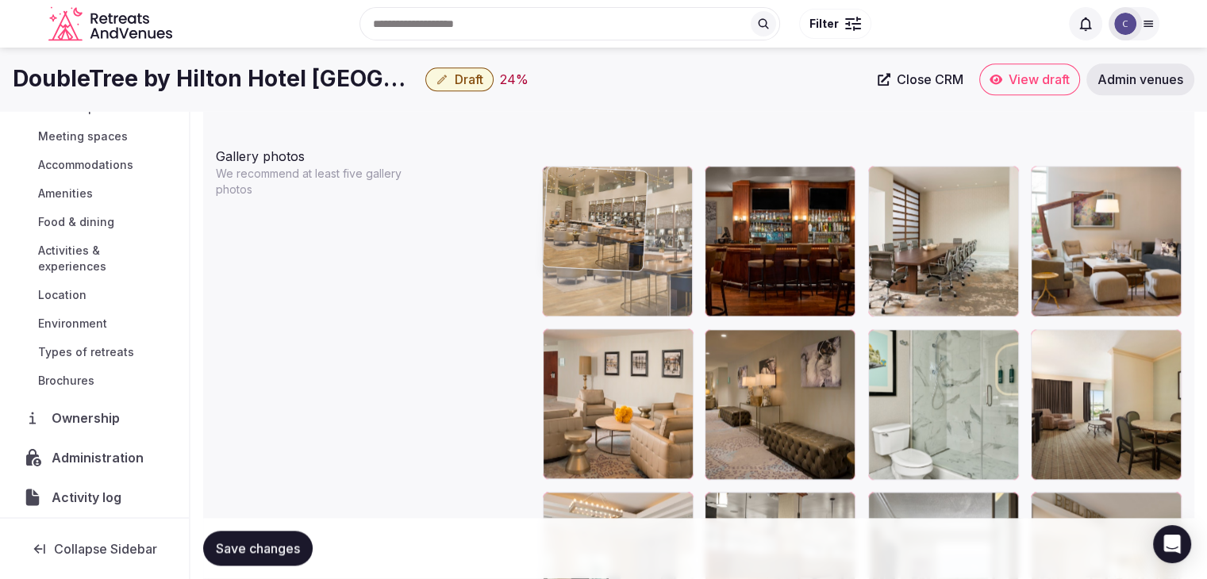
drag, startPoint x: 571, startPoint y: 244, endPoint x: 563, endPoint y: 166, distance: 79.0
click at [563, 163] on body "**********" at bounding box center [603, 355] width 1207 height 4395
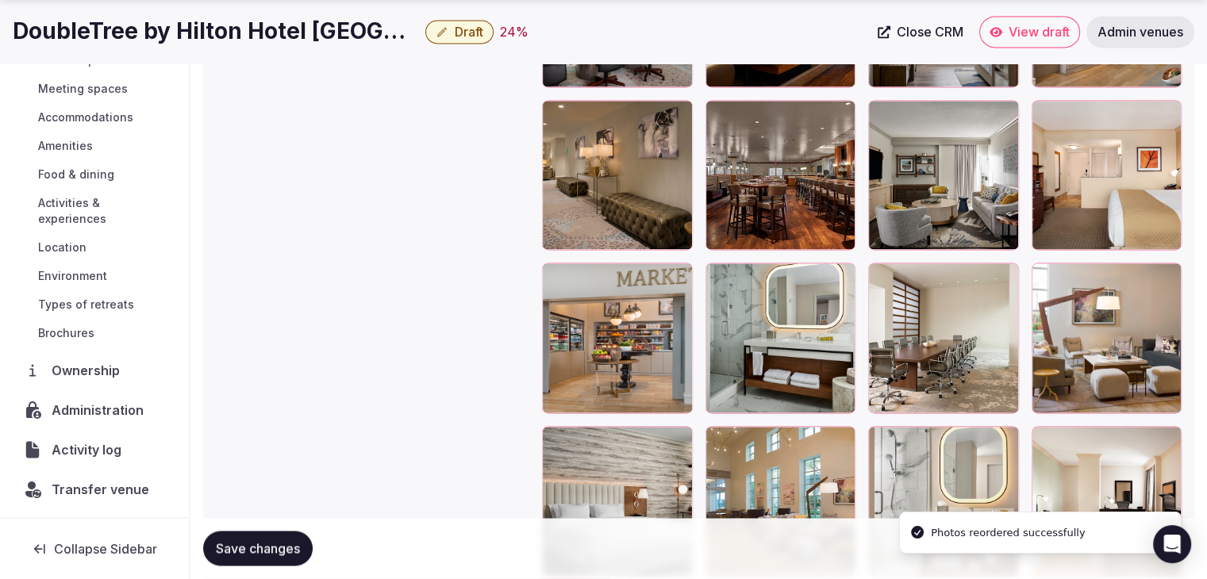
scroll to position [2635, 0]
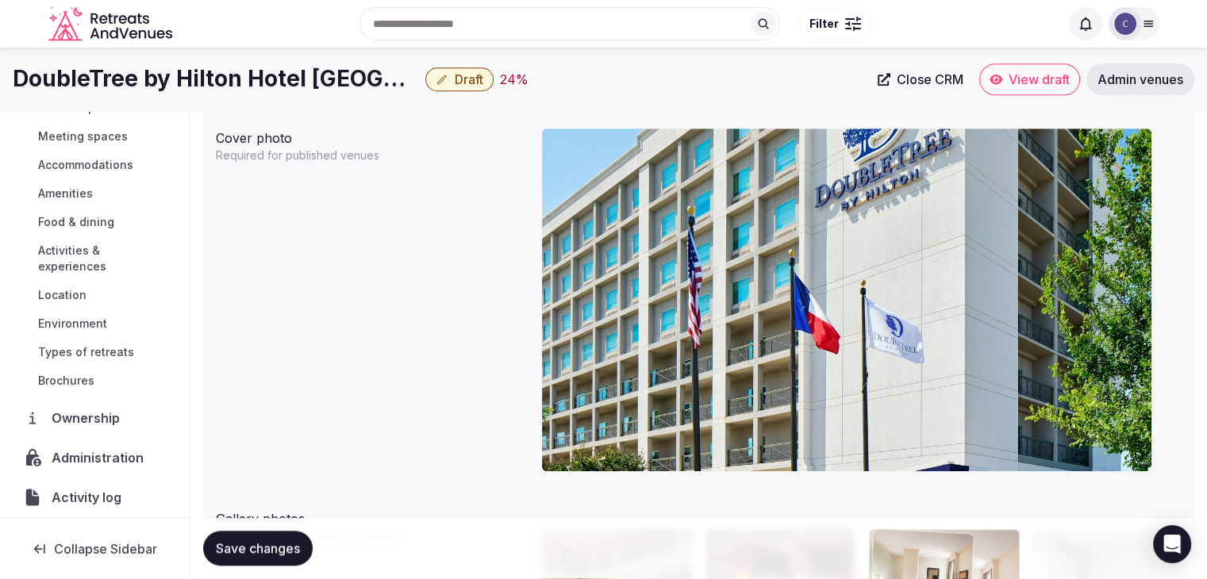
drag, startPoint x: 1039, startPoint y: 186, endPoint x: 911, endPoint y: 474, distance: 314.7
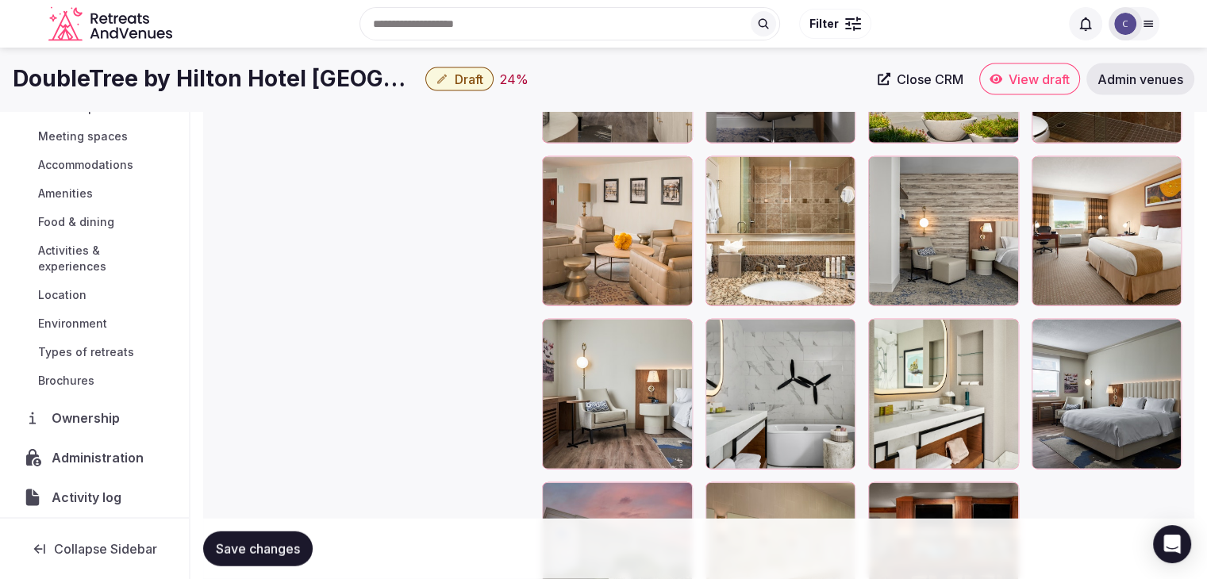
scroll to position [3498, 0]
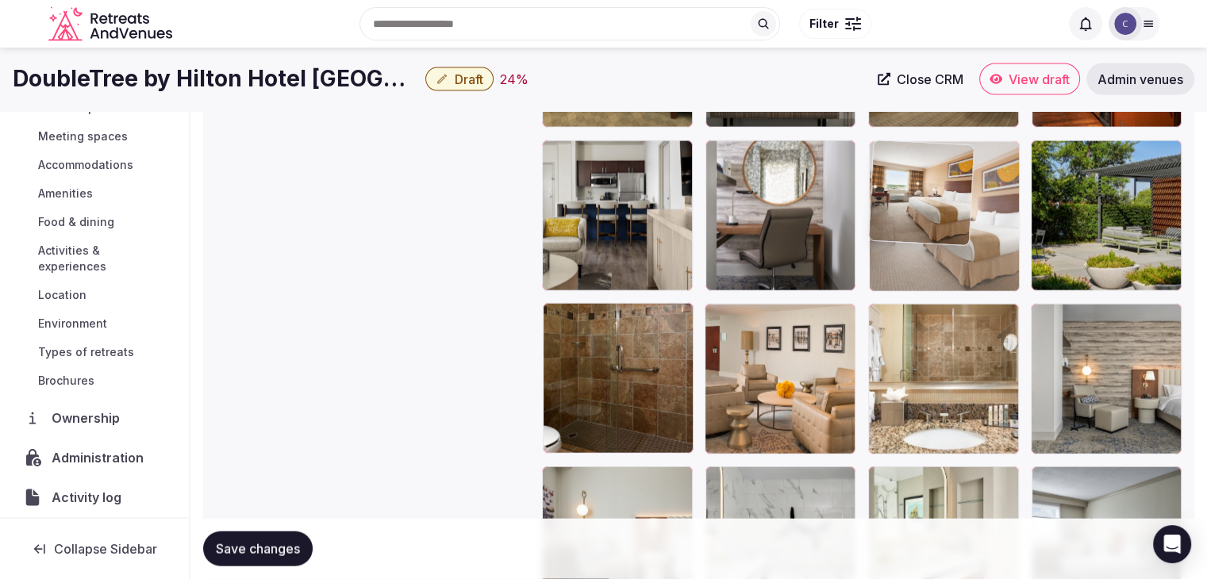
drag, startPoint x: 1045, startPoint y: 302, endPoint x: 1218, endPoint y: 558, distance: 308.6
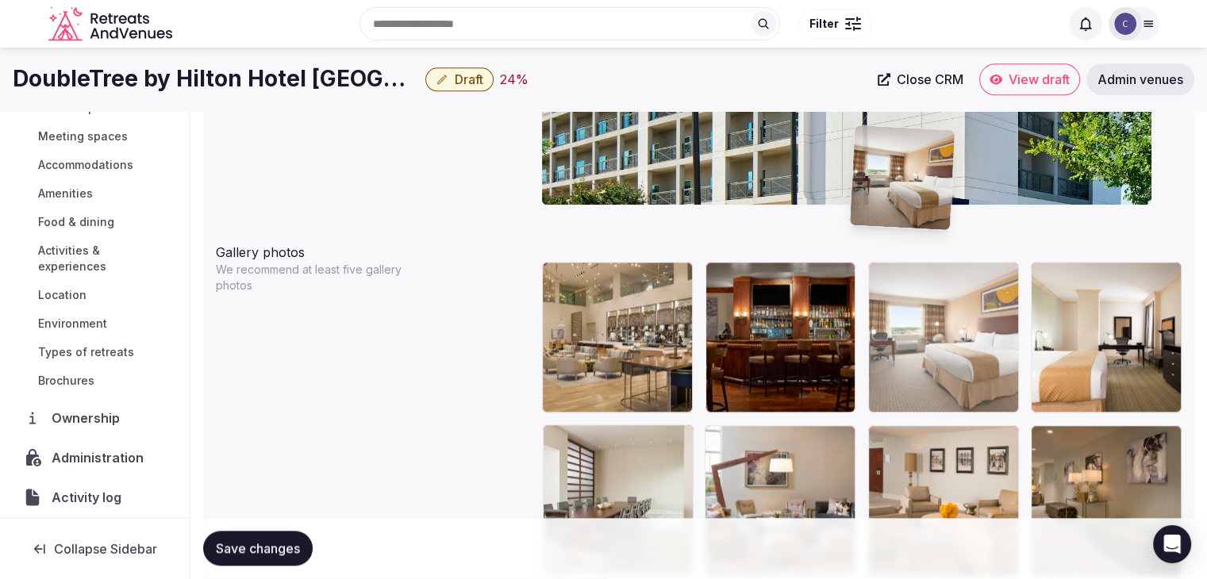
scroll to position [1735, 0]
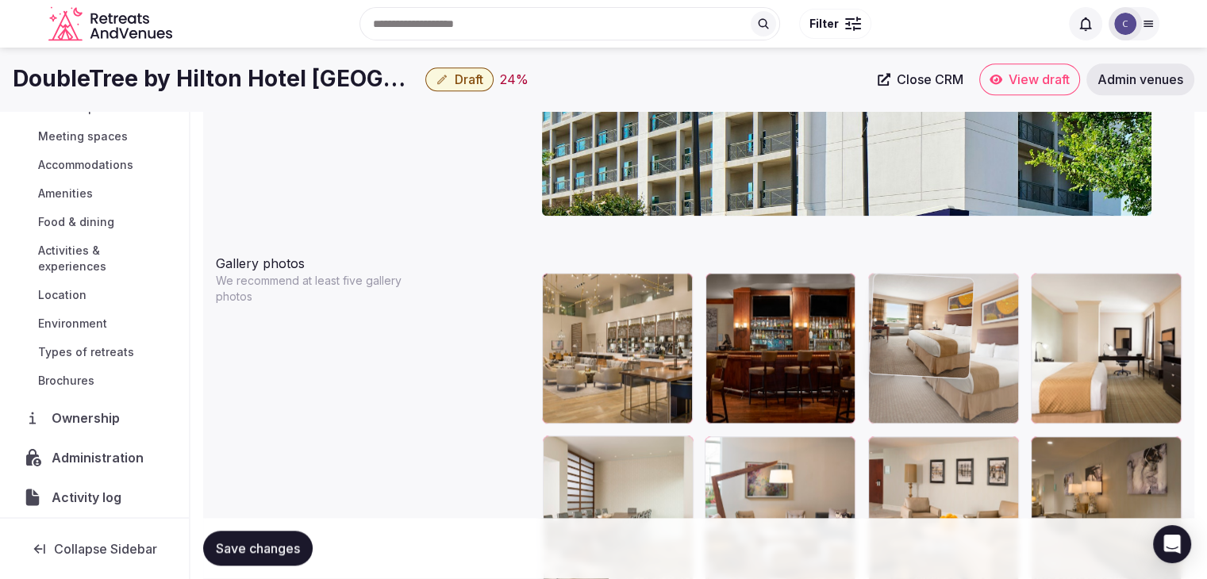
drag, startPoint x: 882, startPoint y: 389, endPoint x: 914, endPoint y: 334, distance: 63.3
click at [888, 284] on body "**********" at bounding box center [603, 462] width 1207 height 4395
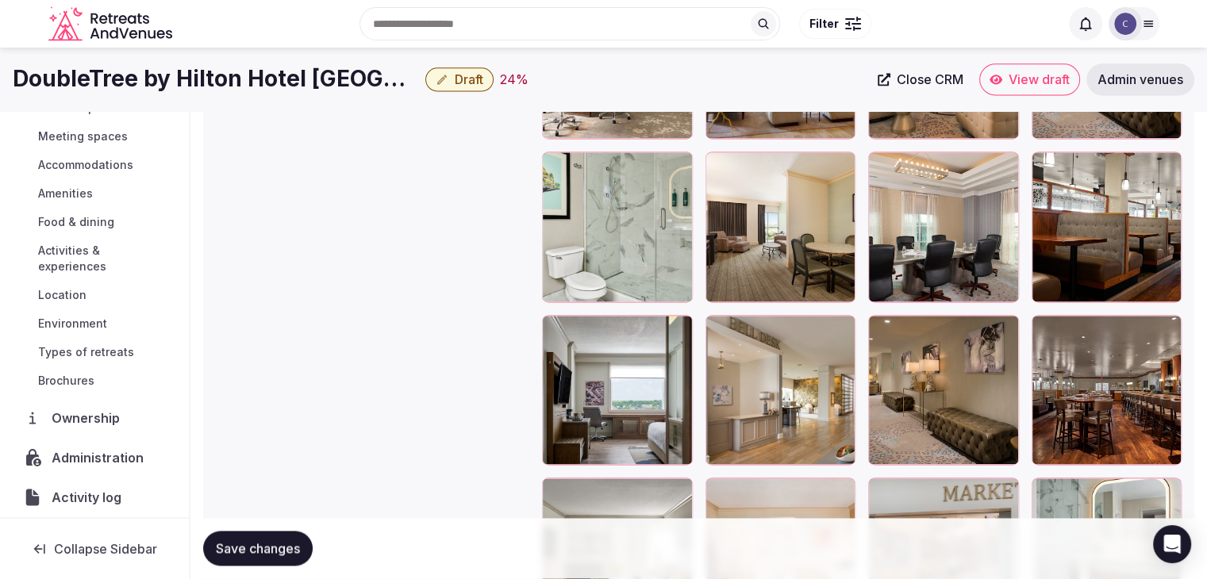
scroll to position [2131, 0]
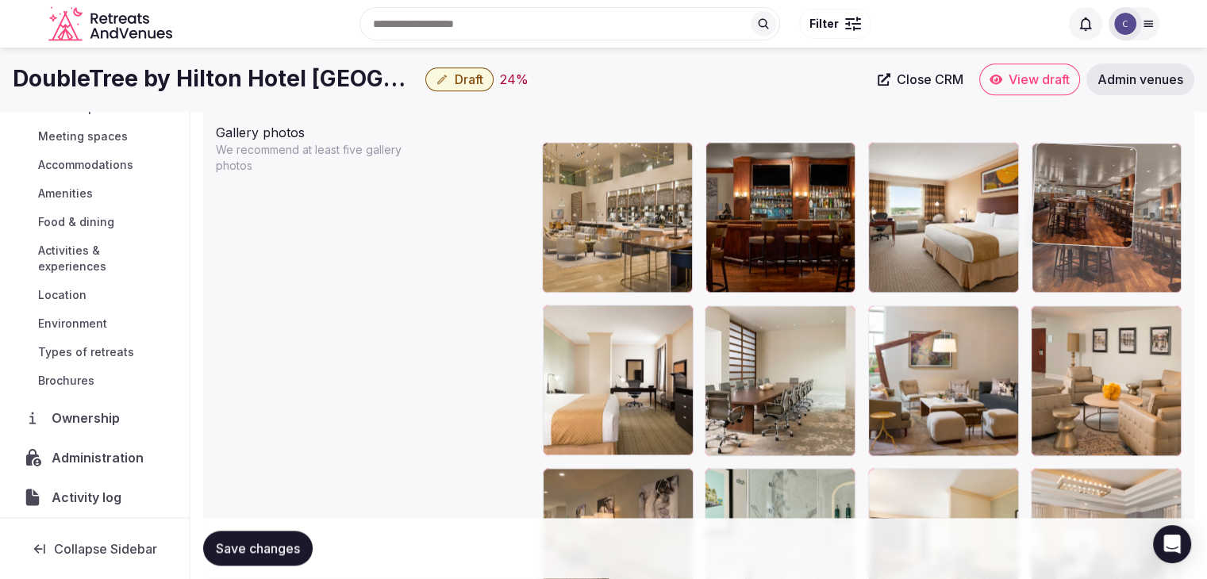
drag, startPoint x: 1059, startPoint y: 379, endPoint x: 1106, endPoint y: 231, distance: 155.6
click at [1069, 159] on body "**********" at bounding box center [603, 331] width 1207 height 4395
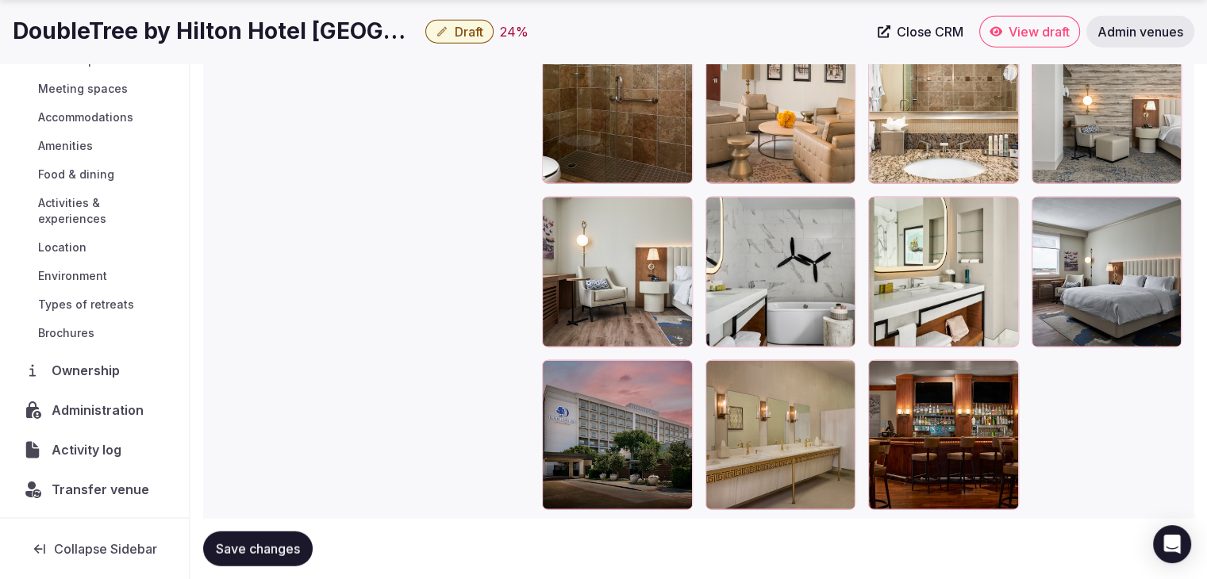
scroll to position [3770, 0]
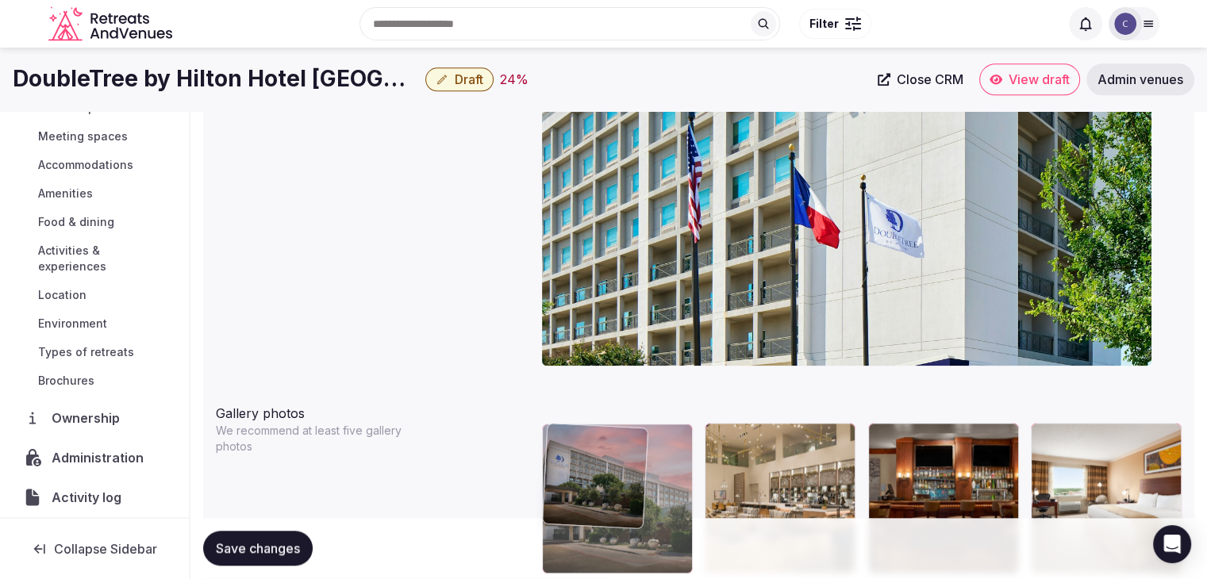
drag, startPoint x: 558, startPoint y: 359, endPoint x: 596, endPoint y: 369, distance: 39.3
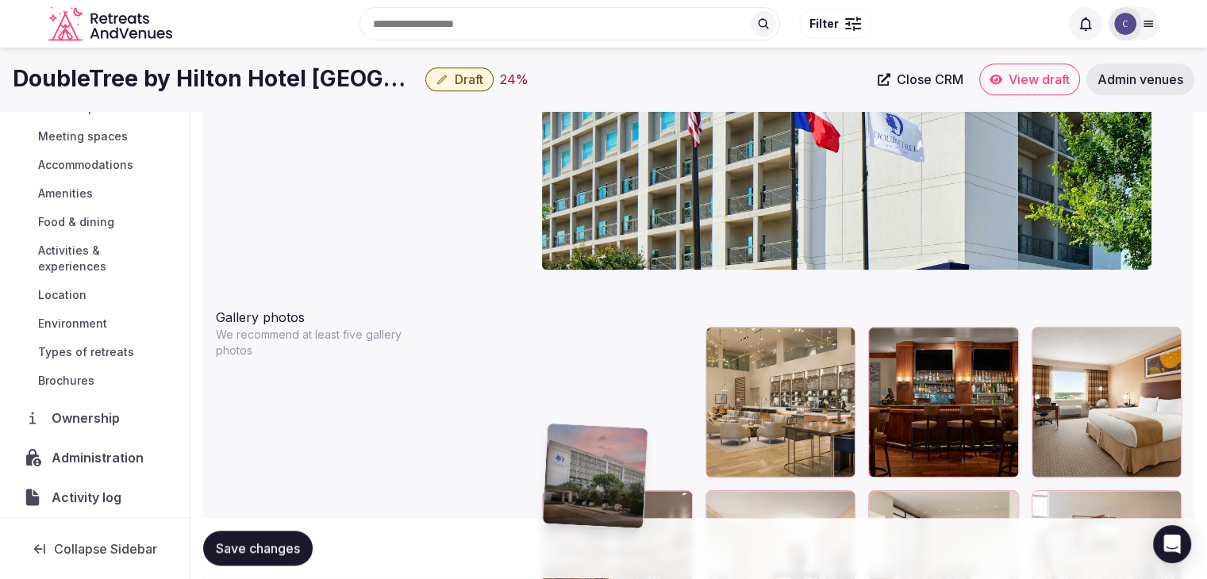
scroll to position [1823, 0]
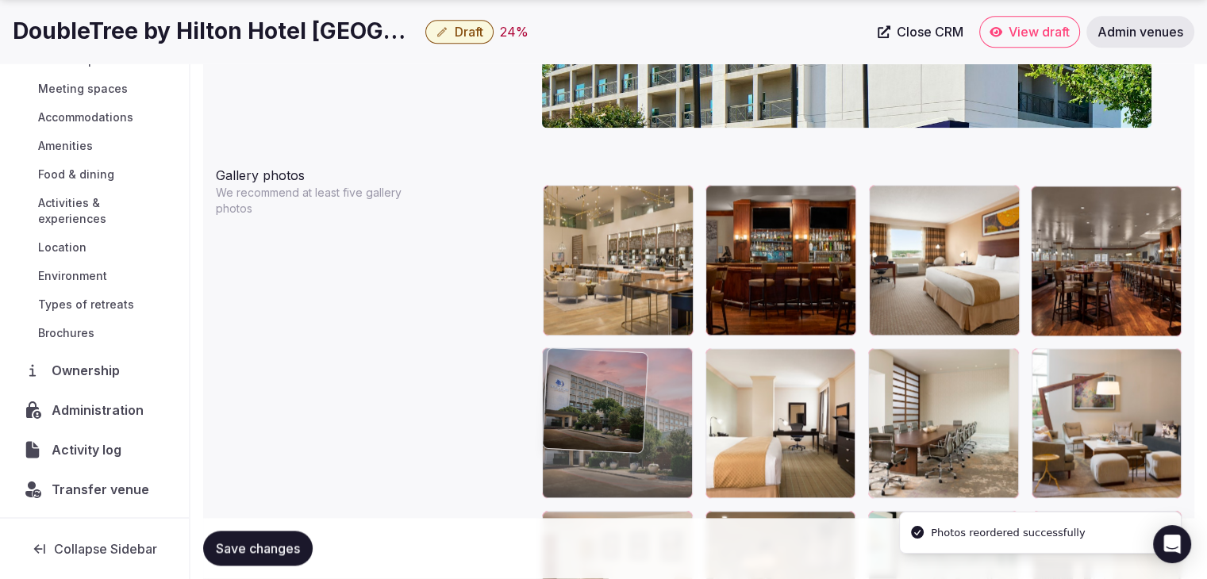
drag, startPoint x: 544, startPoint y: 190, endPoint x: 535, endPoint y: 398, distance: 208.1
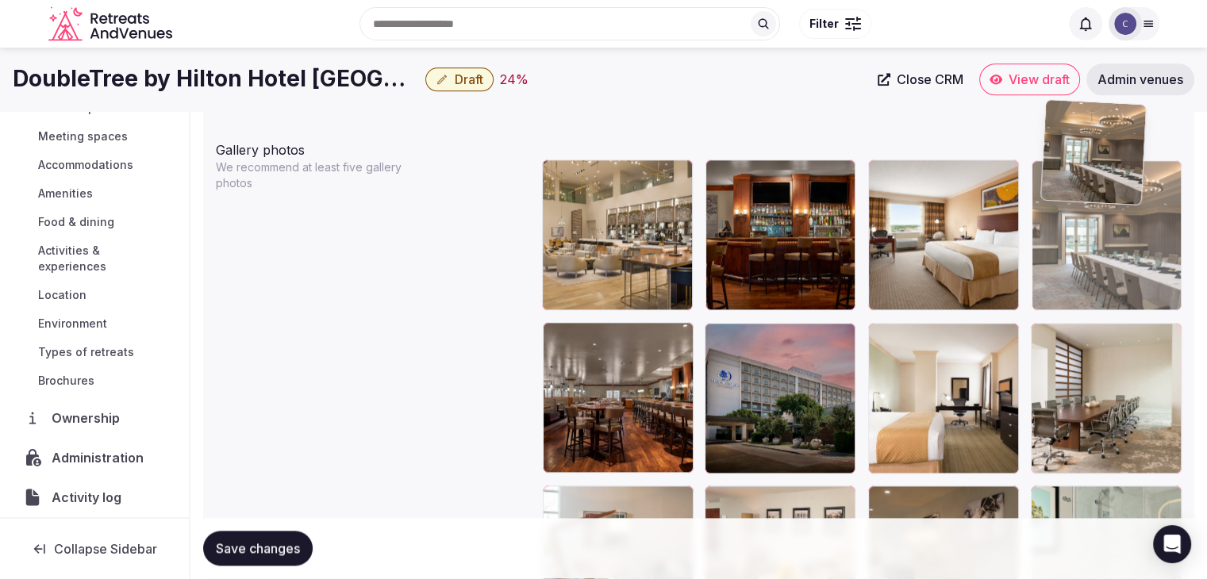
scroll to position [1843, 0]
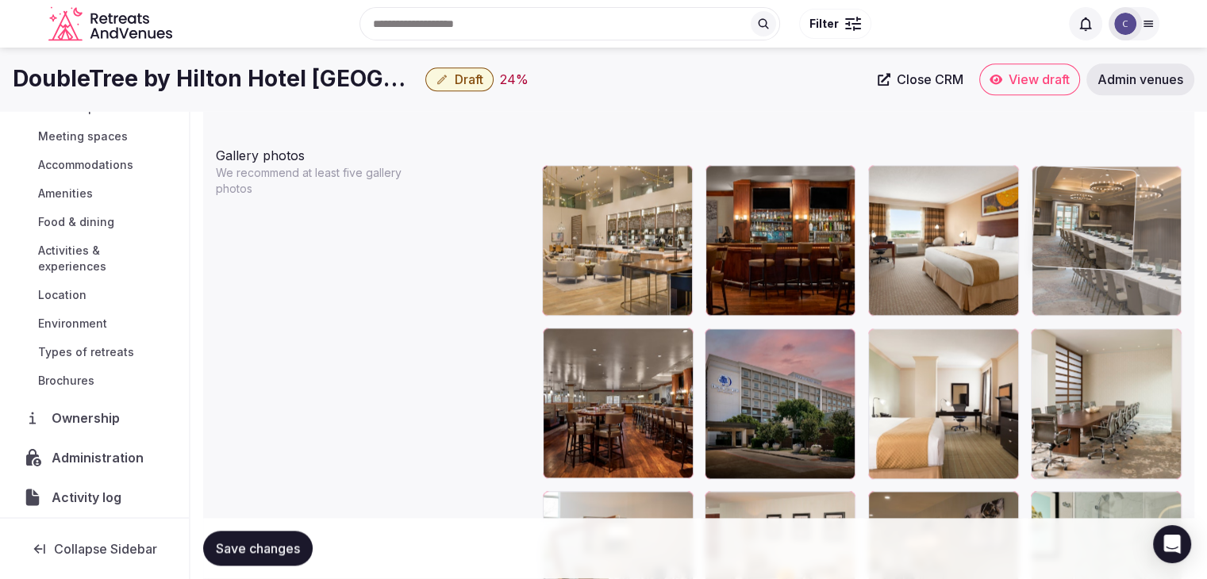
drag, startPoint x: 717, startPoint y: 306, endPoint x: 1070, endPoint y: 183, distance: 374.7
click at [1068, 172] on body "**********" at bounding box center [603, 354] width 1207 height 4395
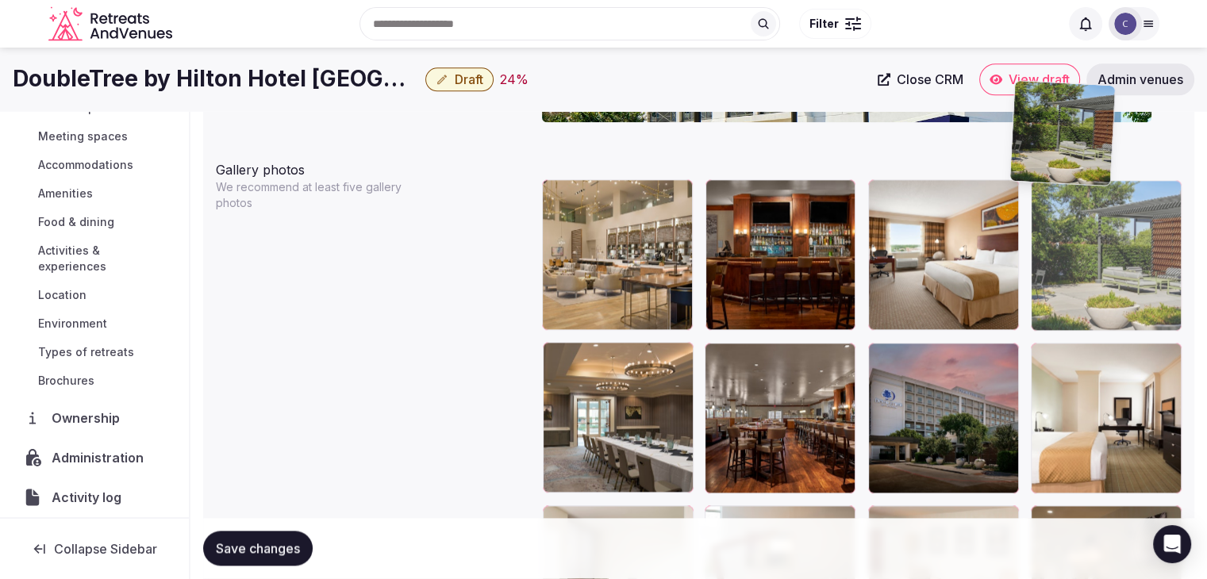
scroll to position [1827, 0]
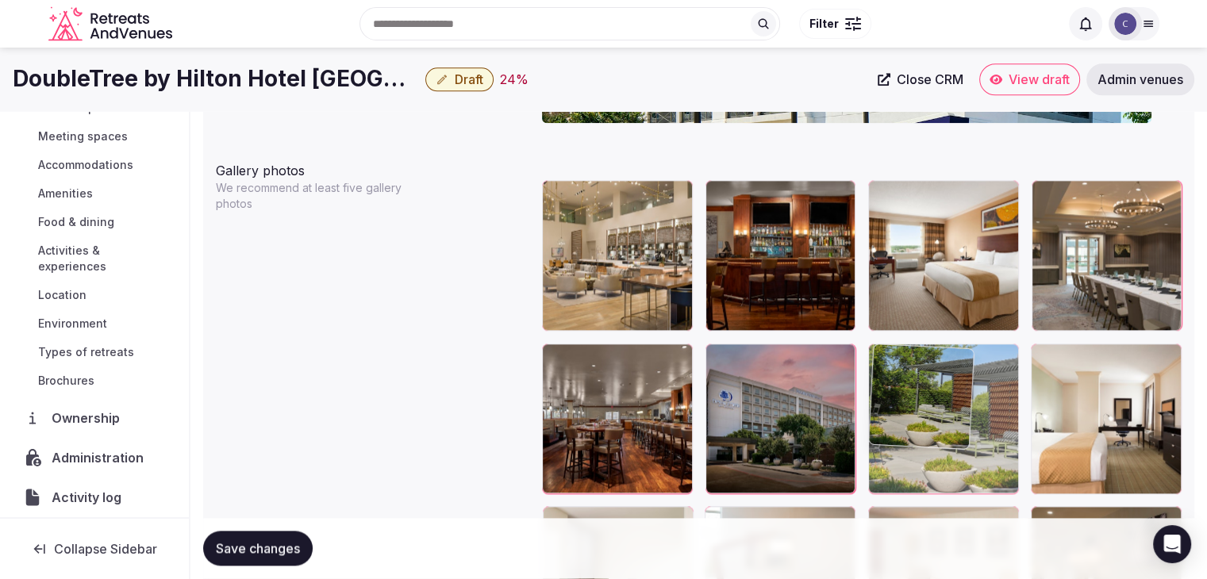
drag, startPoint x: 782, startPoint y: 153, endPoint x: 917, endPoint y: 405, distance: 286.1
click at [917, 405] on body "**********" at bounding box center [603, 370] width 1207 height 4395
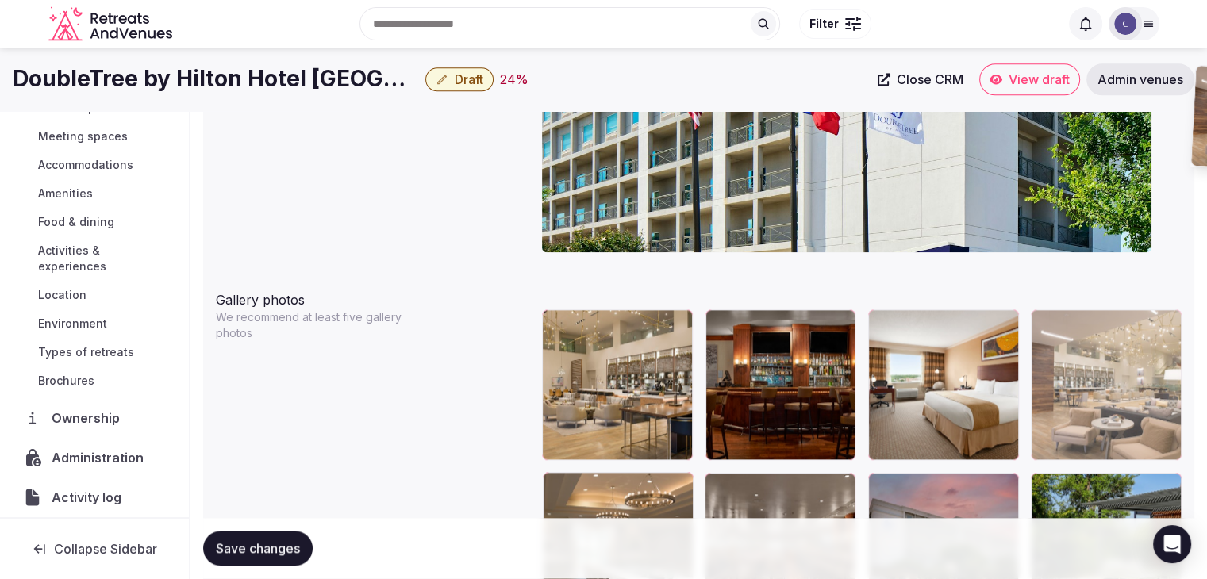
scroll to position [1689, 0]
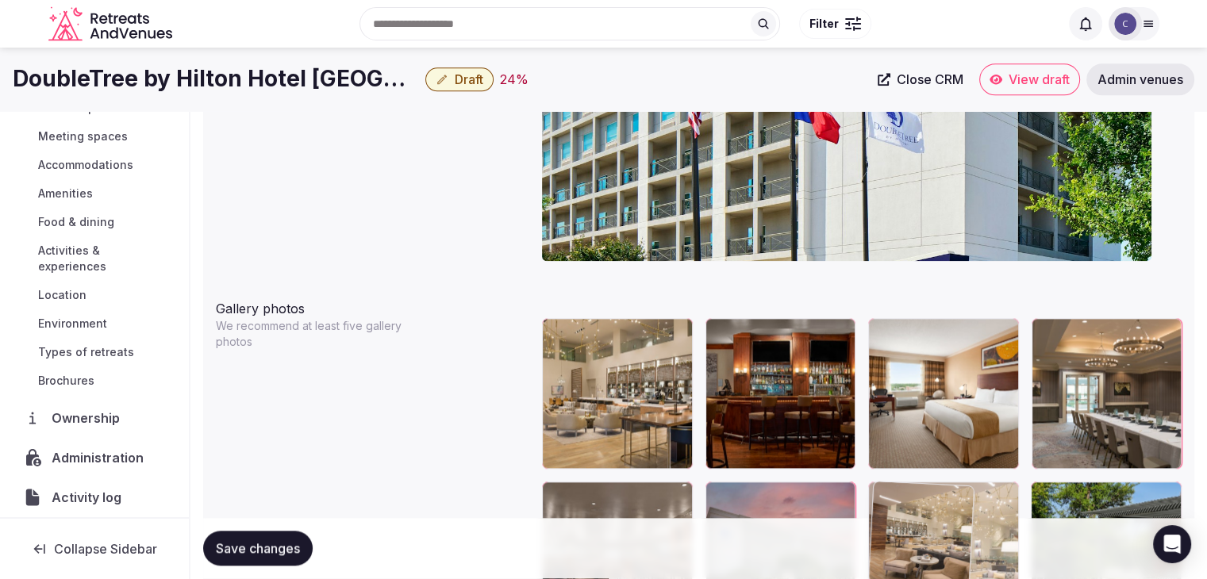
drag, startPoint x: 553, startPoint y: 213, endPoint x: 955, endPoint y: 452, distance: 467.5
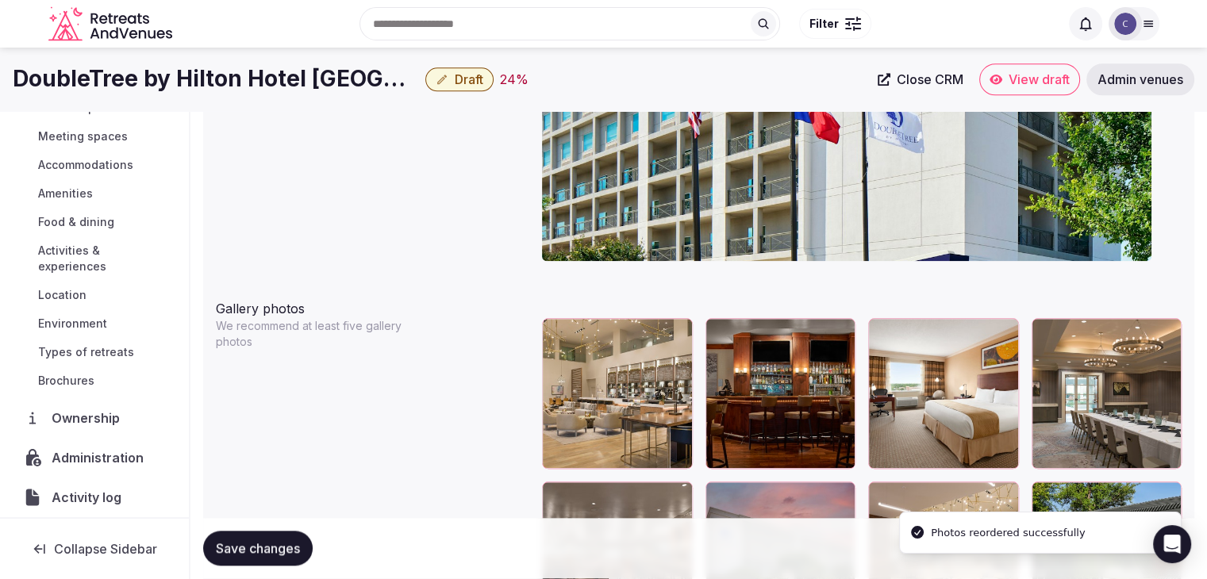
click at [244, 566] on button "Save changes" at bounding box center [258, 549] width 110 height 35
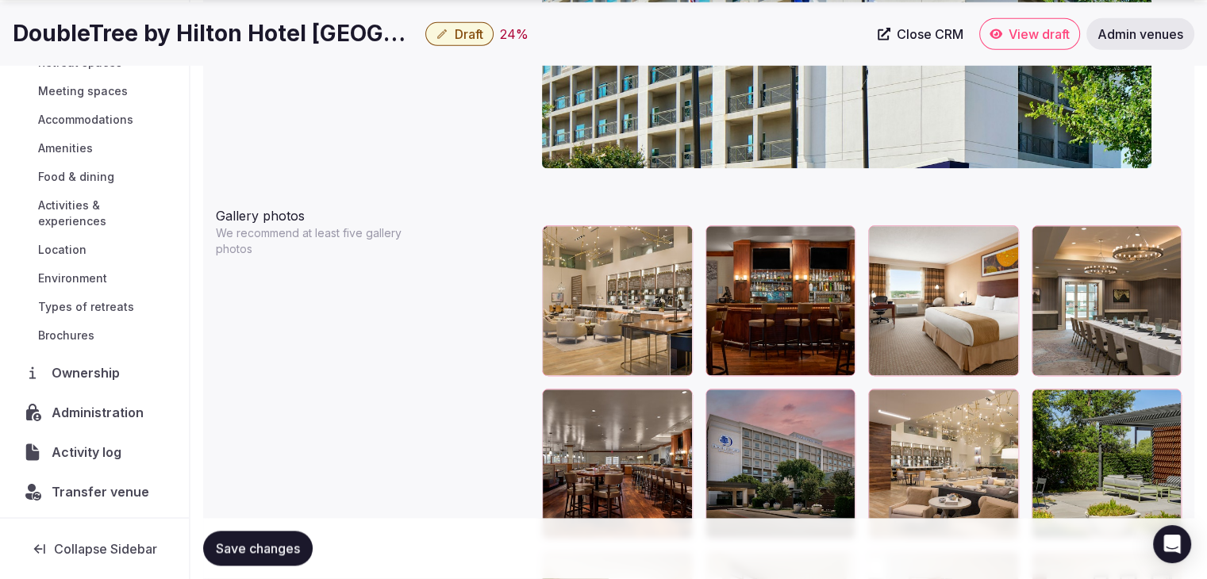
scroll to position [1848, 0]
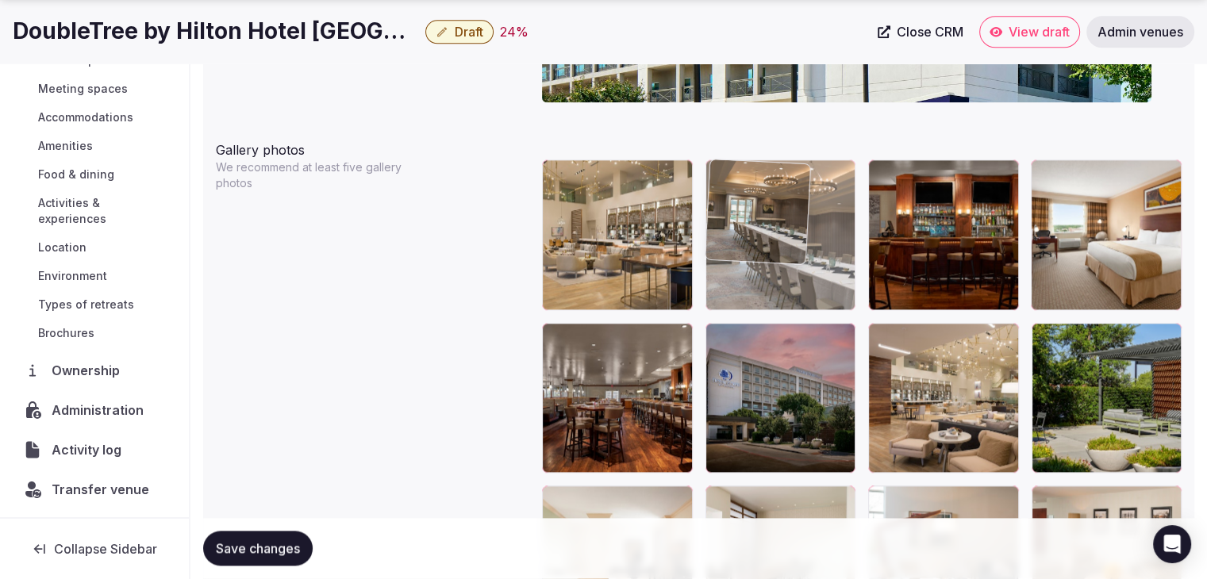
drag, startPoint x: 1059, startPoint y: 176, endPoint x: 751, endPoint y: 180, distance: 308.7
click at [751, 180] on body "**********" at bounding box center [603, 349] width 1207 height 4395
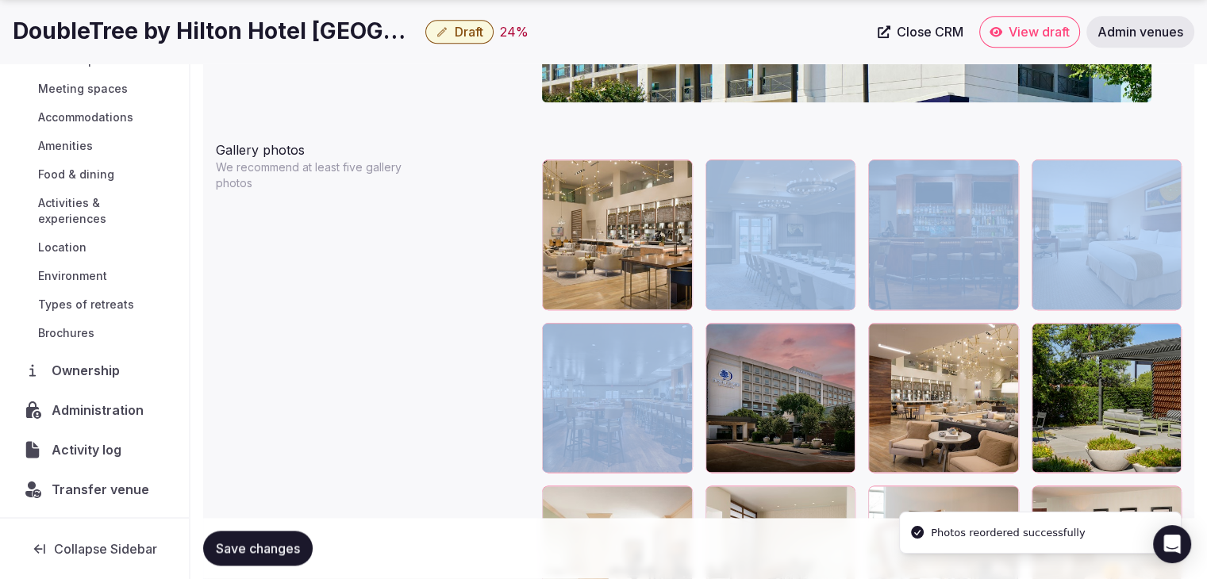
drag, startPoint x: 859, startPoint y: 172, endPoint x: 1076, endPoint y: 175, distance: 217.4
click at [1076, 175] on div at bounding box center [1107, 234] width 151 height 151
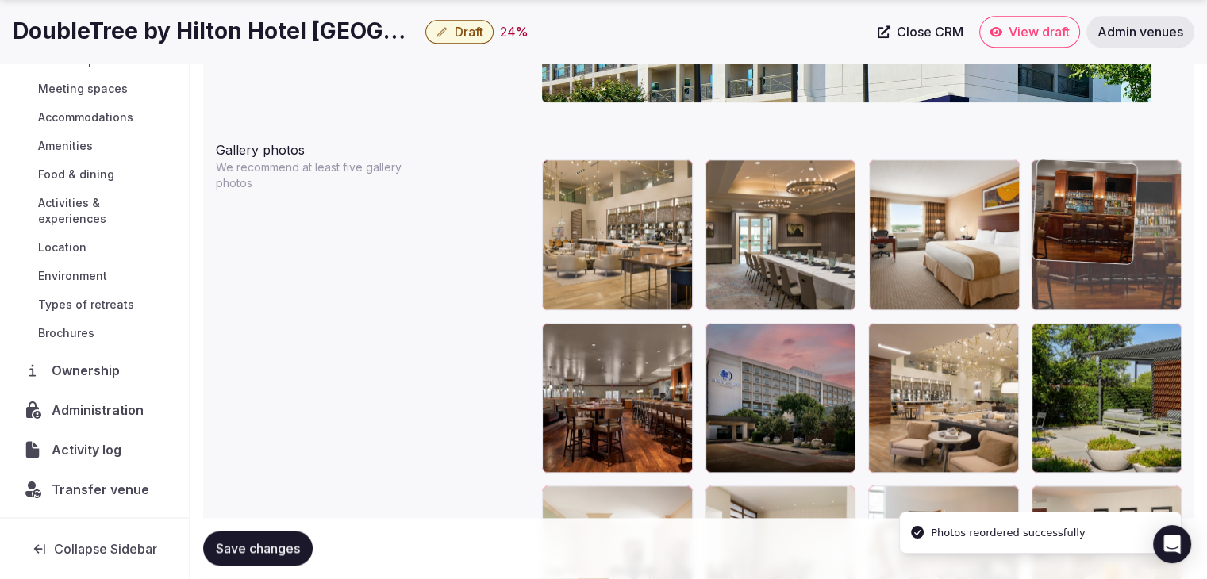
drag, startPoint x: 875, startPoint y: 172, endPoint x: 1067, endPoint y: 177, distance: 192.1
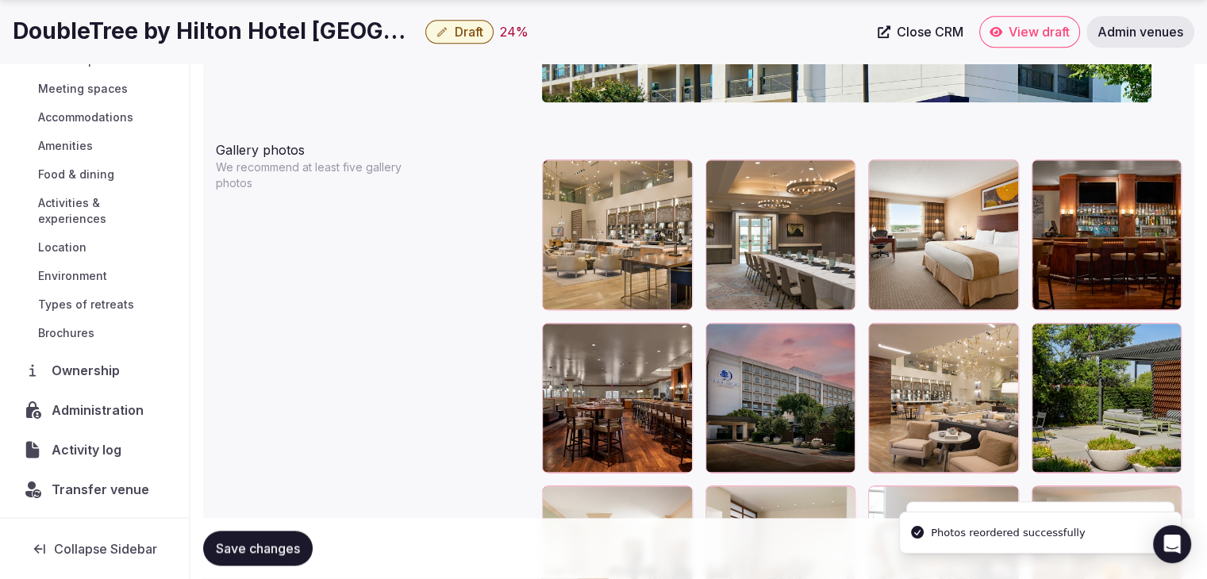
click at [262, 546] on span "Save changes" at bounding box center [258, 549] width 84 height 16
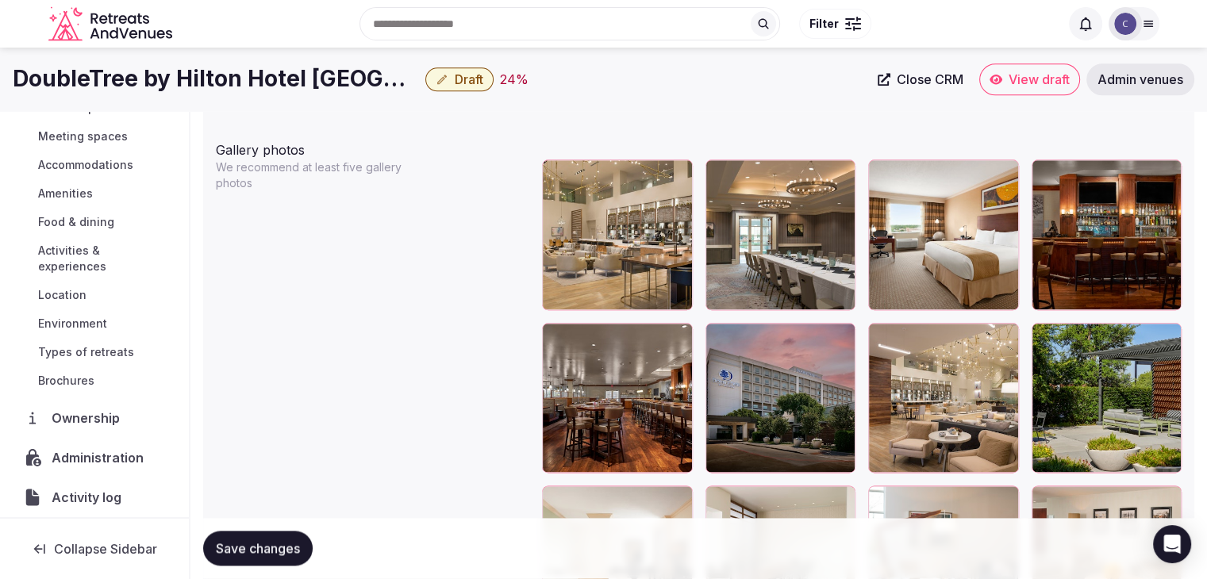
click at [921, 322] on body "**********" at bounding box center [603, 349] width 1207 height 4395
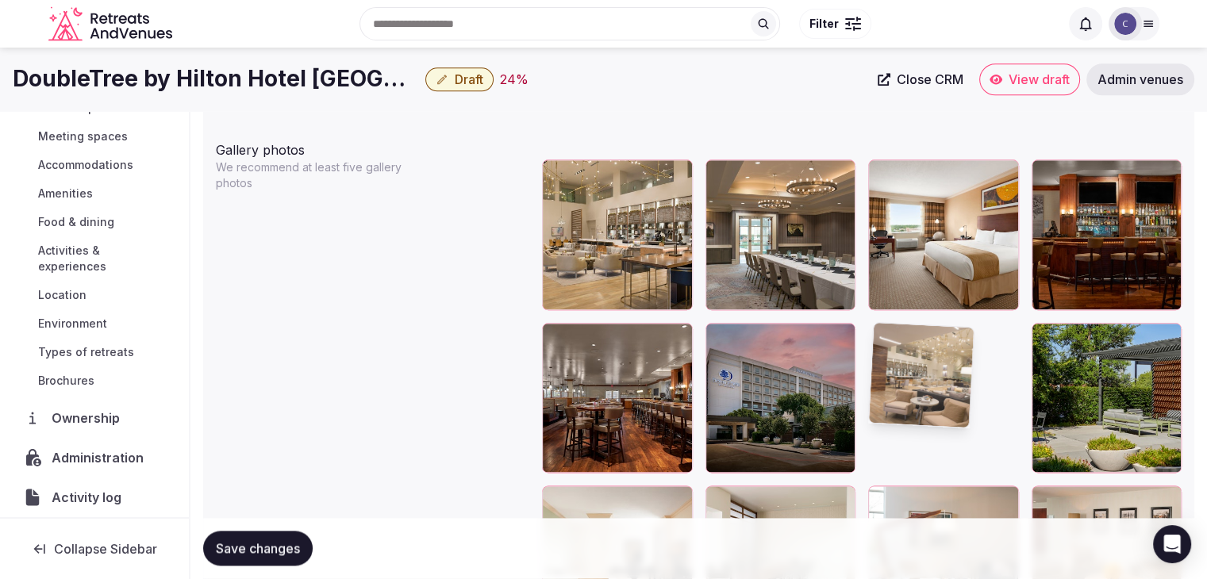
click at [1076, 226] on div at bounding box center [1107, 234] width 151 height 151
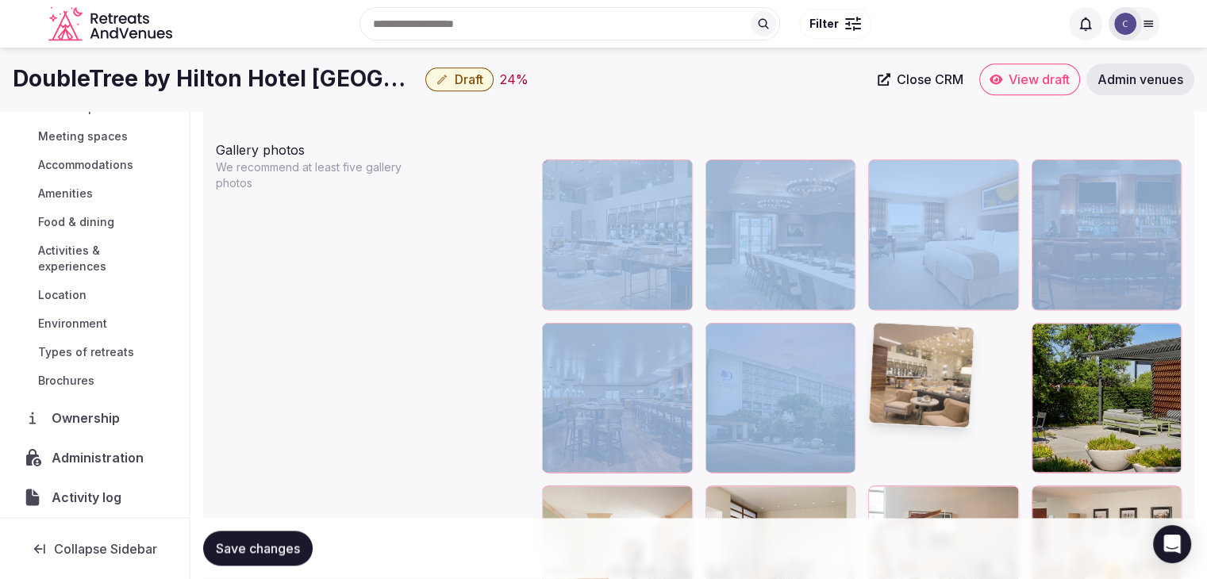
click at [1076, 226] on div at bounding box center [1107, 234] width 151 height 151
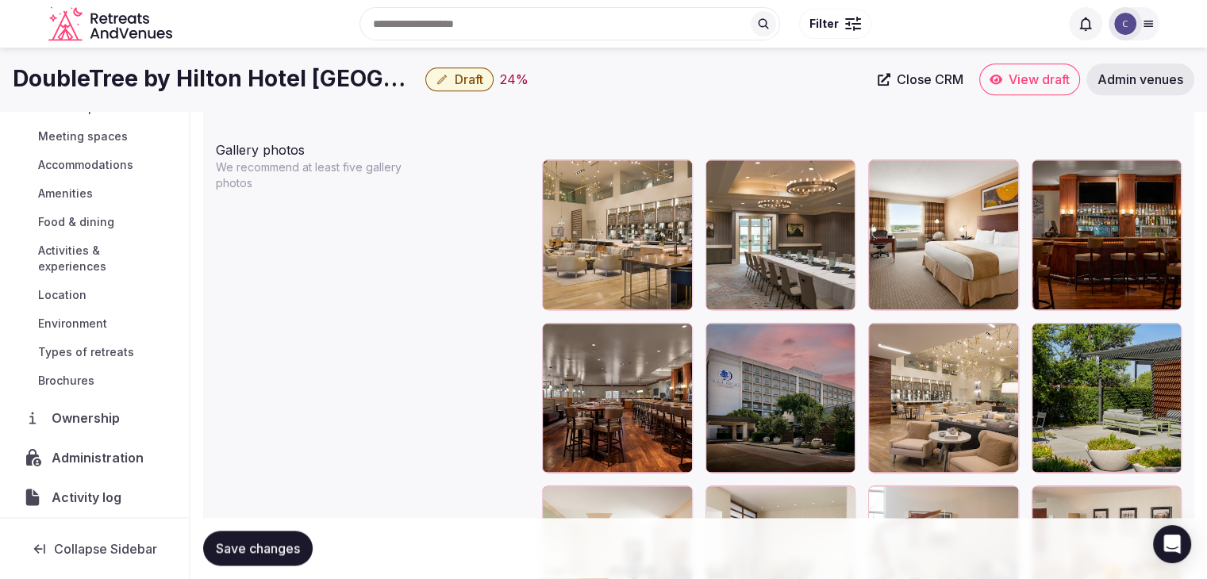
click at [930, 329] on body "**********" at bounding box center [603, 349] width 1207 height 4395
click at [1105, 250] on div at bounding box center [1107, 234] width 151 height 151
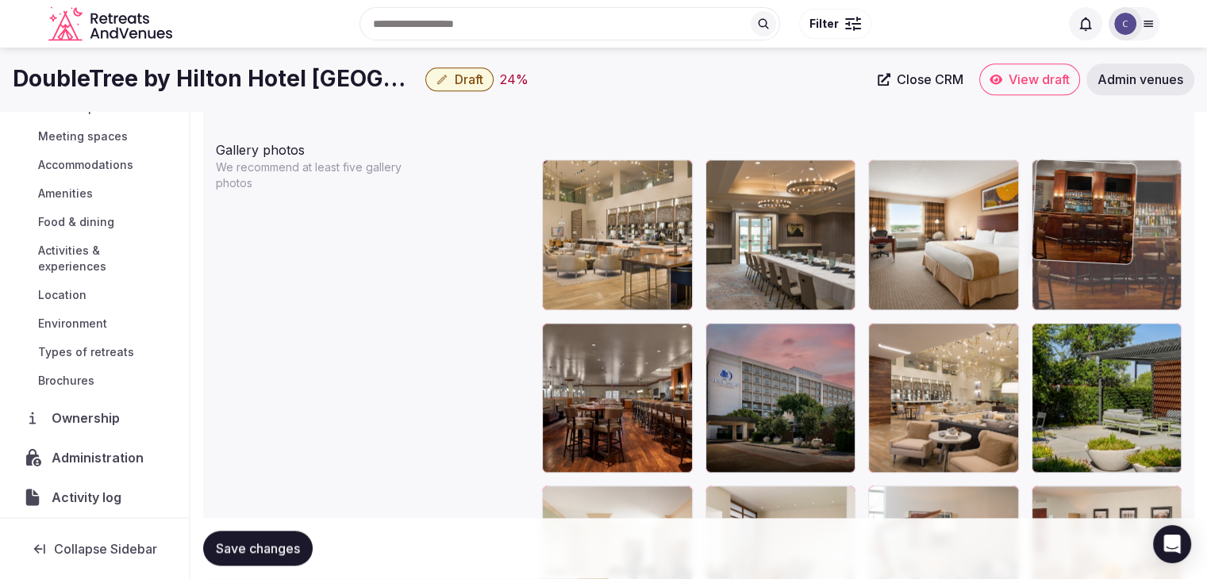
drag, startPoint x: 1082, startPoint y: 236, endPoint x: 1045, endPoint y: 239, distance: 37.4
click at [1061, 236] on body "**********" at bounding box center [603, 349] width 1207 height 4395
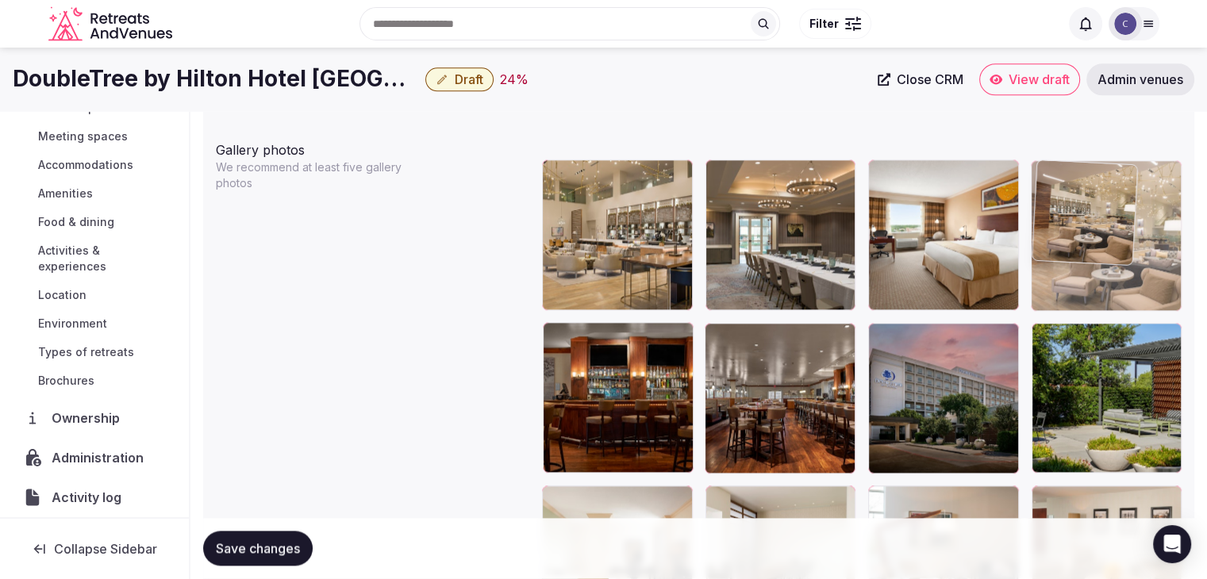
drag, startPoint x: 882, startPoint y: 340, endPoint x: 861, endPoint y: 331, distance: 23.4
click at [1032, 245] on body "**********" at bounding box center [603, 349] width 1207 height 4395
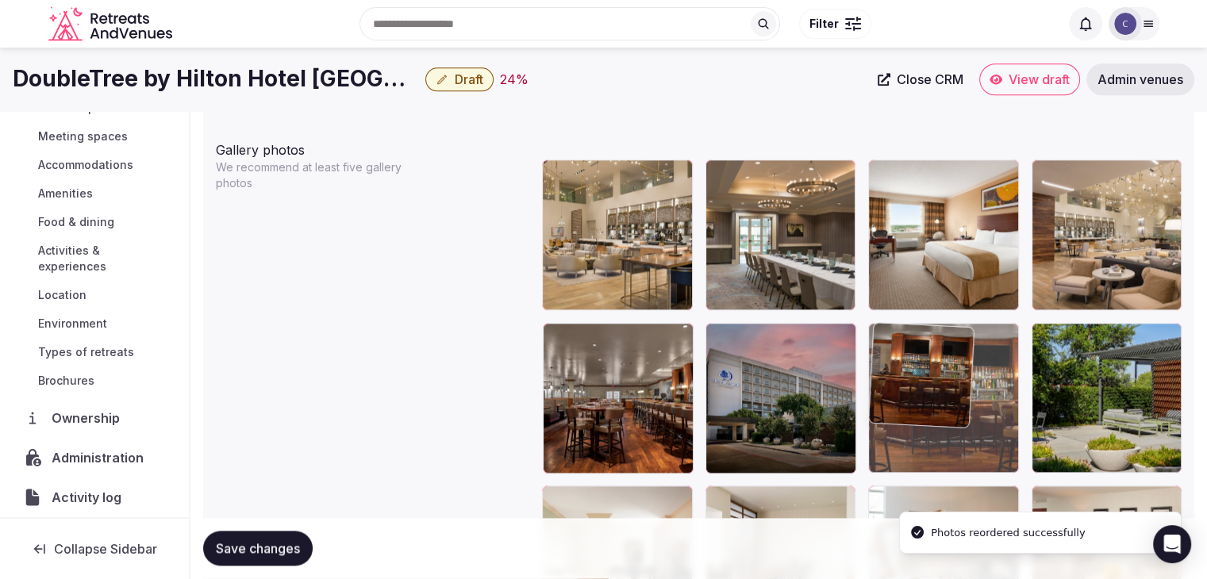
drag, startPoint x: 552, startPoint y: 341, endPoint x: 914, endPoint y: 342, distance: 361.8
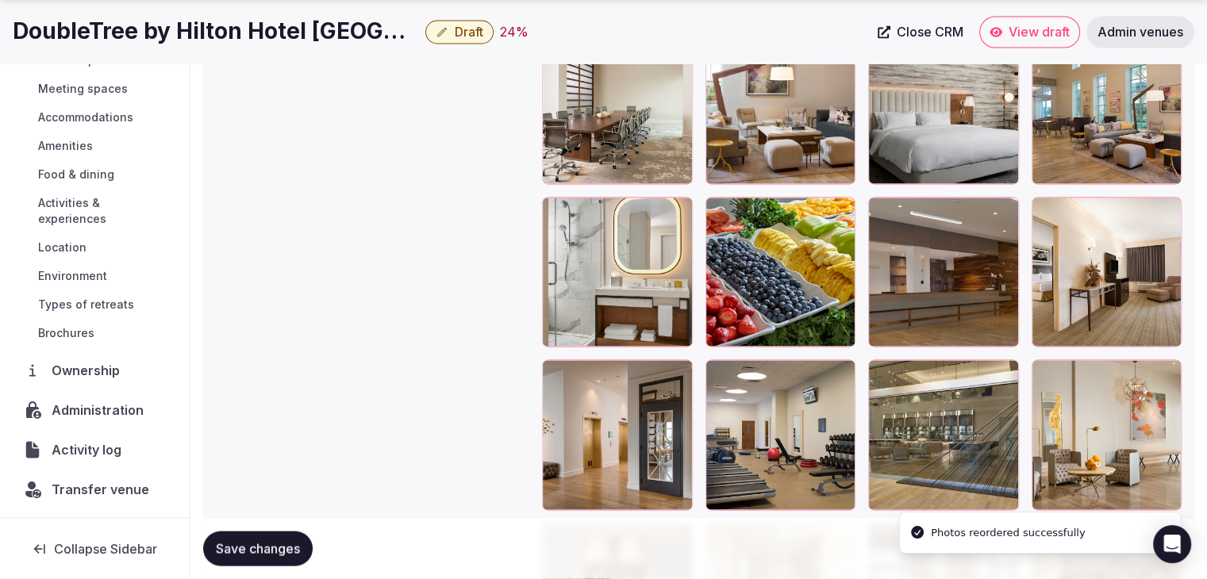
scroll to position [2959, 0]
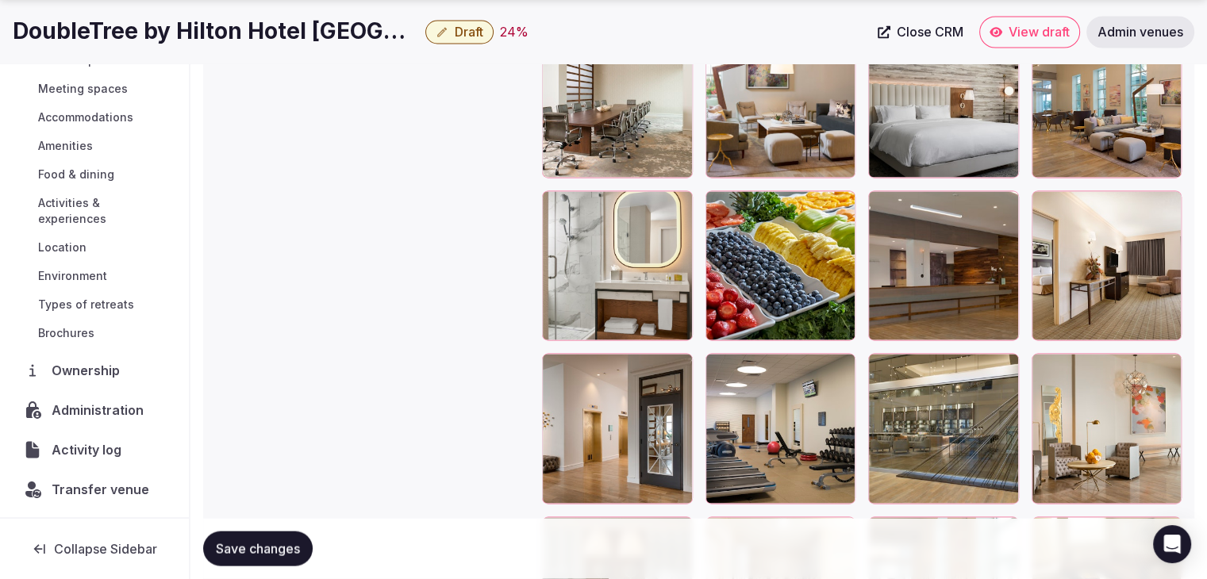
click at [241, 537] on button "Save changes" at bounding box center [258, 549] width 110 height 35
click at [241, 537] on div "Saving..." at bounding box center [252, 549] width 98 height 35
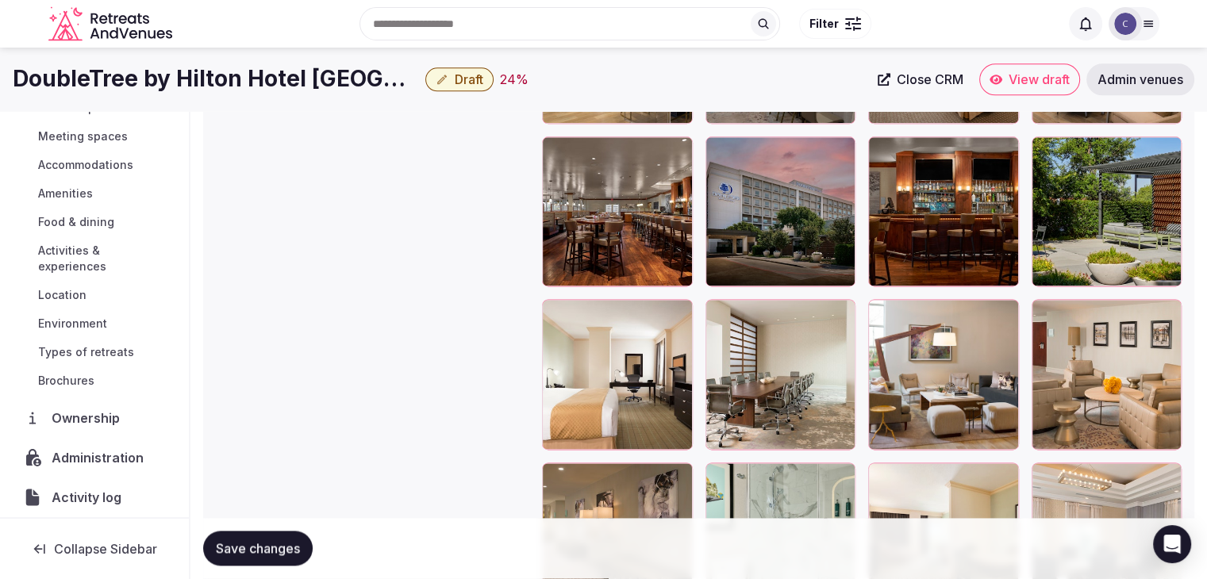
scroll to position [2007, 0]
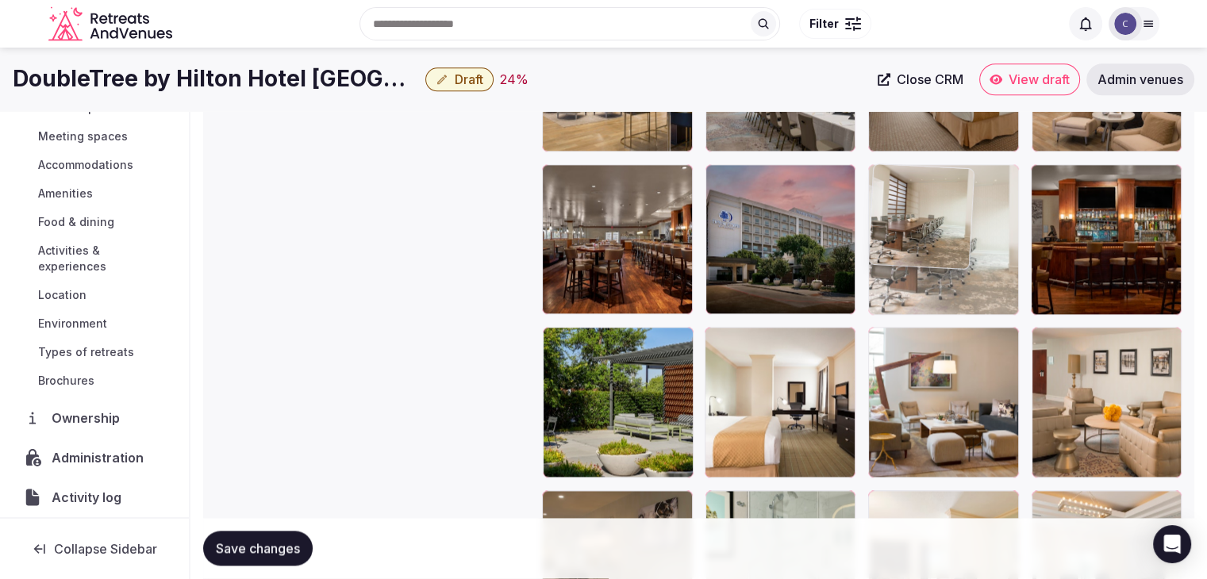
drag, startPoint x: 719, startPoint y: 327, endPoint x: 864, endPoint y: 224, distance: 178.1
click at [864, 224] on body "**********" at bounding box center [603, 190] width 1207 height 4395
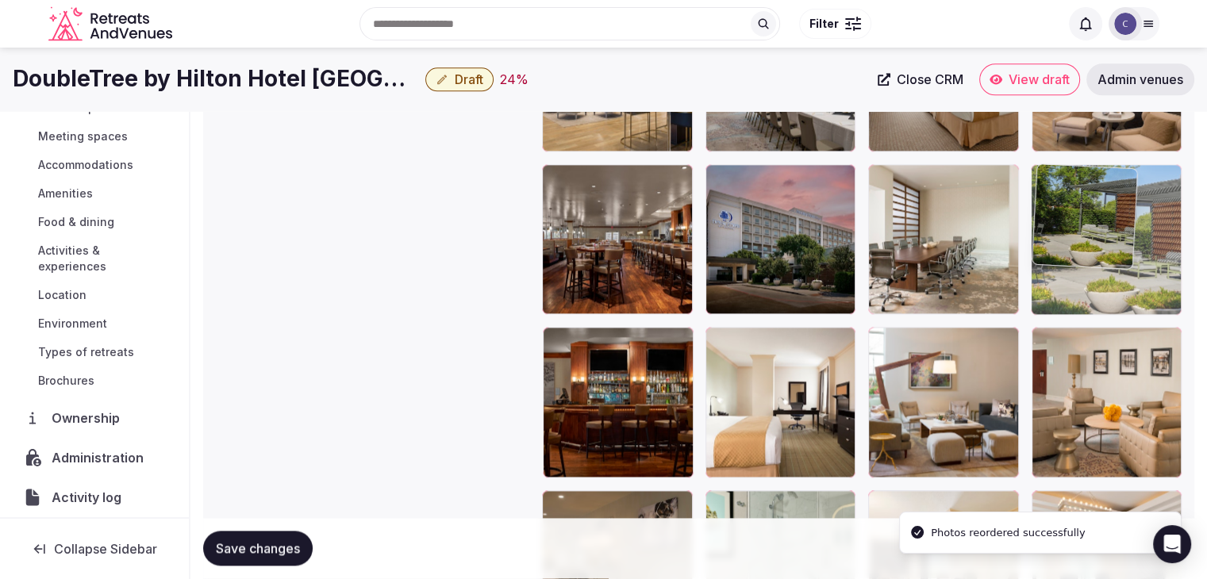
drag, startPoint x: 552, startPoint y: 335, endPoint x: 1051, endPoint y: 234, distance: 508.4
click at [1051, 234] on body "**********" at bounding box center [603, 190] width 1207 height 4395
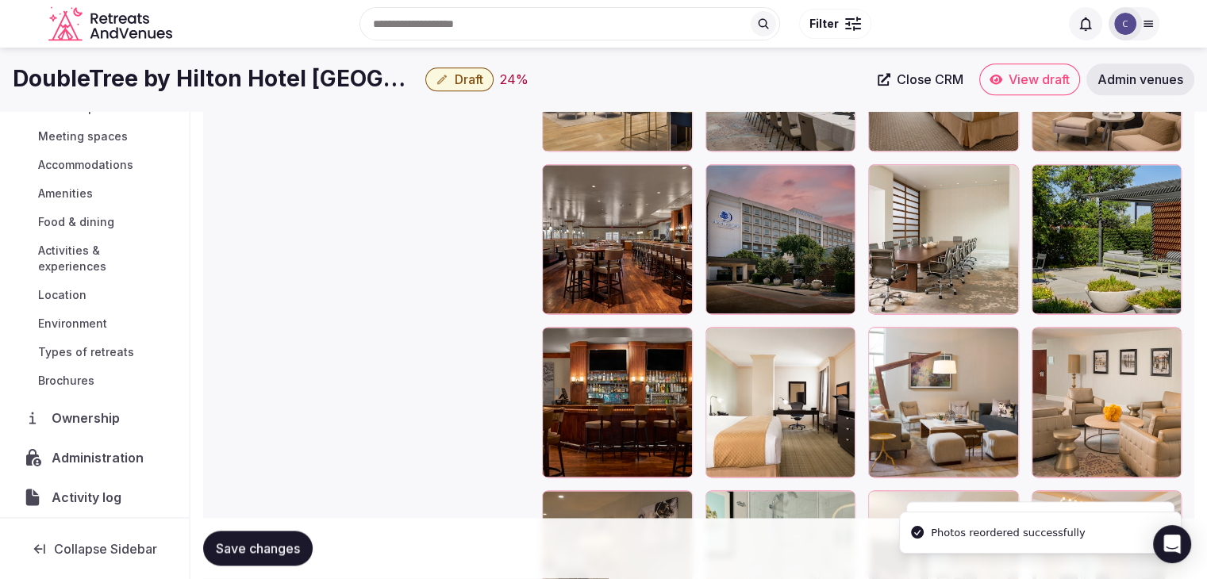
click at [259, 548] on span "Save changes" at bounding box center [258, 549] width 84 height 16
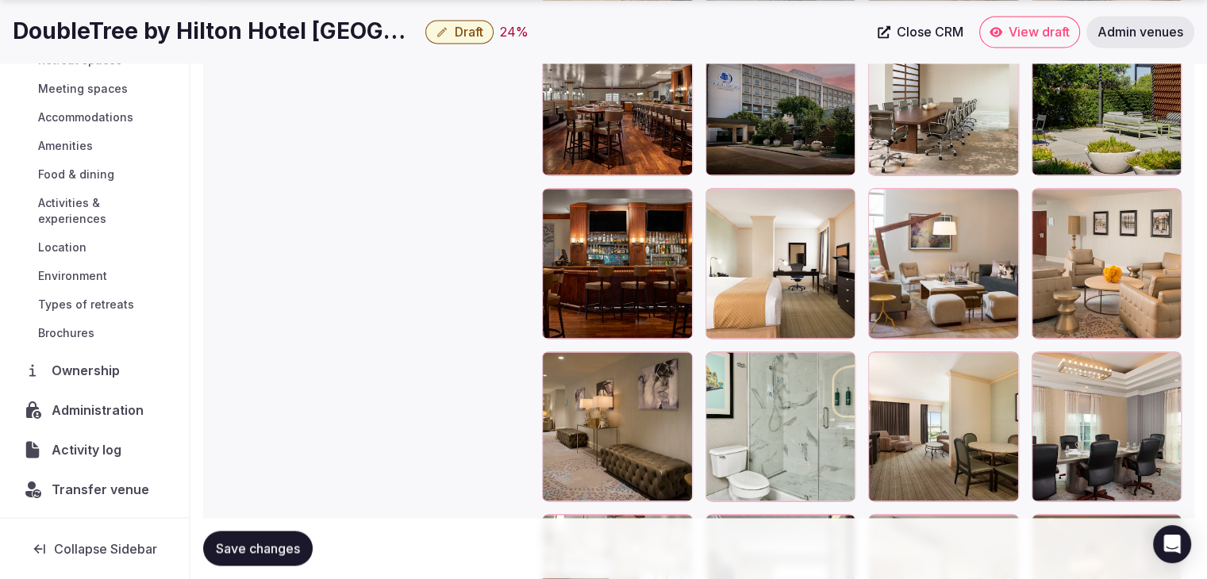
scroll to position [2245, 0]
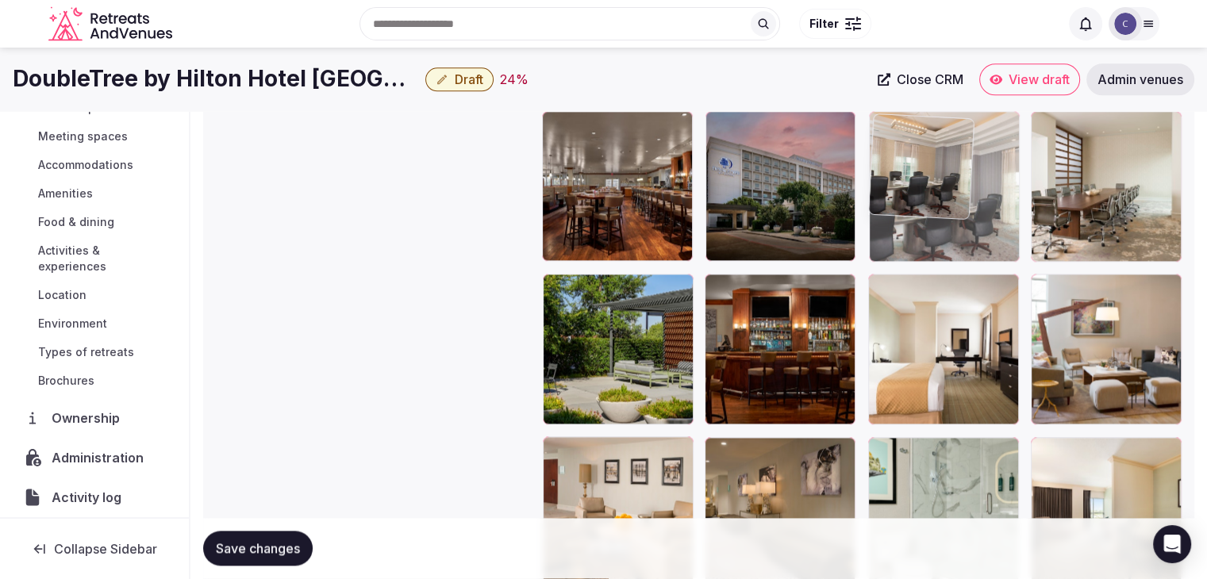
drag, startPoint x: 1041, startPoint y: 272, endPoint x: 886, endPoint y: 149, distance: 198.3
click at [896, 111] on body "**********" at bounding box center [603, 137] width 1207 height 4395
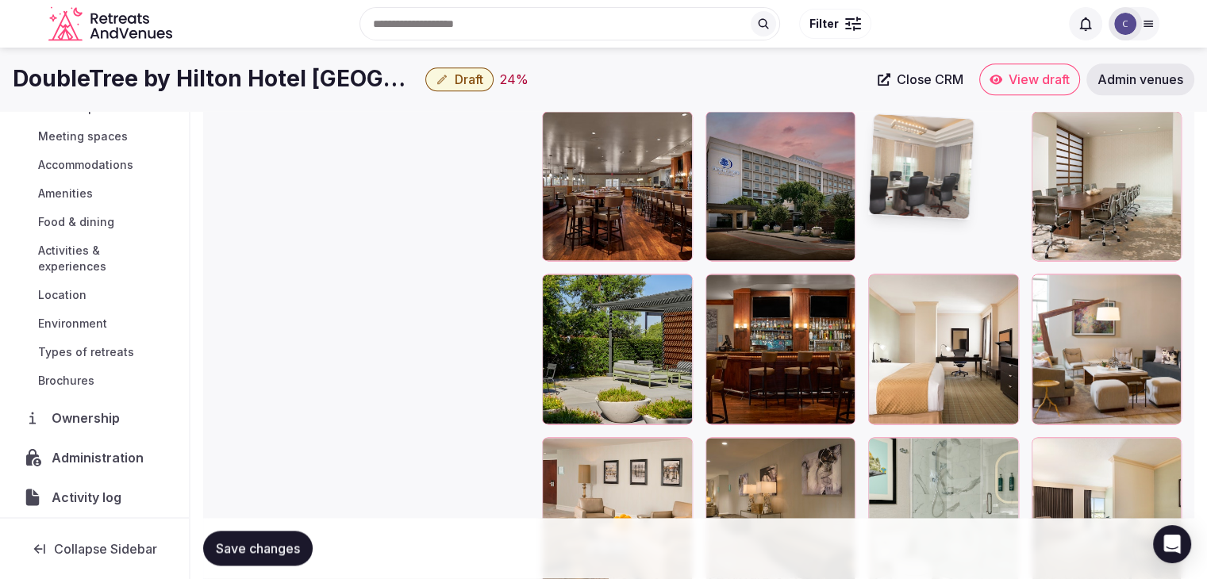
scroll to position [2057, 0]
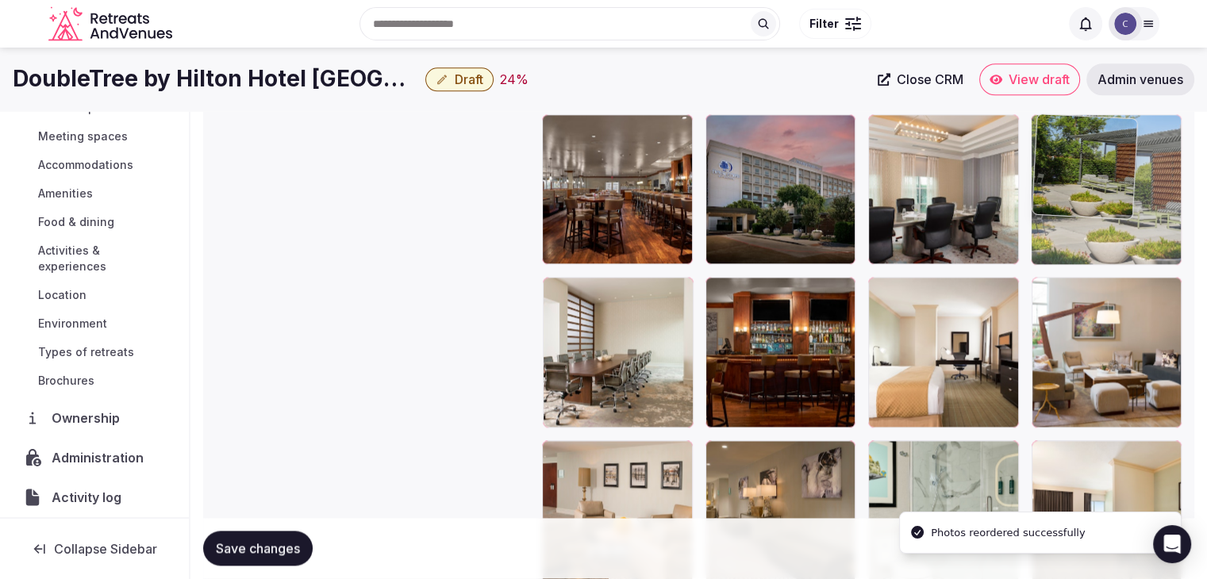
drag, startPoint x: 565, startPoint y: 283, endPoint x: 1044, endPoint y: 179, distance: 490.6
click at [1044, 179] on body "**********" at bounding box center [603, 140] width 1207 height 4395
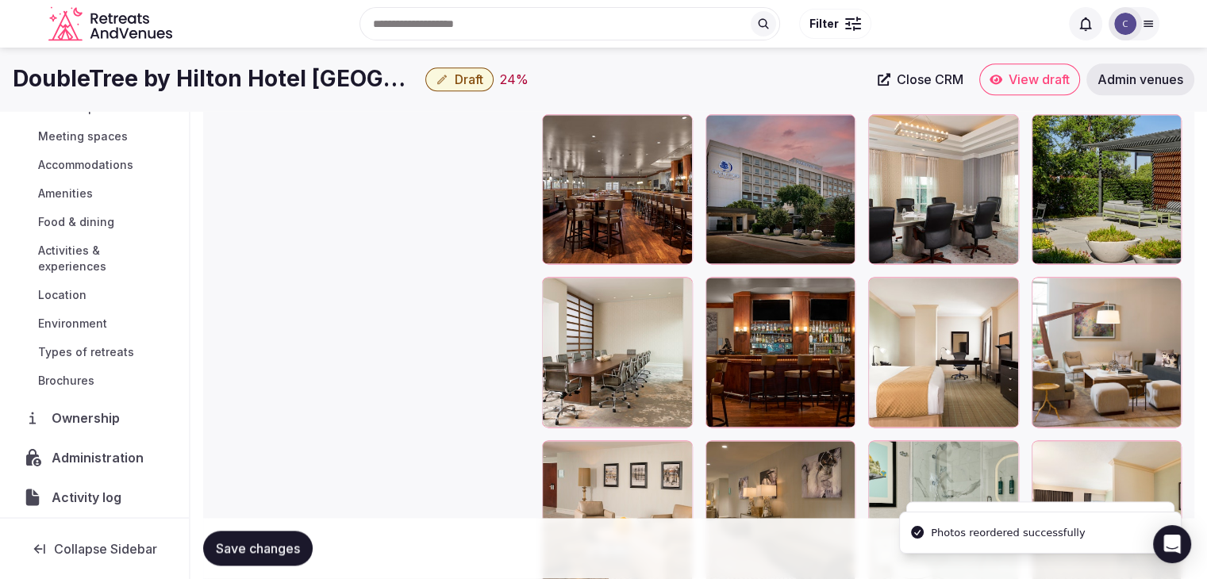
click at [279, 548] on span "Save changes" at bounding box center [258, 549] width 84 height 16
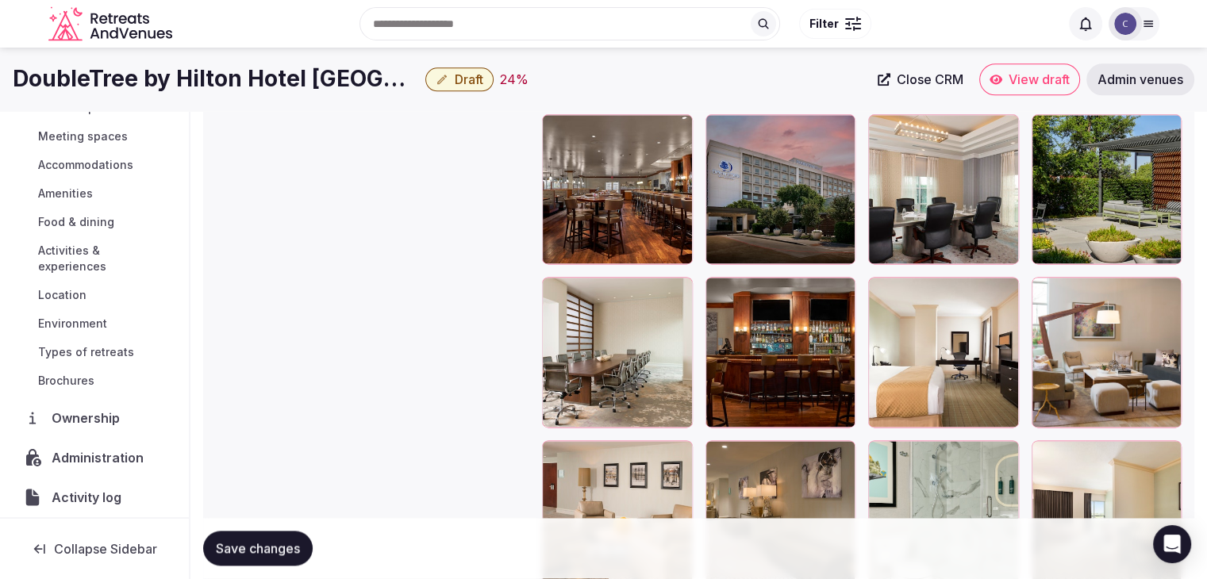
click at [478, 84] on span "Draft" at bounding box center [469, 79] width 29 height 16
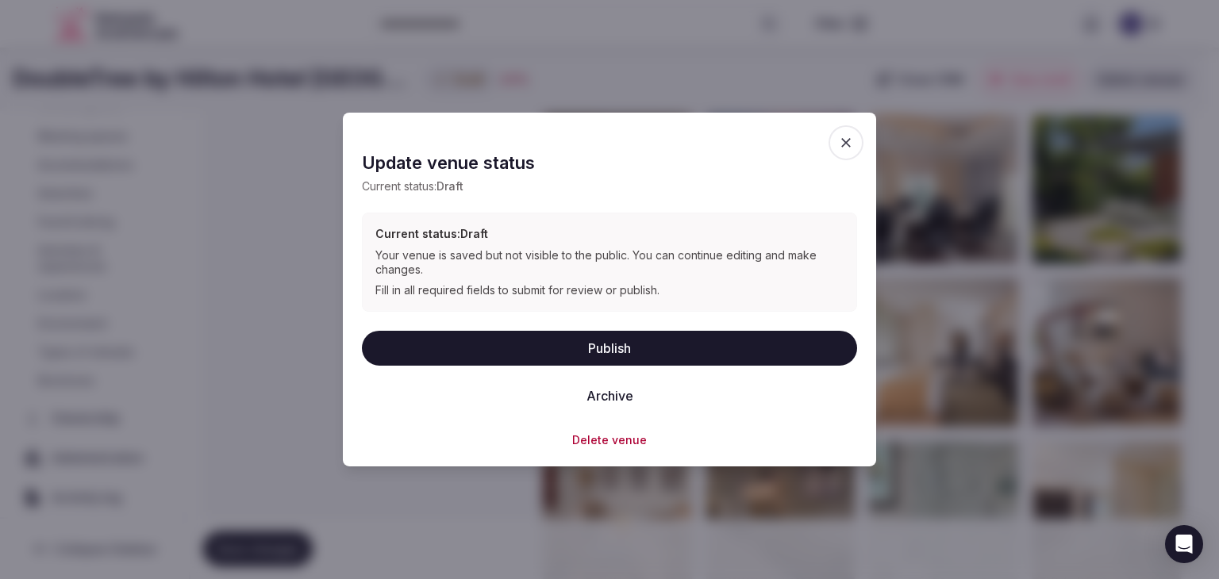
click at [550, 336] on button "Publish" at bounding box center [609, 347] width 495 height 35
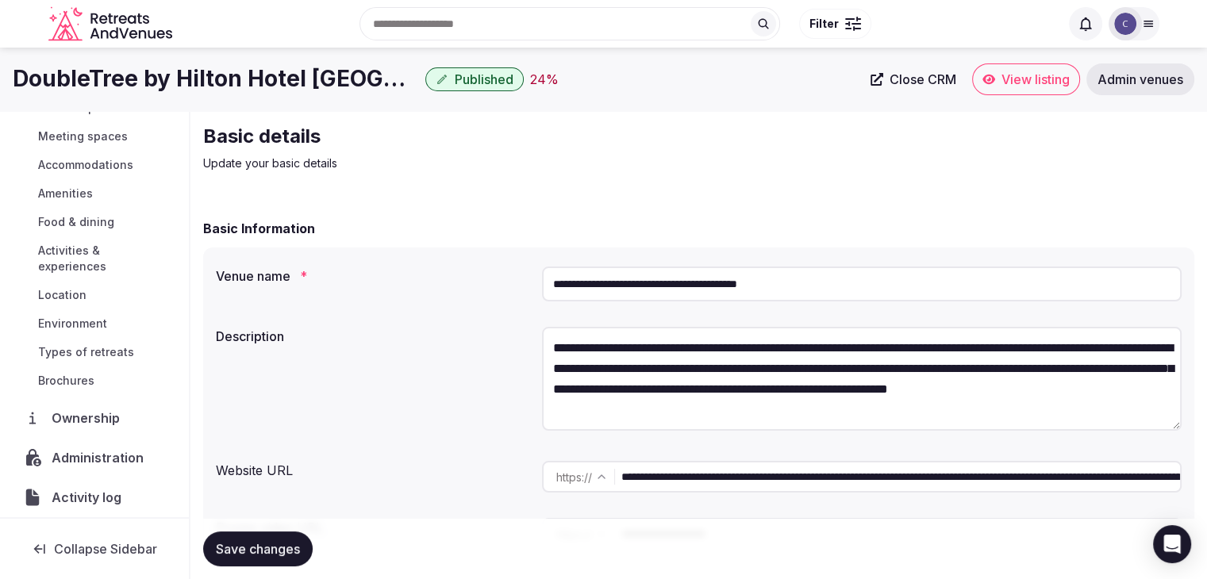
scroll to position [0, 0]
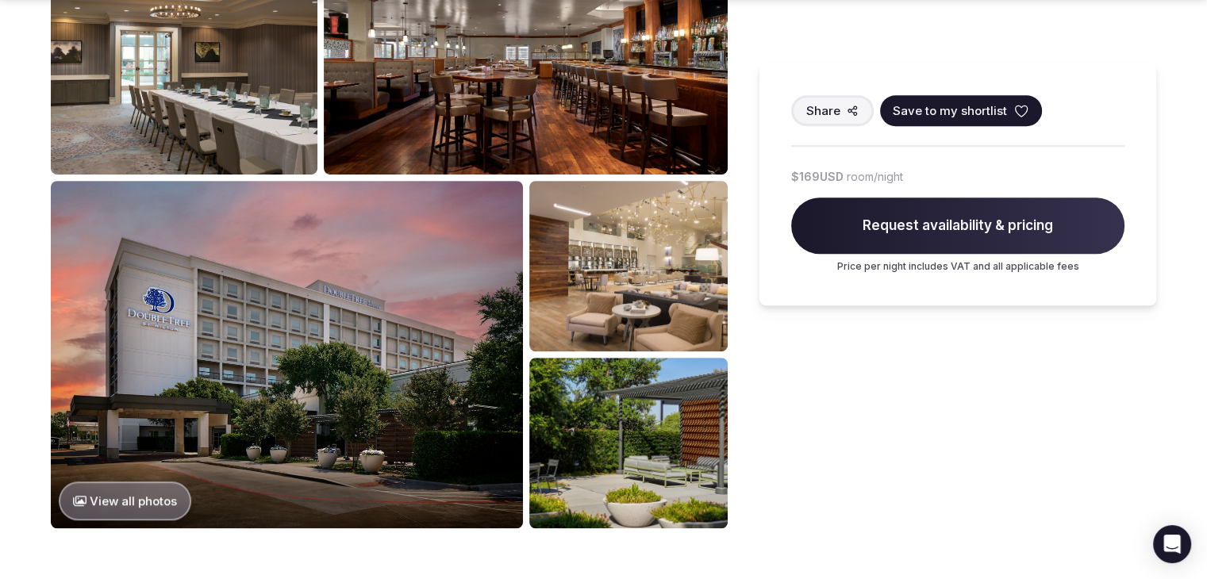
scroll to position [873, 0]
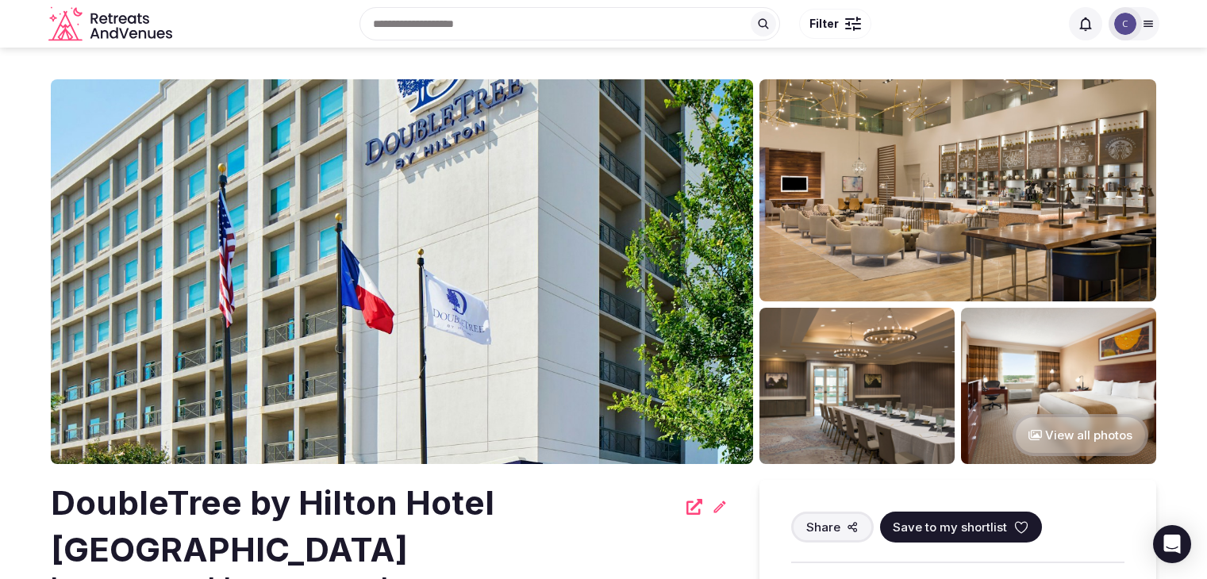
scroll to position [714, 0]
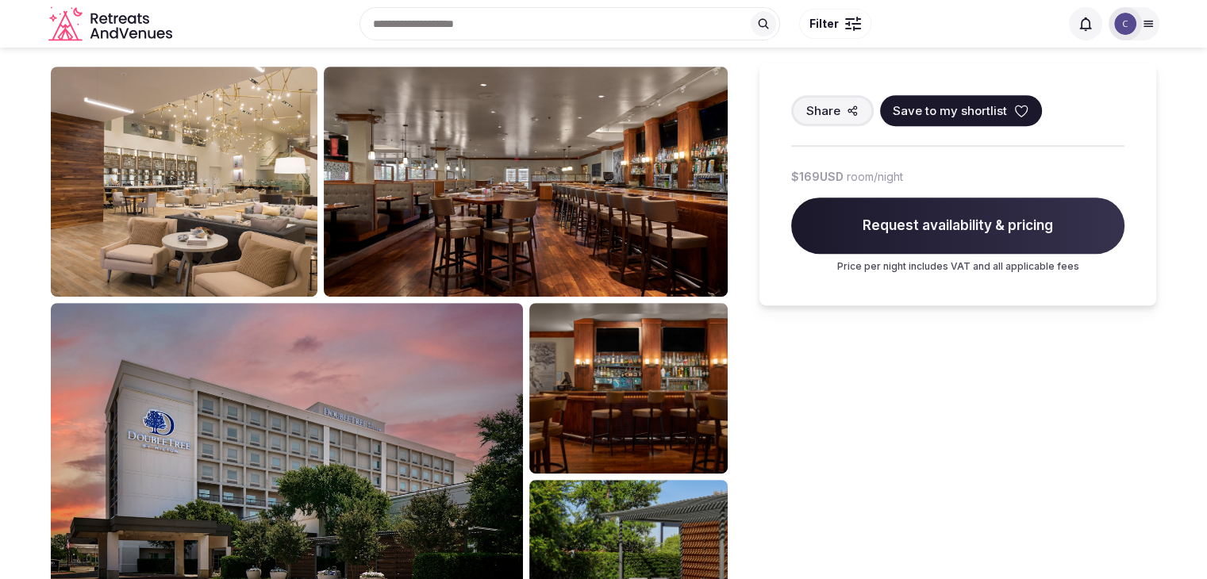
scroll to position [714, 0]
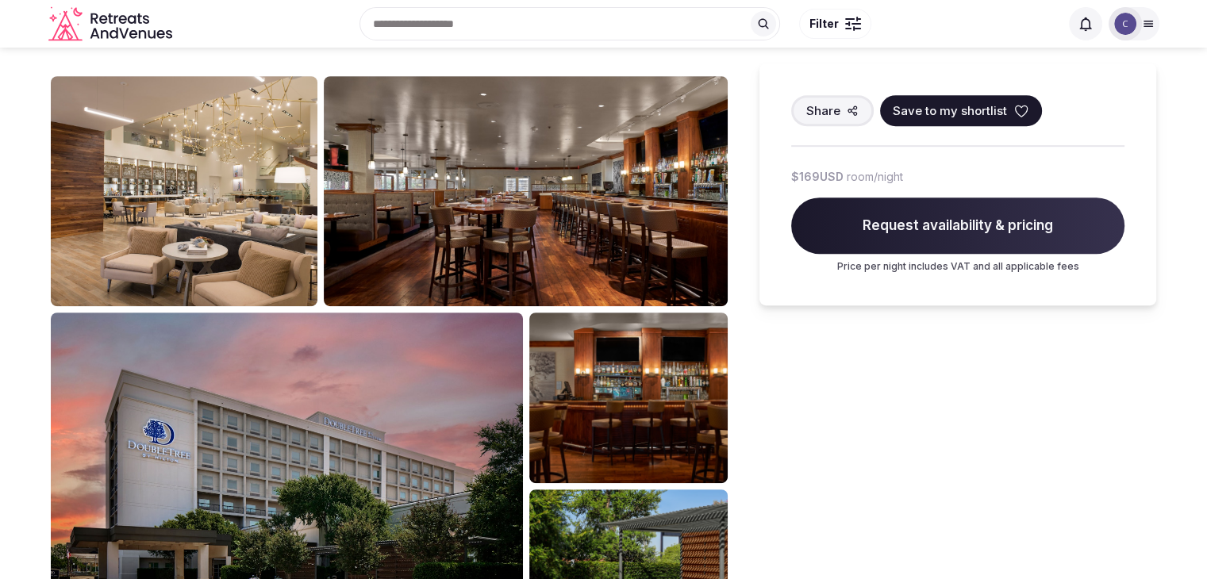
click at [356, 27] on div "Search Popular Destinations Toscana, Italy Riviera Maya, Mexico Indonesia, Bali…" at bounding box center [619, 24] width 881 height 68
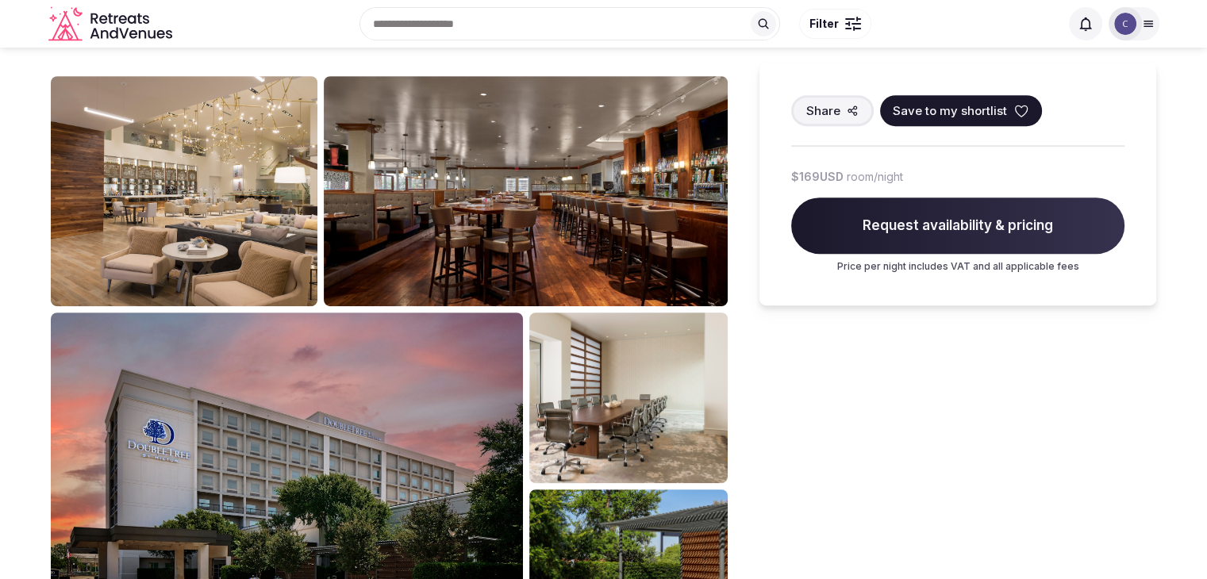
scroll to position [714, 0]
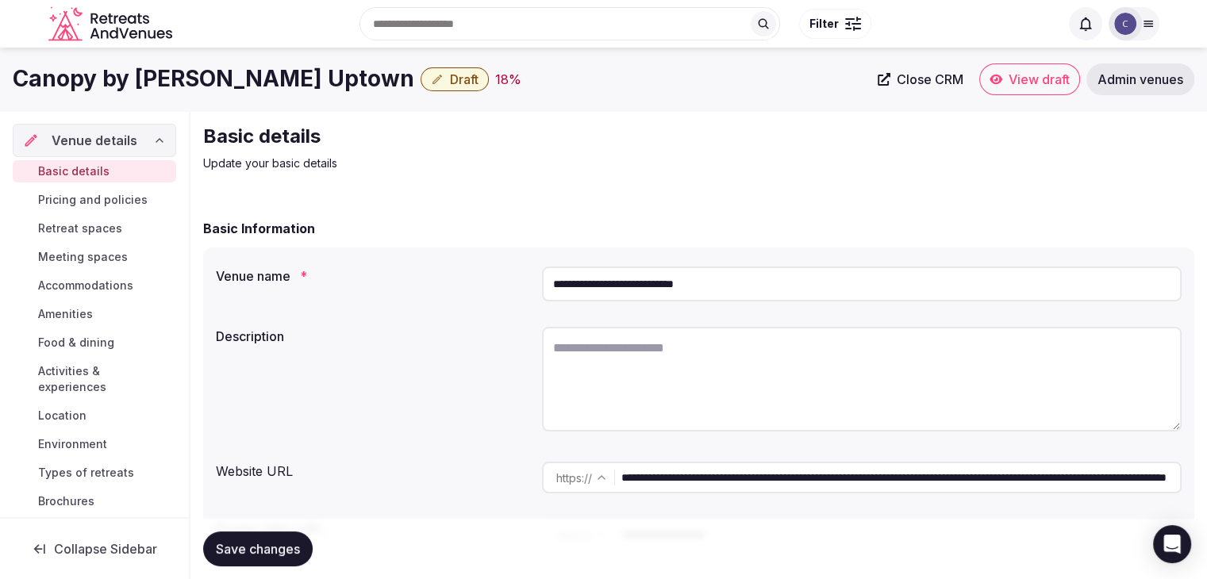
click at [841, 259] on div "**********" at bounding box center [698, 409] width 991 height 322
click at [841, 290] on input "**********" at bounding box center [862, 284] width 640 height 35
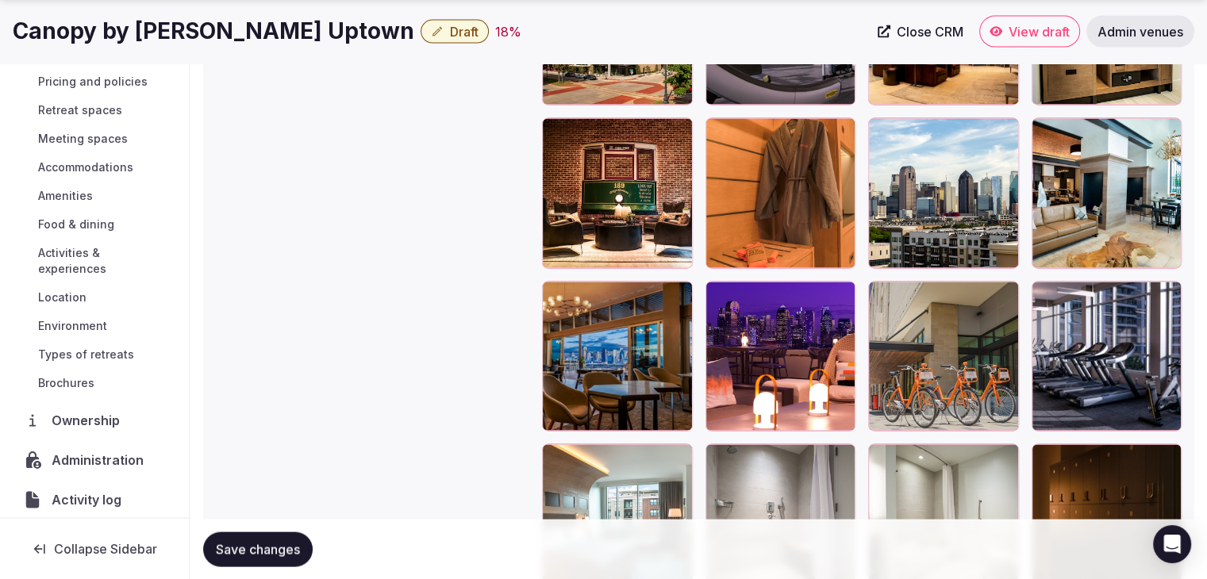
scroll to position [121, 0]
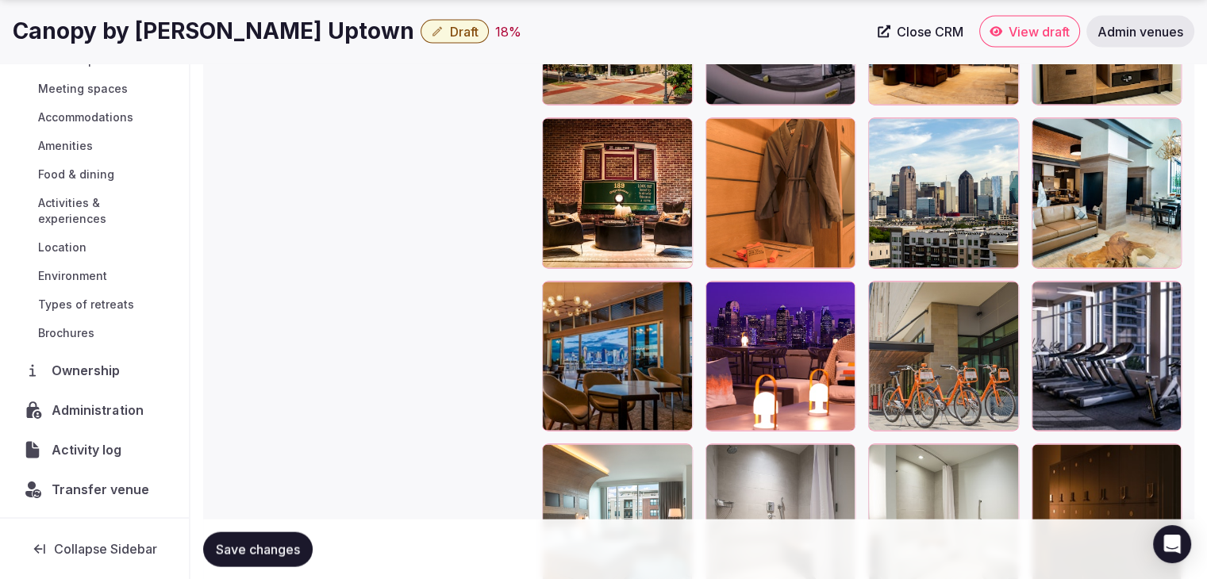
click at [90, 404] on span "Administration" at bounding box center [101, 410] width 98 height 19
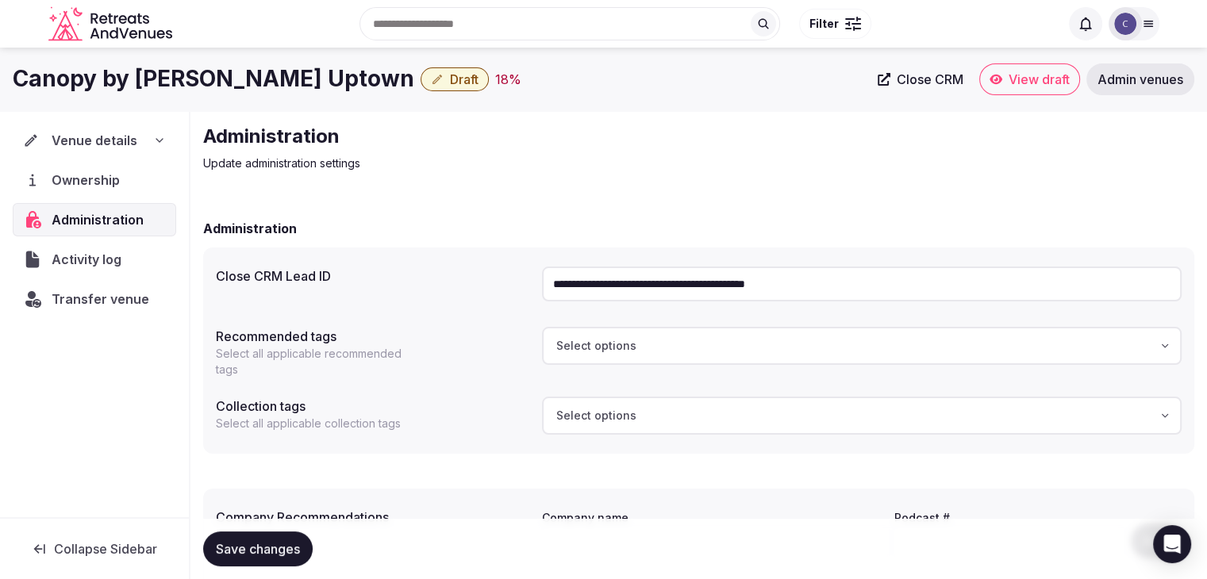
click at [786, 290] on input "**********" at bounding box center [862, 284] width 640 height 35
click at [105, 290] on span "Transfer venue" at bounding box center [101, 299] width 98 height 19
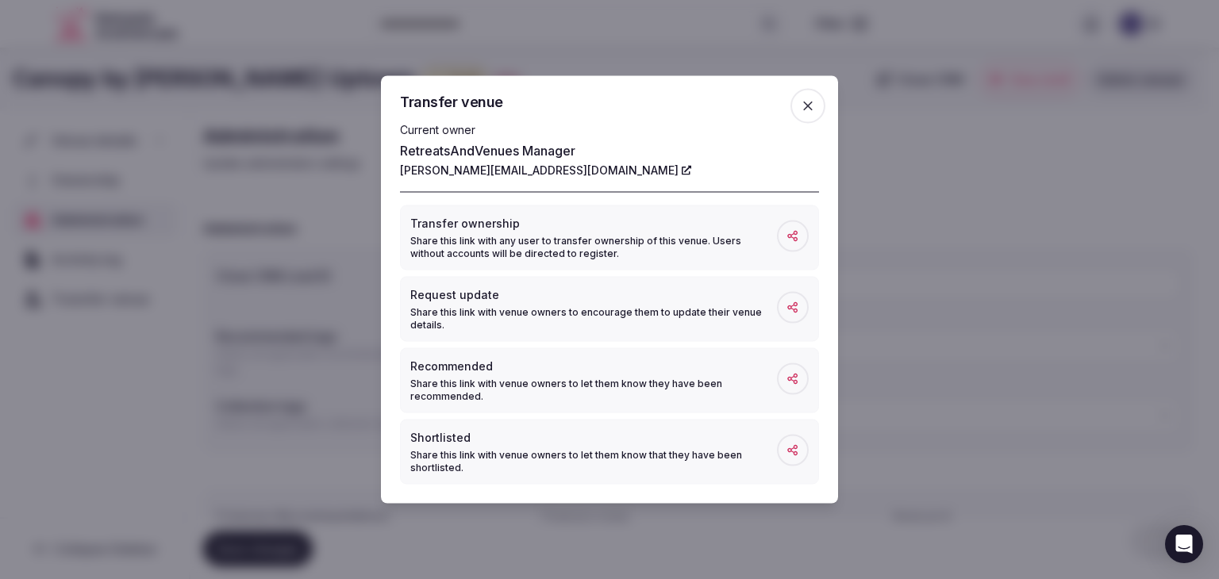
drag, startPoint x: 812, startPoint y: 107, endPoint x: 624, endPoint y: 109, distance: 187.3
click at [811, 107] on icon "button" at bounding box center [808, 106] width 16 height 16
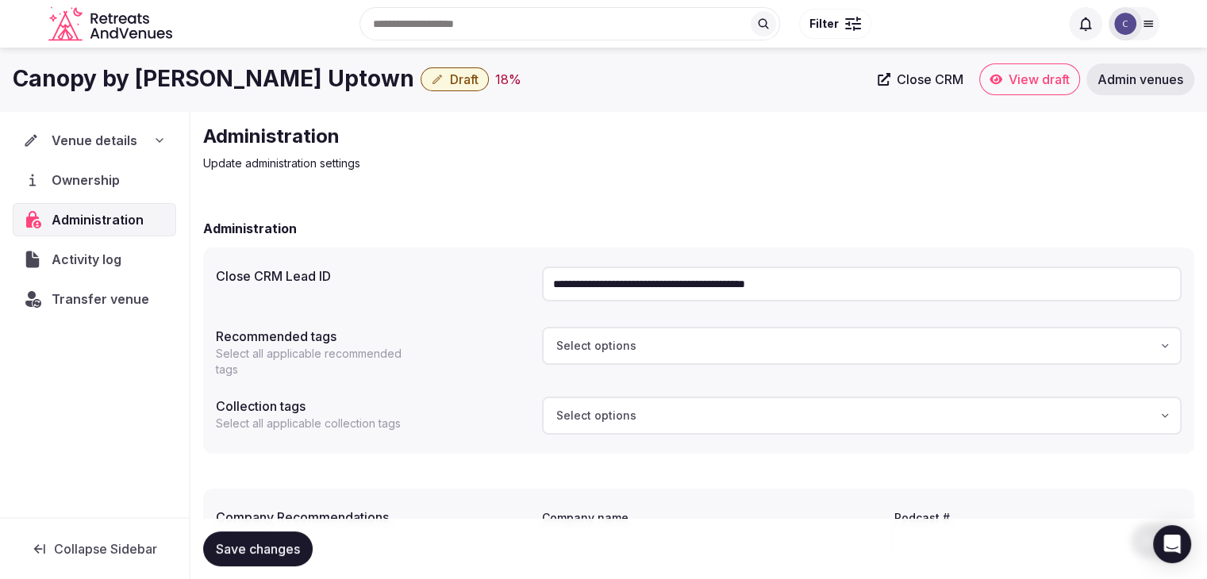
click at [164, 137] on icon at bounding box center [159, 140] width 13 height 13
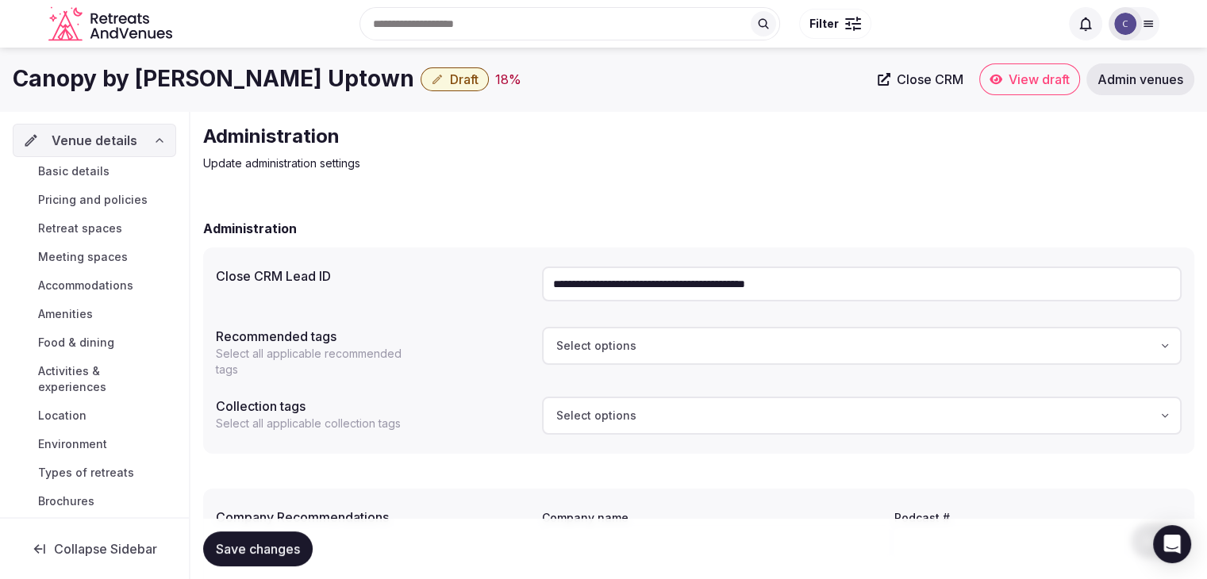
click at [103, 172] on span "Basic details" at bounding box center [73, 171] width 71 height 16
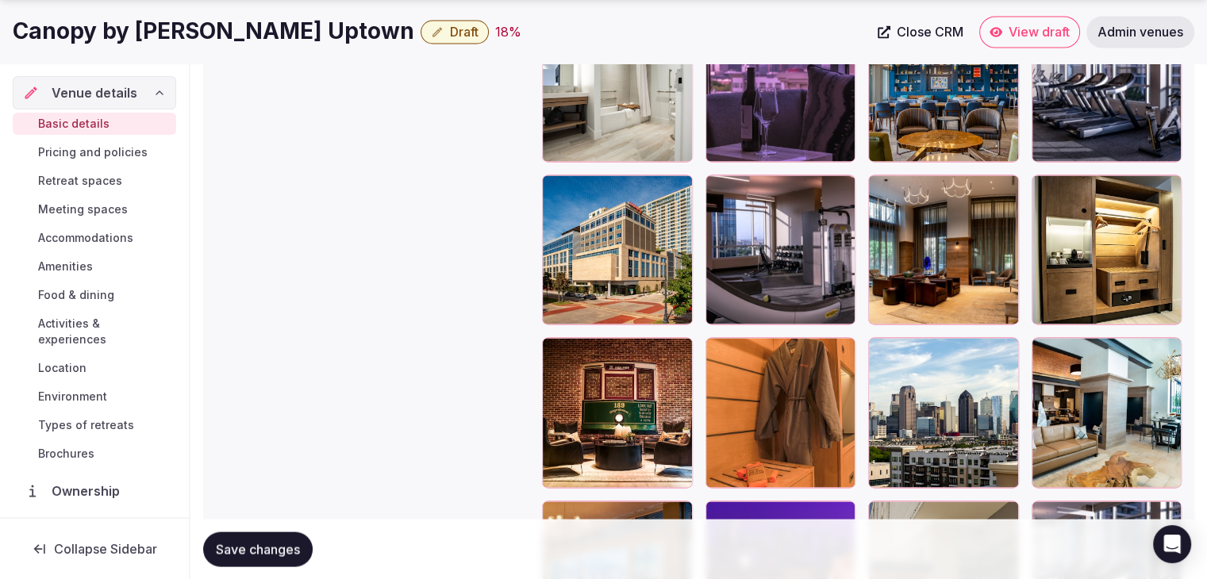
scroll to position [3015, 0]
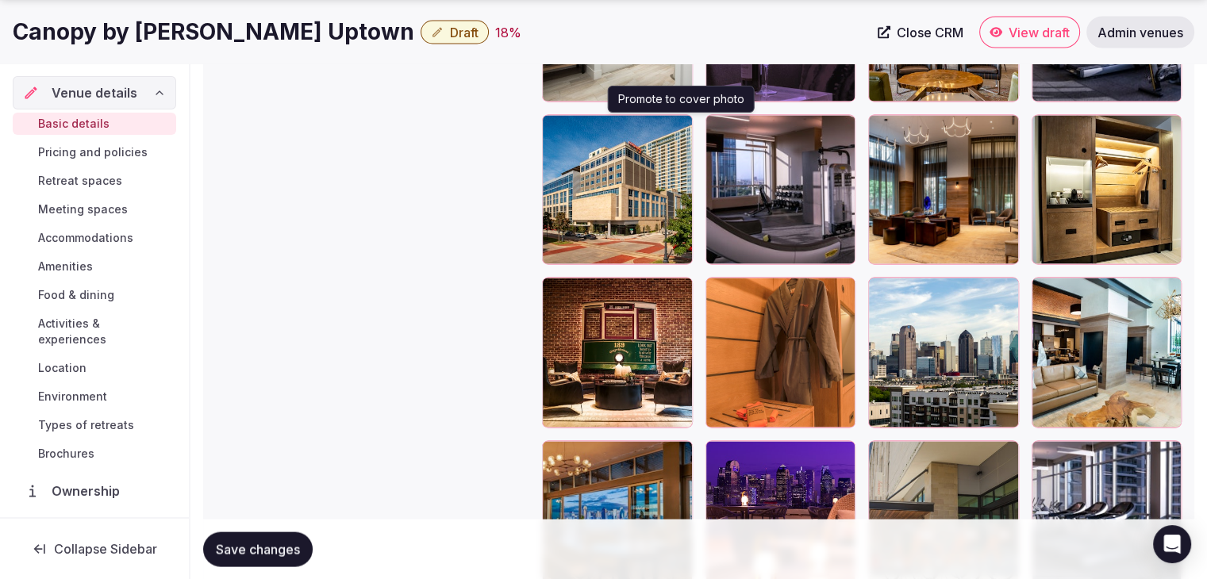
click at [680, 129] on icon "button" at bounding box center [677, 130] width 13 height 13
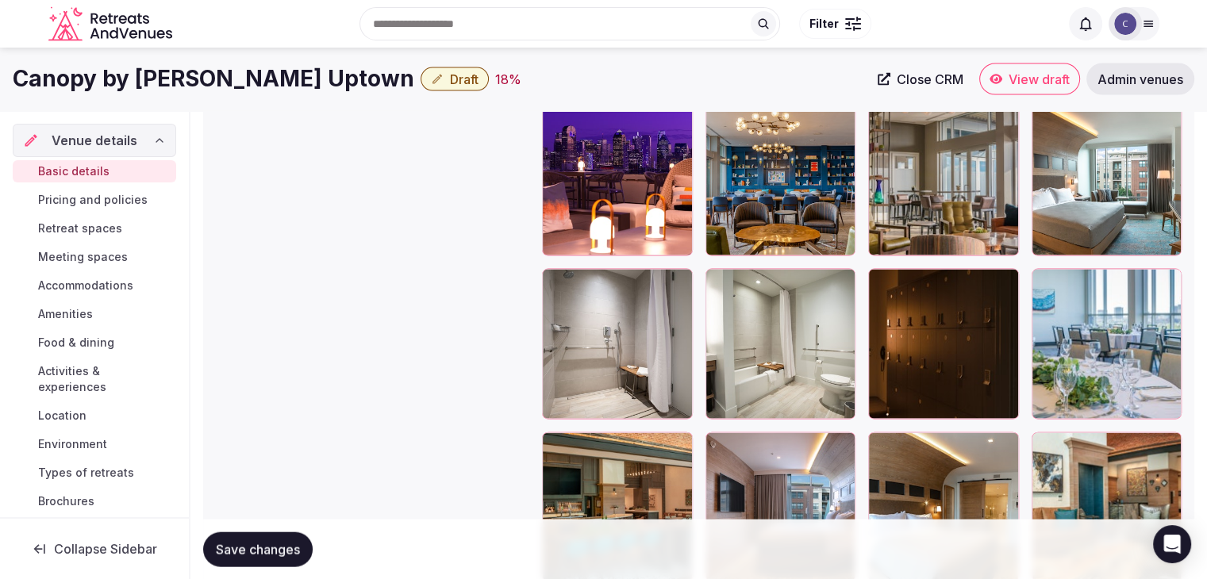
scroll to position [3307, 0]
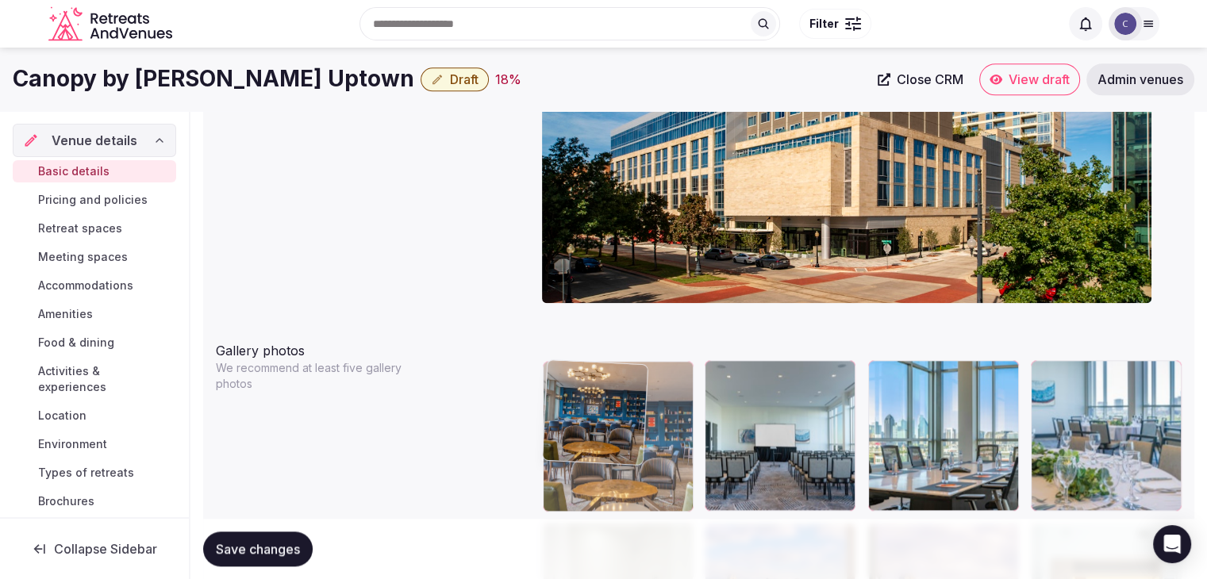
drag, startPoint x: 717, startPoint y: 156, endPoint x: 621, endPoint y: 299, distance: 172.5
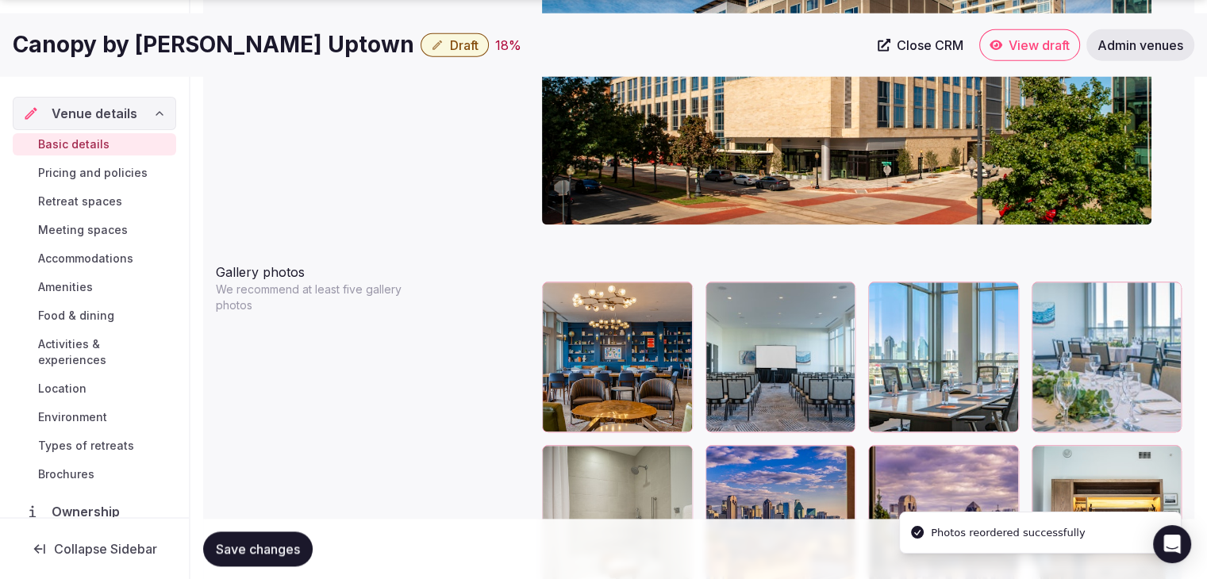
scroll to position [1786, 0]
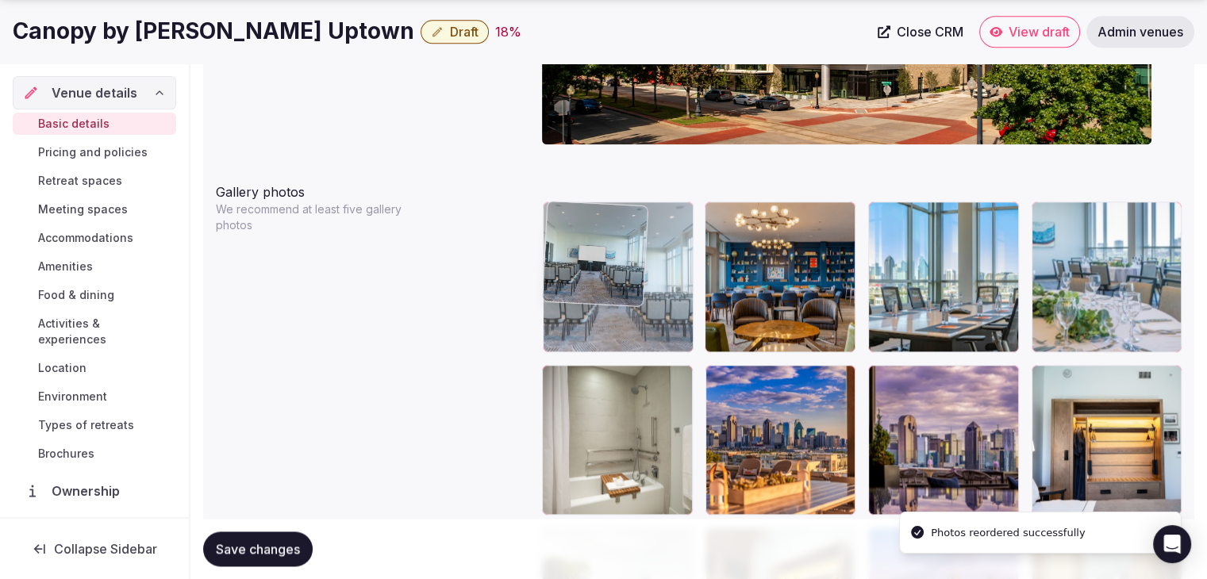
drag, startPoint x: 724, startPoint y: 202, endPoint x: 580, endPoint y: 203, distance: 143.6
click at [580, 203] on body "**********" at bounding box center [603, 320] width 1207 height 4213
click at [580, 203] on img at bounding box center [595, 253] width 105 height 105
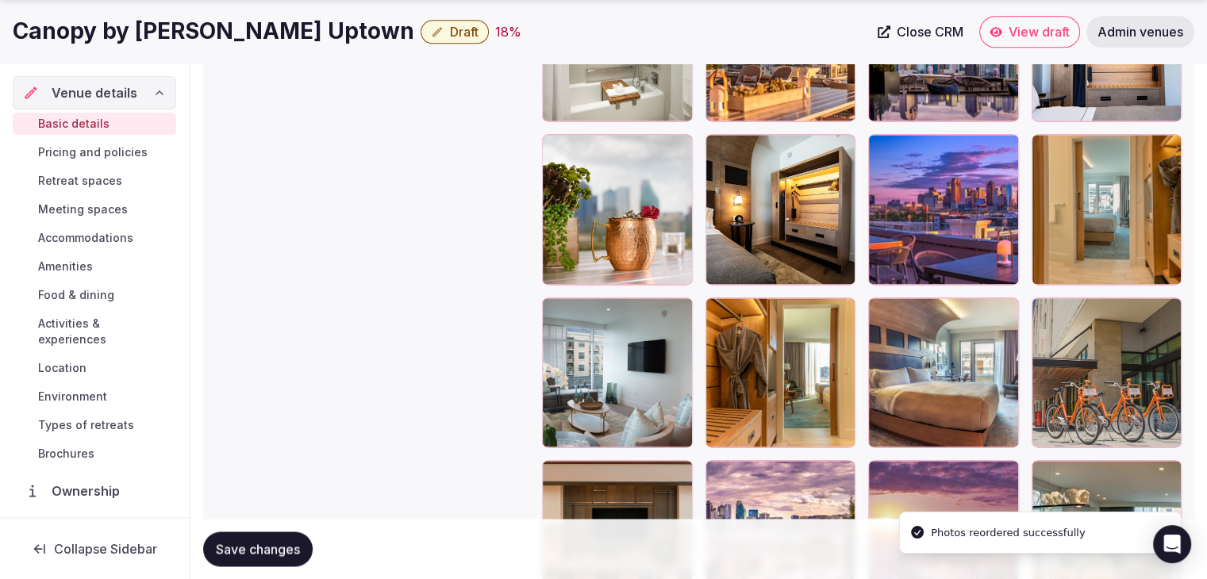
scroll to position [2262, 0]
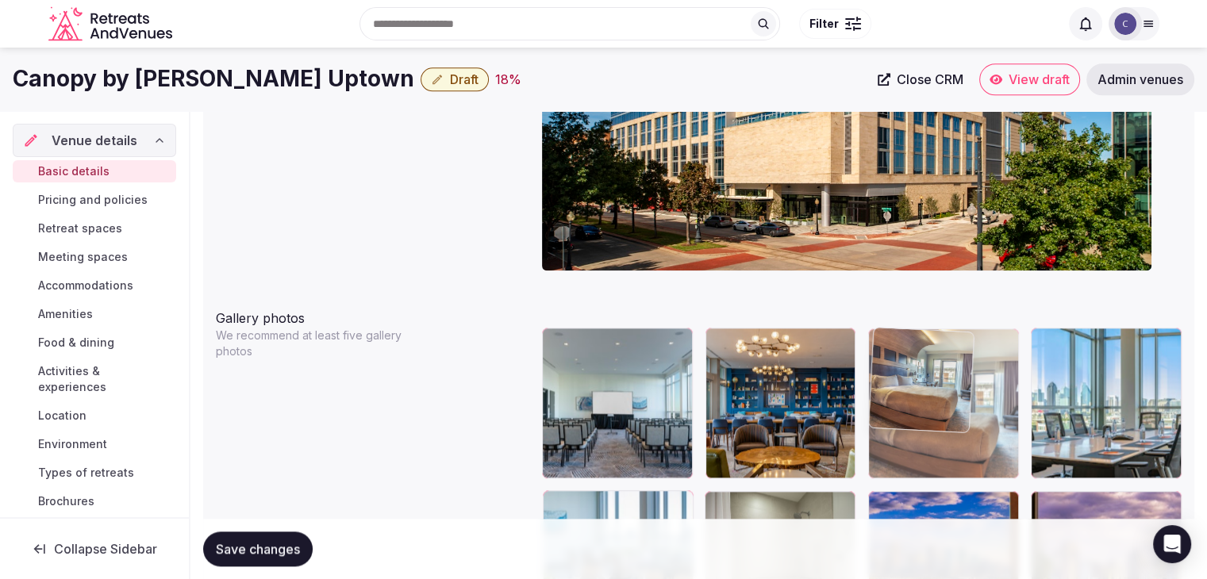
drag, startPoint x: 879, startPoint y: 225, endPoint x: 896, endPoint y: 363, distance: 139.1
click at [895, 363] on body "**********" at bounding box center [603, 446] width 1207 height 4213
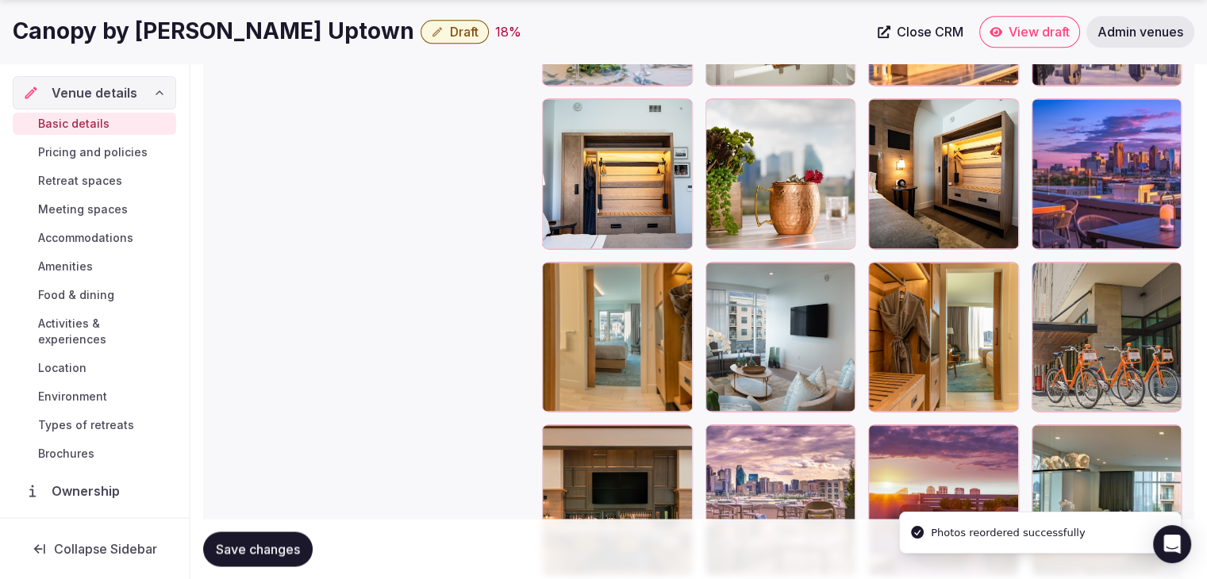
scroll to position [2374, 0]
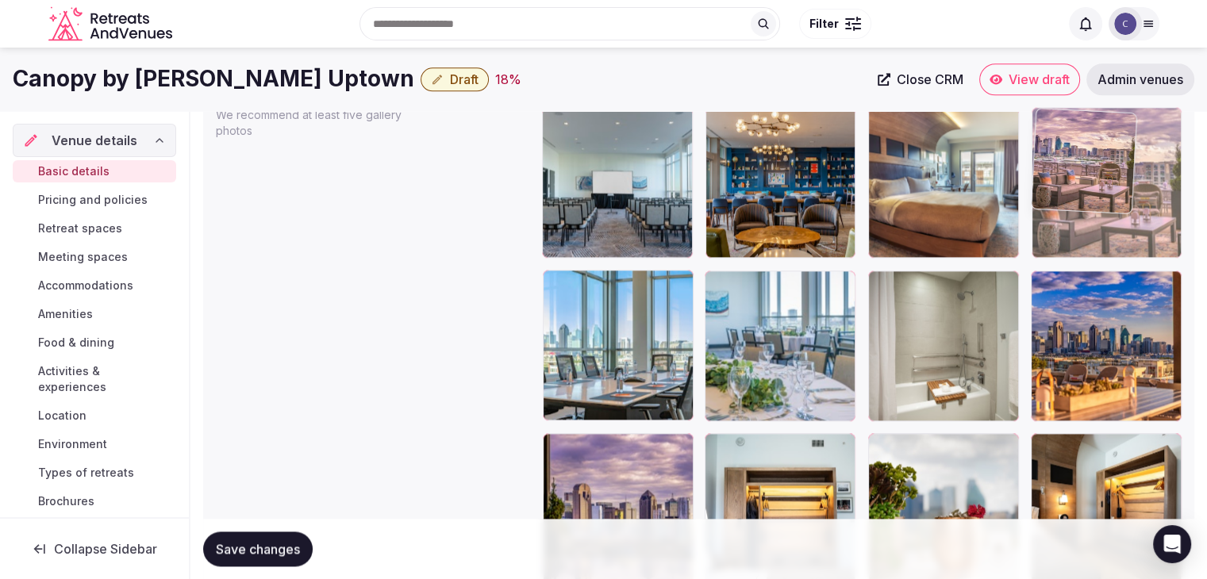
drag, startPoint x: 729, startPoint y: 279, endPoint x: 1066, endPoint y: 165, distance: 356.1
click at [1089, 100] on body "**********" at bounding box center [603, 225] width 1207 height 4213
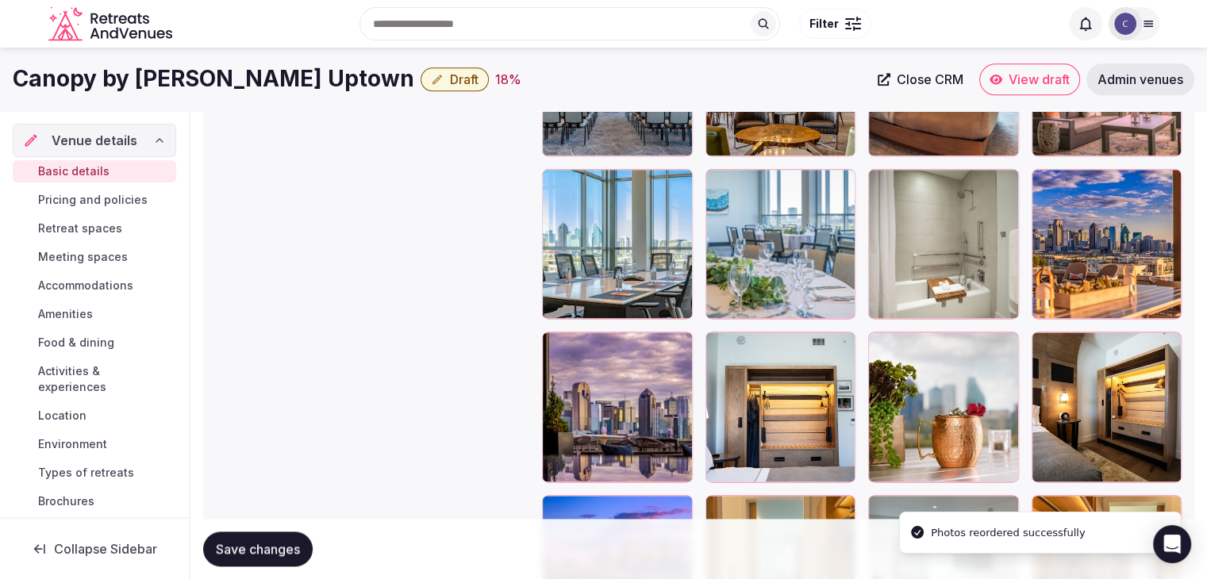
scroll to position [1879, 0]
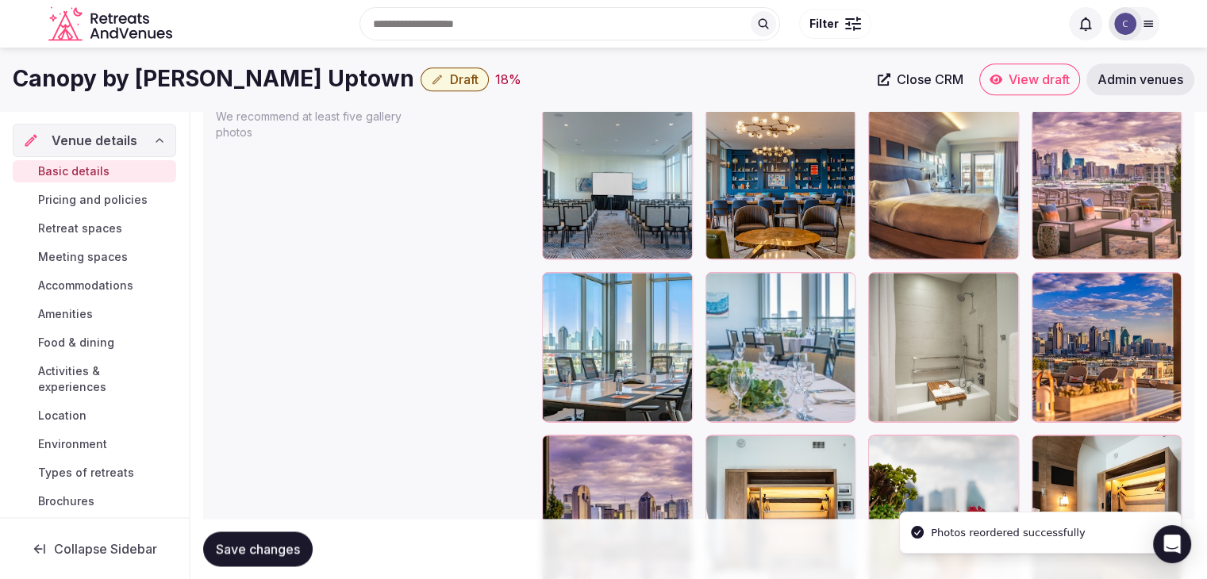
click at [1047, 282] on icon at bounding box center [1044, 284] width 19 height 19
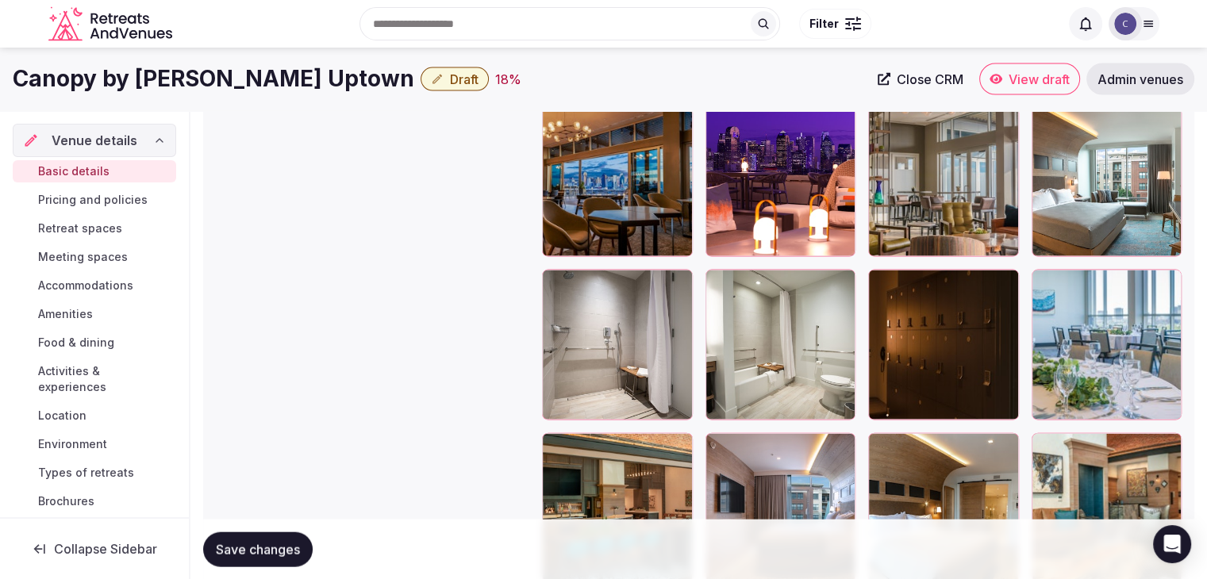
scroll to position [3307, 0]
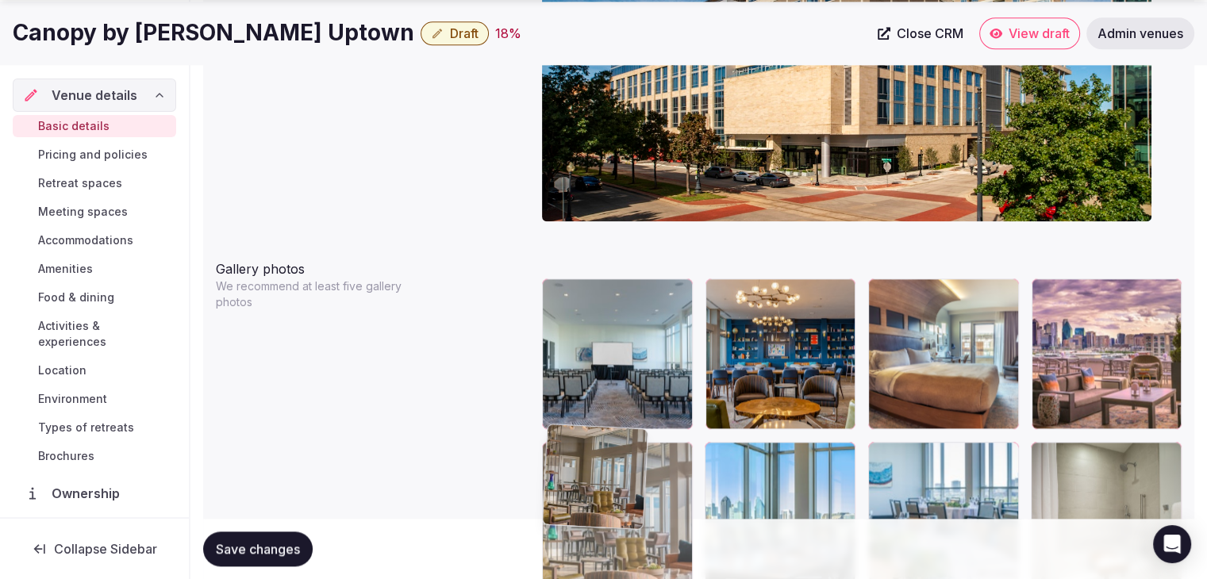
drag, startPoint x: 882, startPoint y: 164, endPoint x: 578, endPoint y: 471, distance: 432.6
click at [560, 482] on body "**********" at bounding box center [603, 397] width 1207 height 4213
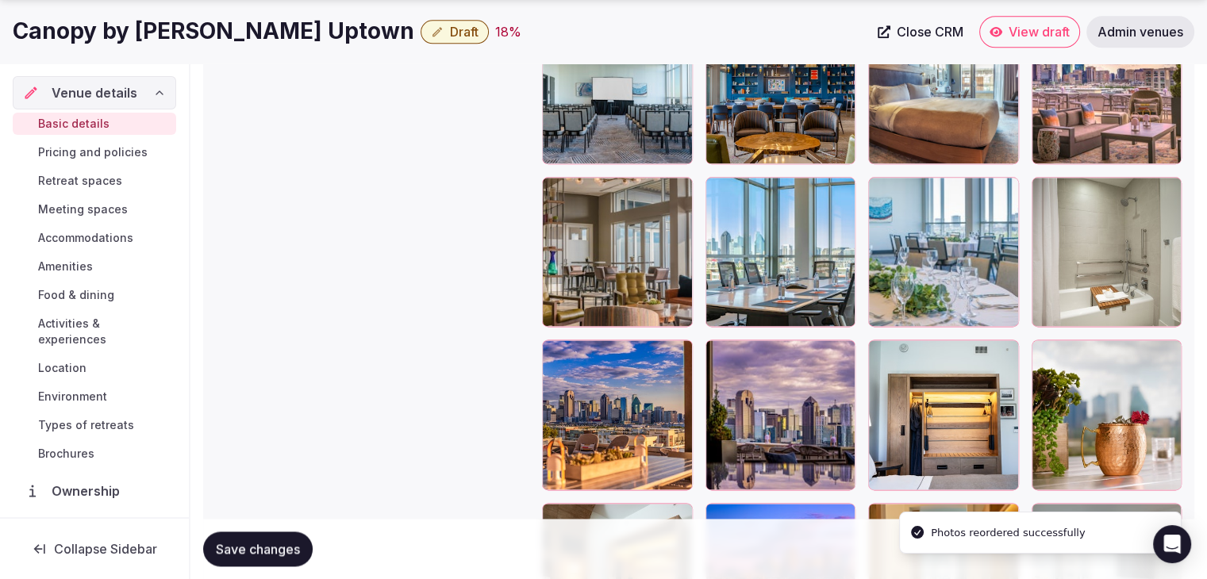
scroll to position [2043, 0]
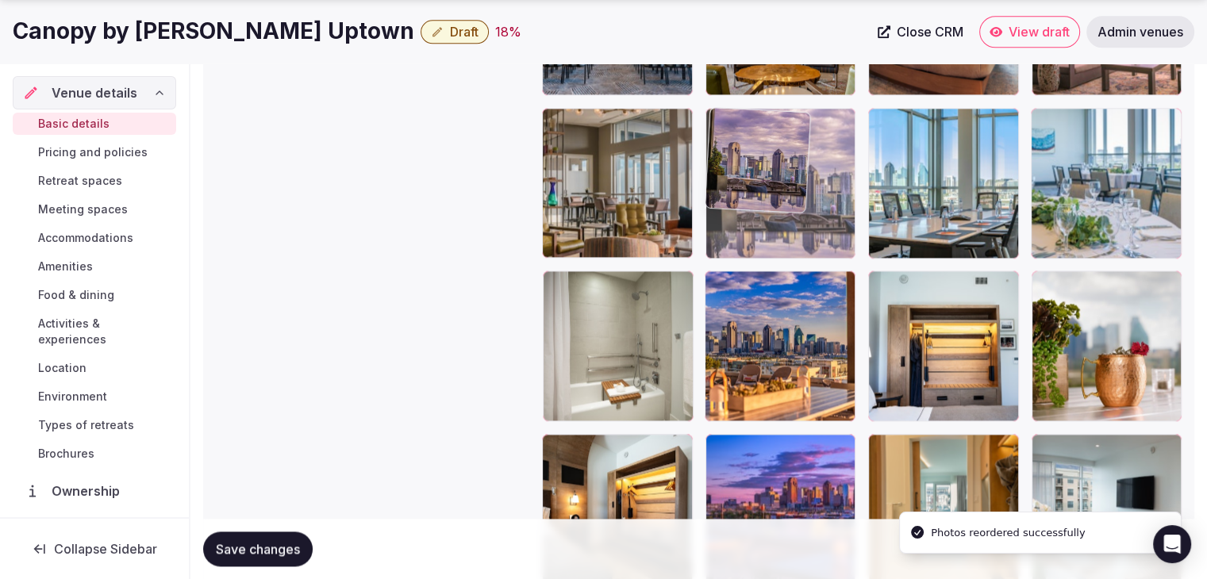
drag, startPoint x: 717, startPoint y: 272, endPoint x: 715, endPoint y: 213, distance: 58.8
click at [715, 209] on body "**********" at bounding box center [603, 63] width 1207 height 4213
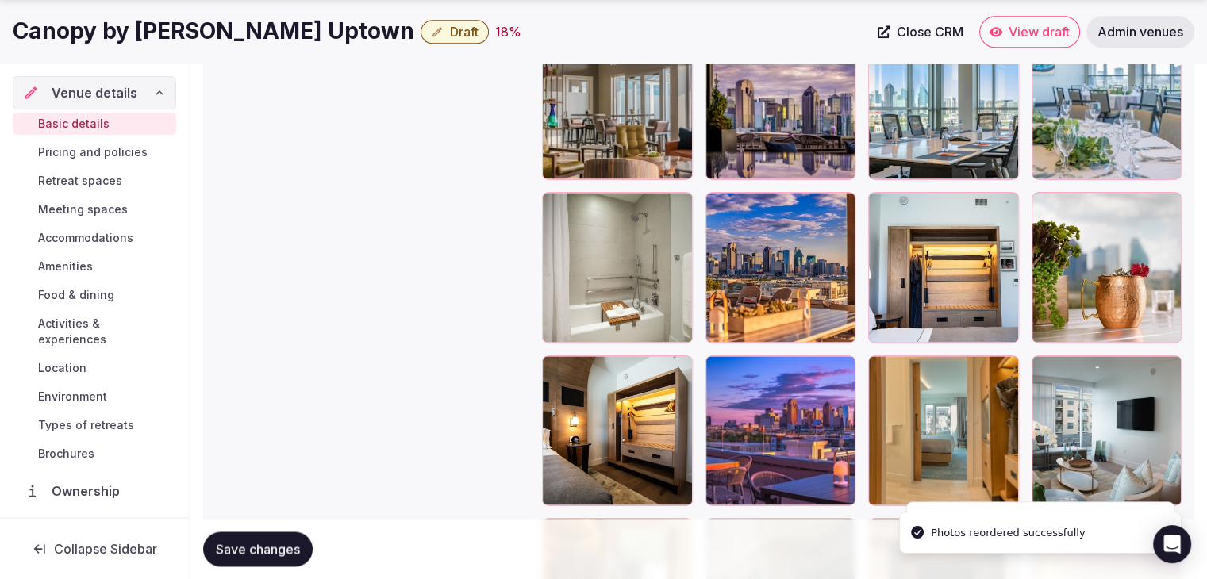
scroll to position [2281, 0]
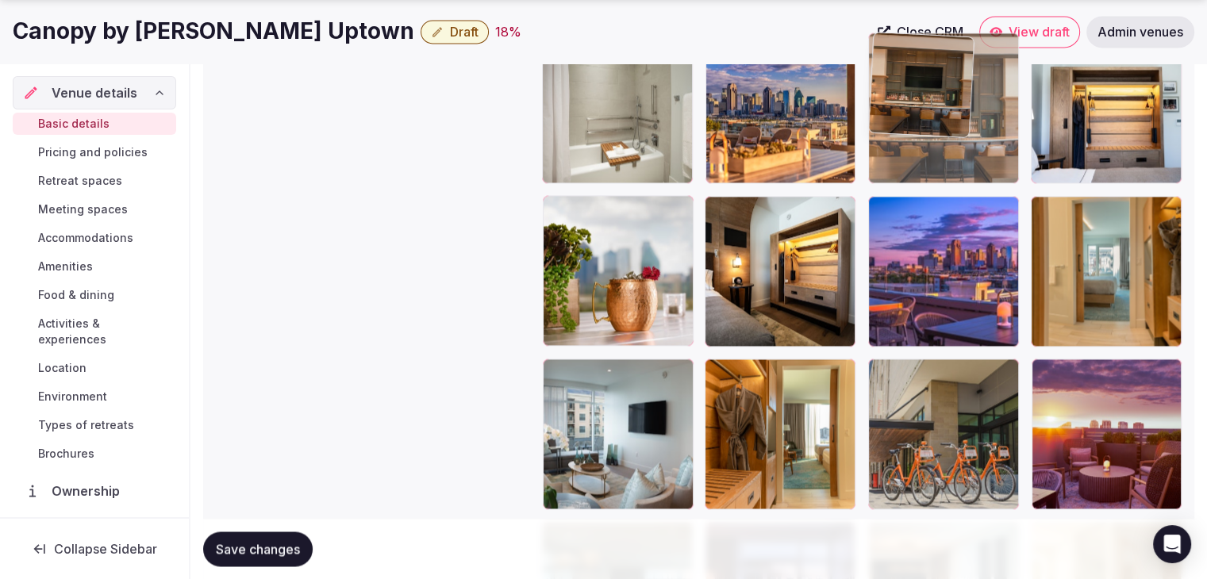
drag, startPoint x: 884, startPoint y: 364, endPoint x: 882, endPoint y: 137, distance: 227.0
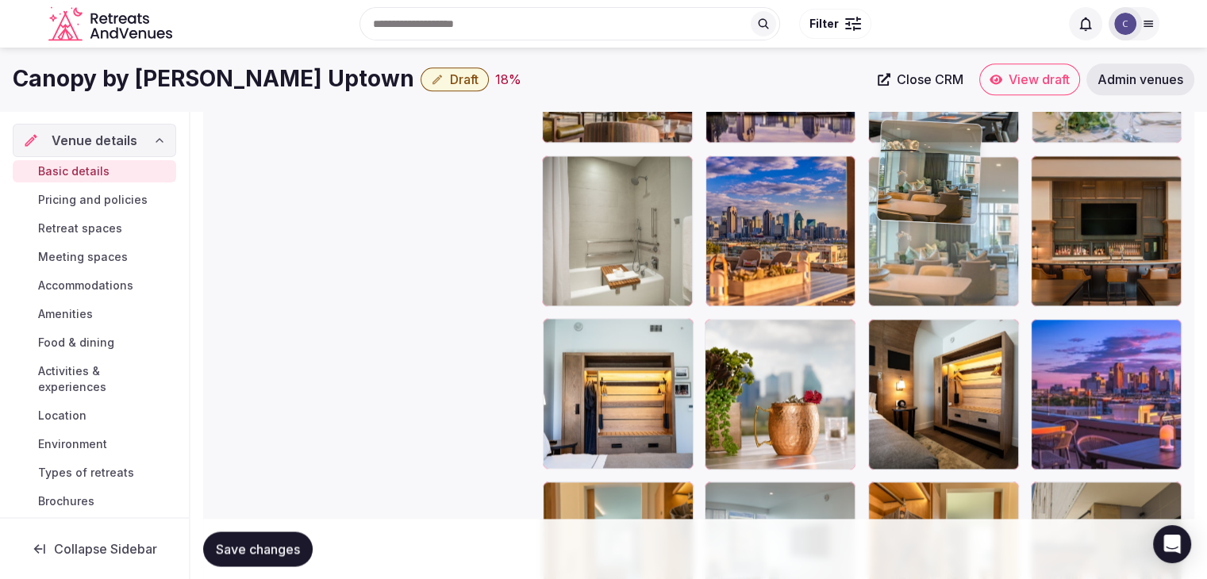
scroll to position [2149, 0]
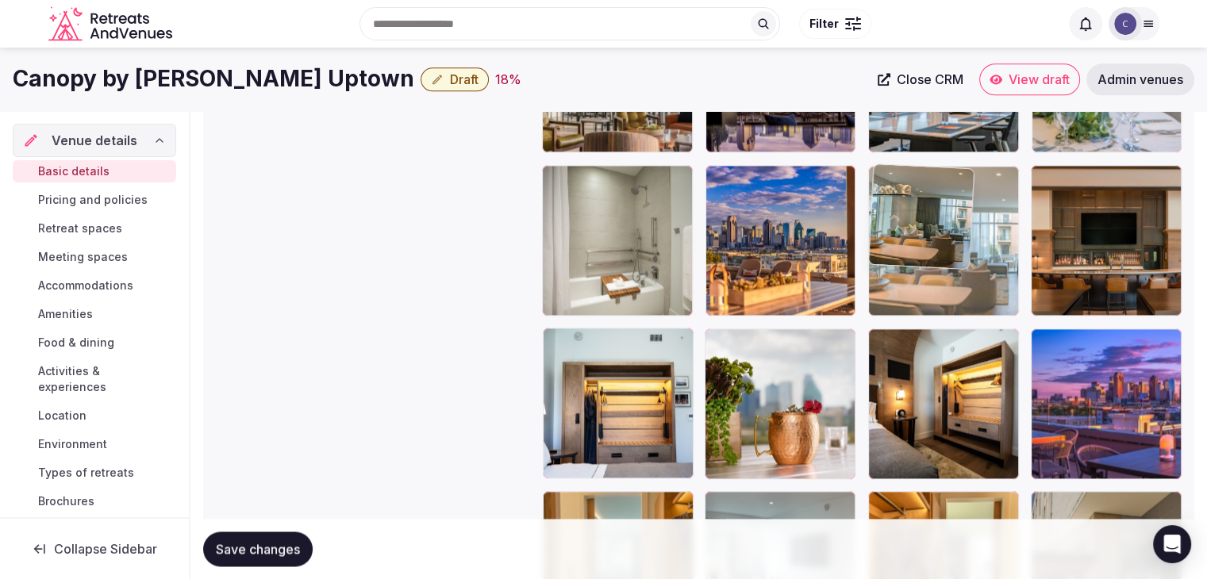
drag, startPoint x: 562, startPoint y: 214, endPoint x: 911, endPoint y: 186, distance: 350.3
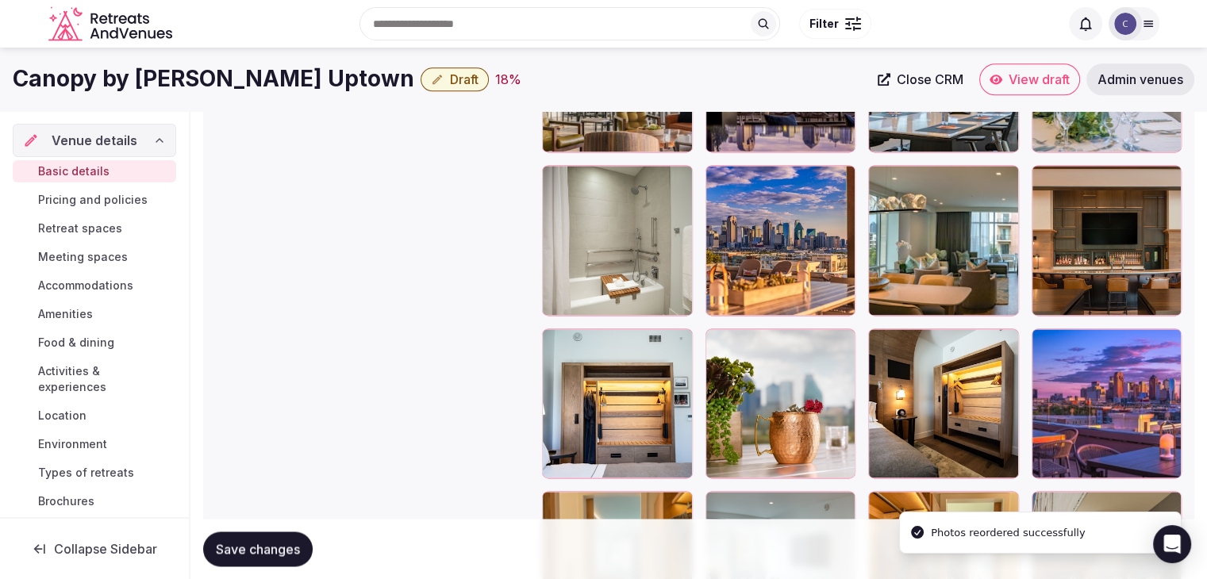
click at [286, 537] on button "Save changes" at bounding box center [258, 549] width 110 height 35
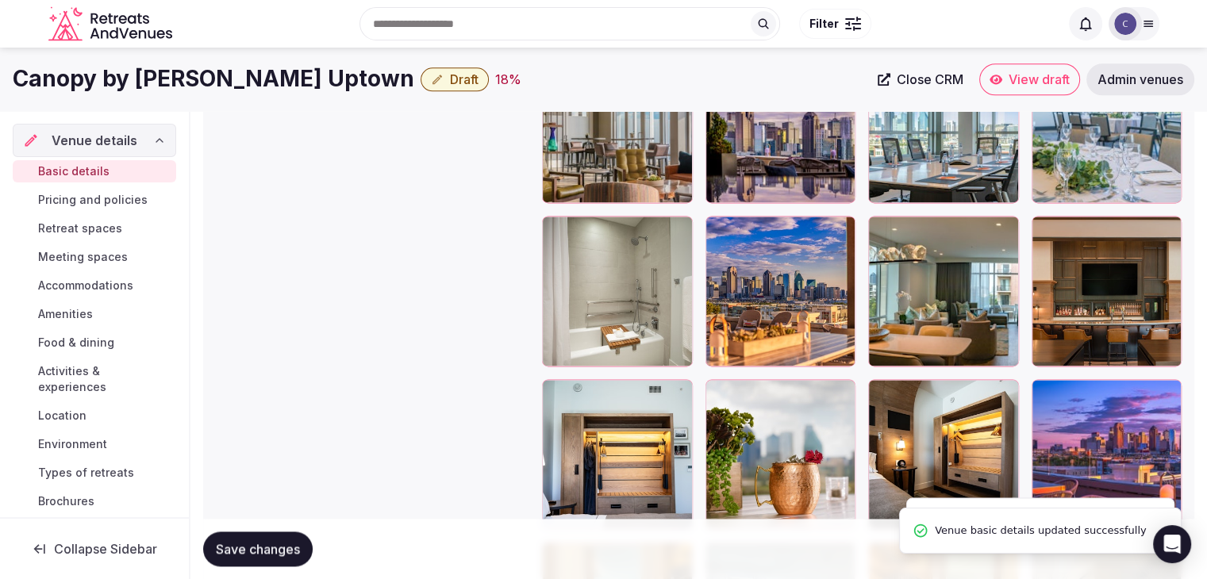
scroll to position [2069, 0]
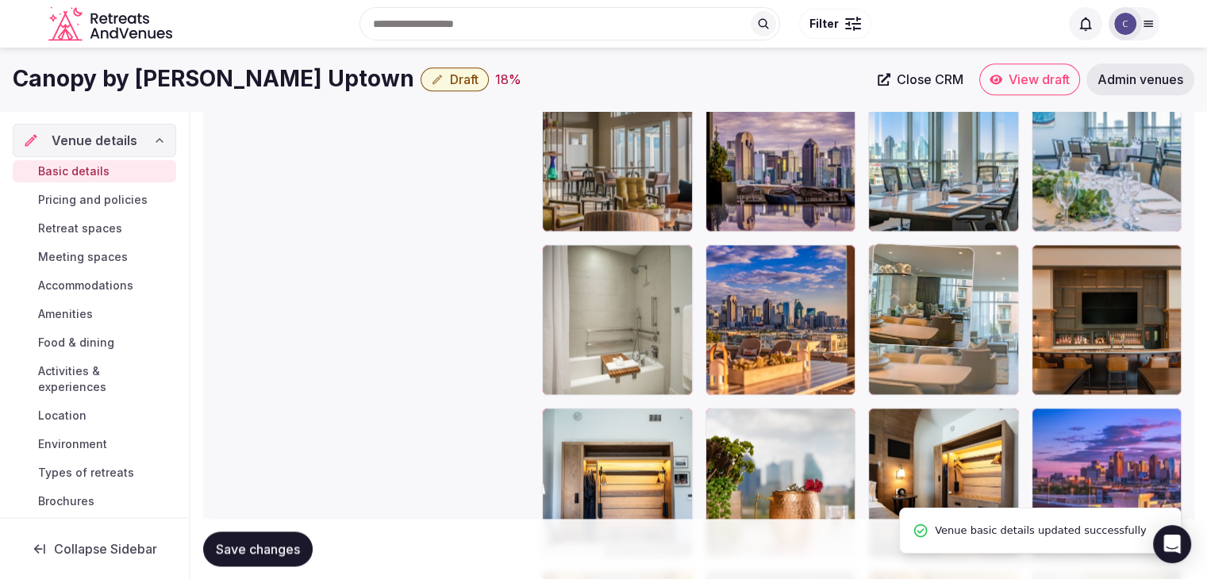
drag, startPoint x: 893, startPoint y: 250, endPoint x: 889, endPoint y: 234, distance: 16.6
click at [889, 234] on body "**********" at bounding box center [603, 37] width 1207 height 4213
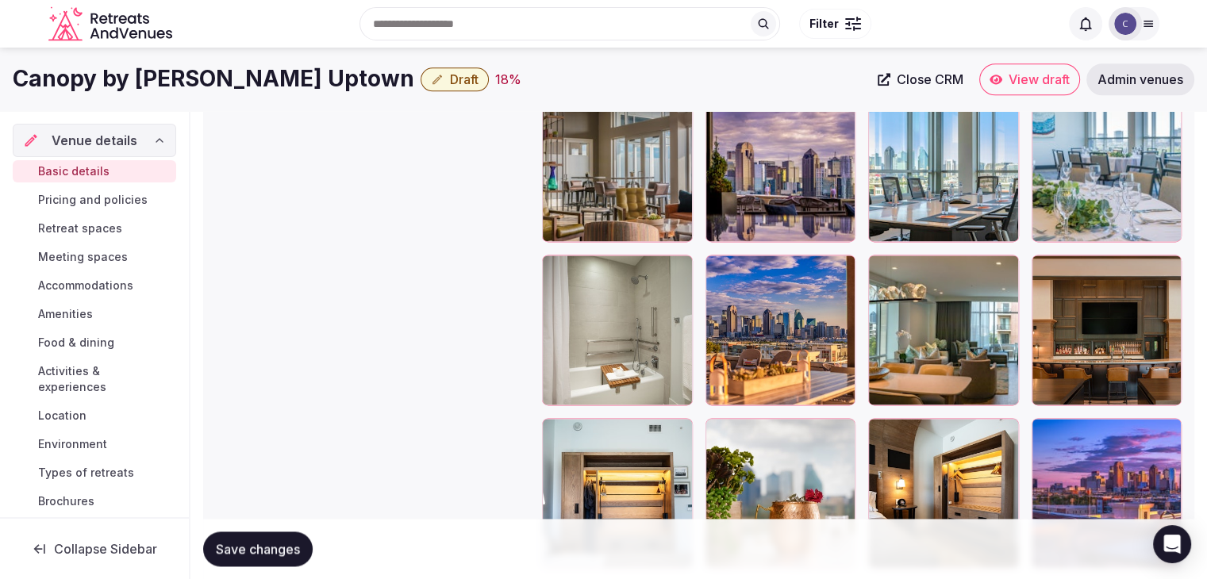
scroll to position [1911, 0]
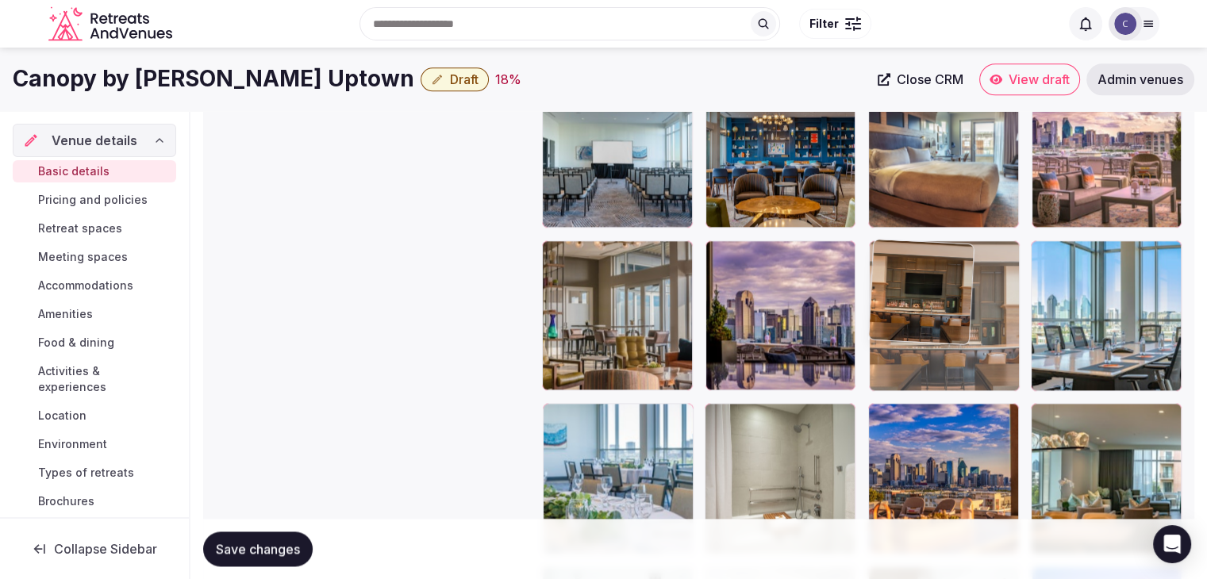
drag, startPoint x: 1045, startPoint y: 417, endPoint x: 940, endPoint y: 312, distance: 149.3
click at [940, 312] on body "**********" at bounding box center [603, 195] width 1207 height 4213
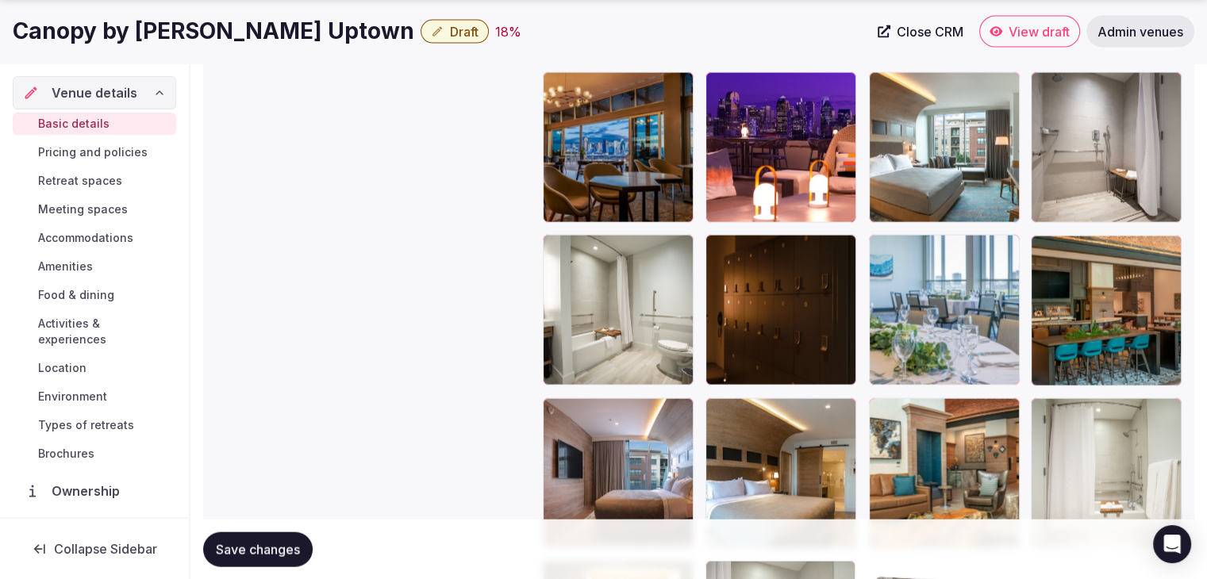
scroll to position [3632, 0]
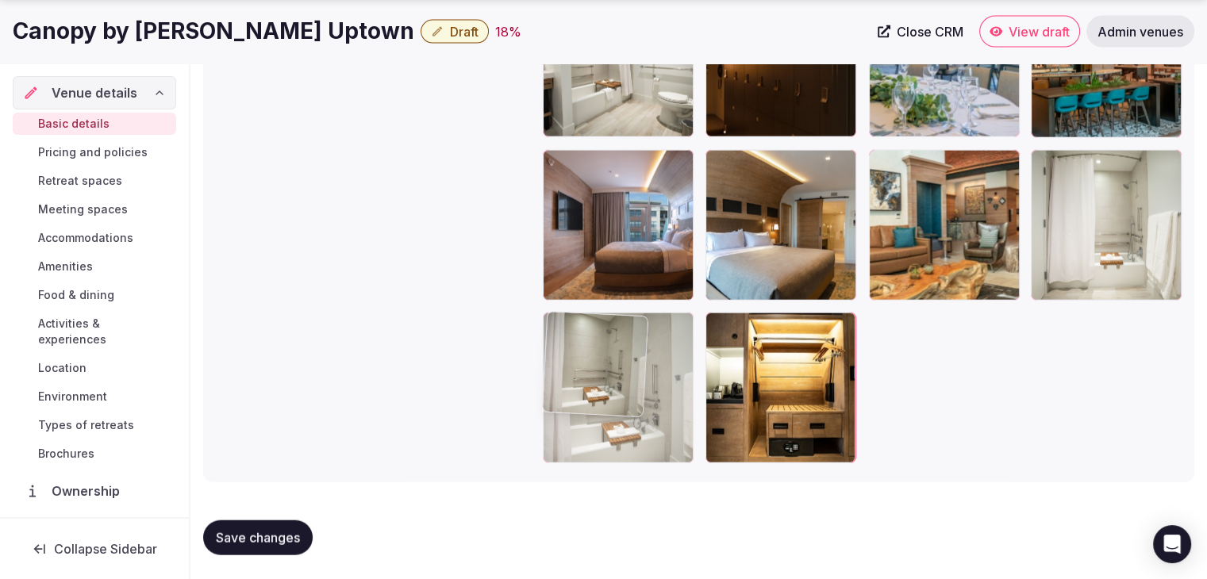
drag, startPoint x: 719, startPoint y: 100, endPoint x: 575, endPoint y: 358, distance: 295.2
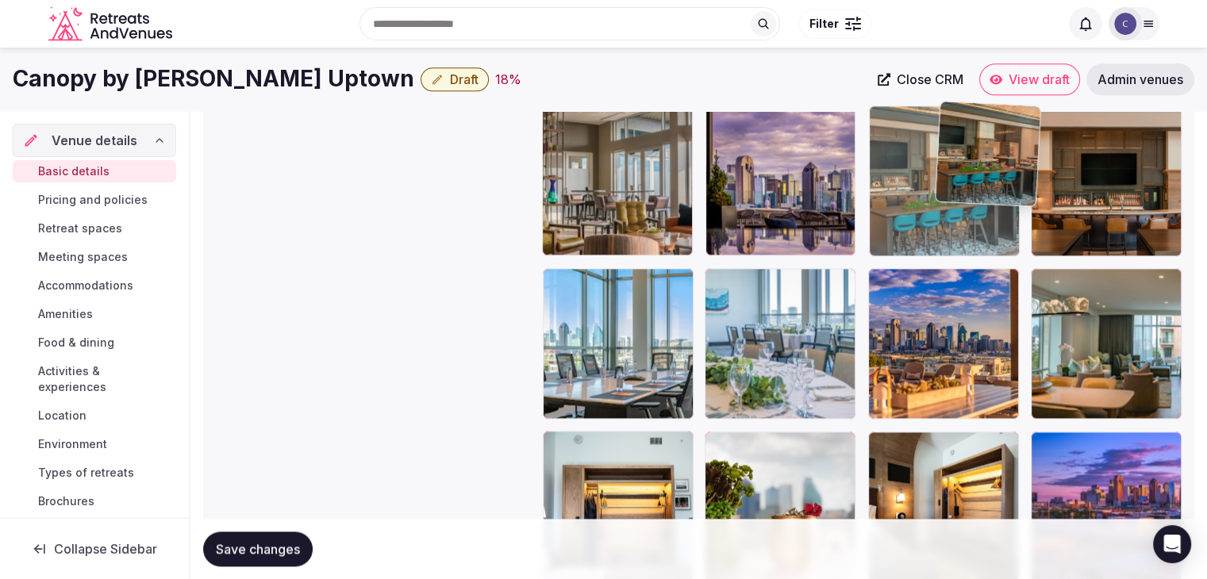
scroll to position [2027, 0]
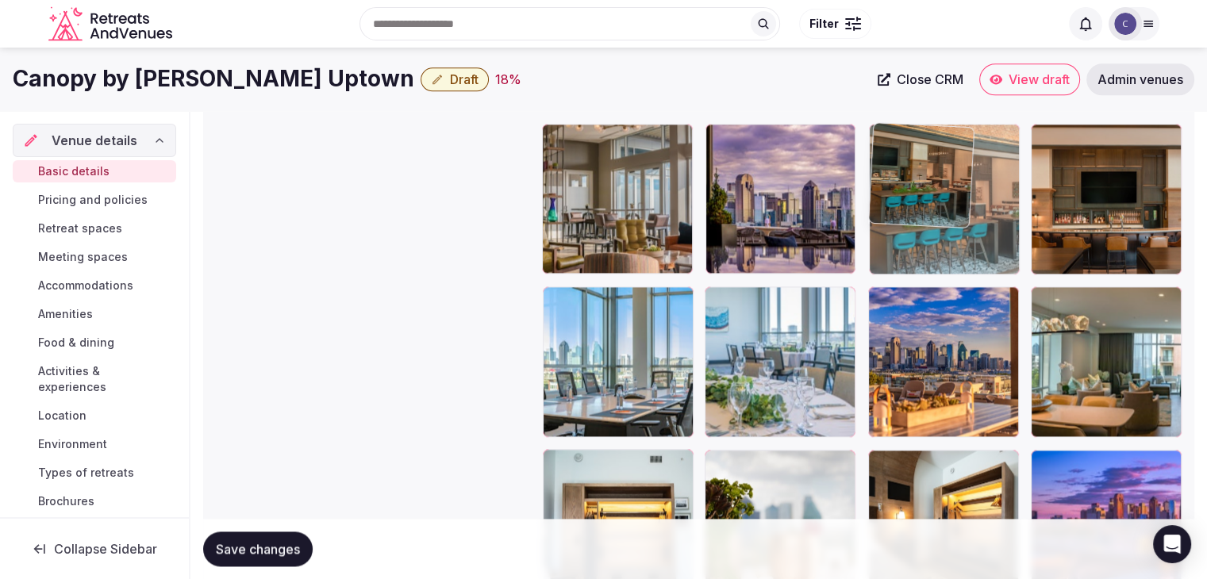
drag, startPoint x: 1051, startPoint y: 317, endPoint x: 945, endPoint y: 177, distance: 176.2
click at [945, 177] on body "**********" at bounding box center [603, 79] width 1207 height 4213
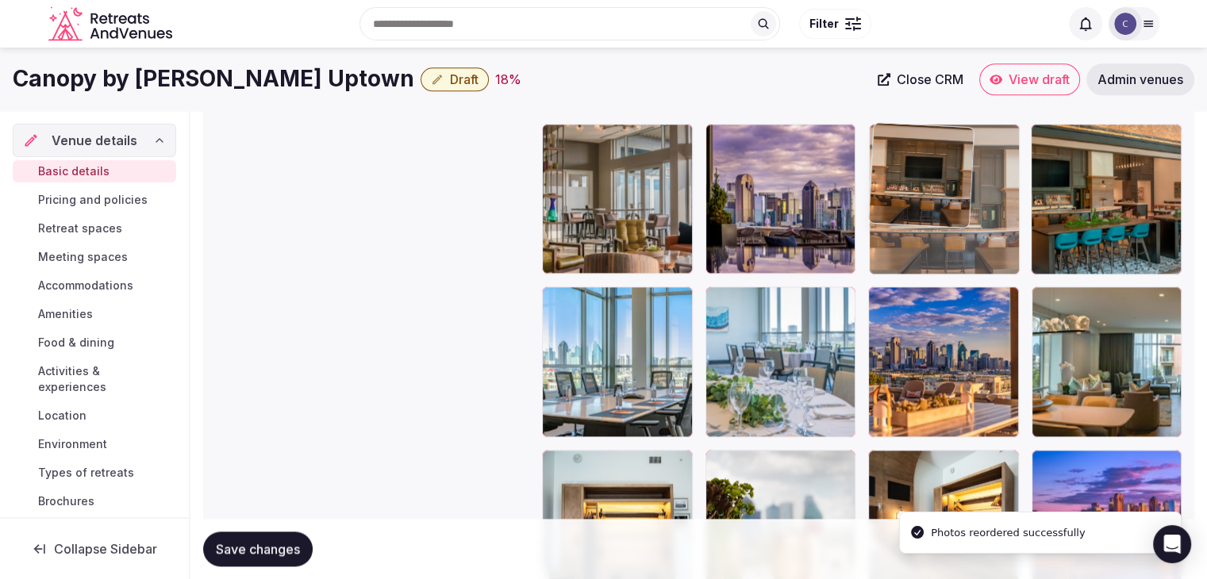
drag, startPoint x: 1053, startPoint y: 139, endPoint x: 972, endPoint y: 140, distance: 81.0
click at [970, 140] on body "**********" at bounding box center [603, 79] width 1207 height 4213
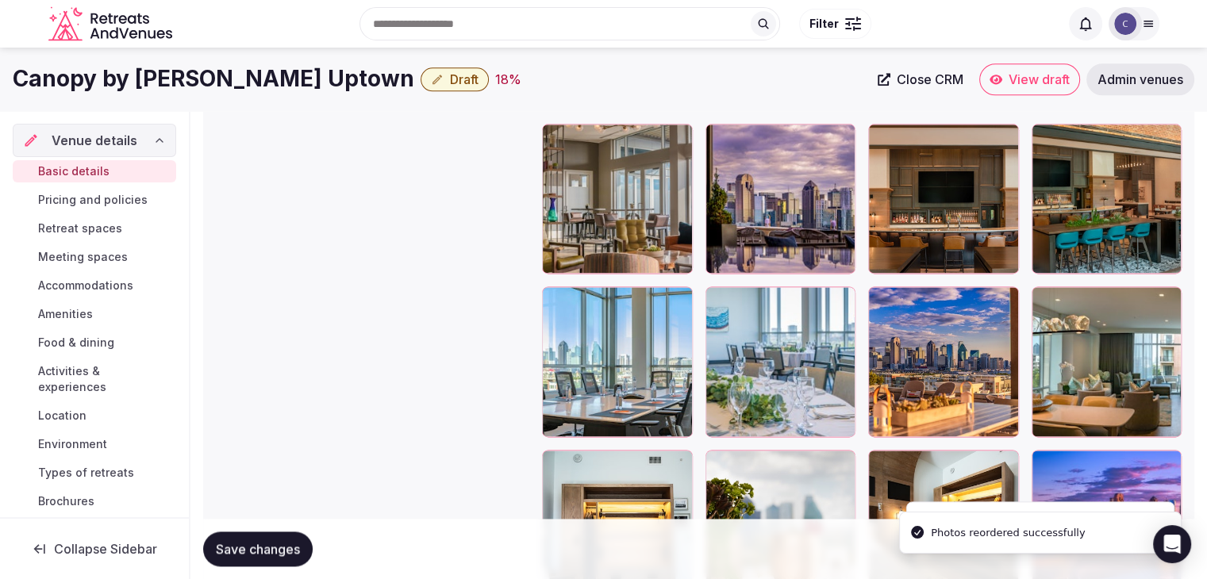
click at [265, 552] on span "Save changes" at bounding box center [258, 549] width 84 height 16
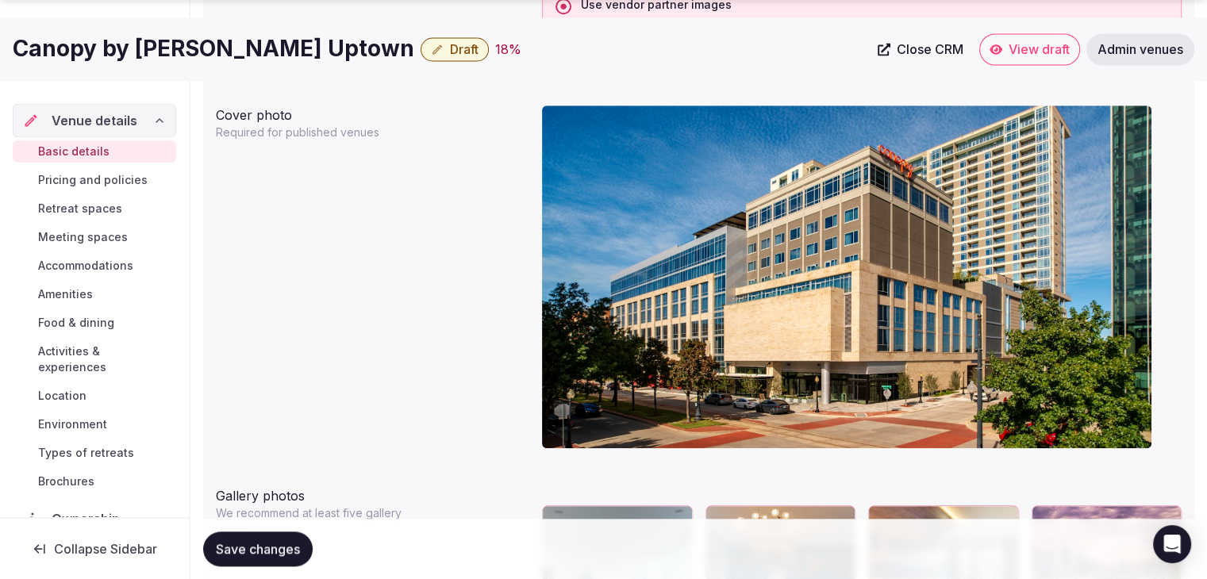
scroll to position [1710, 0]
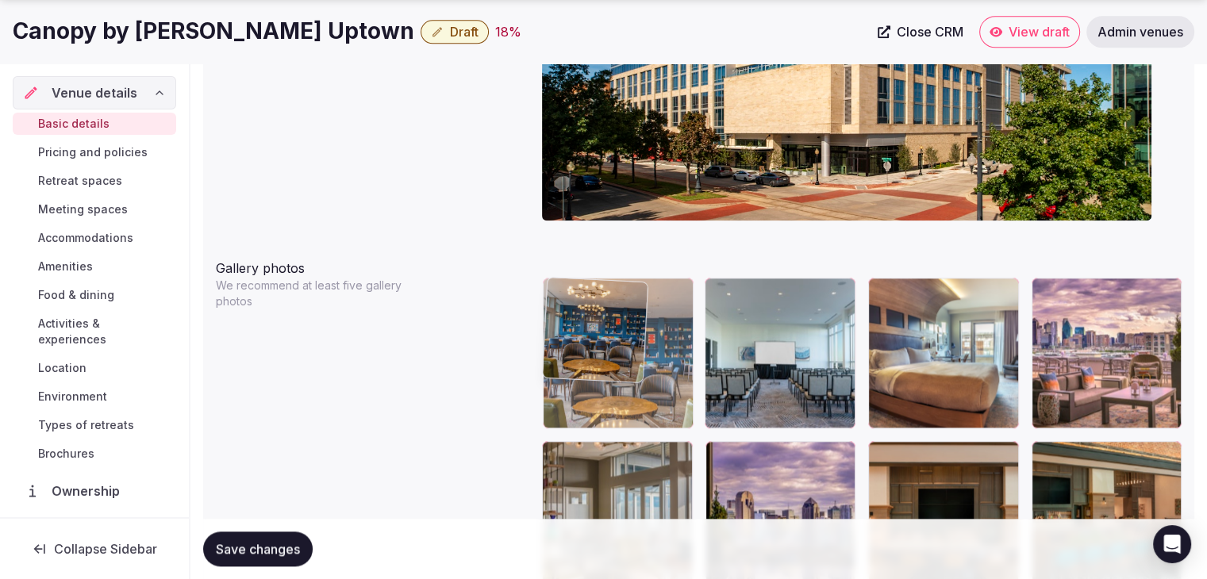
drag, startPoint x: 717, startPoint y: 295, endPoint x: 662, endPoint y: 196, distance: 113.7
click at [600, 294] on body "**********" at bounding box center [603, 396] width 1207 height 4213
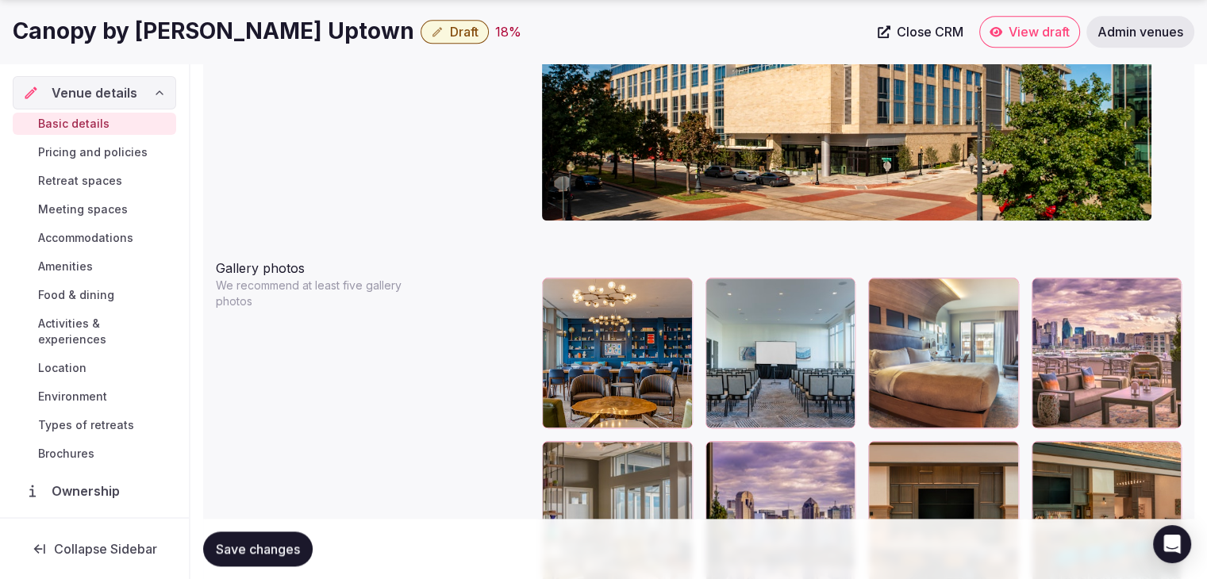
scroll to position [1948, 0]
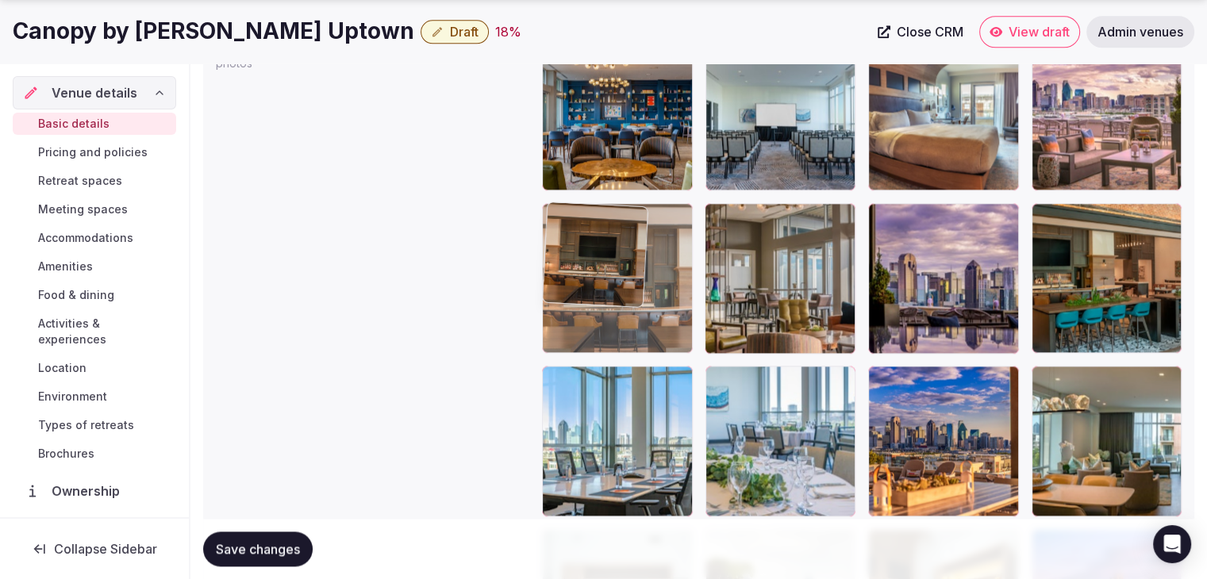
drag, startPoint x: 873, startPoint y: 216, endPoint x: 628, endPoint y: 217, distance: 244.4
click at [629, 217] on body "**********" at bounding box center [603, 158] width 1207 height 4213
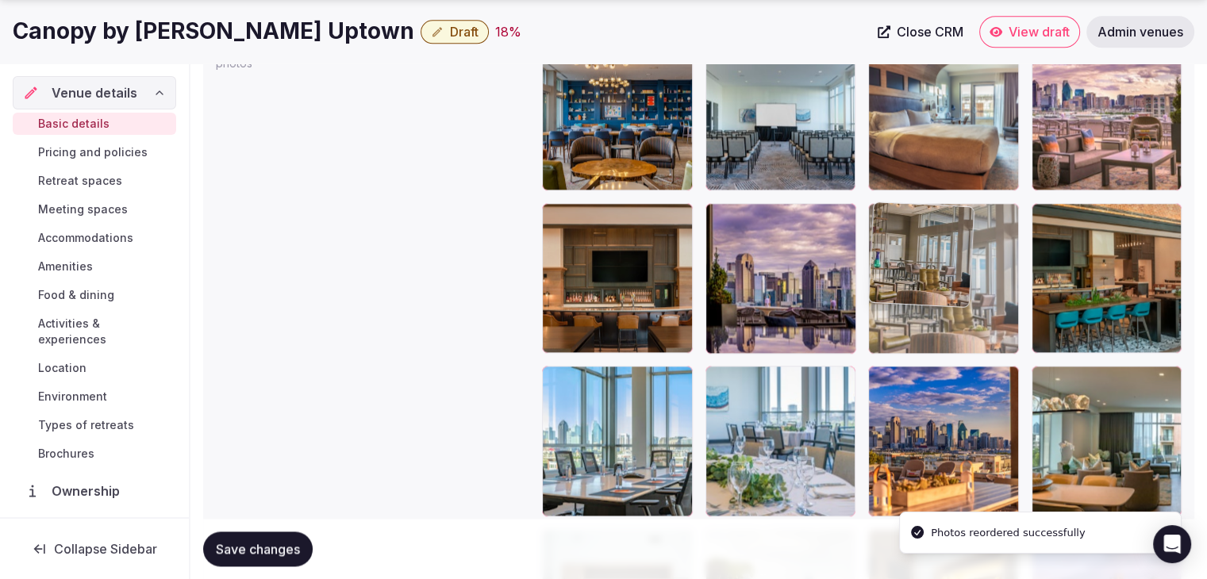
drag, startPoint x: 717, startPoint y: 214, endPoint x: 882, endPoint y: 228, distance: 165.6
click at [882, 228] on img at bounding box center [921, 254] width 105 height 105
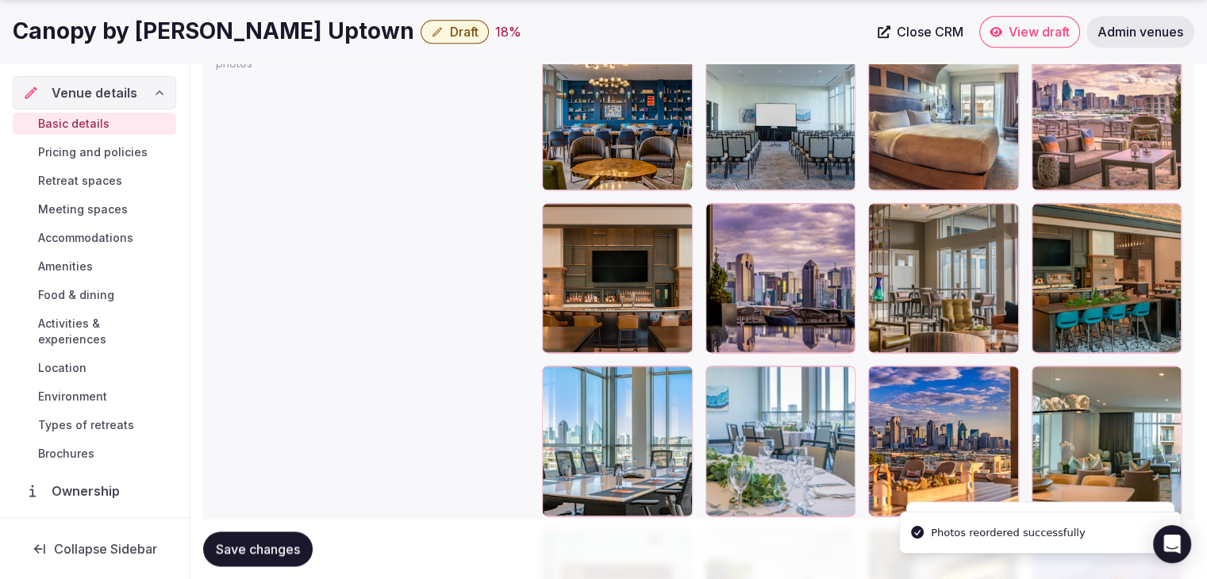
click at [280, 540] on button "Save changes" at bounding box center [258, 549] width 110 height 35
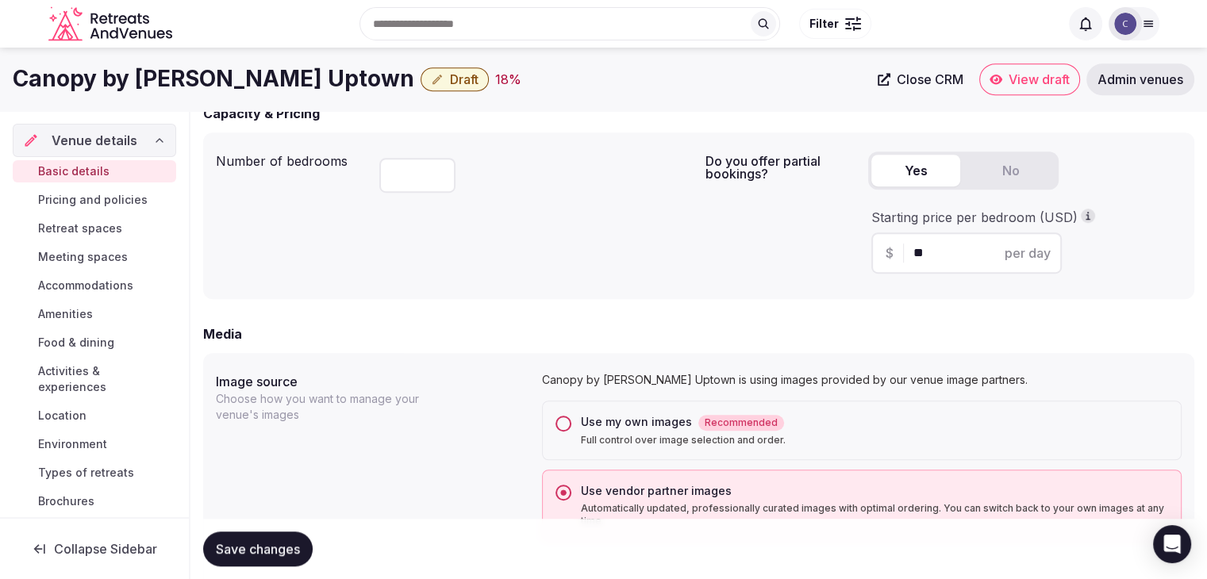
scroll to position [758, 0]
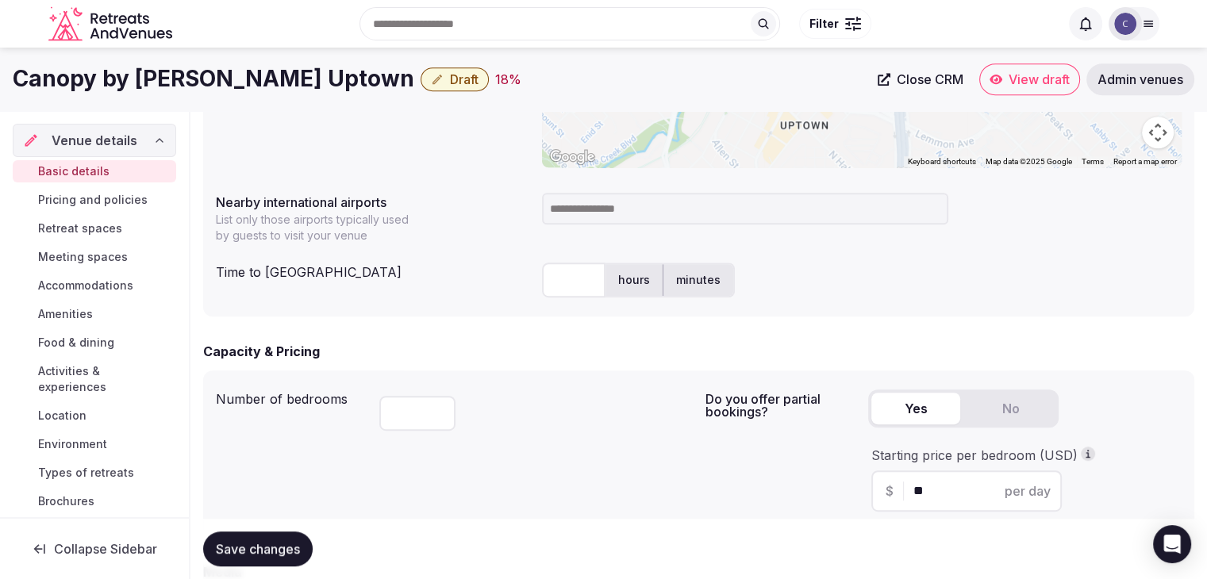
click at [613, 204] on input at bounding box center [745, 209] width 406 height 32
type input "***"
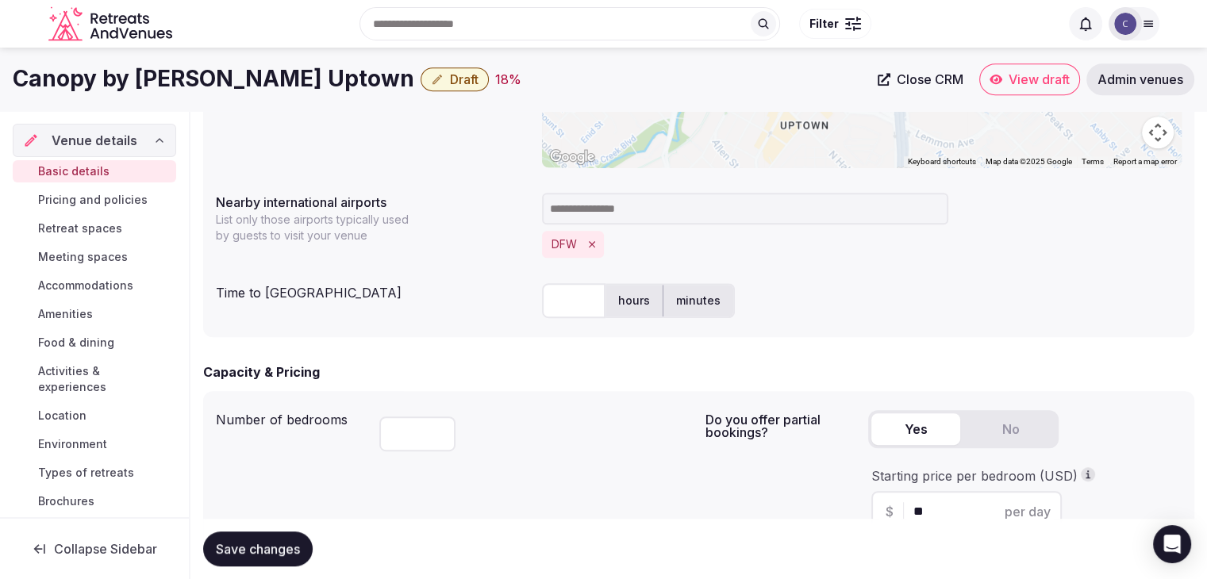
click at [587, 299] on input "text" at bounding box center [573, 300] width 63 height 35
type input "**"
click at [254, 547] on span "Save changes" at bounding box center [258, 549] width 84 height 16
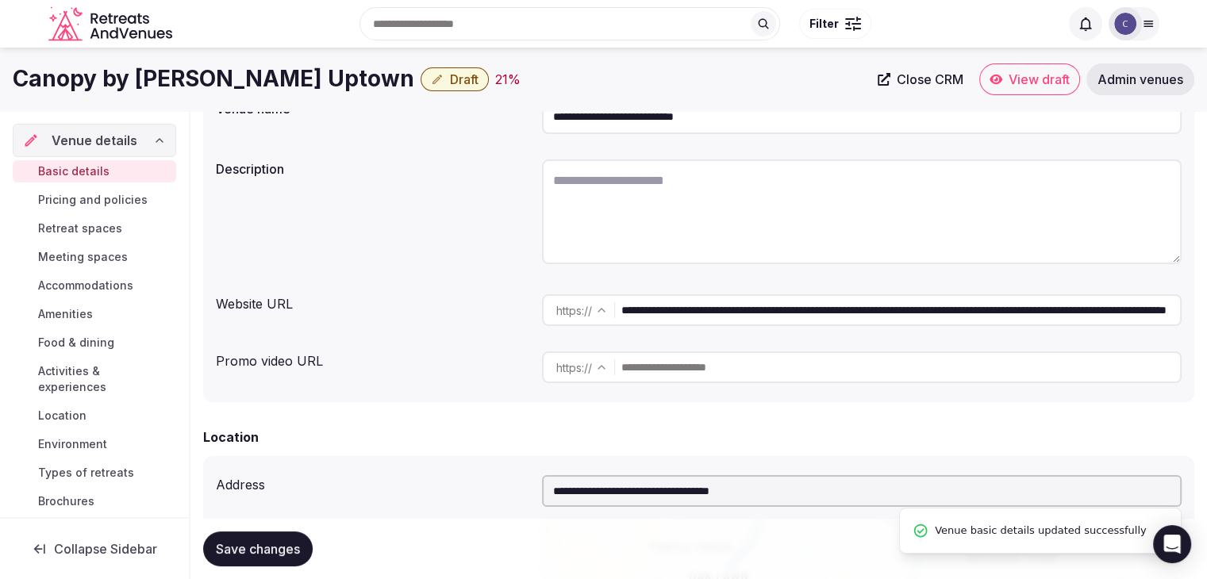
scroll to position [44, 0]
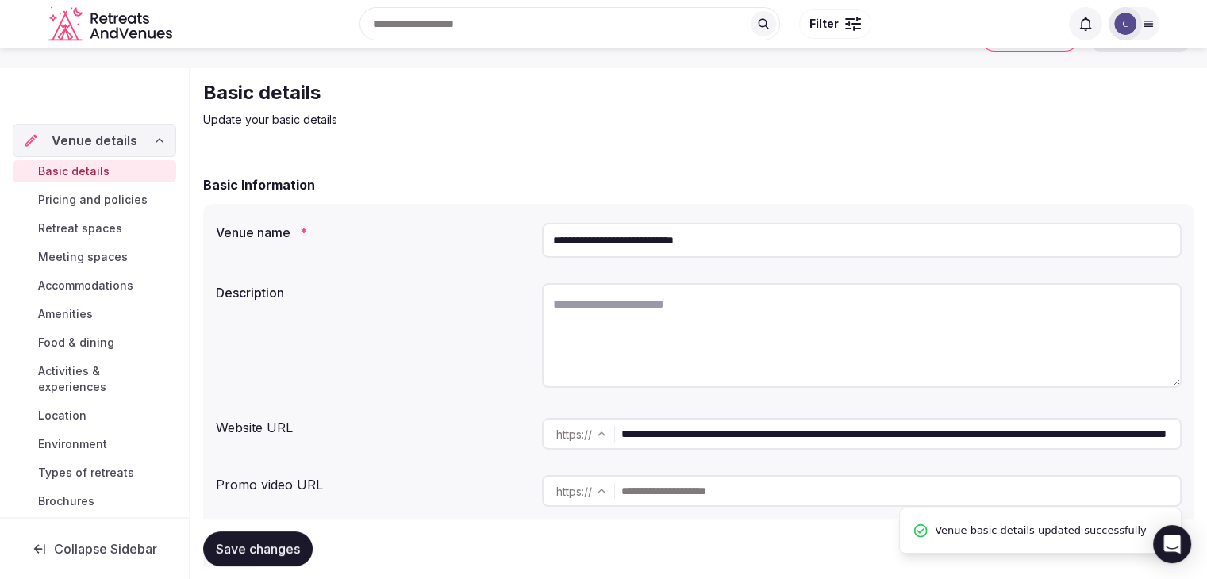
click at [667, 328] on textarea at bounding box center [862, 335] width 640 height 105
paste textarea "**********"
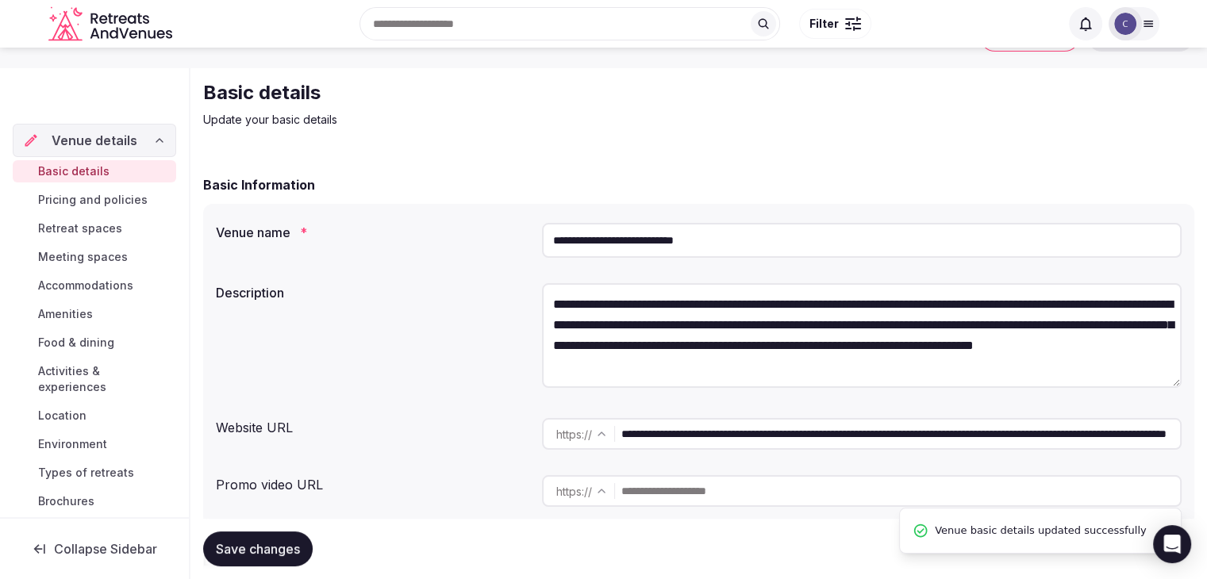
scroll to position [29, 0]
type textarea "**********"
click at [275, 554] on span "Save changes" at bounding box center [258, 549] width 84 height 16
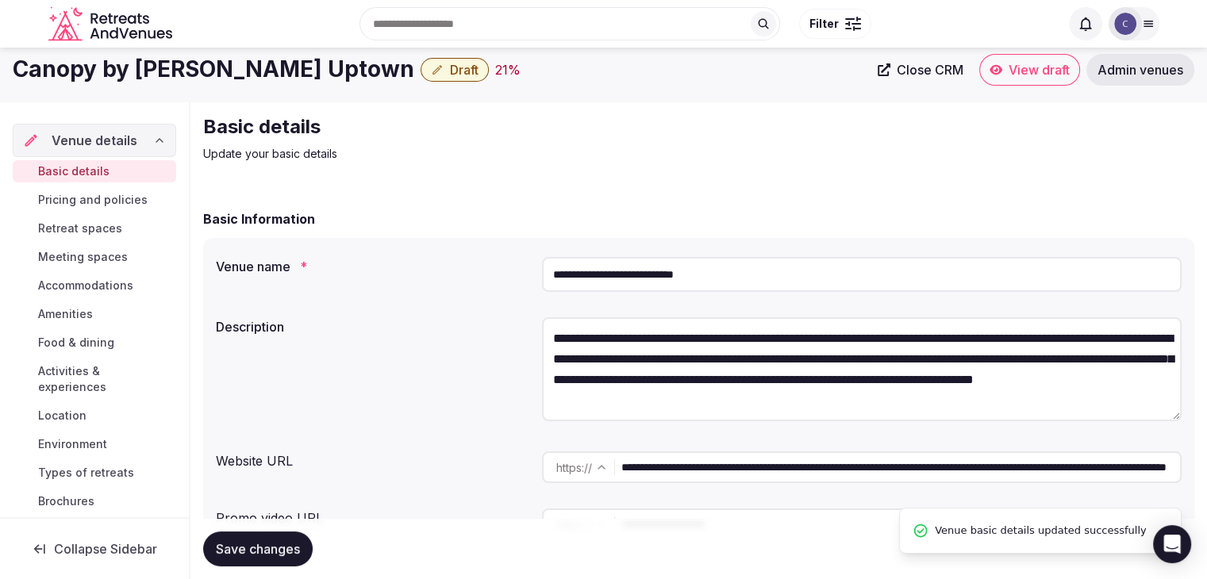
scroll to position [0, 0]
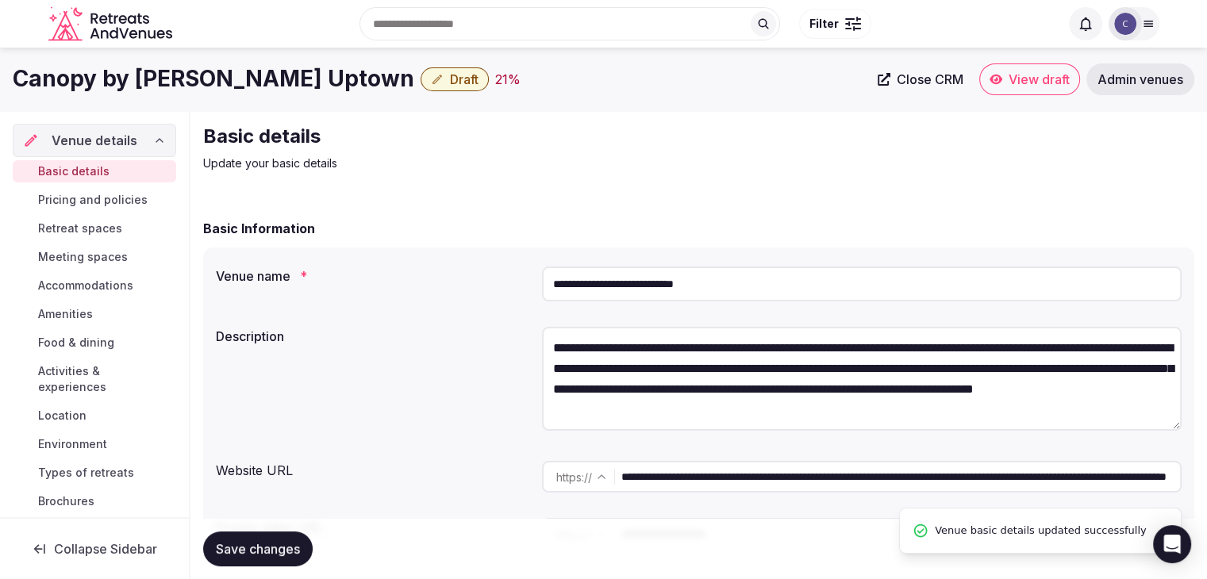
click at [421, 75] on button "Draft" at bounding box center [455, 79] width 68 height 24
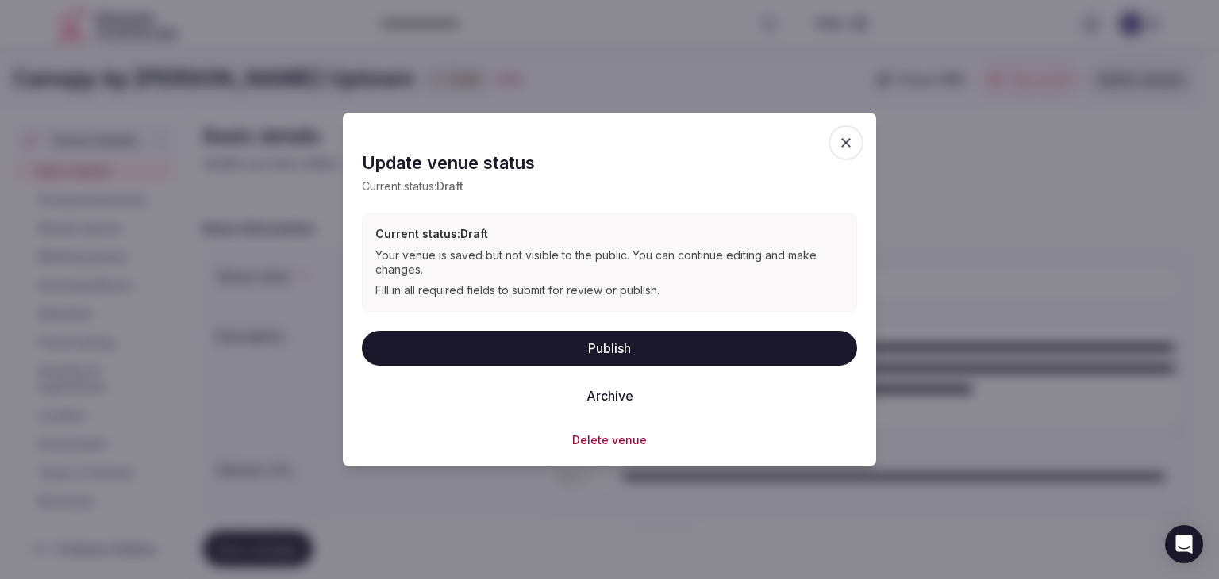
click at [590, 353] on button "Publish" at bounding box center [609, 347] width 495 height 35
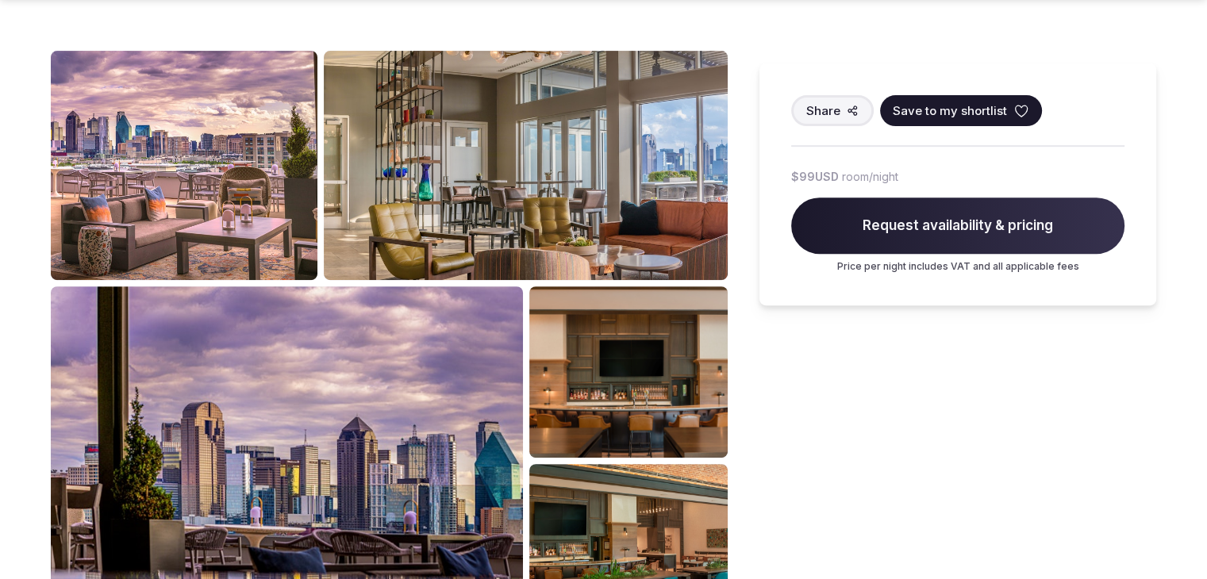
scroll to position [714, 0]
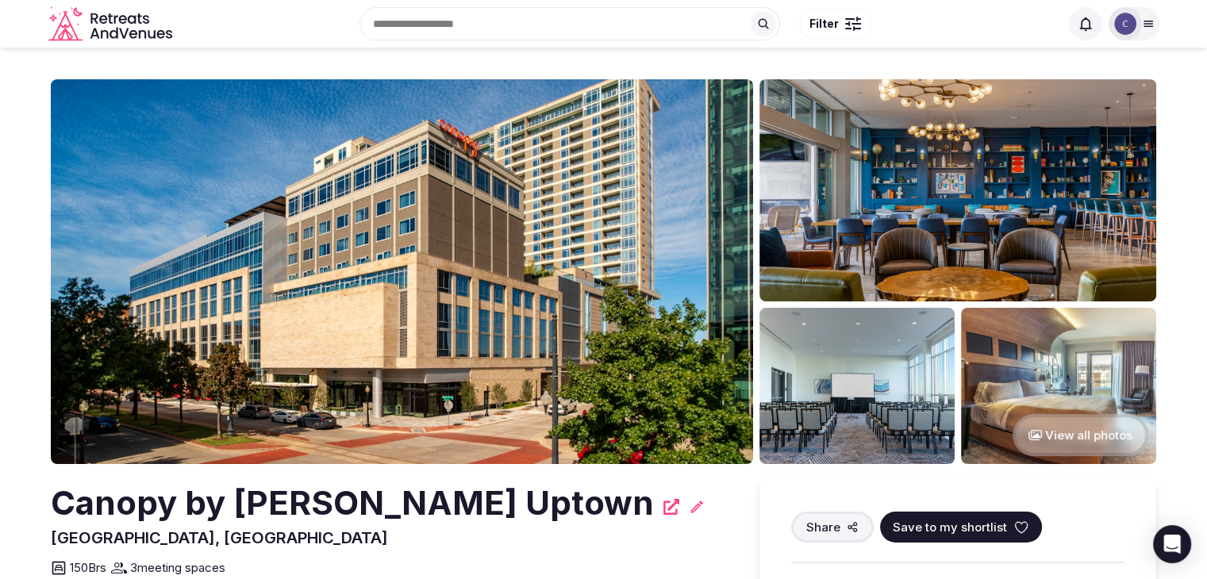
click at [277, 496] on h2 "Canopy by [PERSON_NAME] Uptown" at bounding box center [352, 503] width 603 height 47
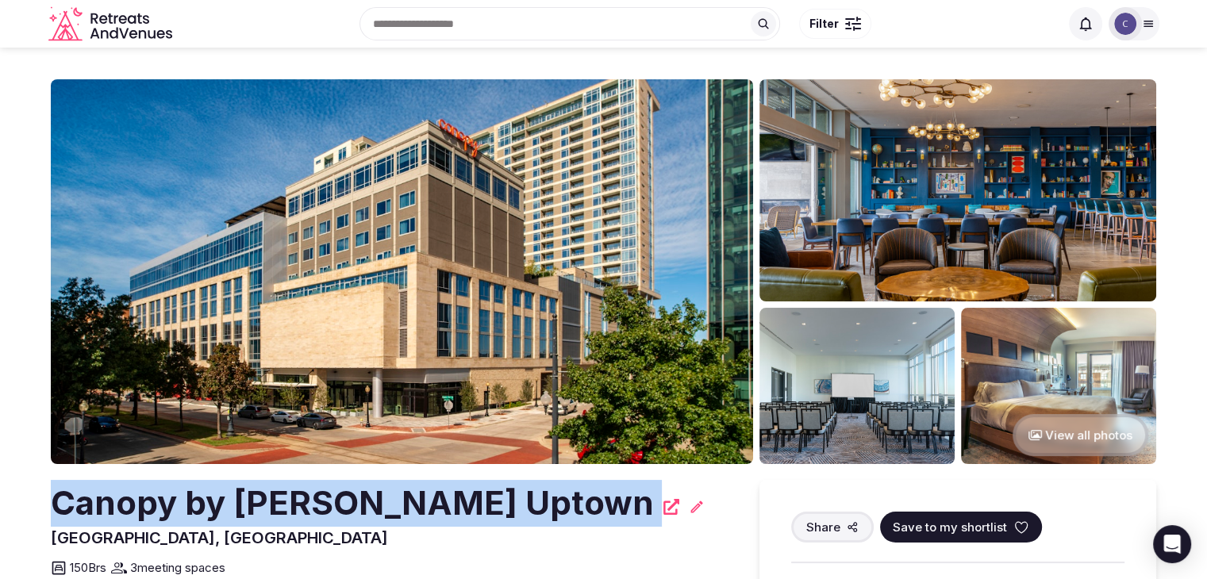
click at [277, 496] on h2 "Canopy by [PERSON_NAME] Uptown" at bounding box center [352, 503] width 603 height 47
copy div "Canopy by [PERSON_NAME] Uptown"
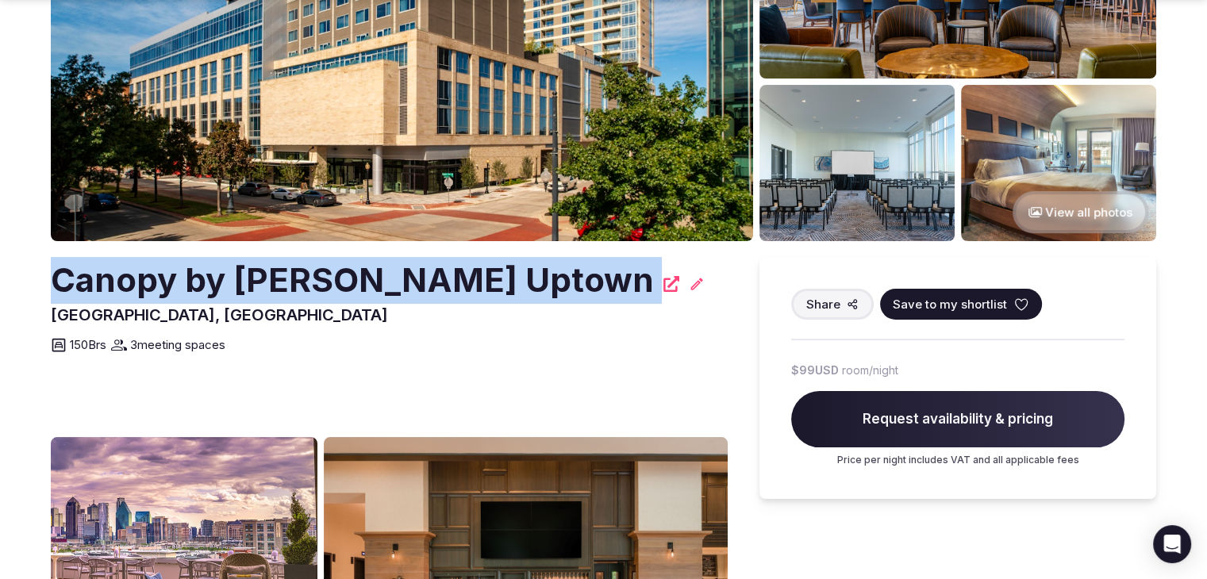
scroll to position [238, 0]
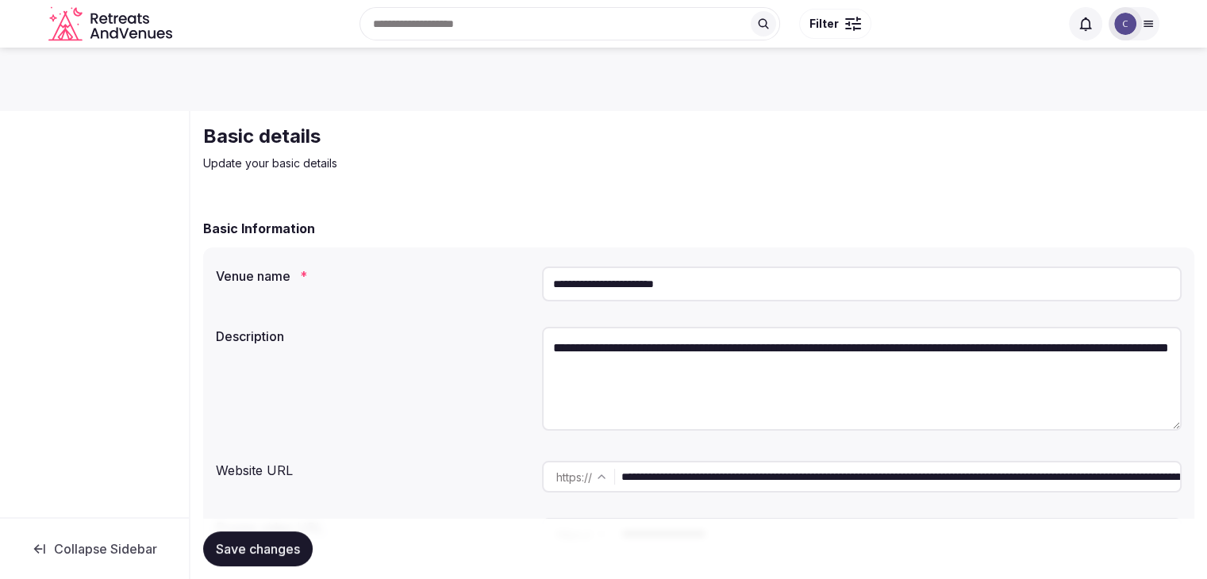
click at [730, 280] on input "**********" at bounding box center [862, 284] width 640 height 35
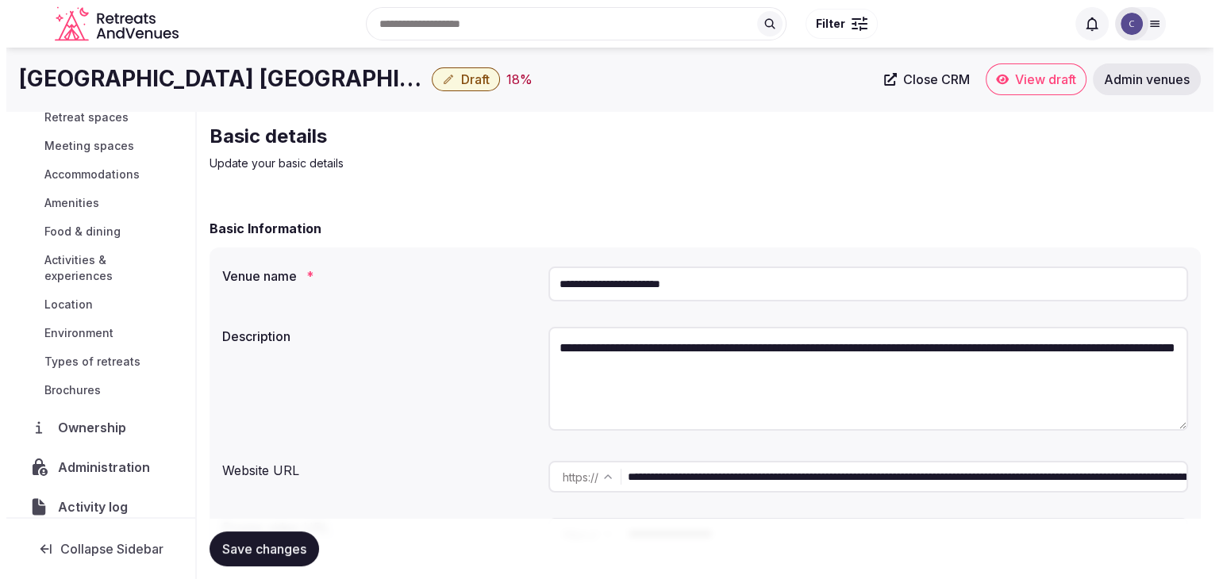
scroll to position [159, 0]
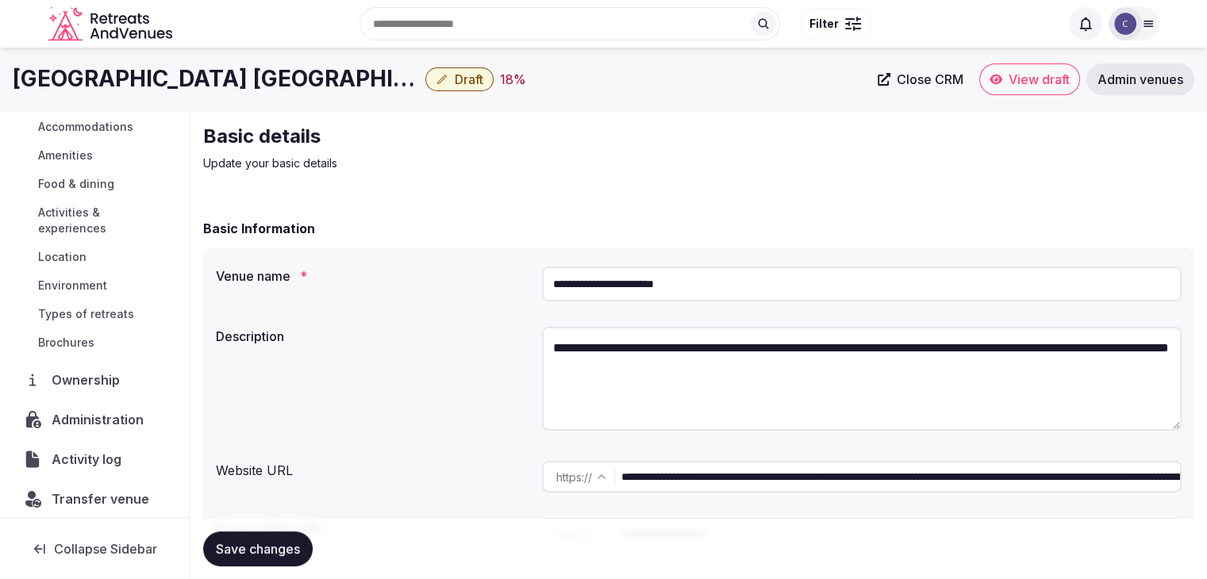
click at [83, 420] on span "Administration" at bounding box center [101, 419] width 98 height 19
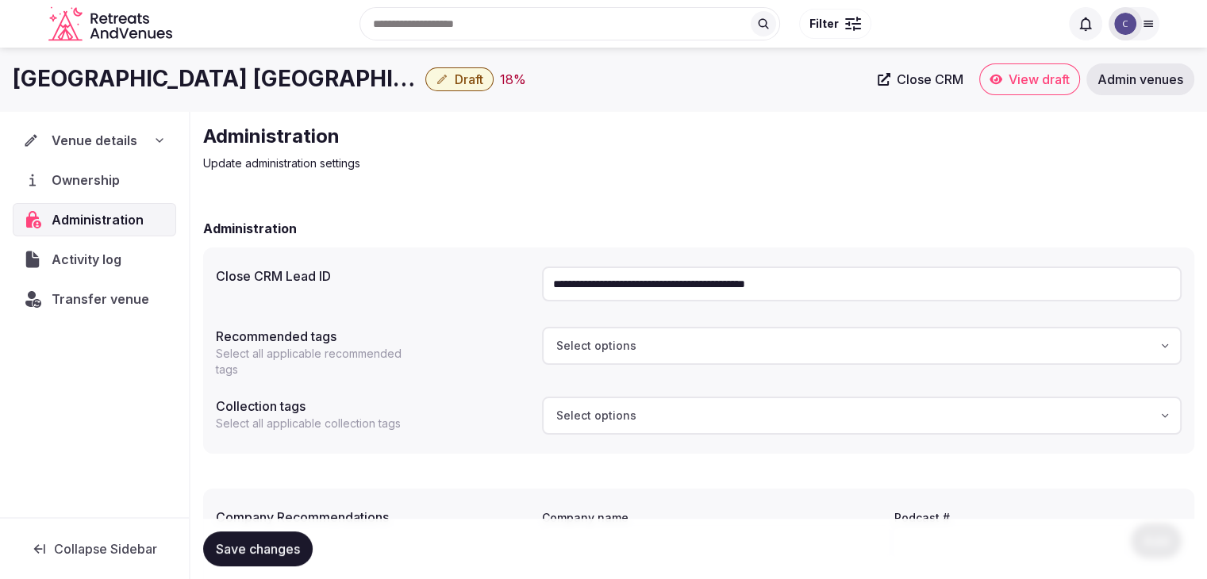
click at [767, 280] on input "**********" at bounding box center [862, 284] width 640 height 35
click at [90, 285] on div "Transfer venue" at bounding box center [94, 298] width 162 height 33
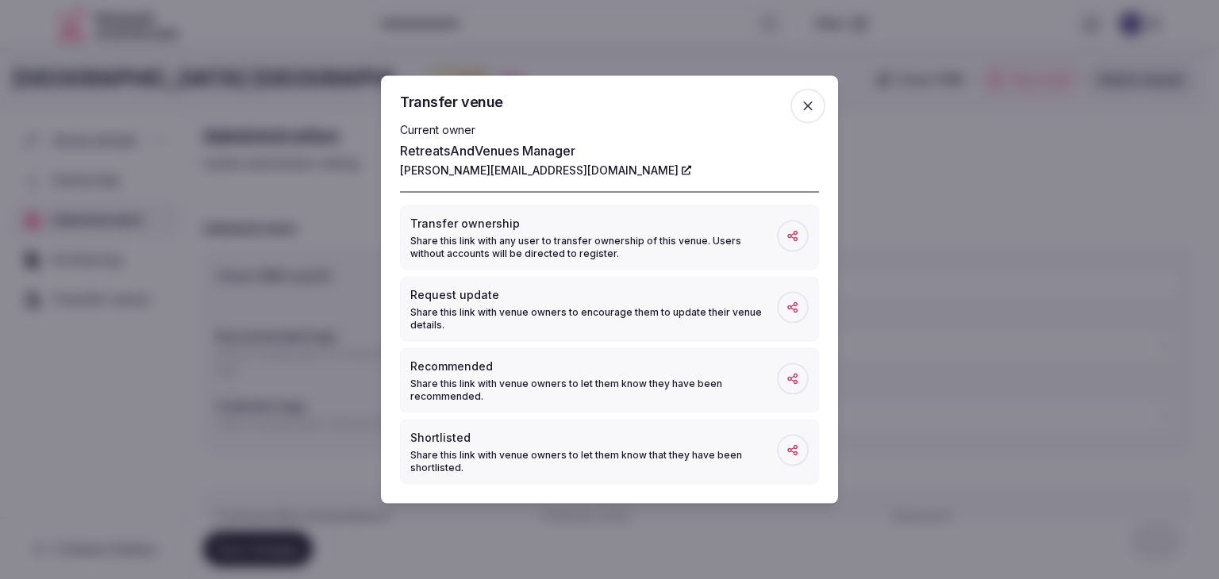
click at [804, 106] on icon "button" at bounding box center [808, 106] width 16 height 16
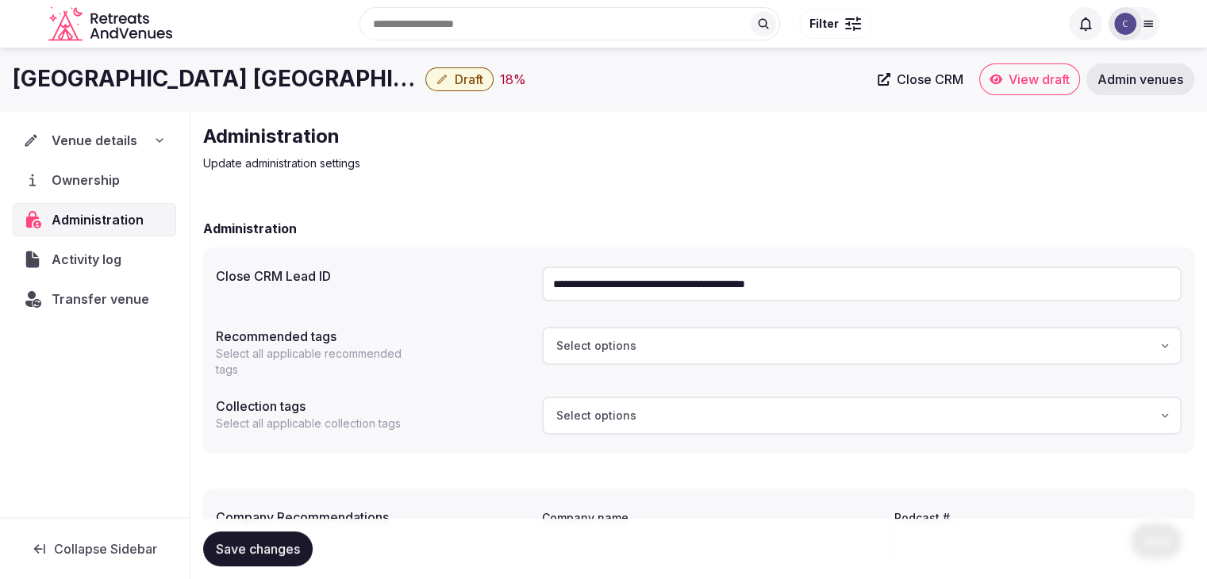
click at [166, 131] on div "Venue details" at bounding box center [94, 140] width 163 height 33
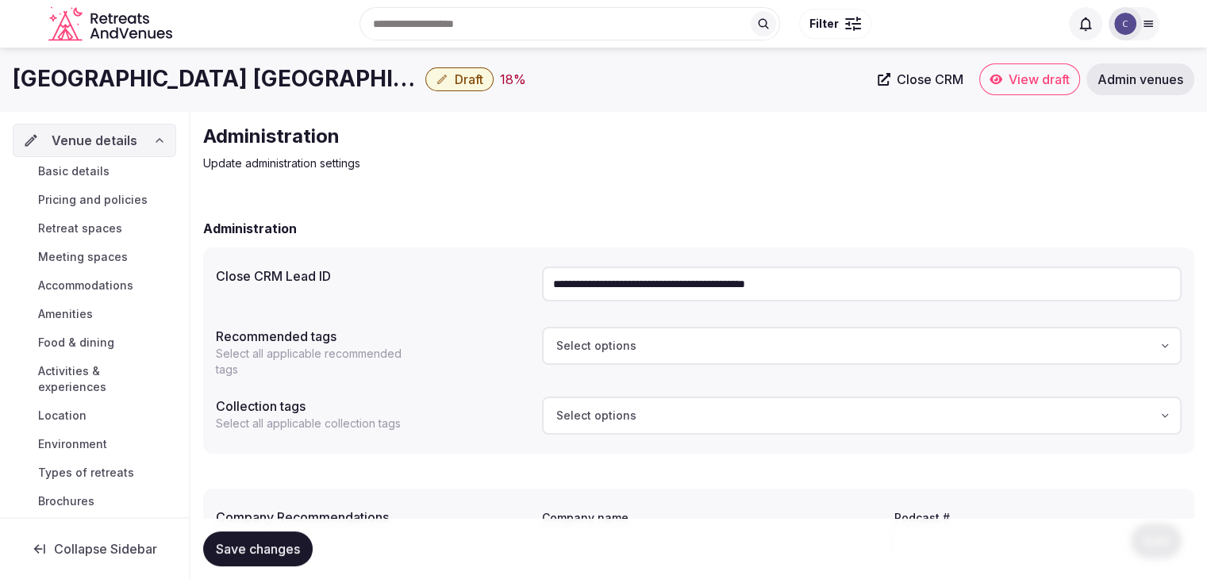
click at [122, 169] on link "Basic details" at bounding box center [94, 171] width 163 height 22
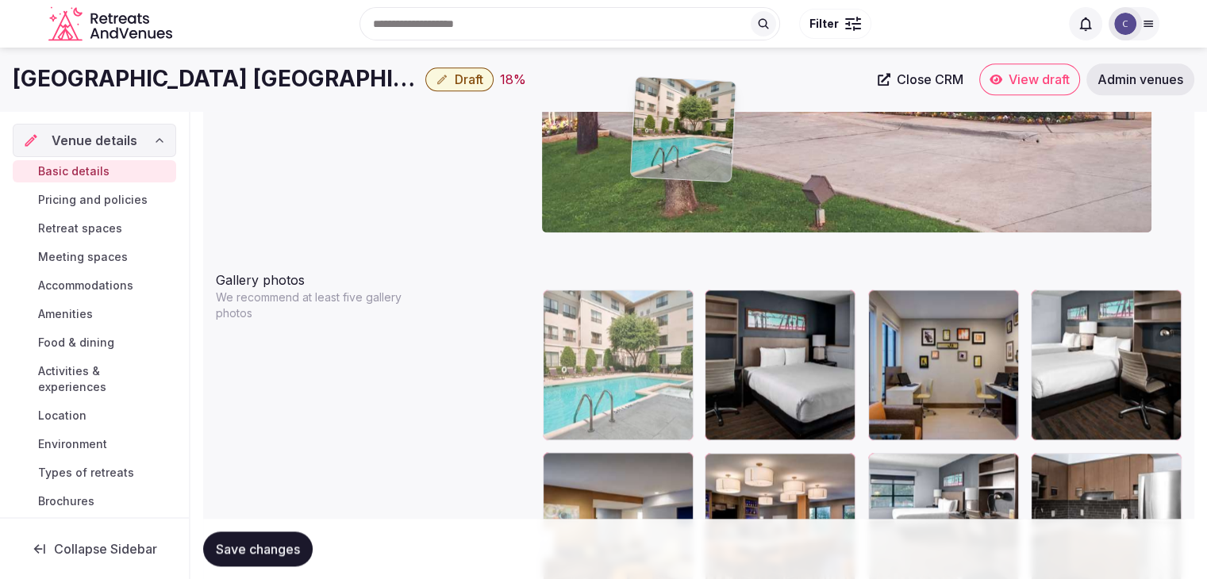
scroll to position [1619, 0]
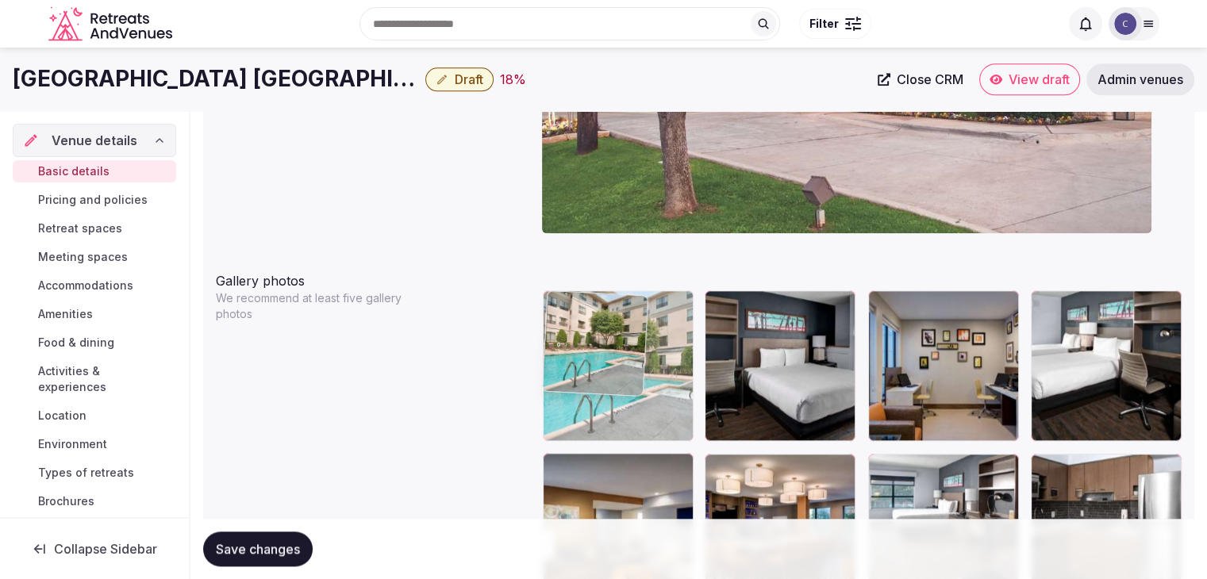
drag, startPoint x: 1052, startPoint y: 345, endPoint x: 580, endPoint y: 319, distance: 472.9
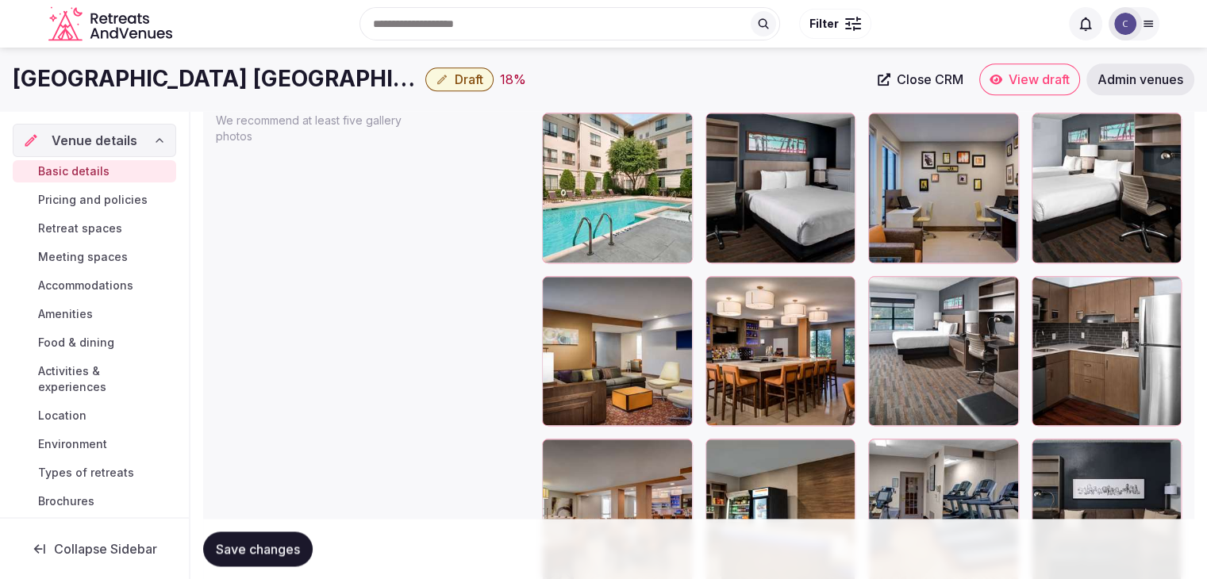
scroll to position [1774, 0]
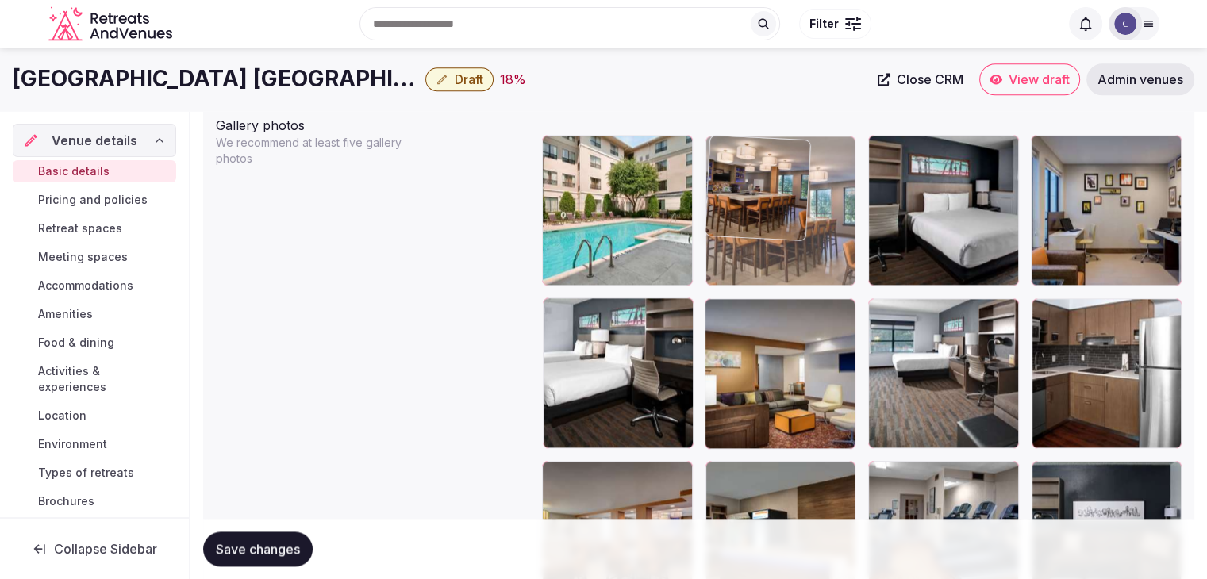
drag, startPoint x: 725, startPoint y: 310, endPoint x: 724, endPoint y: 210, distance: 100.0
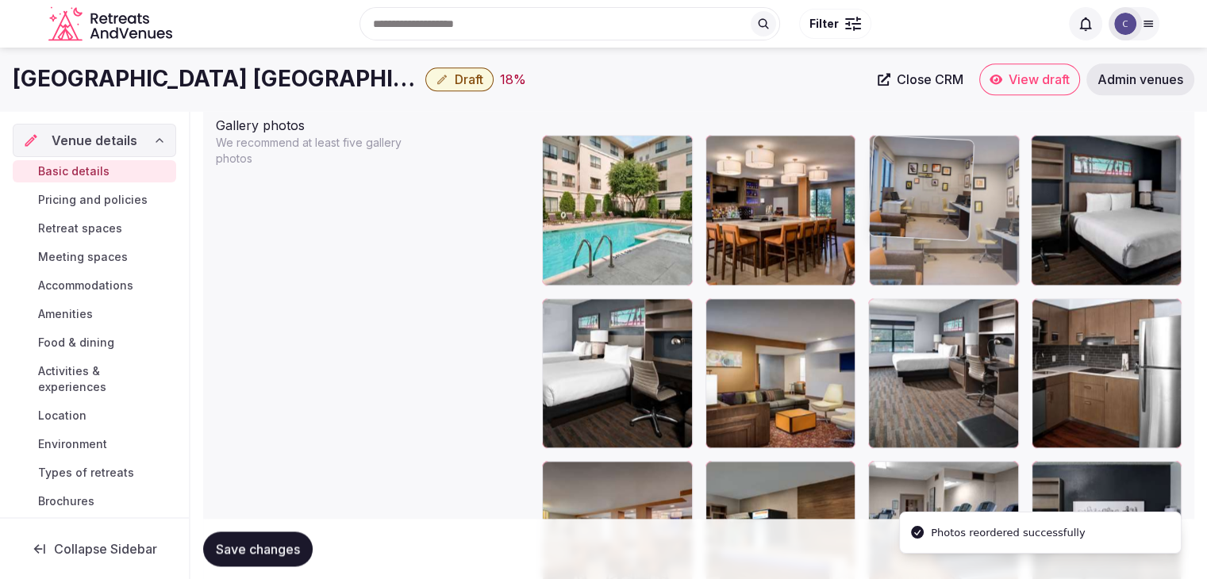
drag, startPoint x: 1045, startPoint y: 147, endPoint x: 947, endPoint y: 153, distance: 97.8
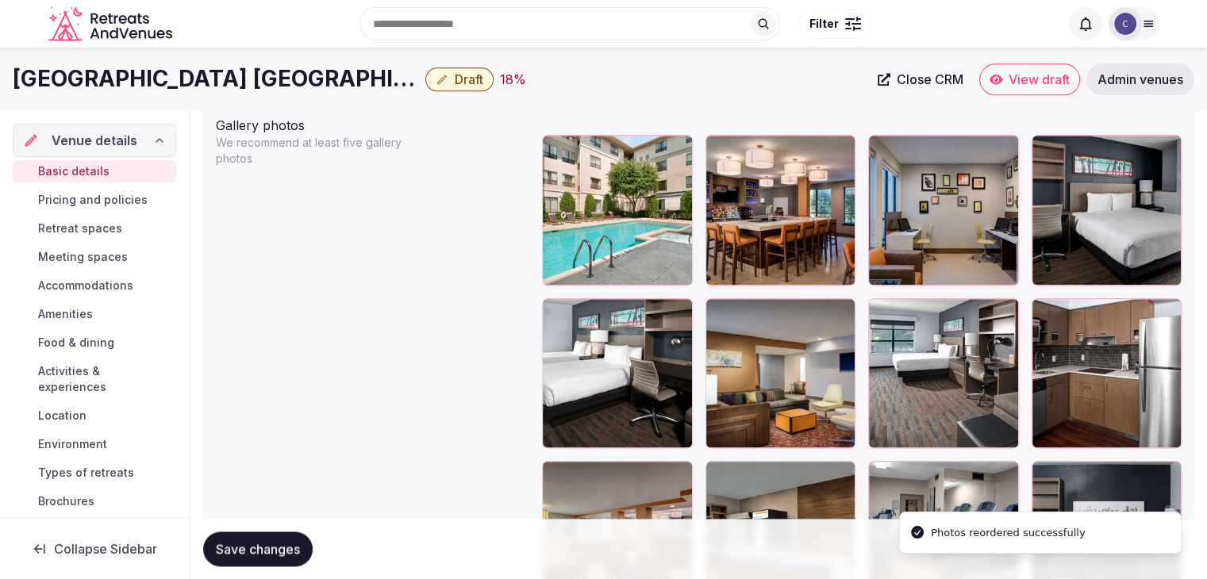
click at [1057, 147] on div at bounding box center [1107, 210] width 151 height 151
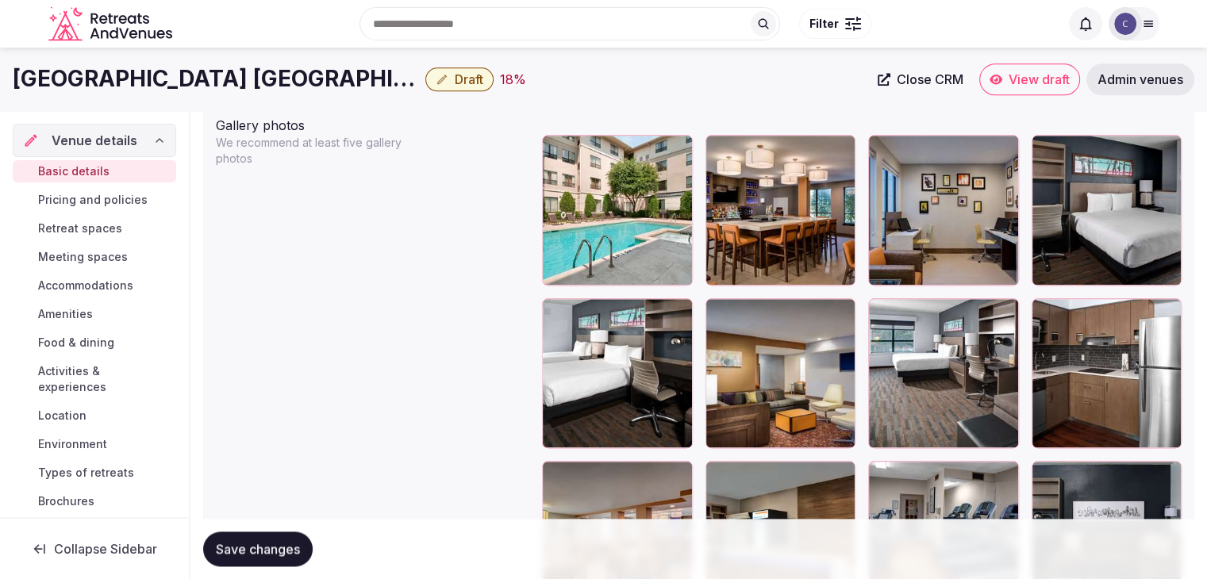
drag, startPoint x: 1035, startPoint y: 135, endPoint x: 933, endPoint y: 142, distance: 101.8
click at [966, 139] on div at bounding box center [862, 536] width 640 height 803
drag, startPoint x: 933, startPoint y: 142, endPoint x: 936, endPoint y: 152, distance: 10.8
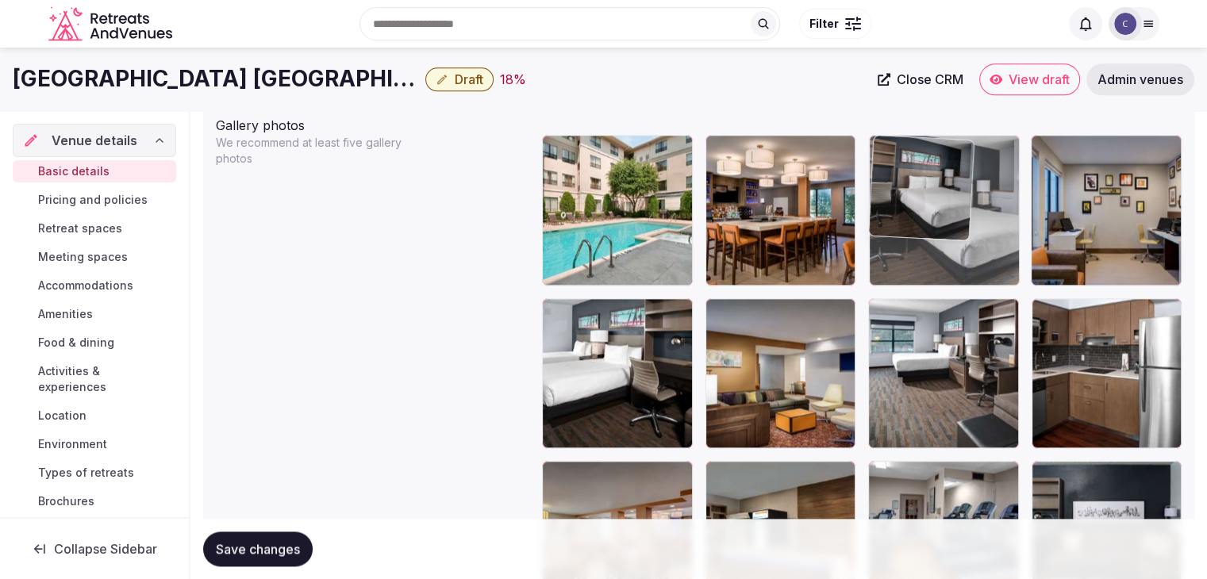
drag, startPoint x: 1044, startPoint y: 144, endPoint x: 978, endPoint y: 147, distance: 66.7
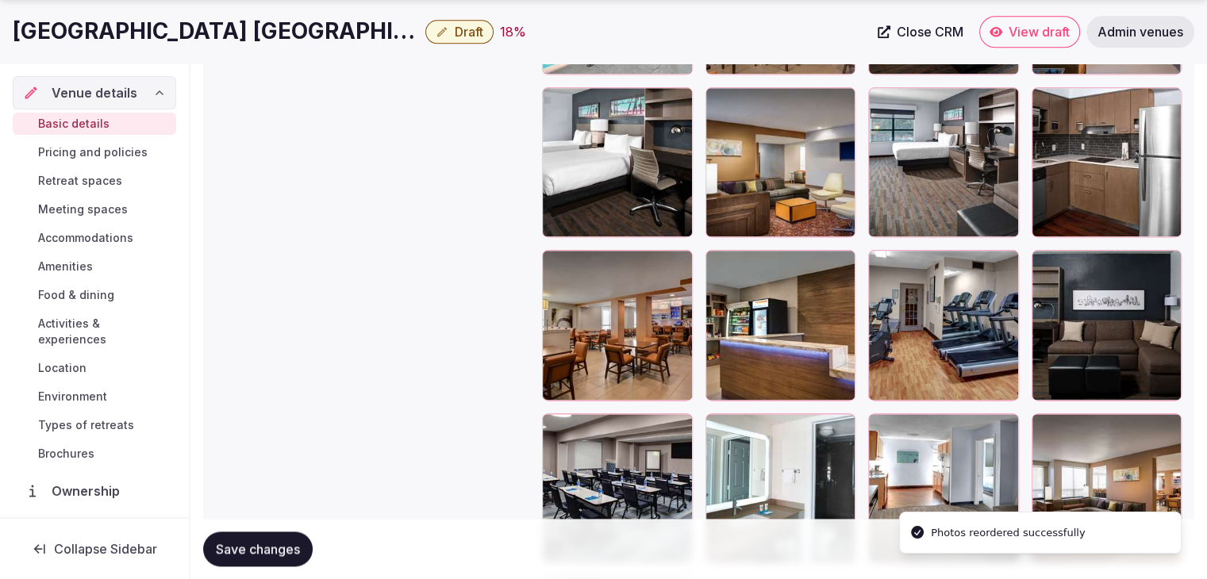
scroll to position [2012, 0]
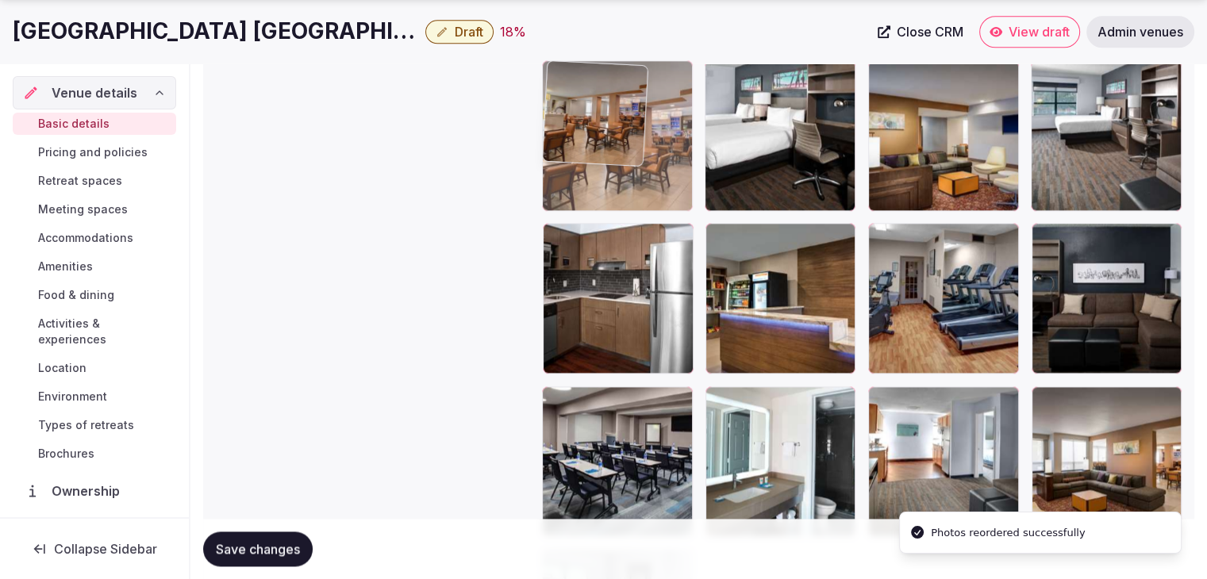
drag, startPoint x: 570, startPoint y: 194, endPoint x: 578, endPoint y: 152, distance: 43.7
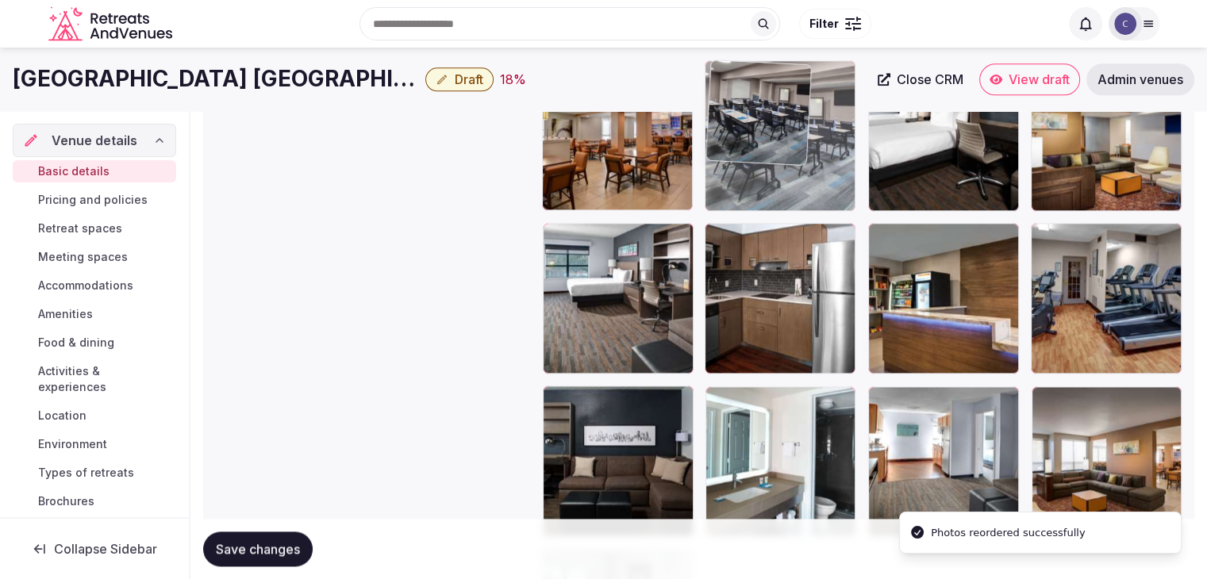
drag, startPoint x: 556, startPoint y: 401, endPoint x: 749, endPoint y: 160, distance: 308.2
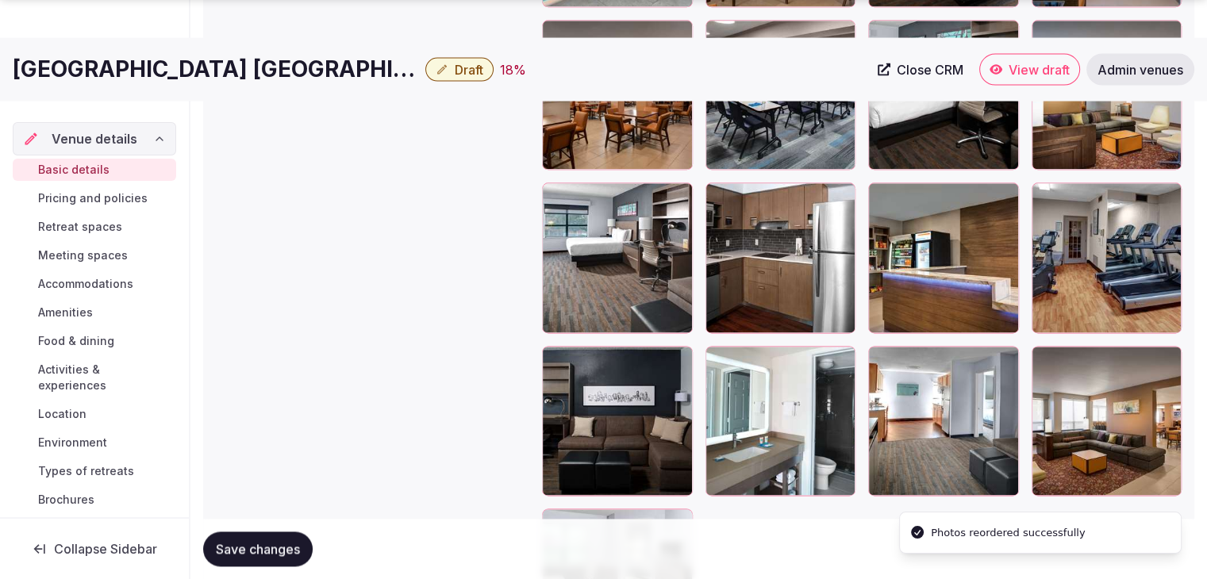
scroll to position [2092, 0]
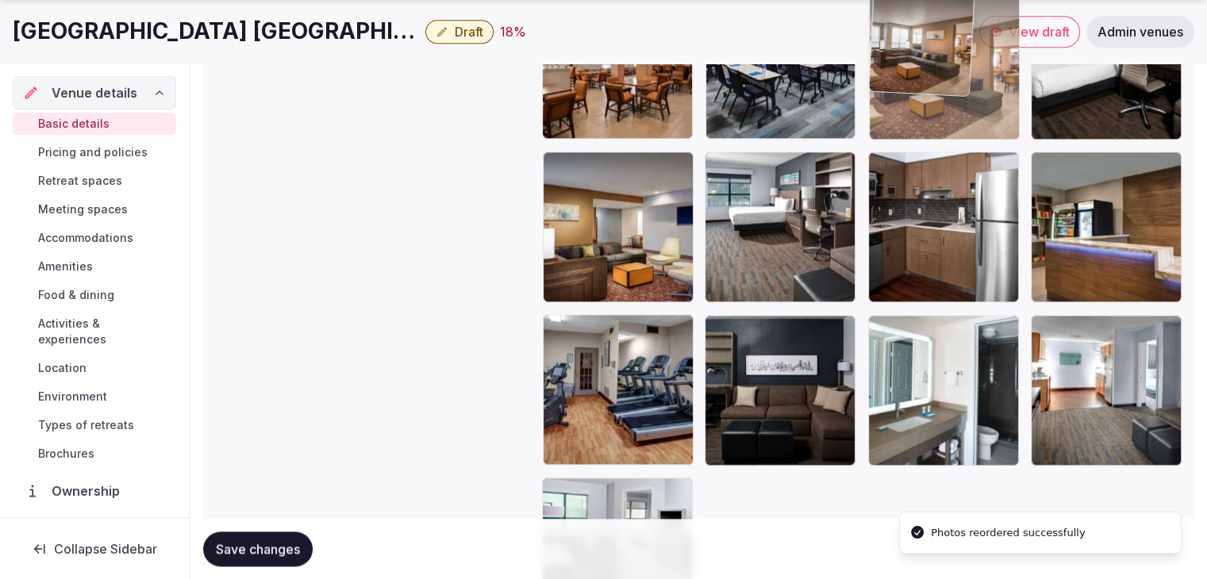
drag, startPoint x: 1056, startPoint y: 317, endPoint x: 882, endPoint y: 80, distance: 293.5
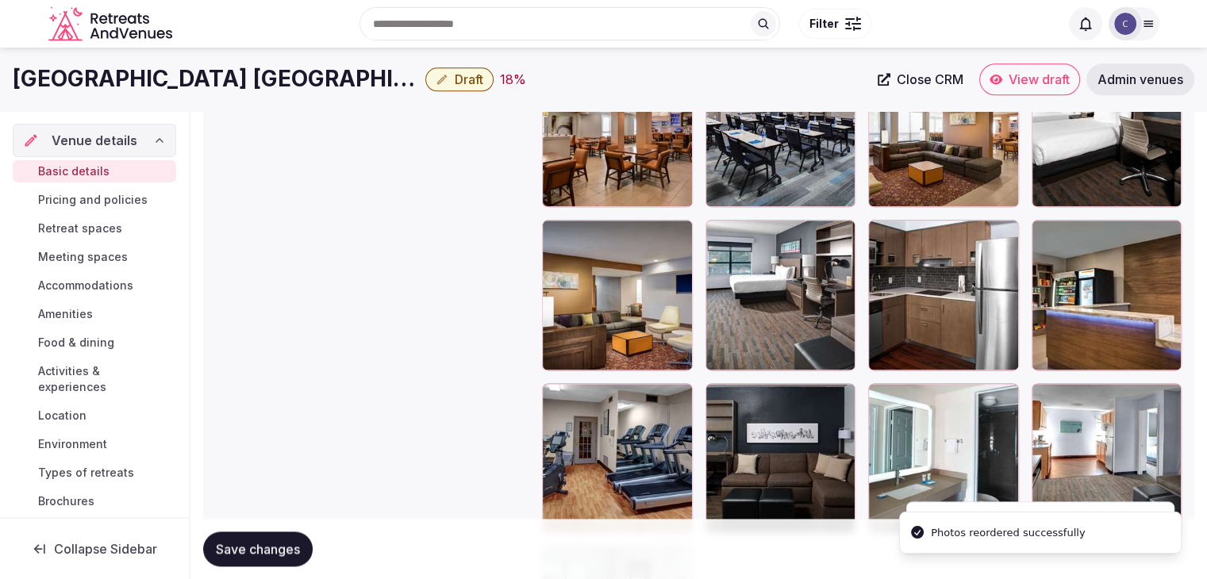
scroll to position [1923, 0]
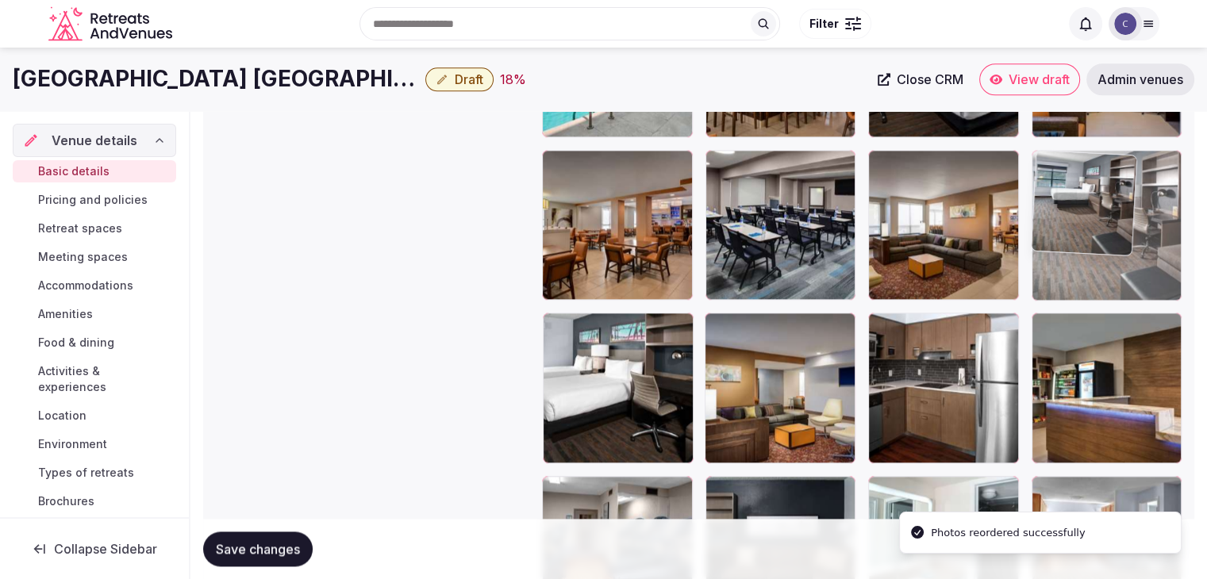
drag, startPoint x: 724, startPoint y: 329, endPoint x: 1097, endPoint y: 242, distance: 383.0
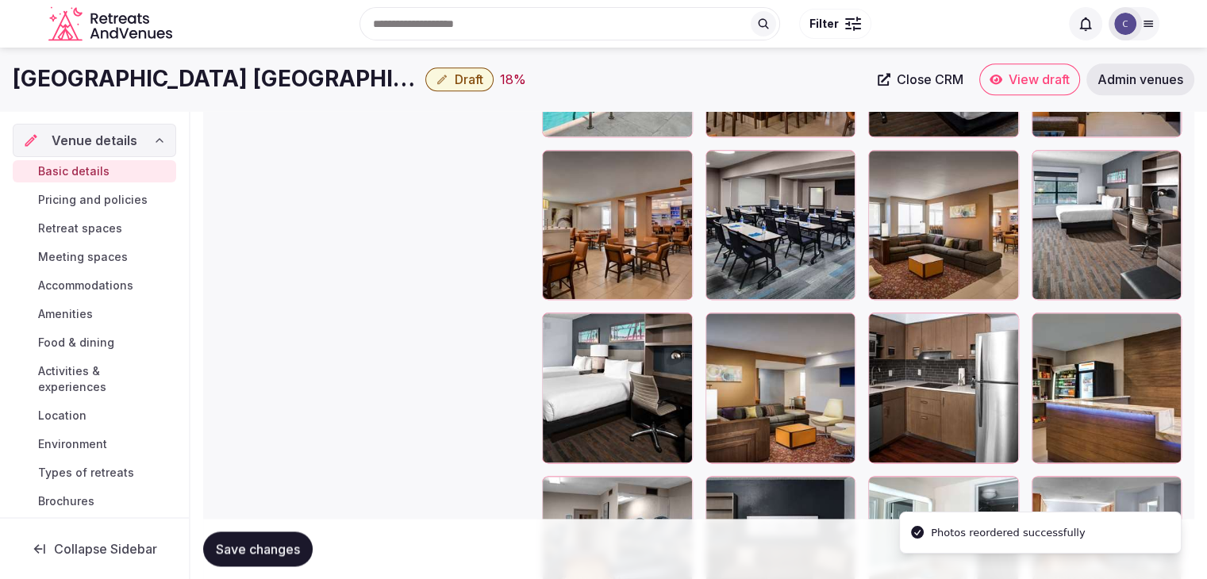
click at [300, 541] on span "Save changes" at bounding box center [258, 549] width 84 height 16
drag, startPoint x: 1039, startPoint y: 61, endPoint x: 1060, endPoint y: 83, distance: 30.9
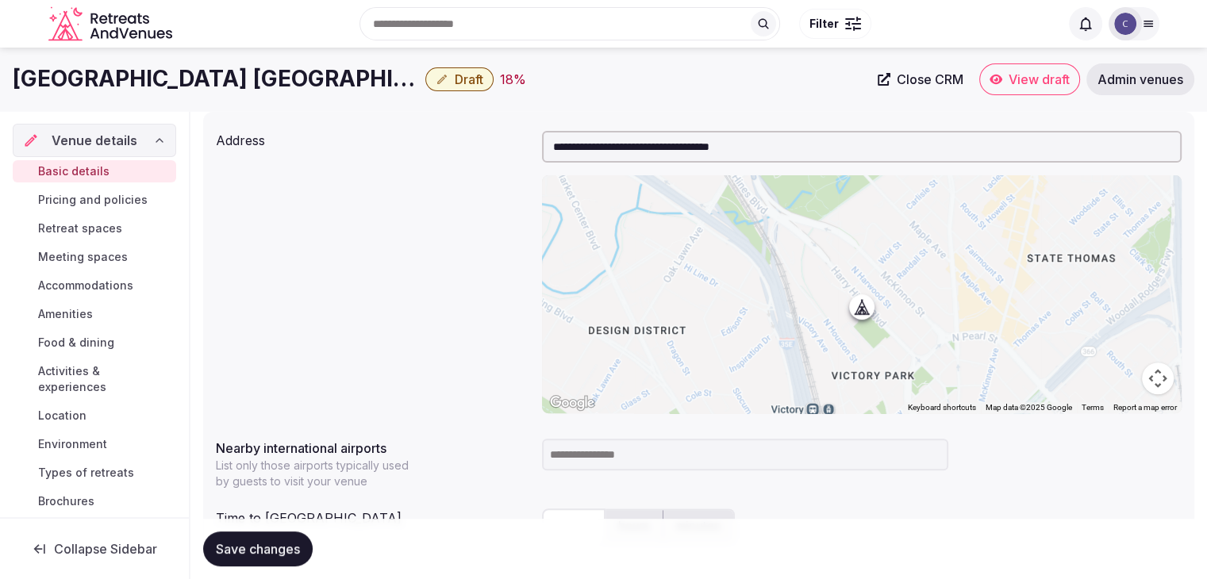
scroll to position [494, 0]
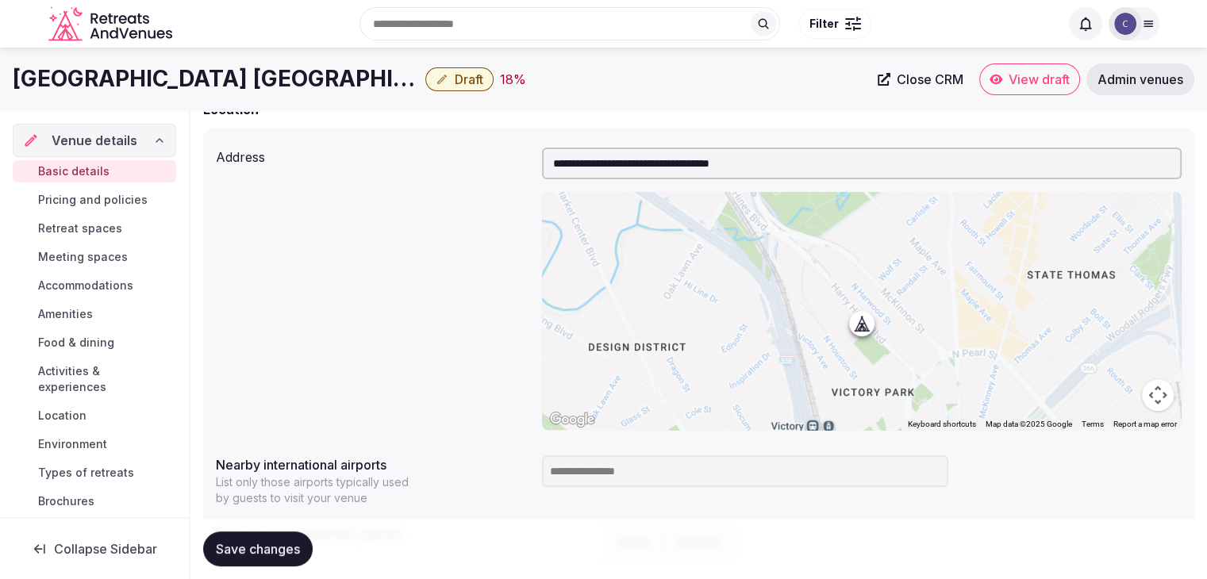
click at [608, 473] on input at bounding box center [745, 471] width 406 height 32
type input "***"
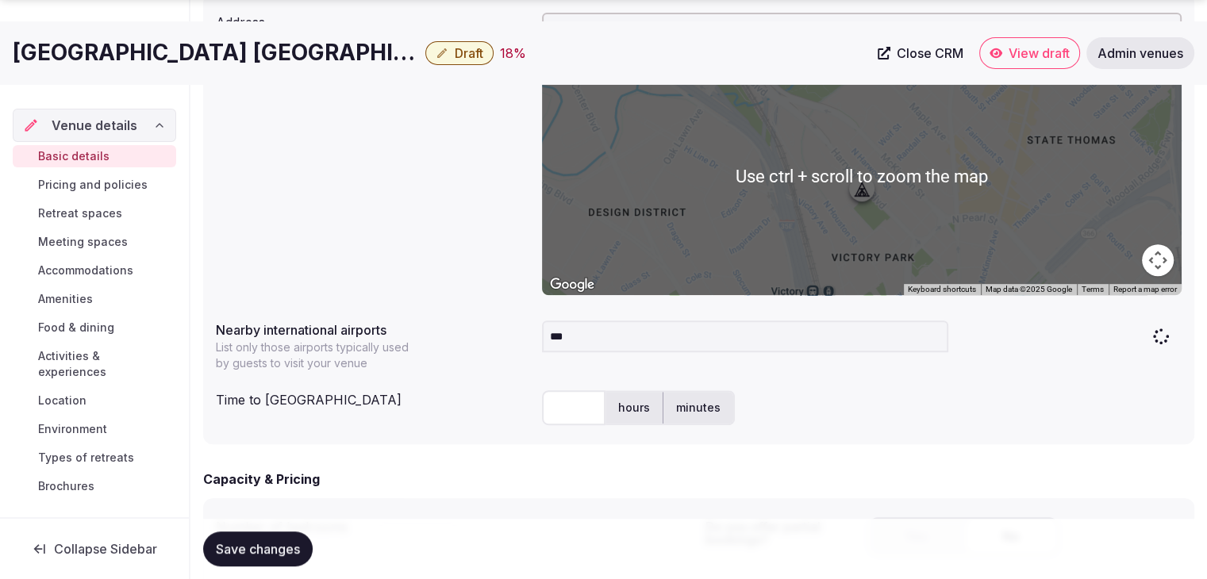
scroll to position [653, 0]
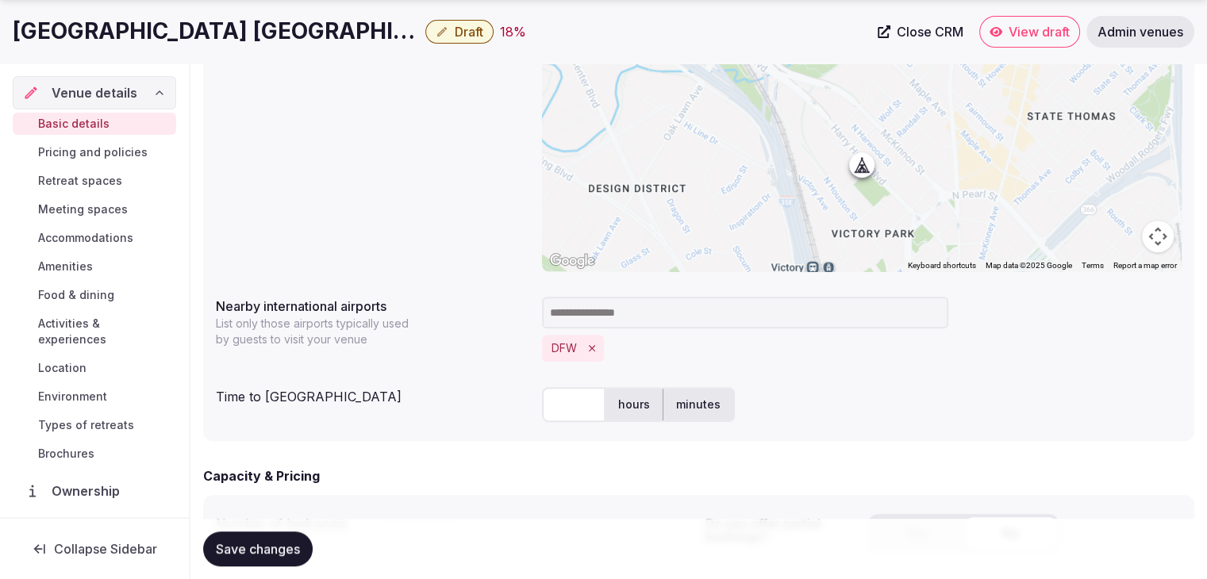
click at [568, 390] on input "text" at bounding box center [573, 404] width 63 height 35
type input "**"
click at [464, 429] on div "**********" at bounding box center [698, 205] width 991 height 471
drag, startPoint x: 282, startPoint y: 544, endPoint x: 342, endPoint y: 538, distance: 59.9
click at [282, 545] on span "Save changes" at bounding box center [258, 549] width 84 height 16
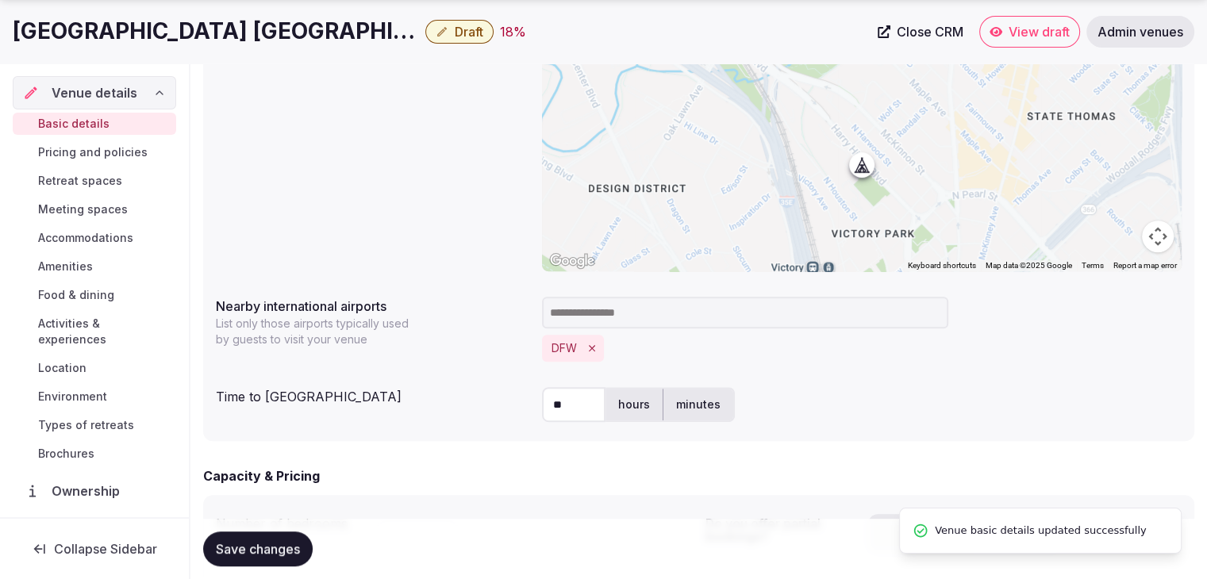
click at [244, 23] on h1 "[GEOGRAPHIC_DATA] [GEOGRAPHIC_DATA]/[GEOGRAPHIC_DATA]" at bounding box center [216, 31] width 406 height 31
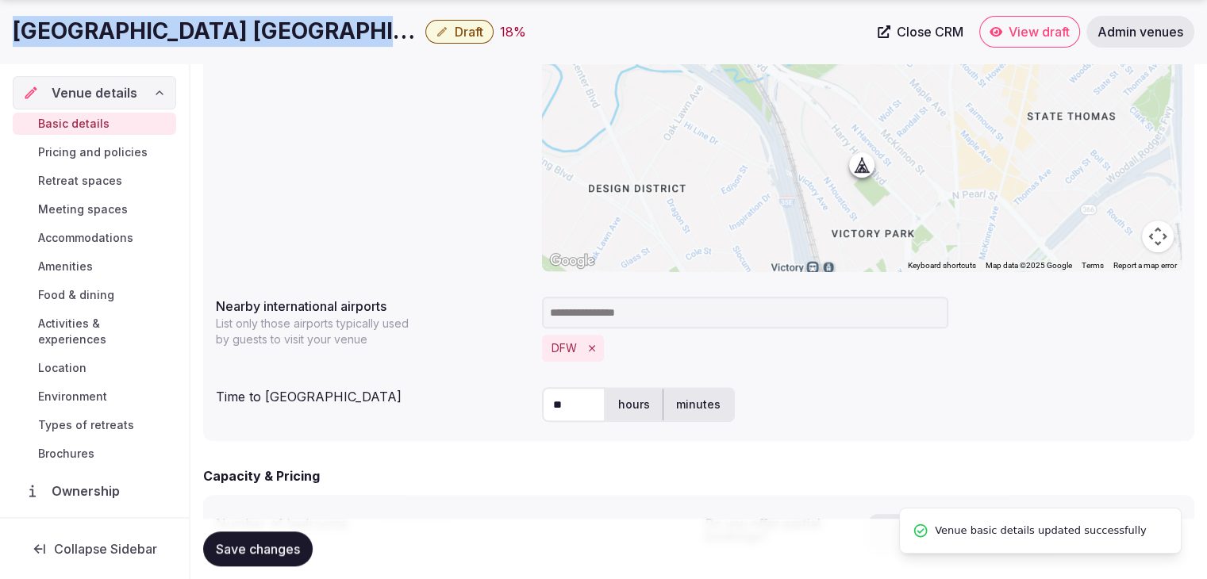
click at [244, 23] on h1 "[GEOGRAPHIC_DATA] [GEOGRAPHIC_DATA]/[GEOGRAPHIC_DATA]" at bounding box center [216, 31] width 406 height 31
copy div "[GEOGRAPHIC_DATA] [GEOGRAPHIC_DATA]/[GEOGRAPHIC_DATA]"
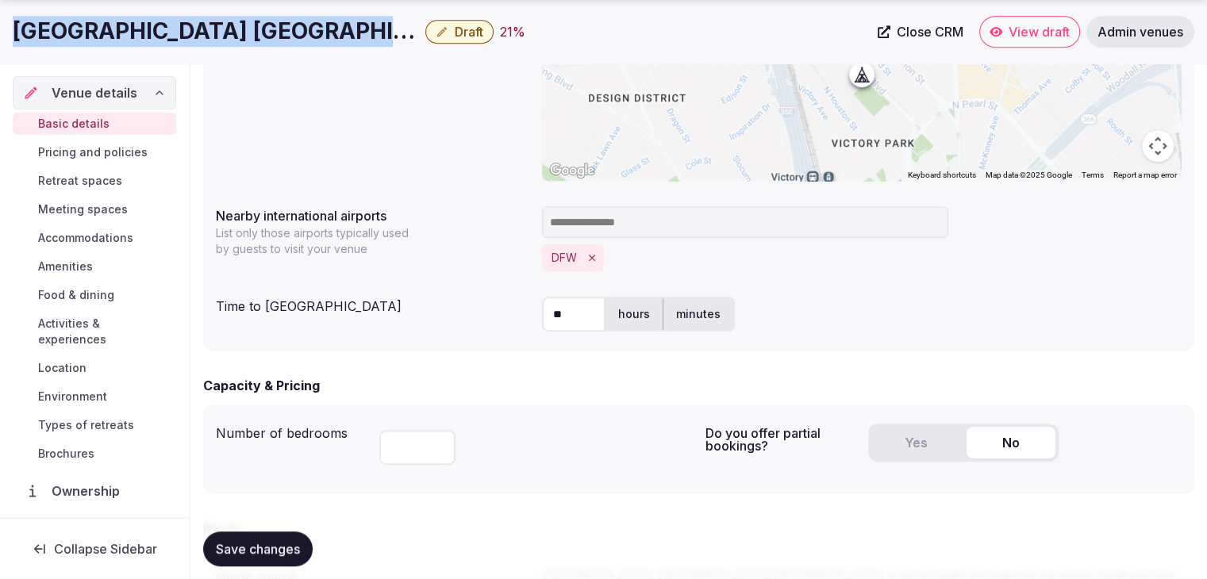
scroll to position [812, 0]
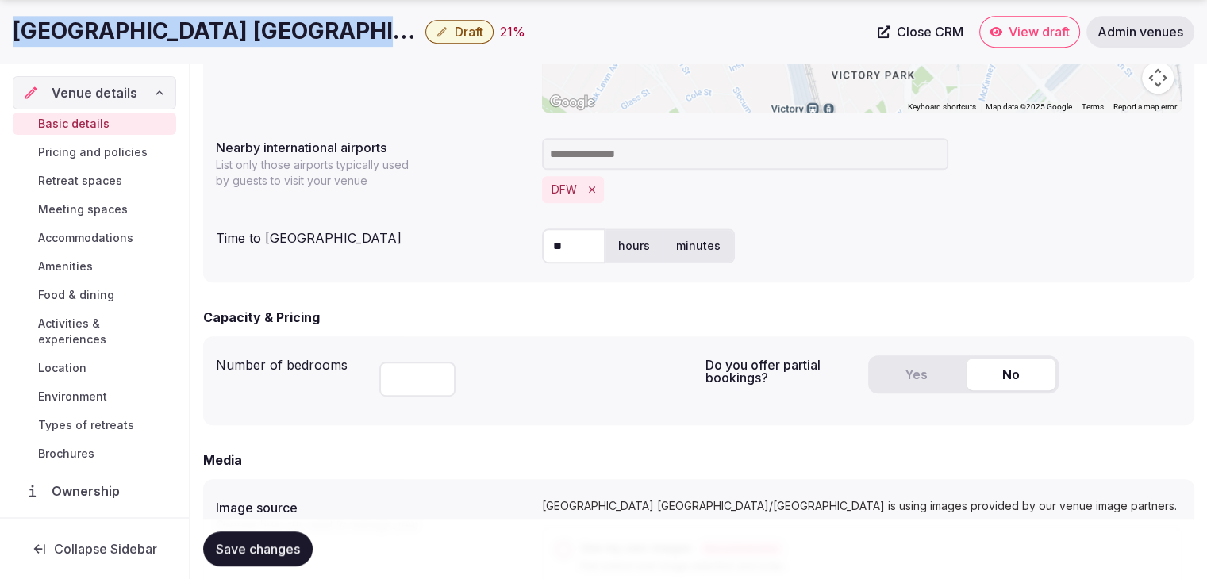
click at [915, 363] on button "Yes" at bounding box center [915, 375] width 89 height 32
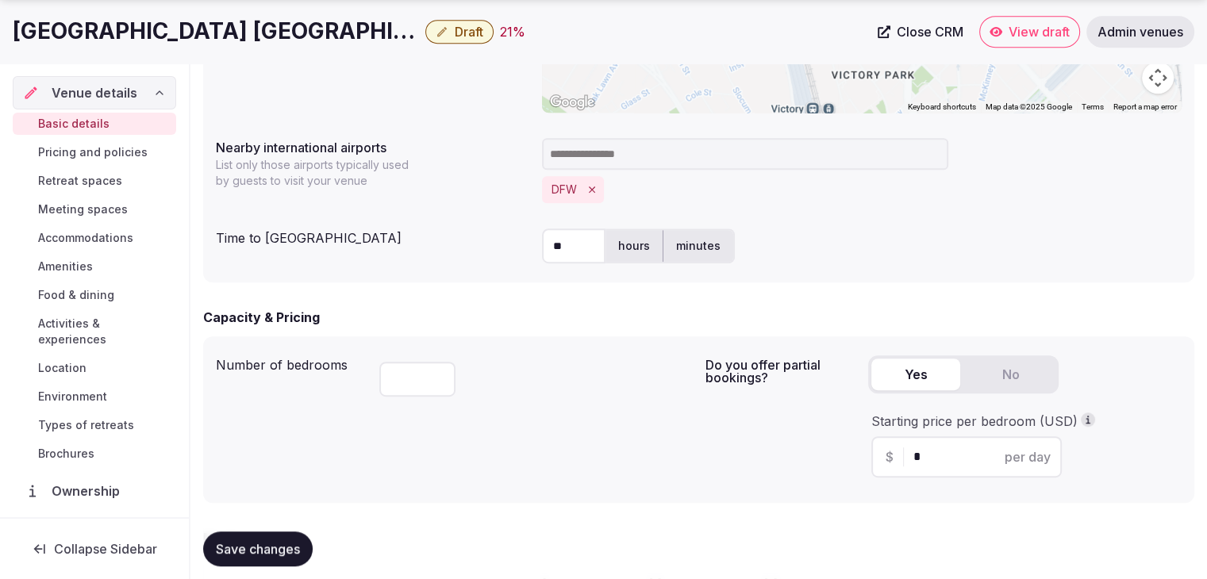
drag, startPoint x: 938, startPoint y: 466, endPoint x: 835, endPoint y: 455, distance: 103.7
click at [840, 457] on div "Do you offer partial bookings? Yes No Starting price per bedroom (USD) $ * per …" at bounding box center [943, 419] width 477 height 141
type input "***"
click at [749, 420] on div "Do you offer partial bookings? Yes No Starting price per bedroom (USD) $ *** pe…" at bounding box center [943, 419] width 477 height 141
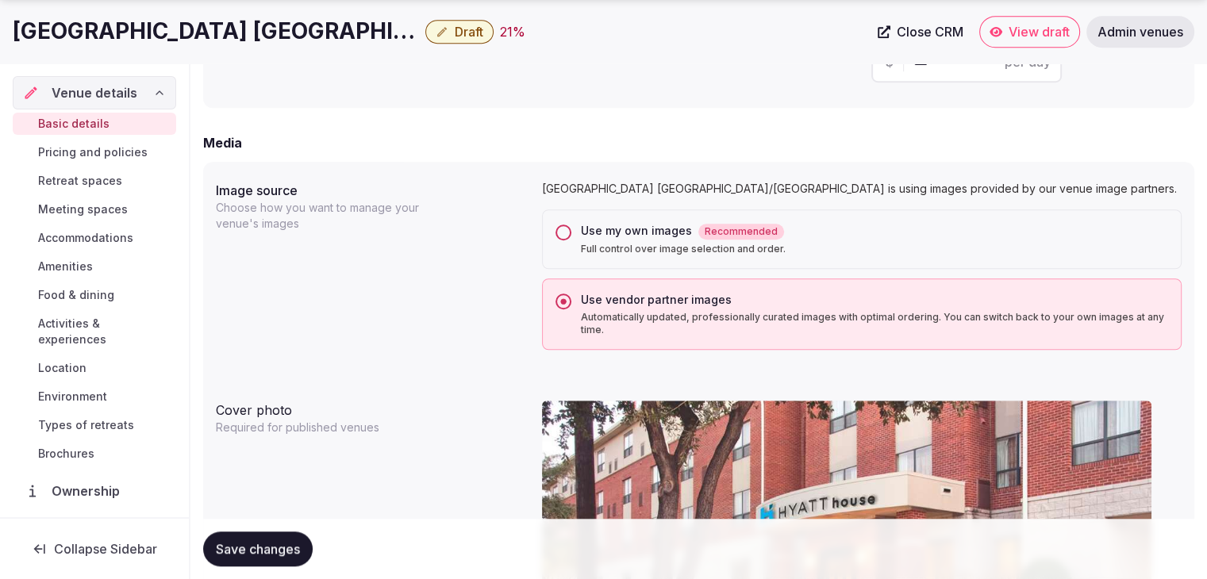
scroll to position [1209, 0]
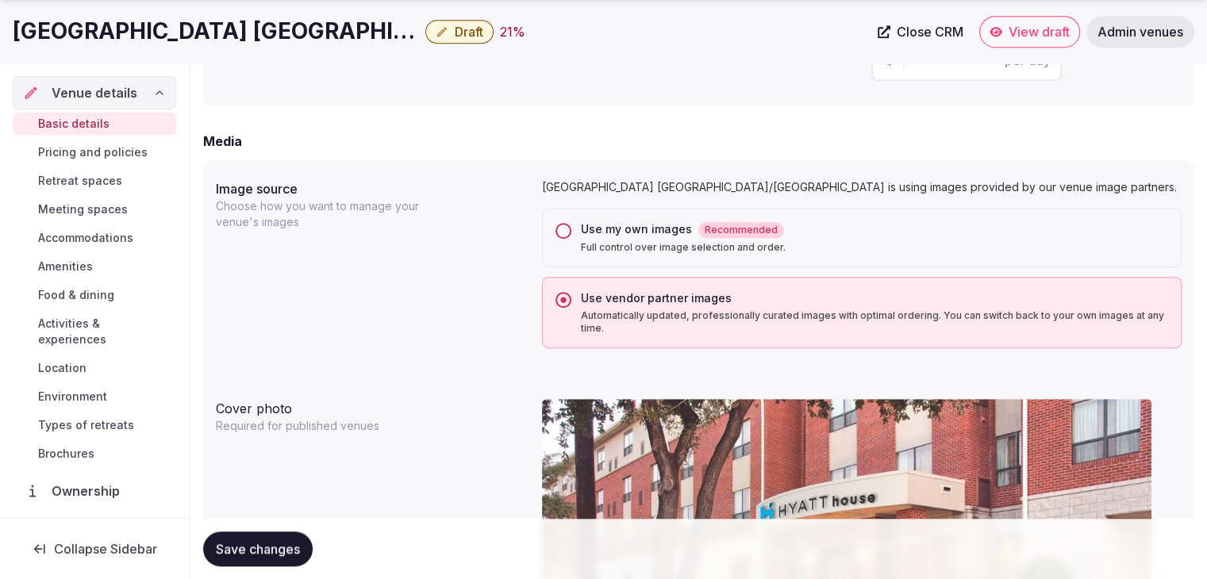
click at [275, 546] on span "Save changes" at bounding box center [258, 549] width 84 height 16
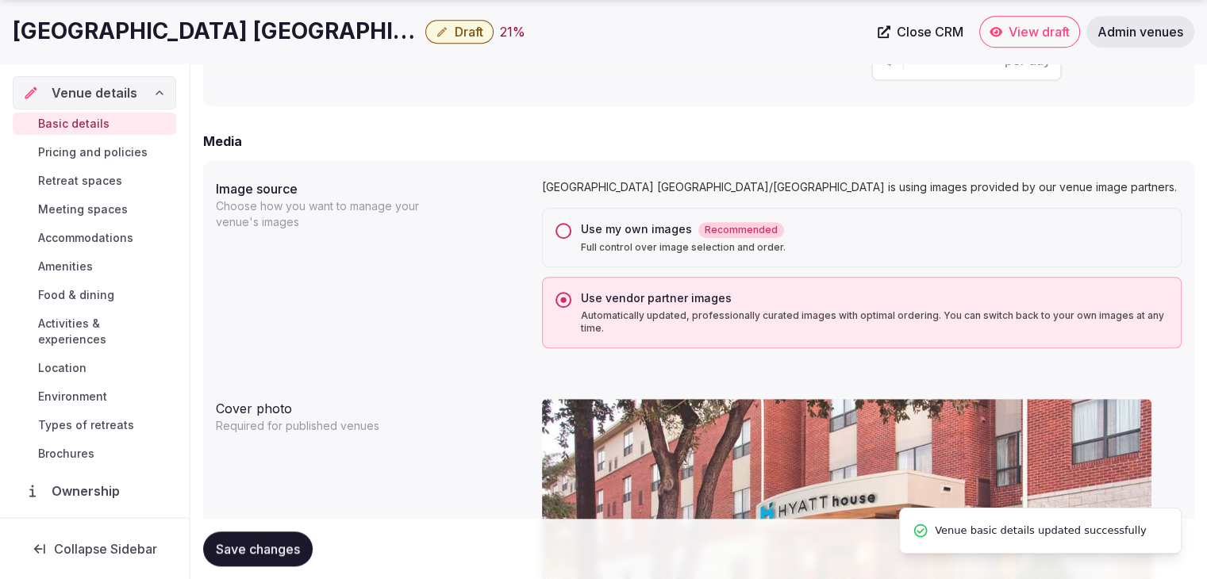
click at [425, 29] on button "Draft" at bounding box center [459, 32] width 68 height 24
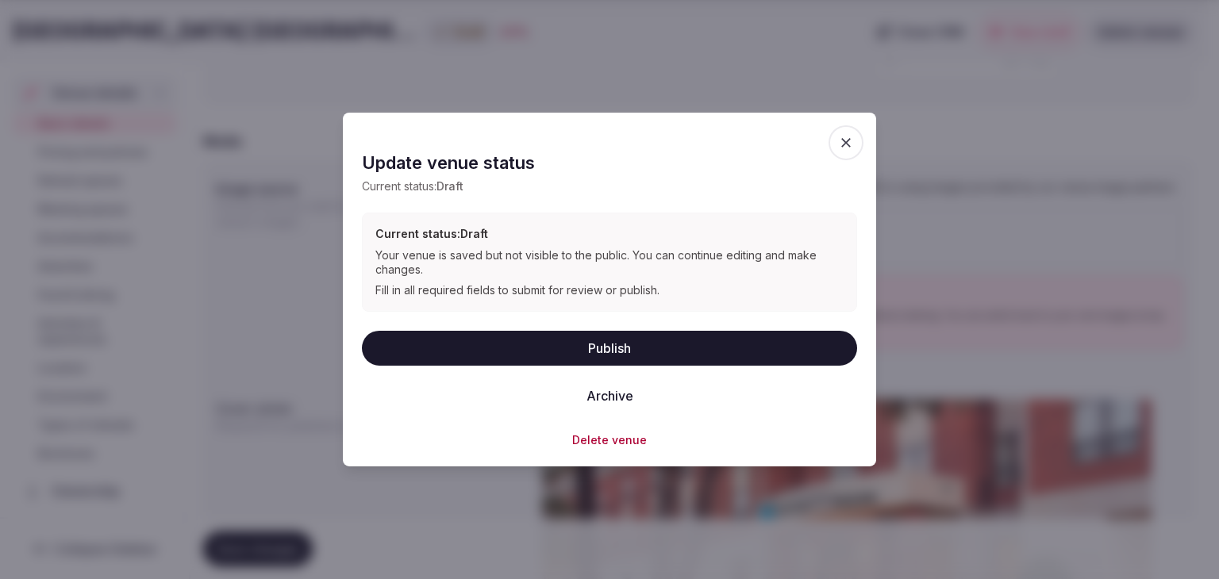
click at [631, 355] on button "Publish" at bounding box center [609, 347] width 495 height 35
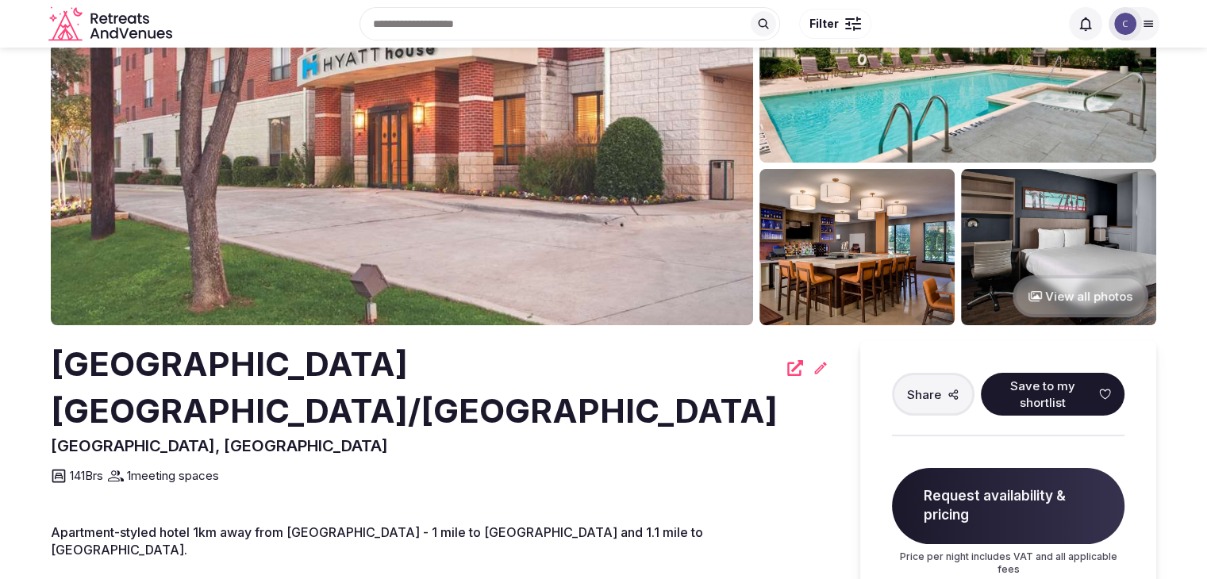
scroll to position [79, 0]
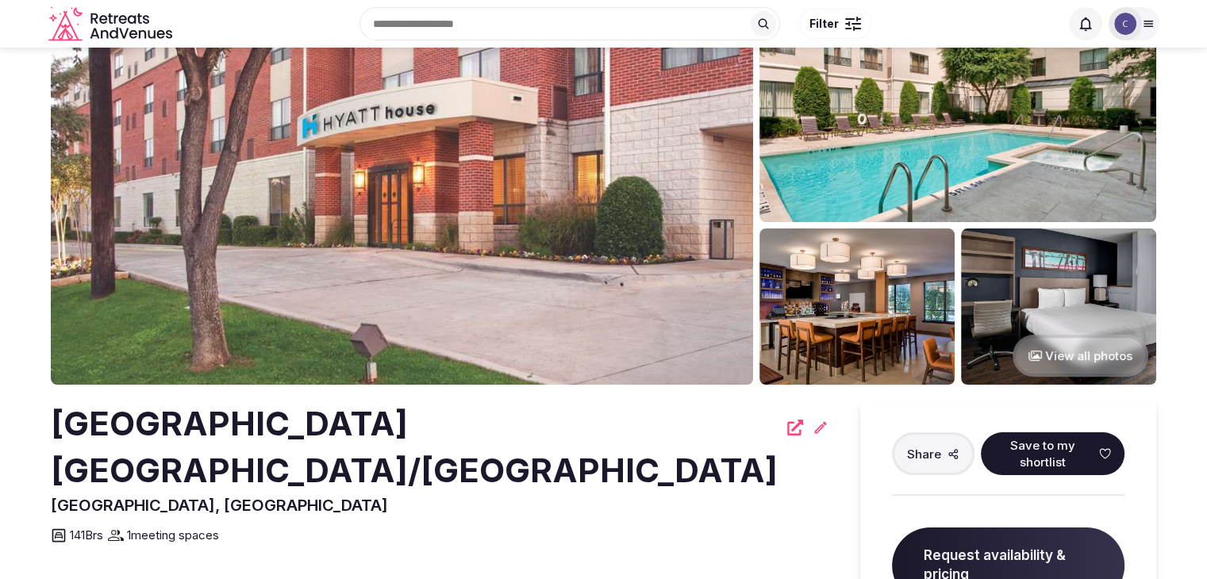
click at [403, 421] on h2 "[GEOGRAPHIC_DATA] [GEOGRAPHIC_DATA]/[GEOGRAPHIC_DATA]" at bounding box center [414, 448] width 727 height 94
click at [403, 423] on h2 "[GEOGRAPHIC_DATA] [GEOGRAPHIC_DATA]/[GEOGRAPHIC_DATA]" at bounding box center [414, 448] width 727 height 94
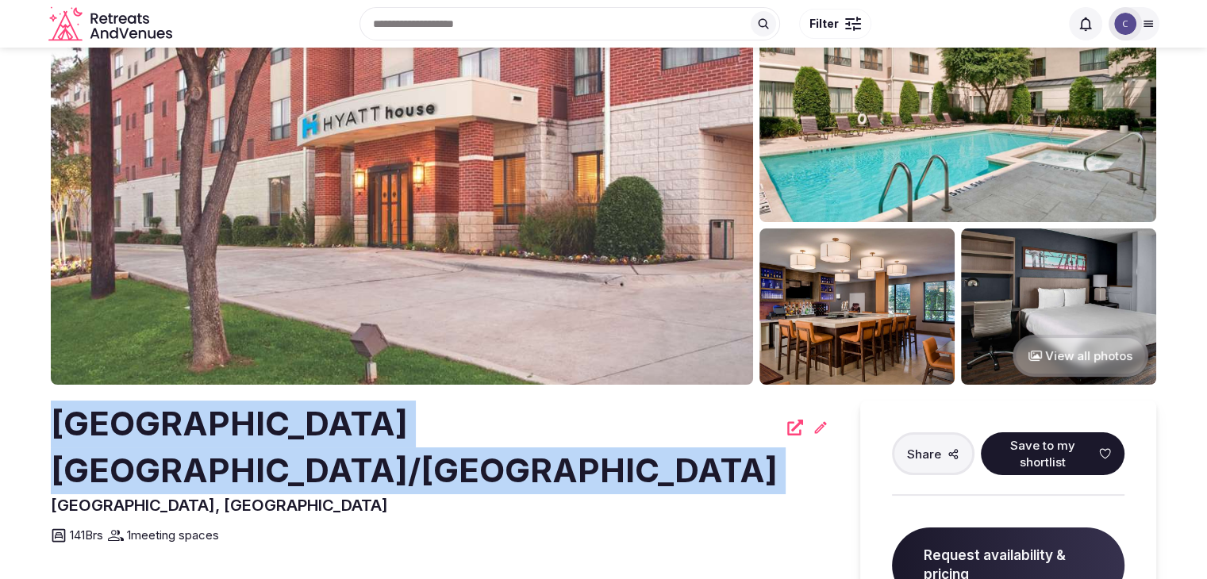
click at [403, 423] on h2 "[GEOGRAPHIC_DATA] [GEOGRAPHIC_DATA]/[GEOGRAPHIC_DATA]" at bounding box center [414, 448] width 727 height 94
copy div "[GEOGRAPHIC_DATA] [GEOGRAPHIC_DATA]/[GEOGRAPHIC_DATA]"
